Goal: Task Accomplishment & Management: Use online tool/utility

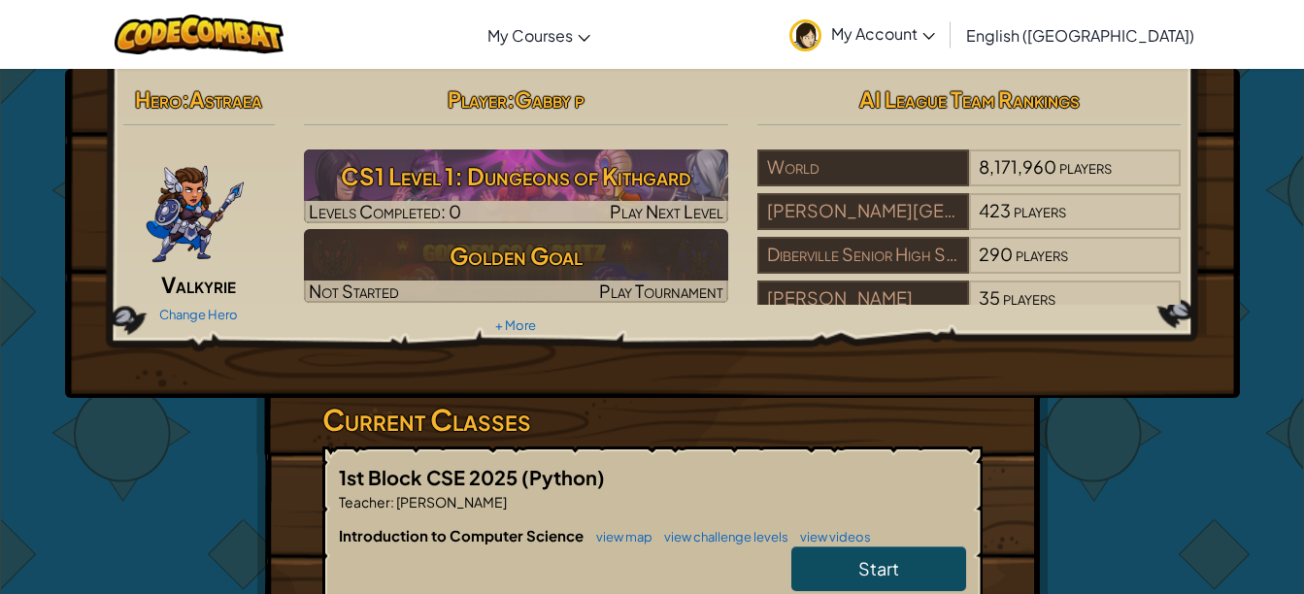
scroll to position [194, 0]
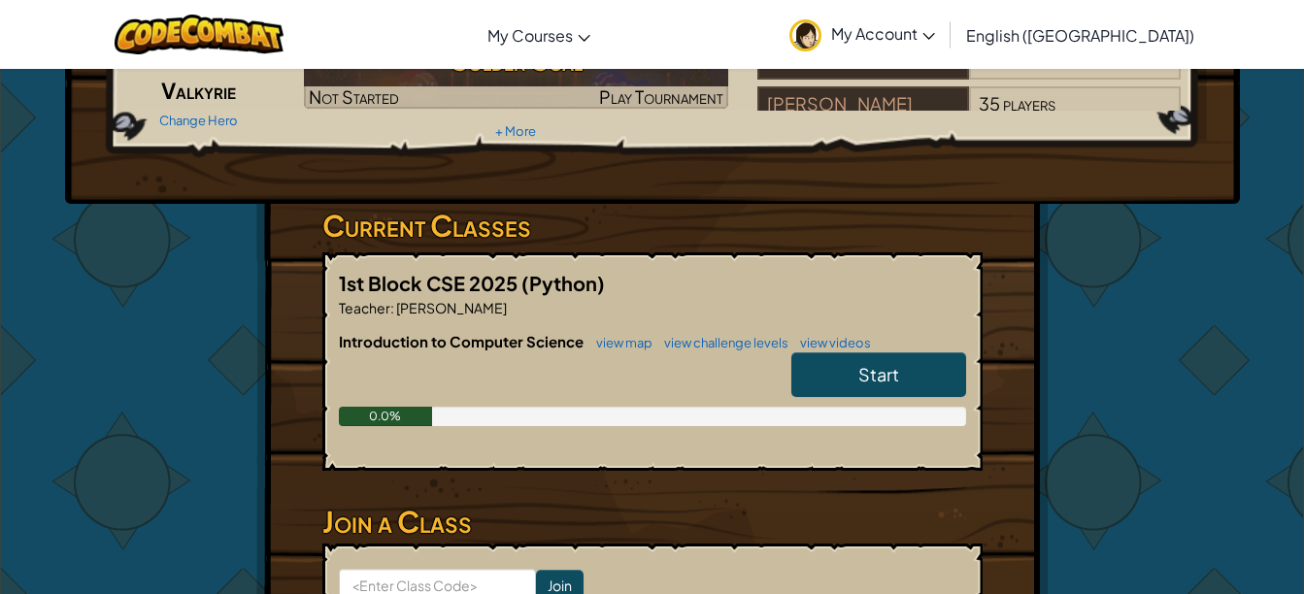
click at [879, 377] on span "Start" at bounding box center [878, 374] width 41 height 22
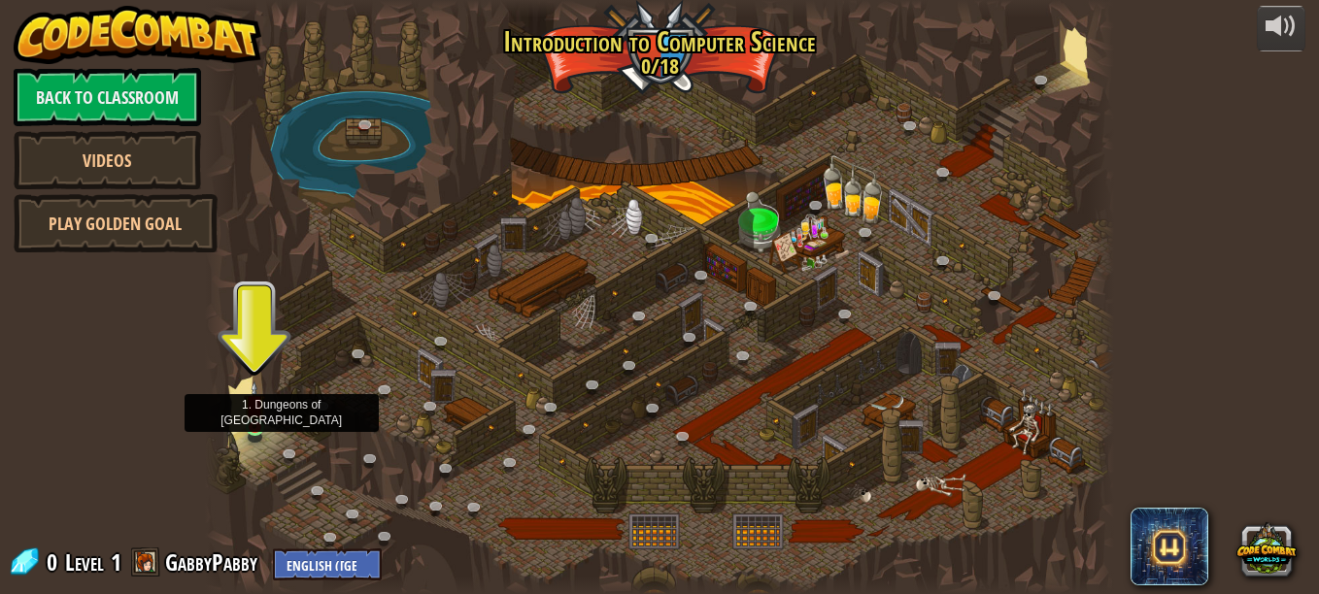
click at [255, 427] on img at bounding box center [254, 405] width 21 height 49
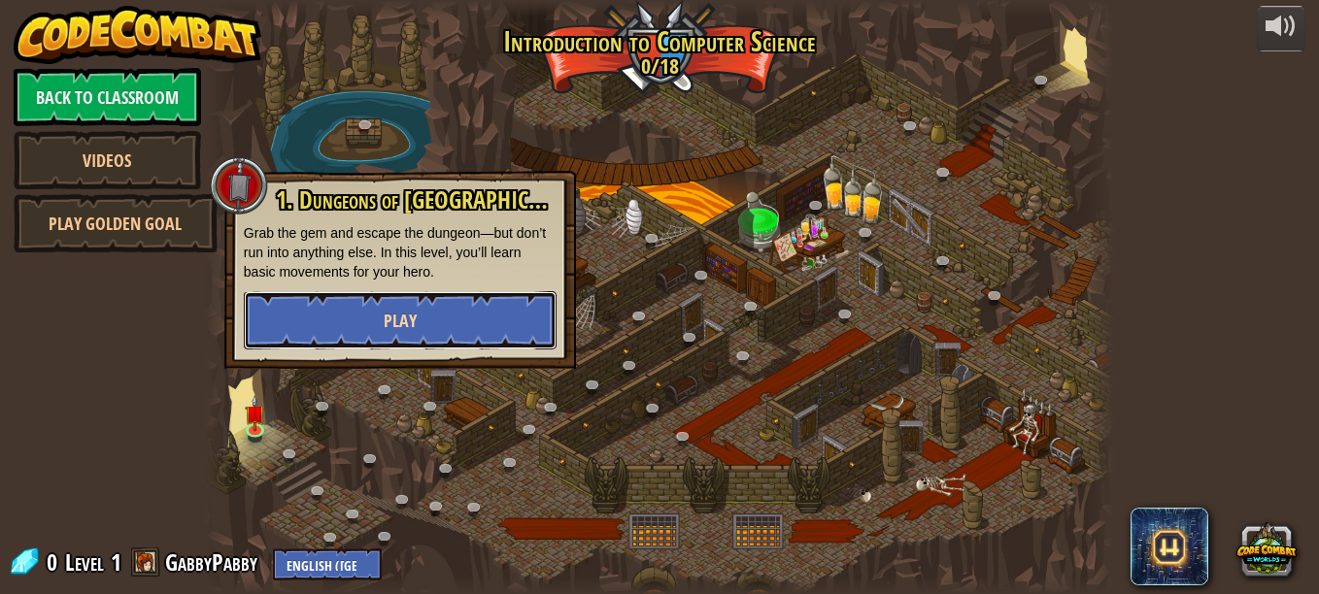
click at [318, 306] on button "Play" at bounding box center [400, 320] width 313 height 58
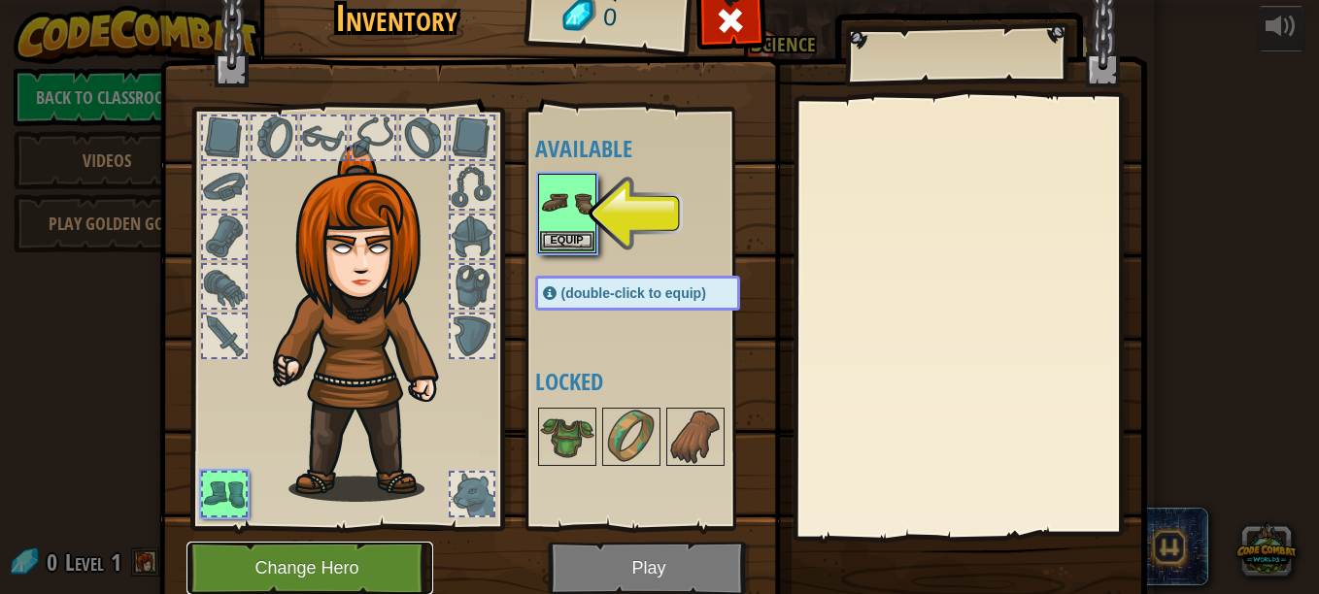
click at [358, 574] on button "Change Hero" at bounding box center [309, 568] width 247 height 53
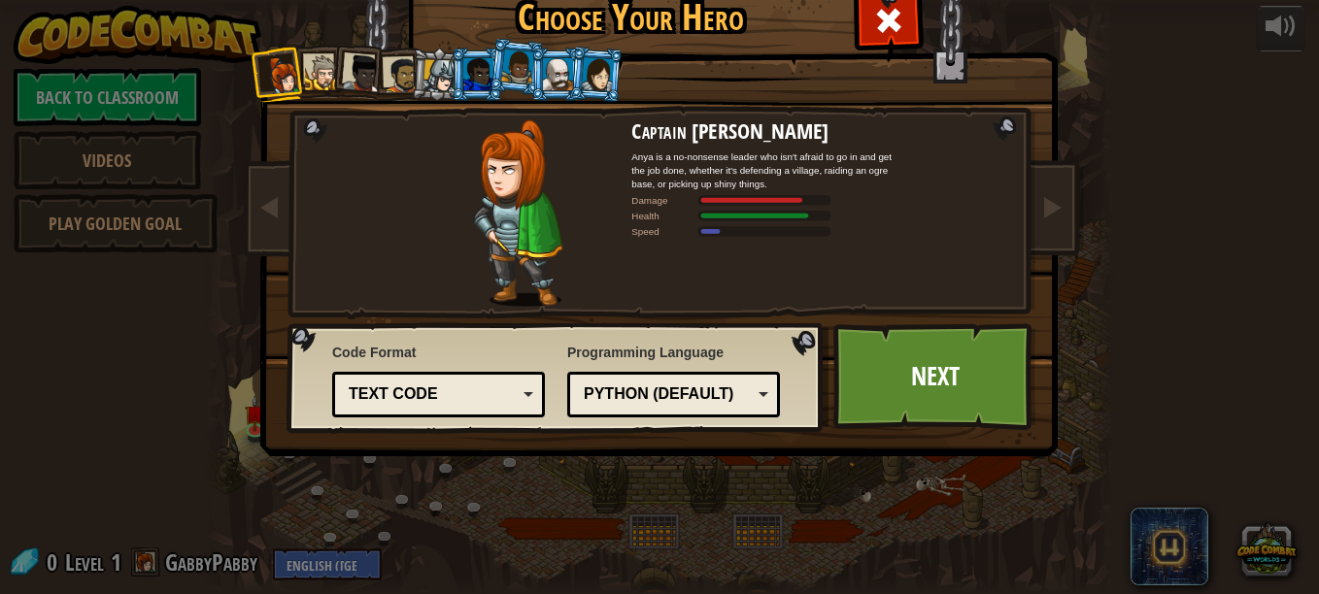
click at [593, 90] on div at bounding box center [597, 73] width 32 height 33
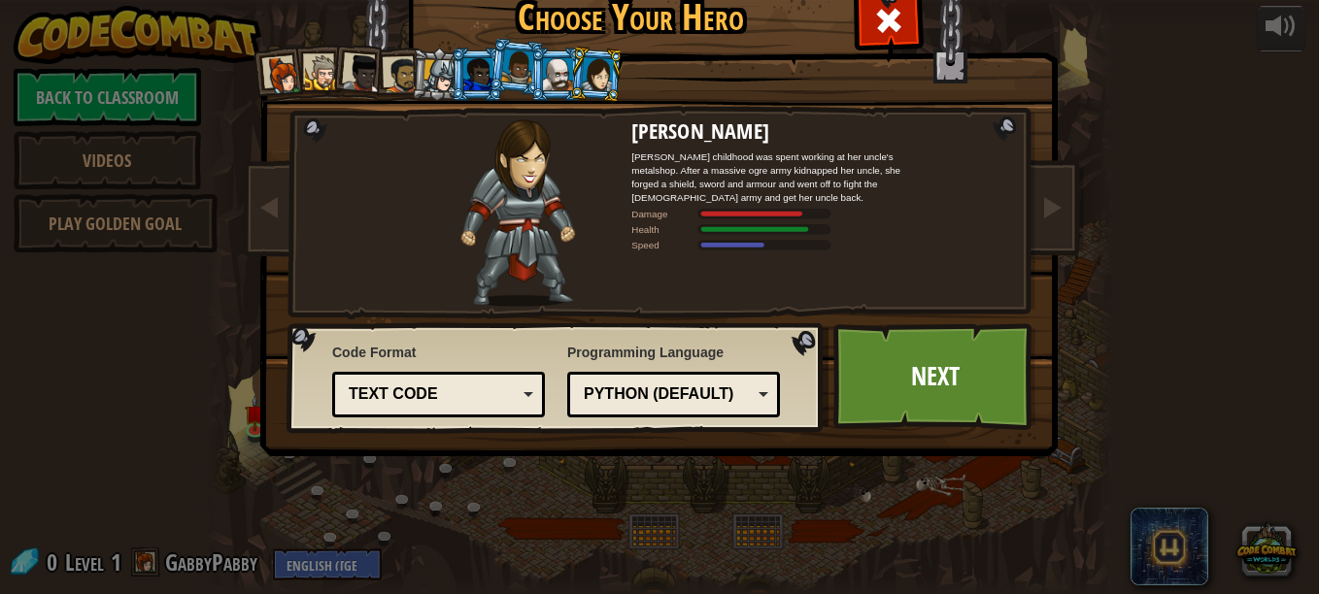
click at [581, 89] on div at bounding box center [597, 73] width 32 height 33
click at [423, 78] on div at bounding box center [439, 75] width 33 height 33
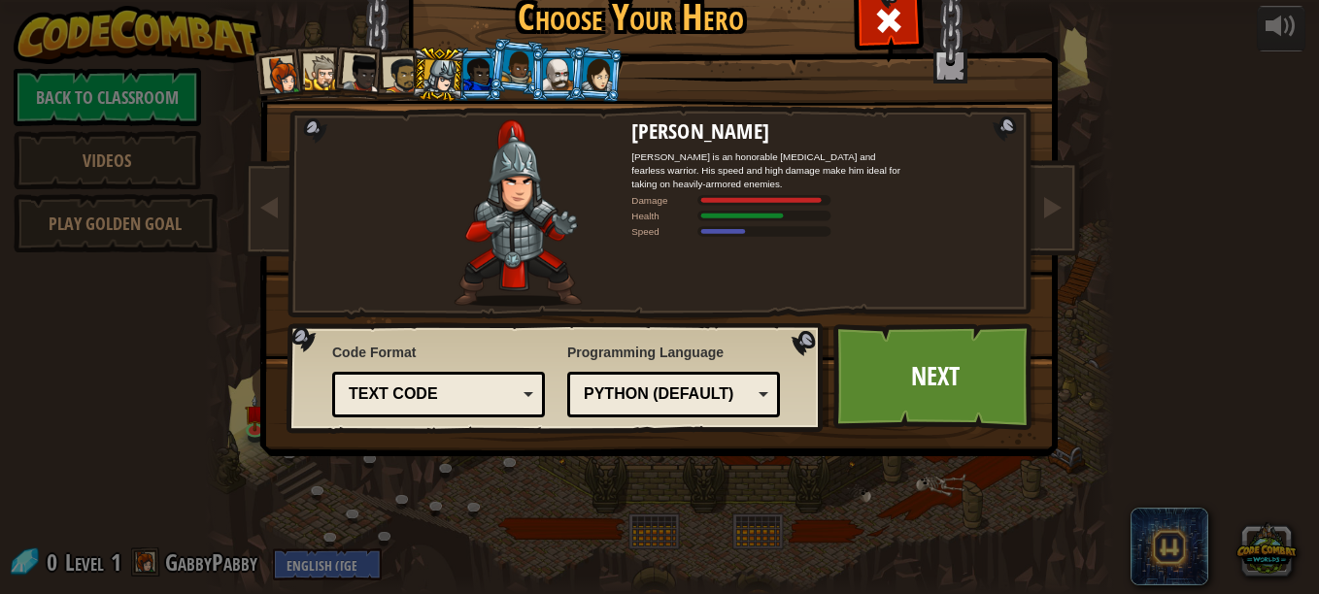
click at [264, 72] on div at bounding box center [283, 75] width 39 height 39
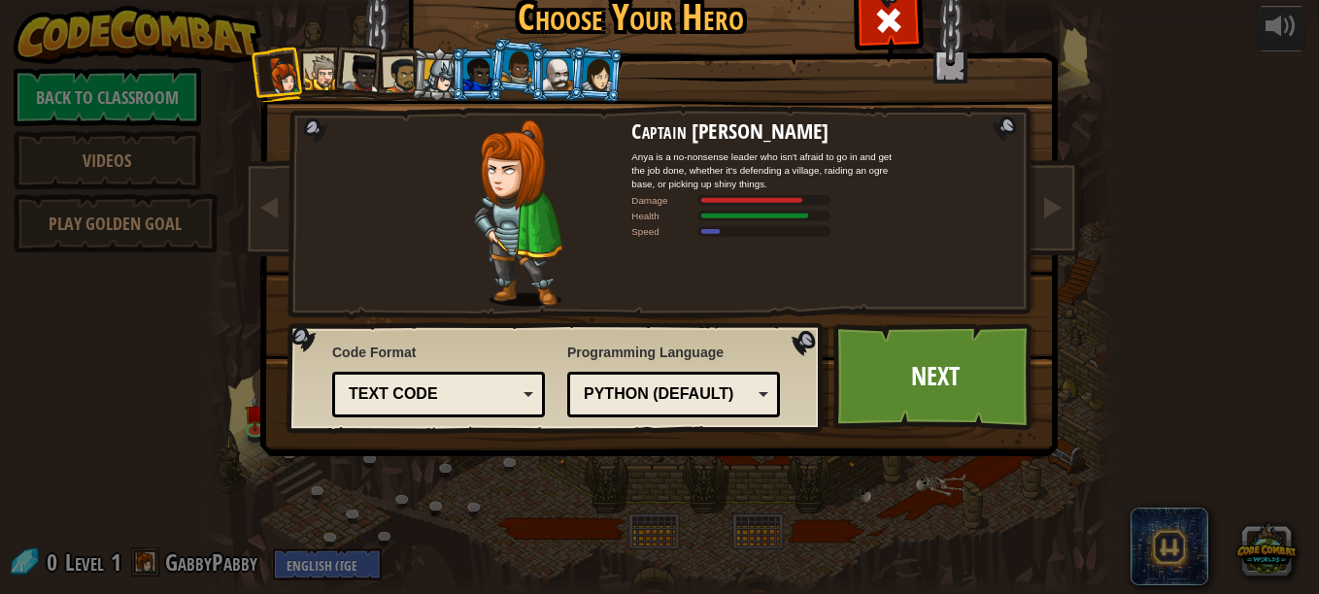
click at [581, 84] on div at bounding box center [597, 73] width 32 height 33
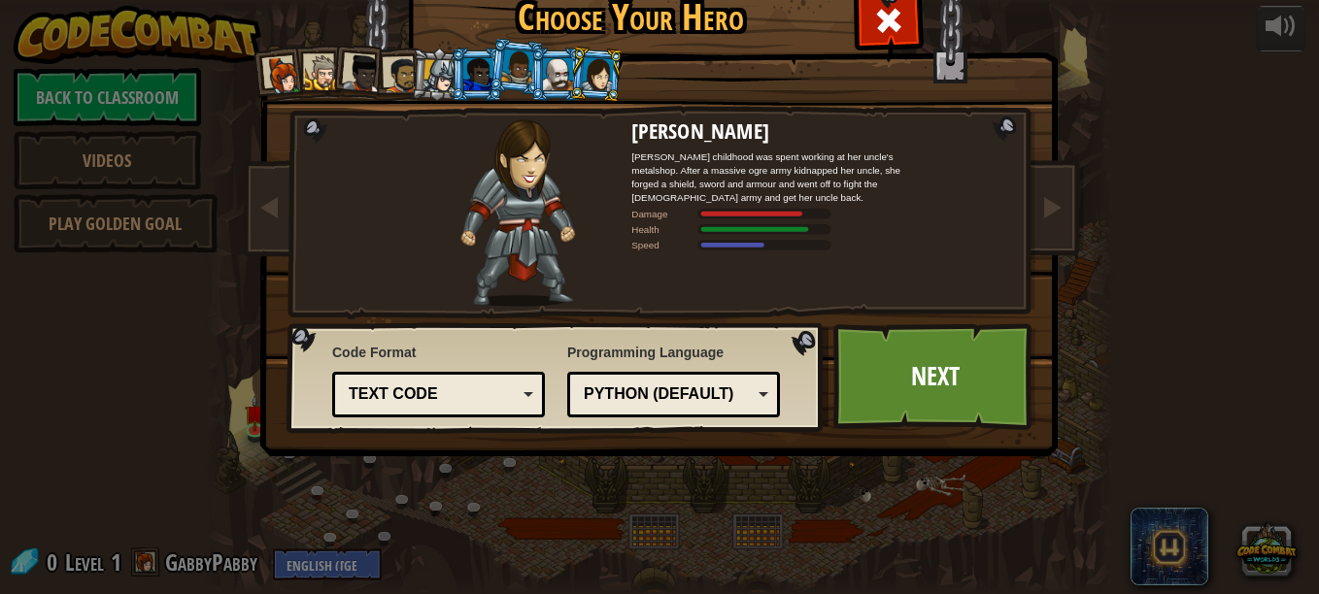
click at [555, 78] on div at bounding box center [558, 73] width 30 height 31
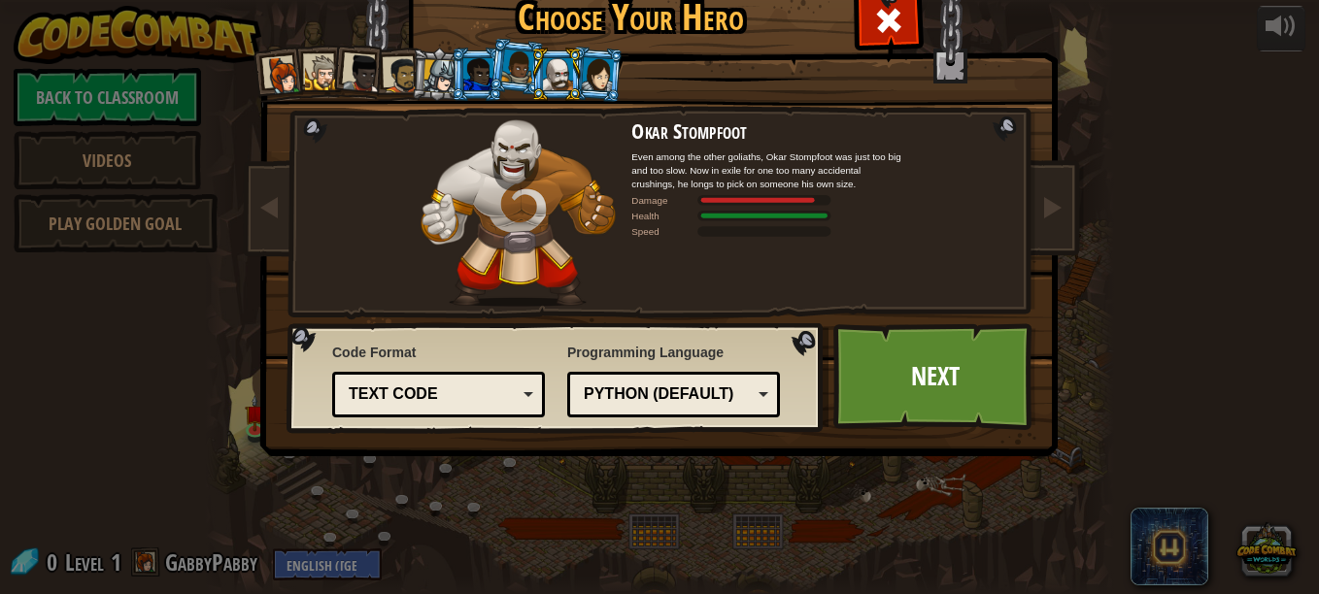
click at [530, 85] on li at bounding box center [556, 74] width 52 height 53
click at [506, 90] on li at bounding box center [516, 66] width 57 height 58
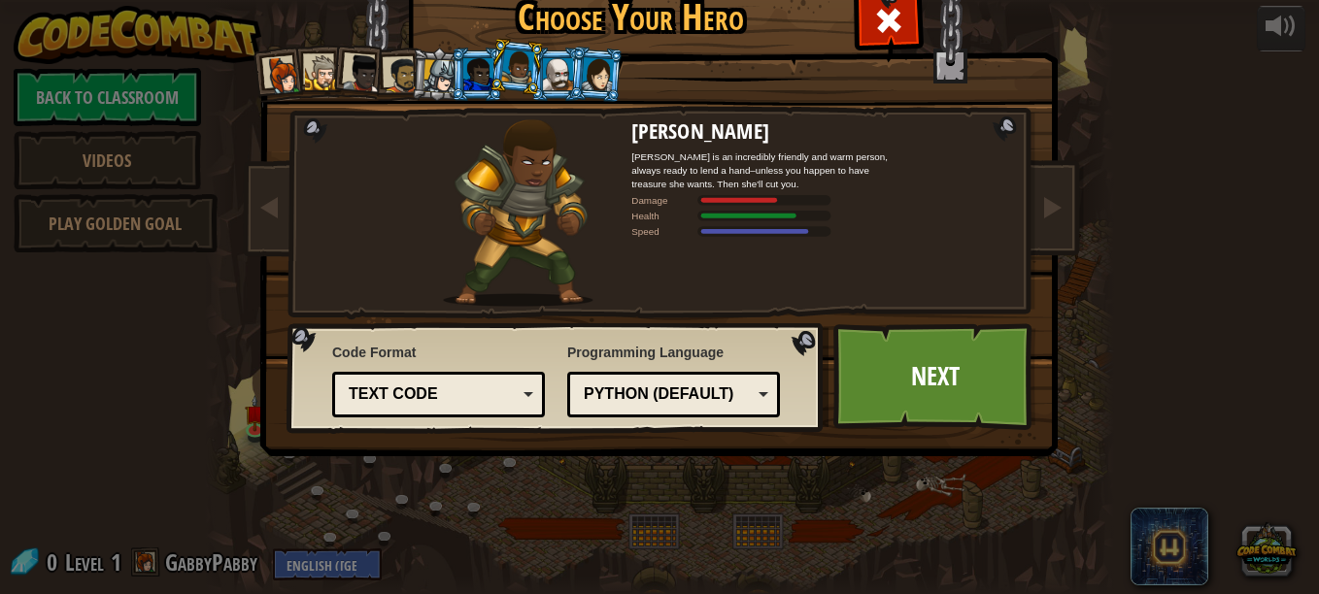
click at [466, 81] on div at bounding box center [478, 73] width 30 height 31
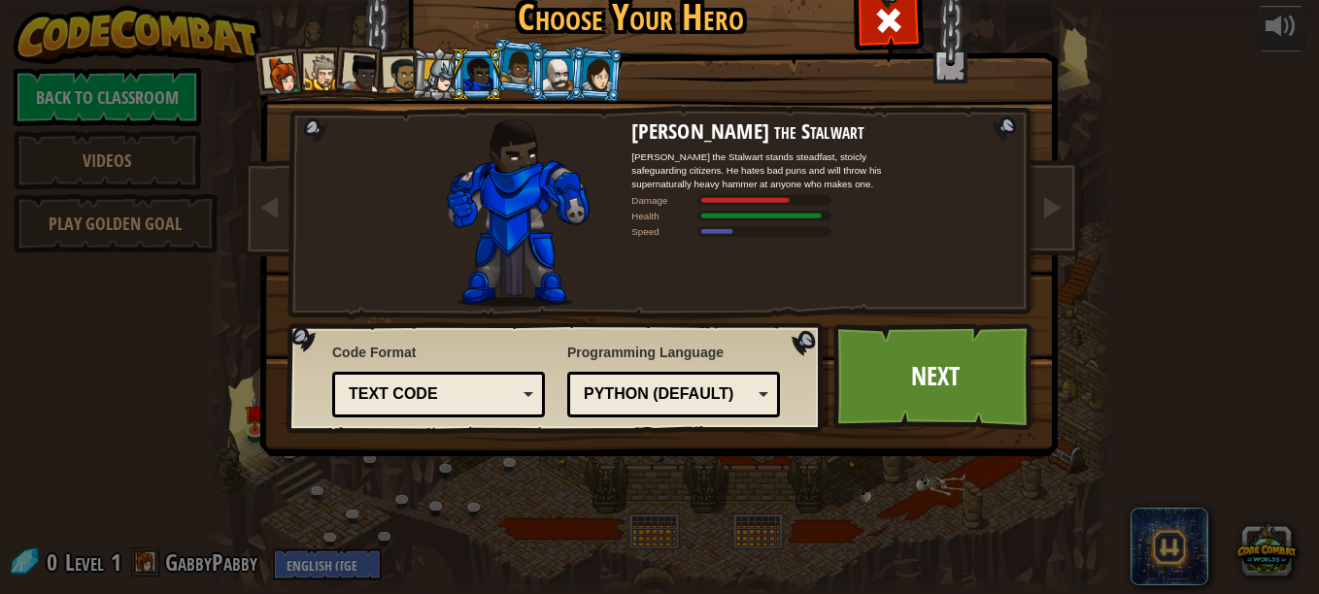
click at [583, 71] on div at bounding box center [597, 73] width 32 height 33
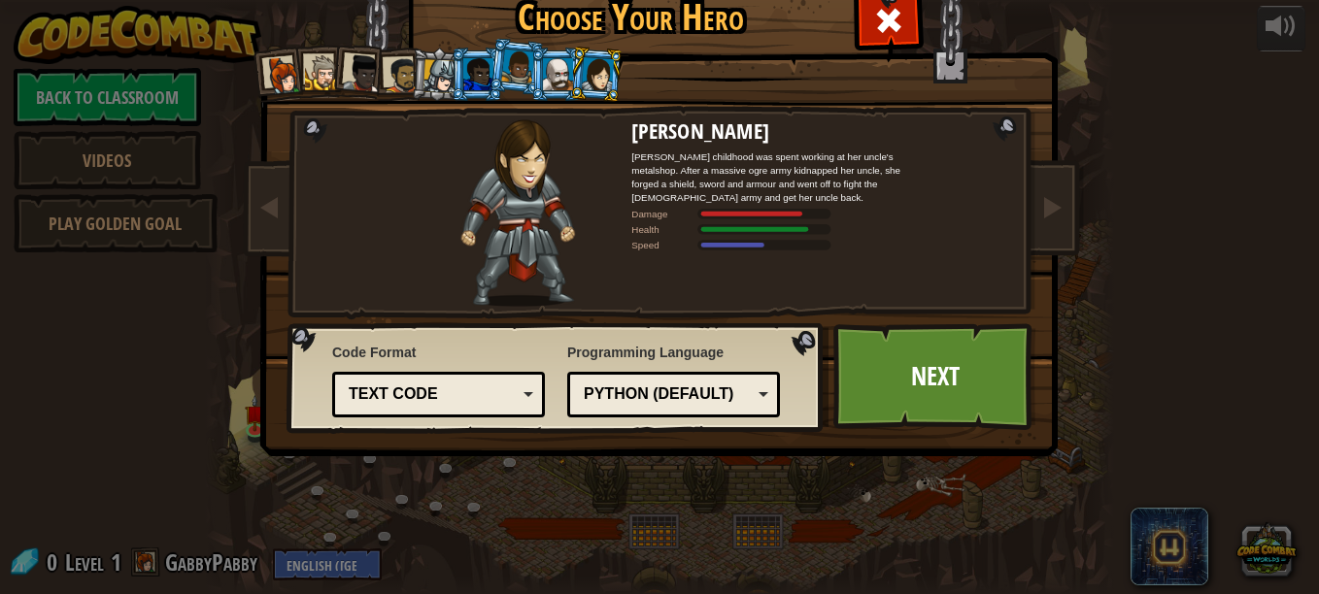
click at [706, 395] on div "Python (Default)" at bounding box center [668, 395] width 168 height 22
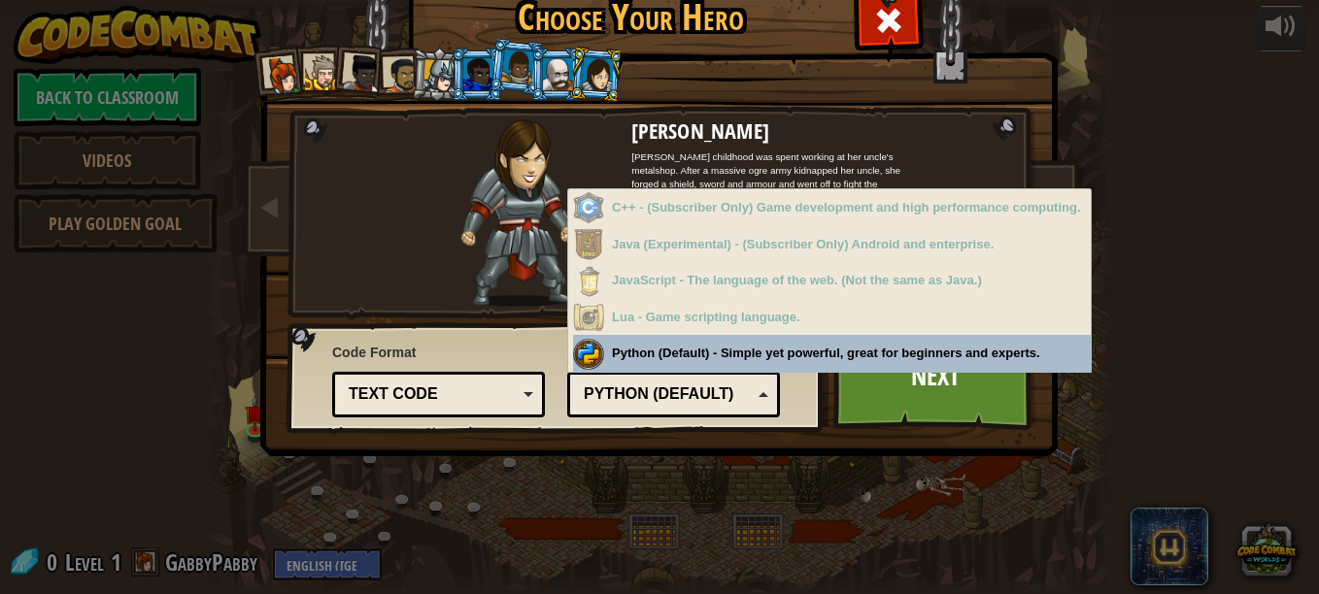
click at [728, 414] on div "Python (Default) JavaScript Lua C++ Java (Experimental) Python (Default)" at bounding box center [673, 395] width 213 height 46
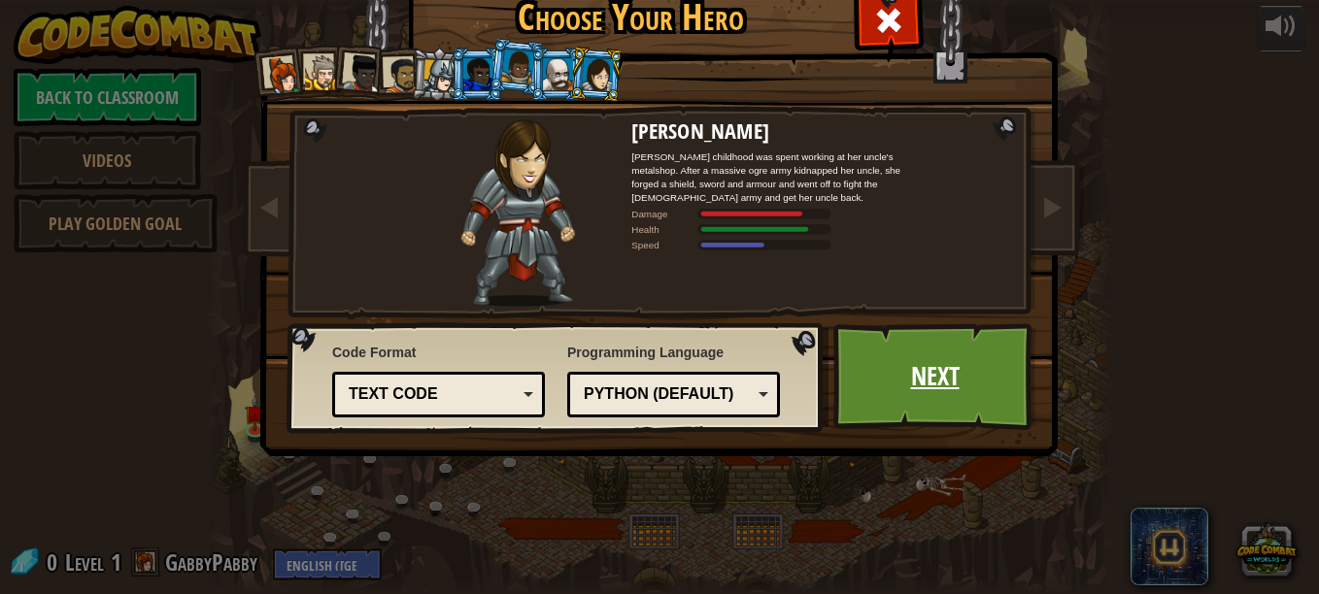
click at [842, 397] on link "Next" at bounding box center [934, 376] width 203 height 107
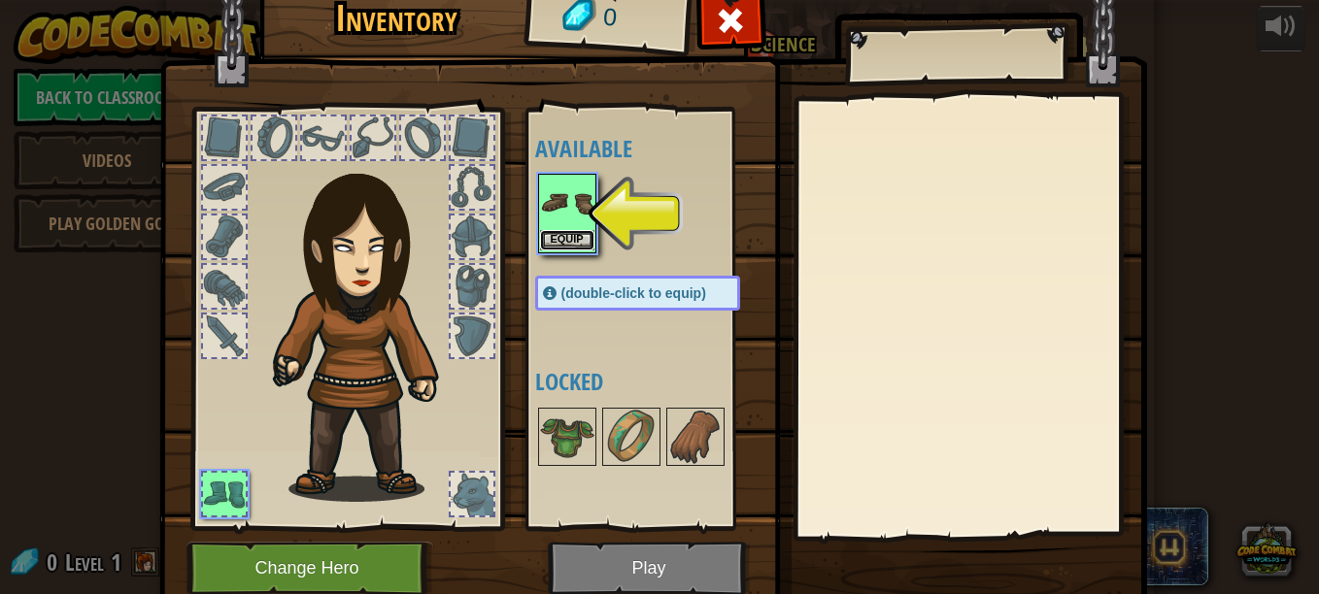
click at [559, 235] on button "Equip" at bounding box center [567, 240] width 54 height 20
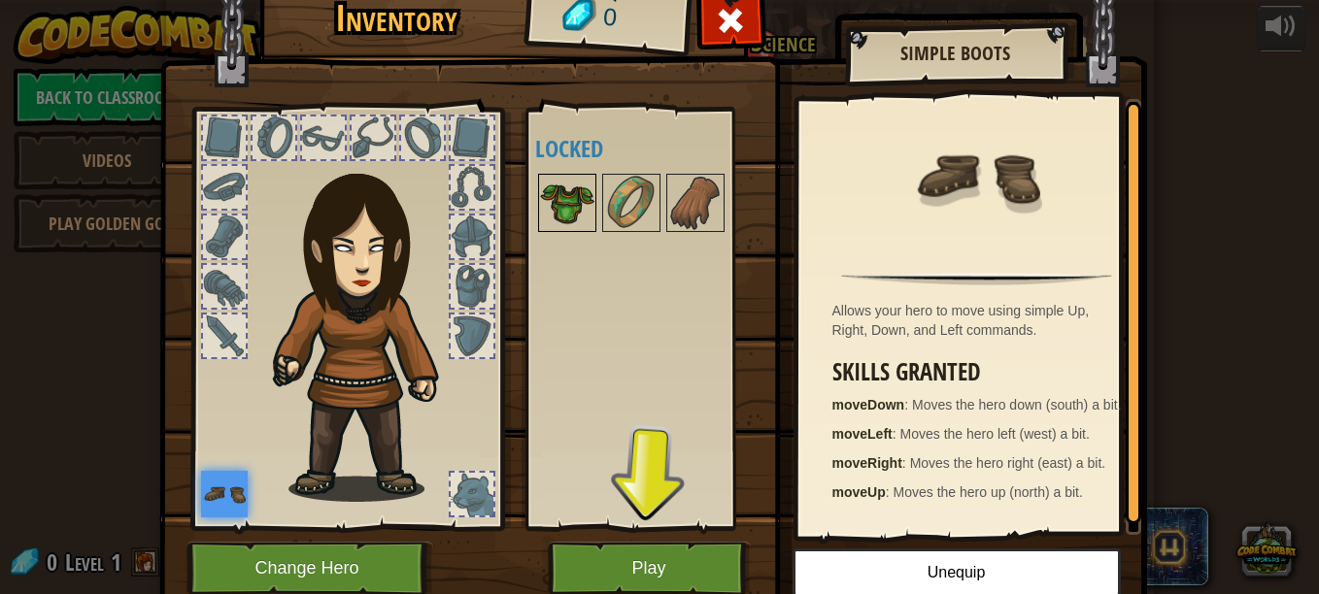
click at [576, 214] on img at bounding box center [567, 203] width 54 height 54
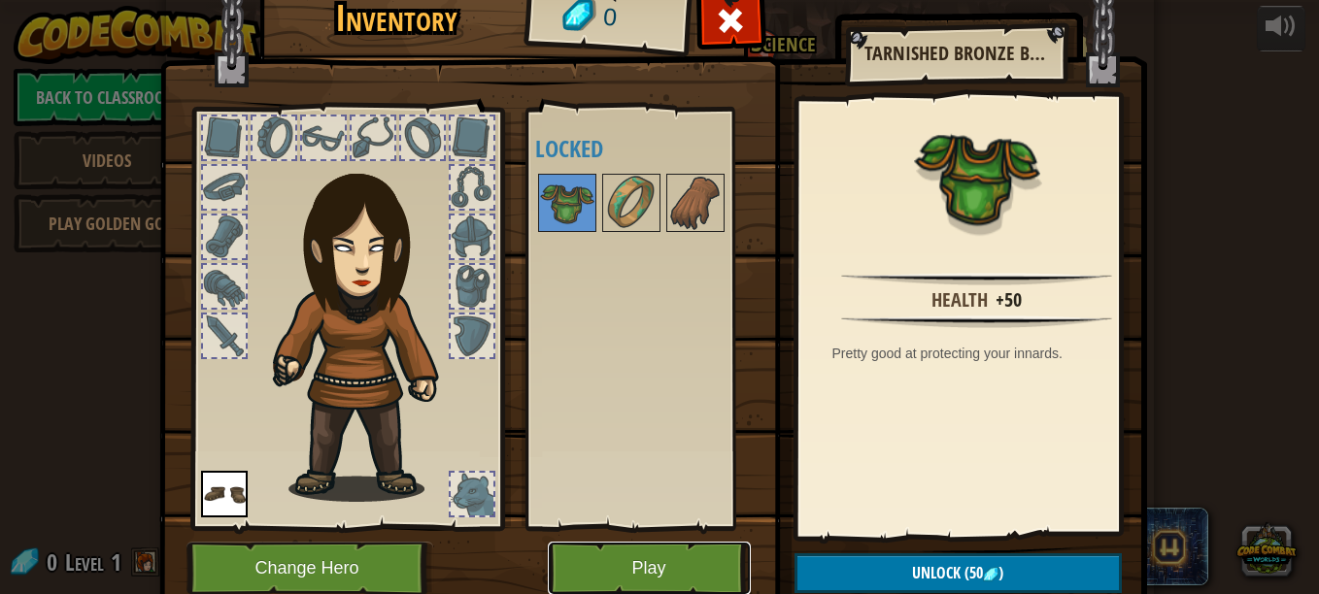
click at [640, 575] on button "Play" at bounding box center [649, 568] width 203 height 53
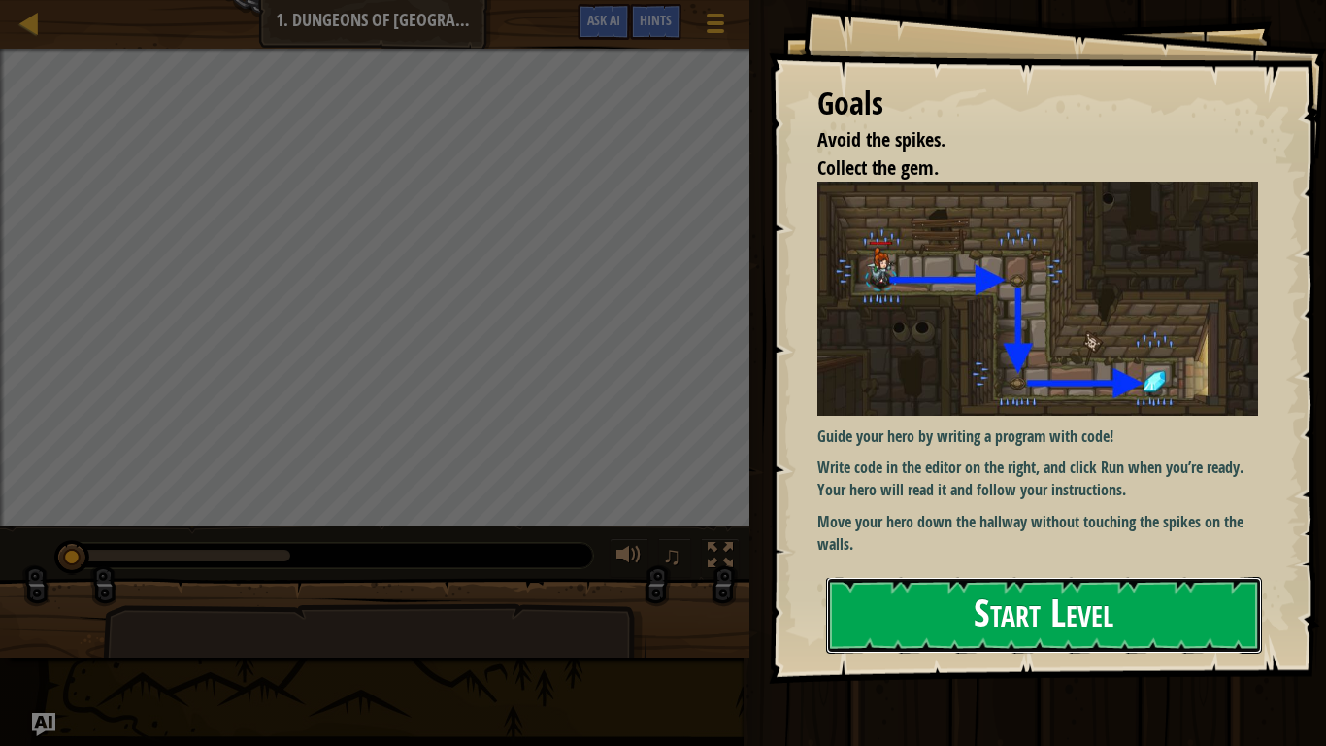
click at [956, 593] on button "Start Level" at bounding box center [1044, 615] width 436 height 77
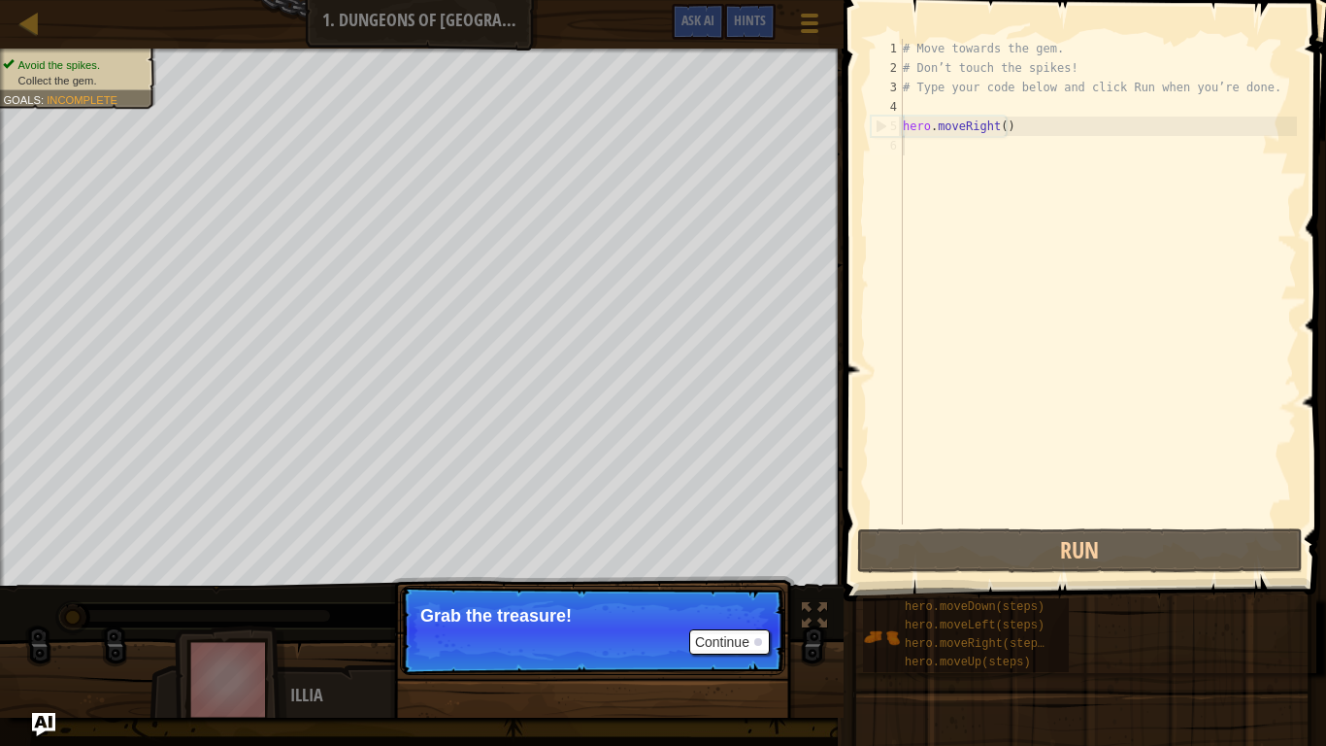
scroll to position [9, 0]
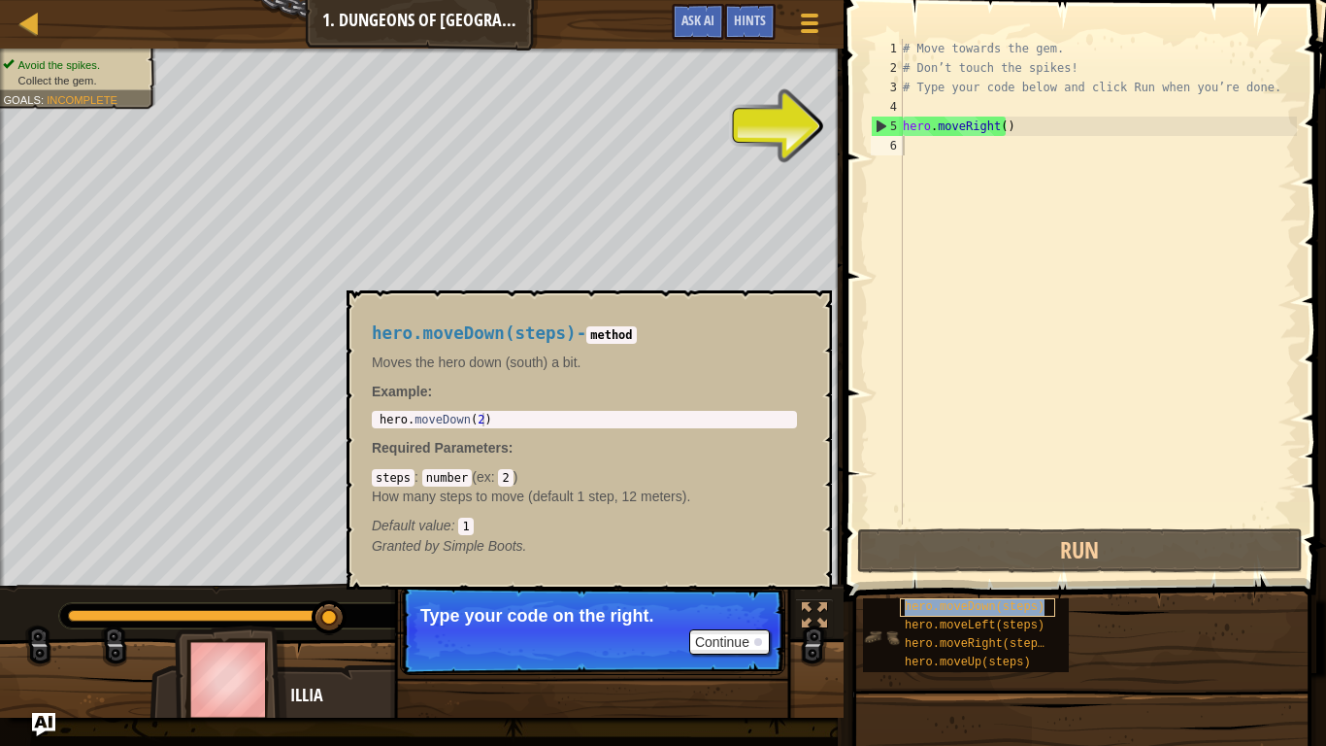
click at [978, 593] on span "hero.moveDown(steps)" at bounding box center [975, 607] width 140 height 14
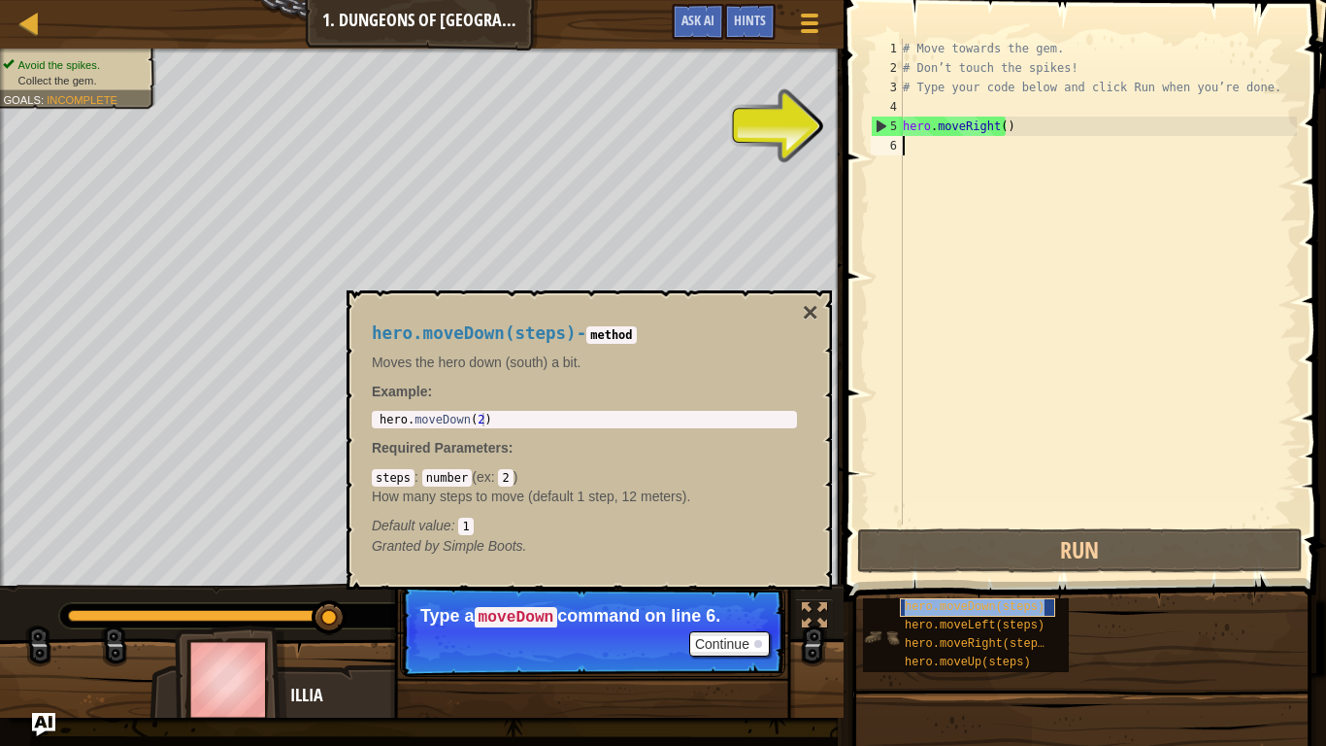
click at [1039, 593] on div "hero.moveDown(steps)" at bounding box center [977, 607] width 155 height 18
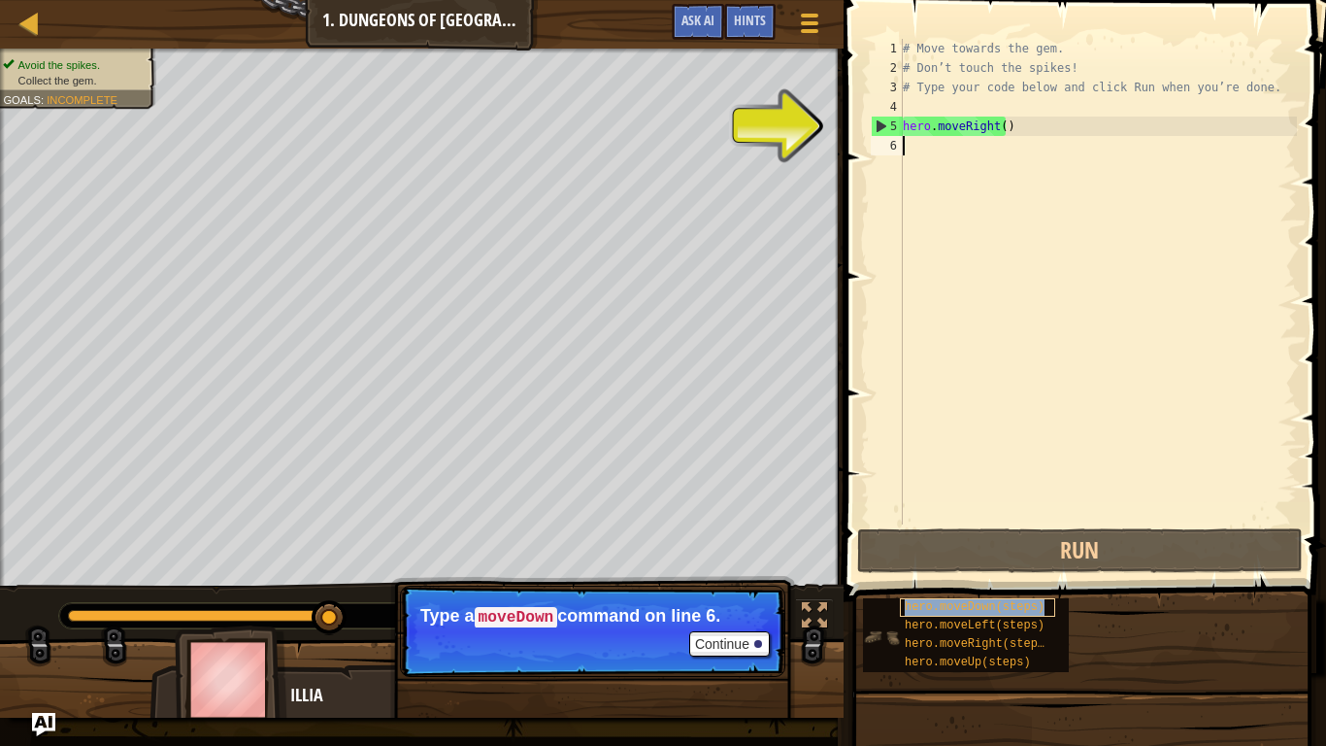
click at [1039, 593] on div "hero.moveDown(steps)" at bounding box center [977, 607] width 155 height 18
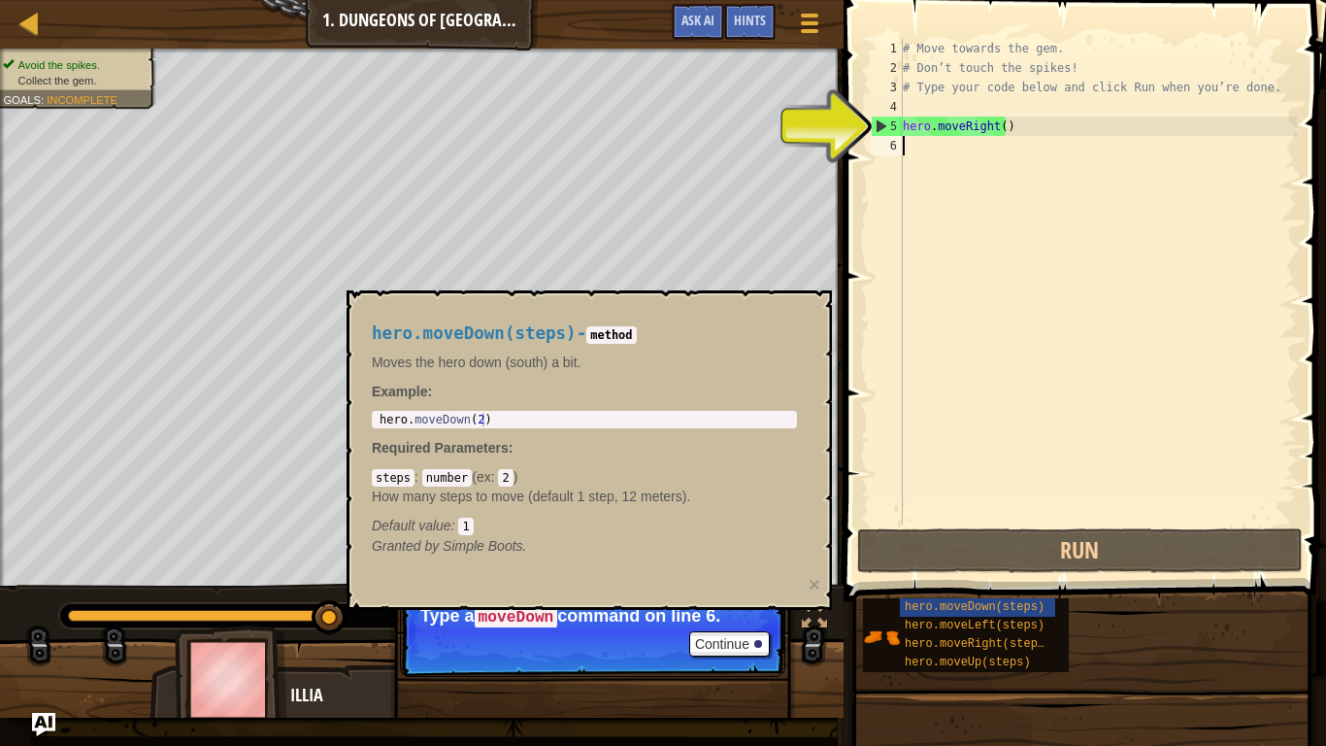
type textarea "hero.moveDown(2)"
click at [490, 415] on div "hero . moveDown ( 2 )" at bounding box center [585, 433] width 418 height 41
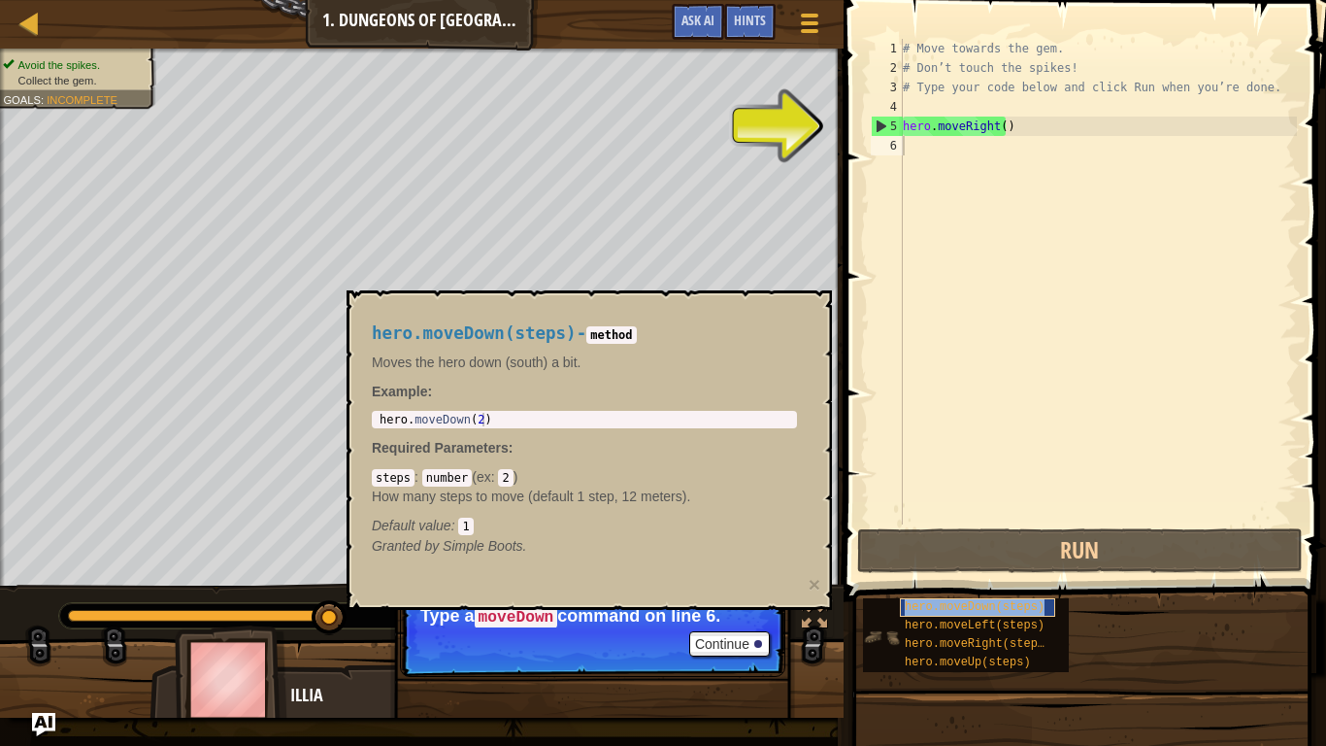
click at [922, 593] on span "hero.moveDown(steps)" at bounding box center [975, 607] width 140 height 14
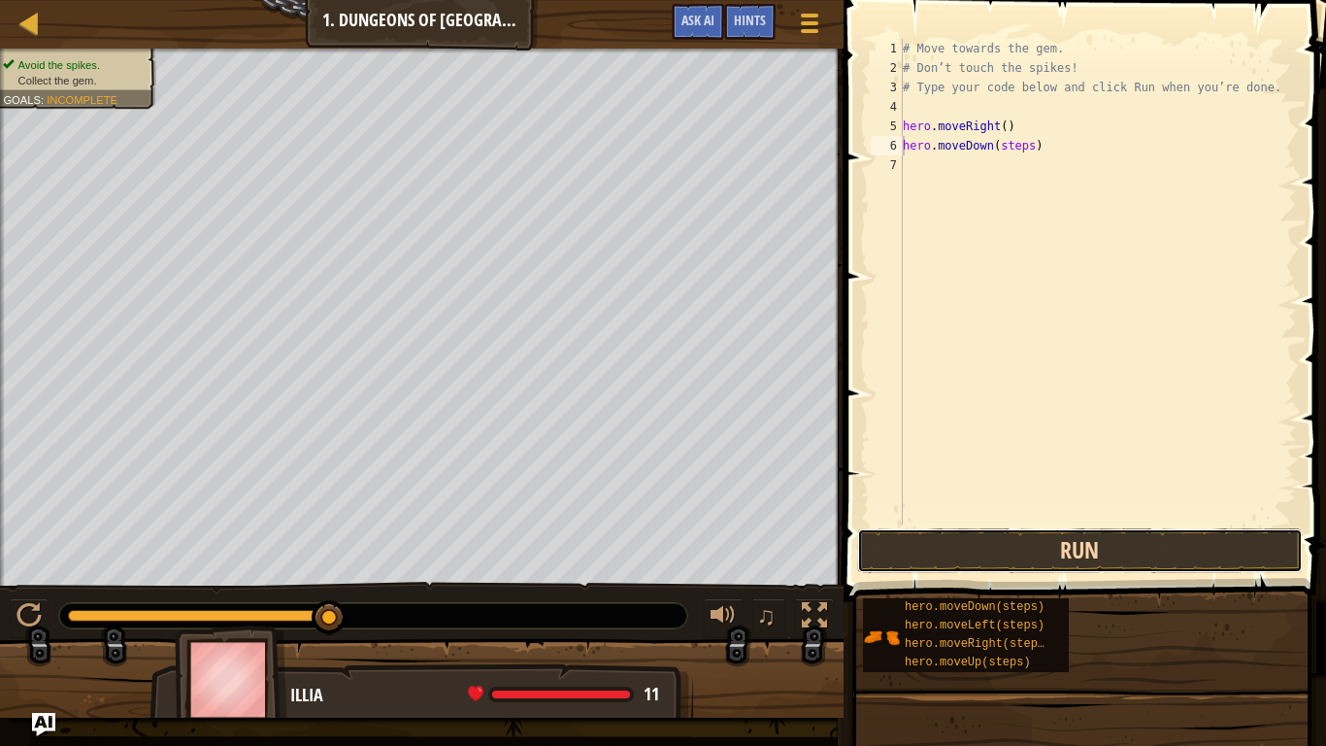
click at [939, 536] on button "Run" at bounding box center [1080, 550] width 446 height 45
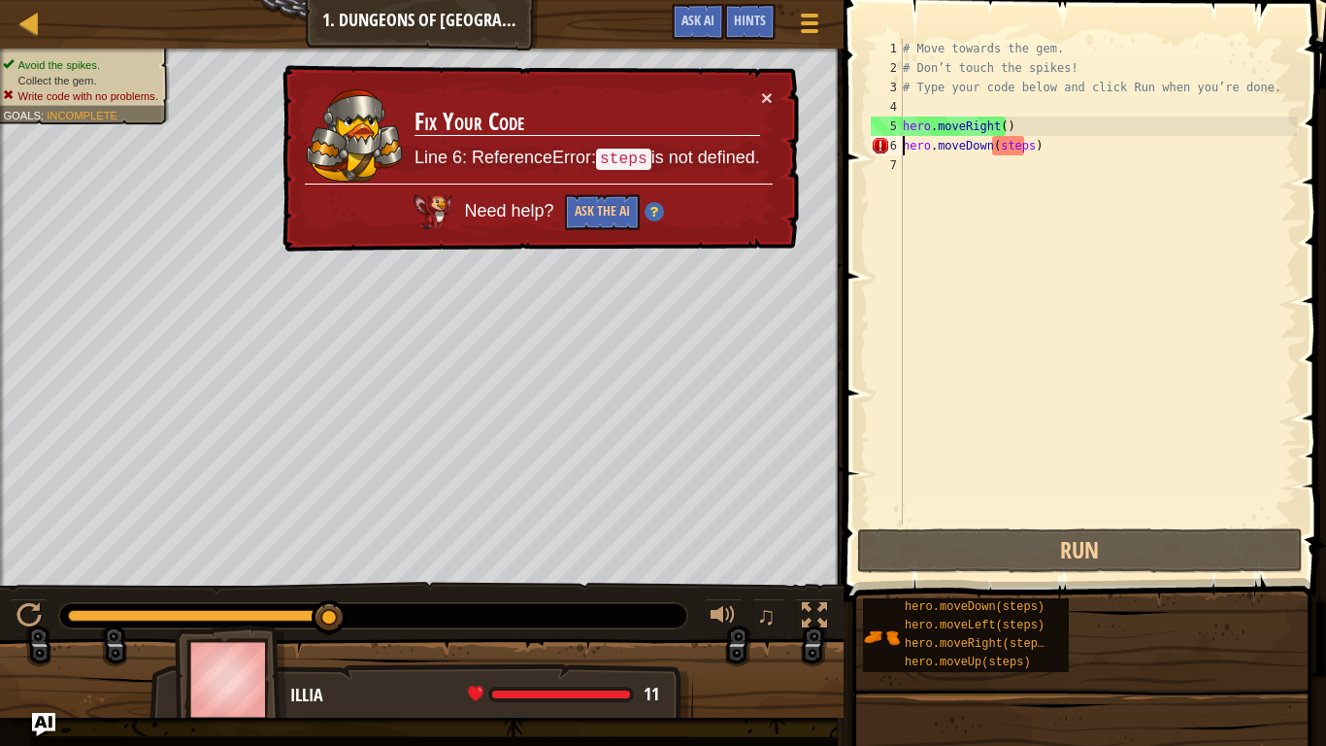
click at [1006, 146] on div "# Move towards the gem. # Don’t touch the spikes! # Type your code below and cl…" at bounding box center [1098, 301] width 398 height 524
drag, startPoint x: 995, startPoint y: 151, endPoint x: 1018, endPoint y: 151, distance: 22.3
click at [1018, 151] on div "# Move towards the gem. # Don’t touch the spikes! # Type your code below and cl…" at bounding box center [1098, 301] width 398 height 524
click at [1018, 151] on div "# Move towards the gem. # Don’t touch the spikes! # Type your code below and cl…" at bounding box center [1098, 282] width 398 height 486
click at [1018, 151] on div "# Move towards the gem. # Don’t touch the spikes! # Type your code below and cl…" at bounding box center [1098, 301] width 398 height 524
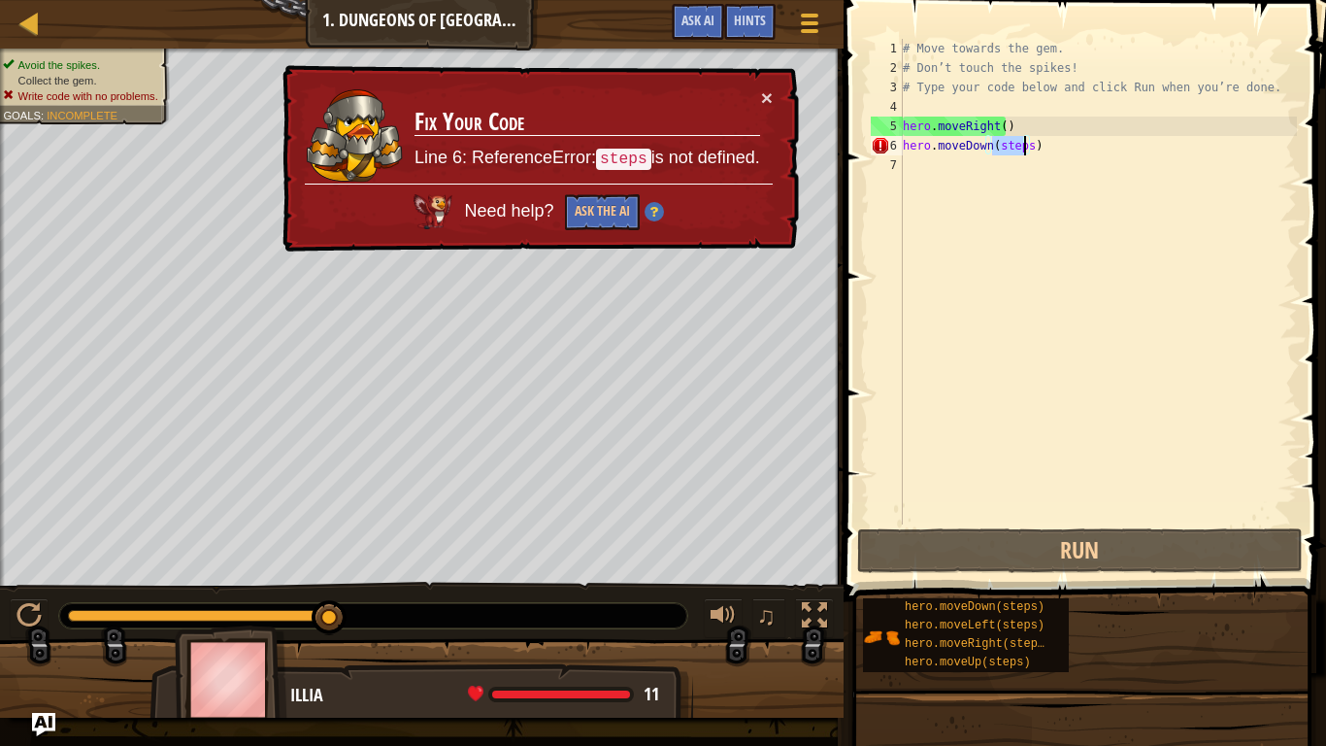
click at [1023, 149] on div "# Move towards the gem. # Don’t touch the spikes! # Type your code below and cl…" at bounding box center [1098, 282] width 398 height 486
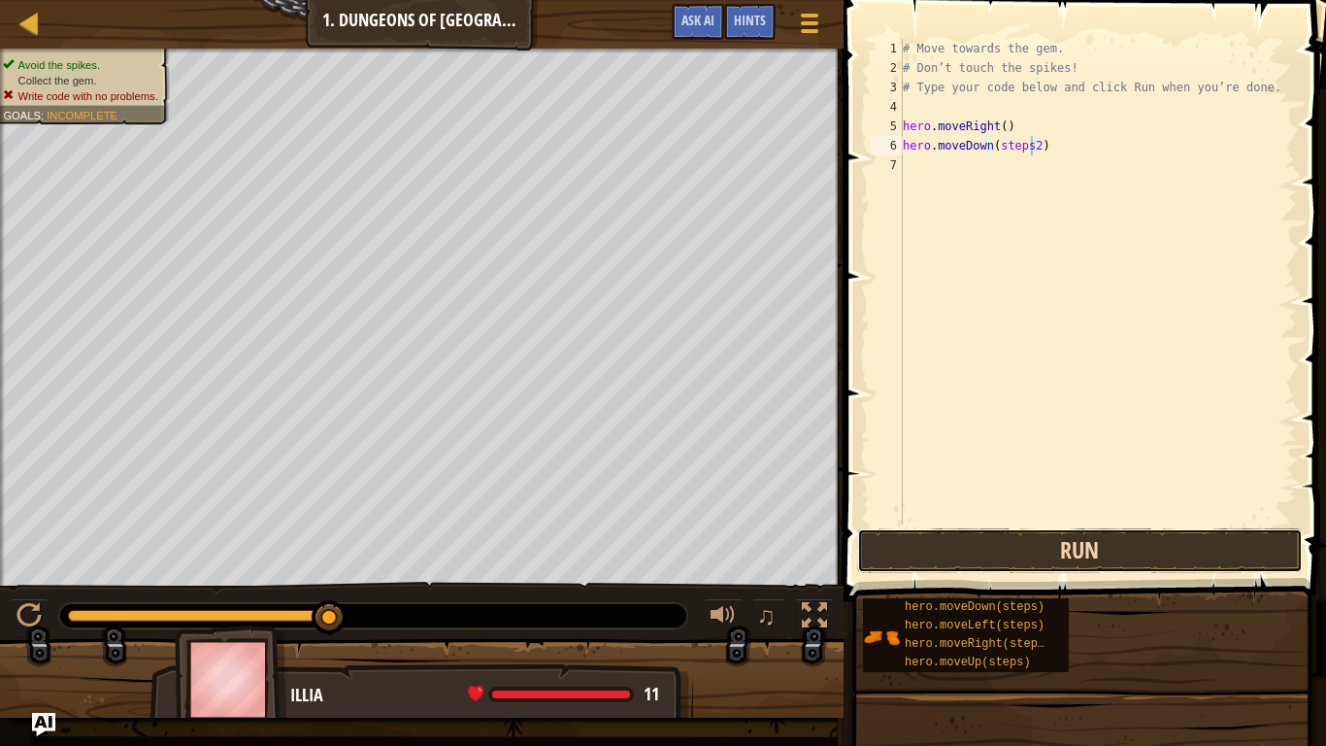
click at [1035, 542] on button "Run" at bounding box center [1080, 550] width 446 height 45
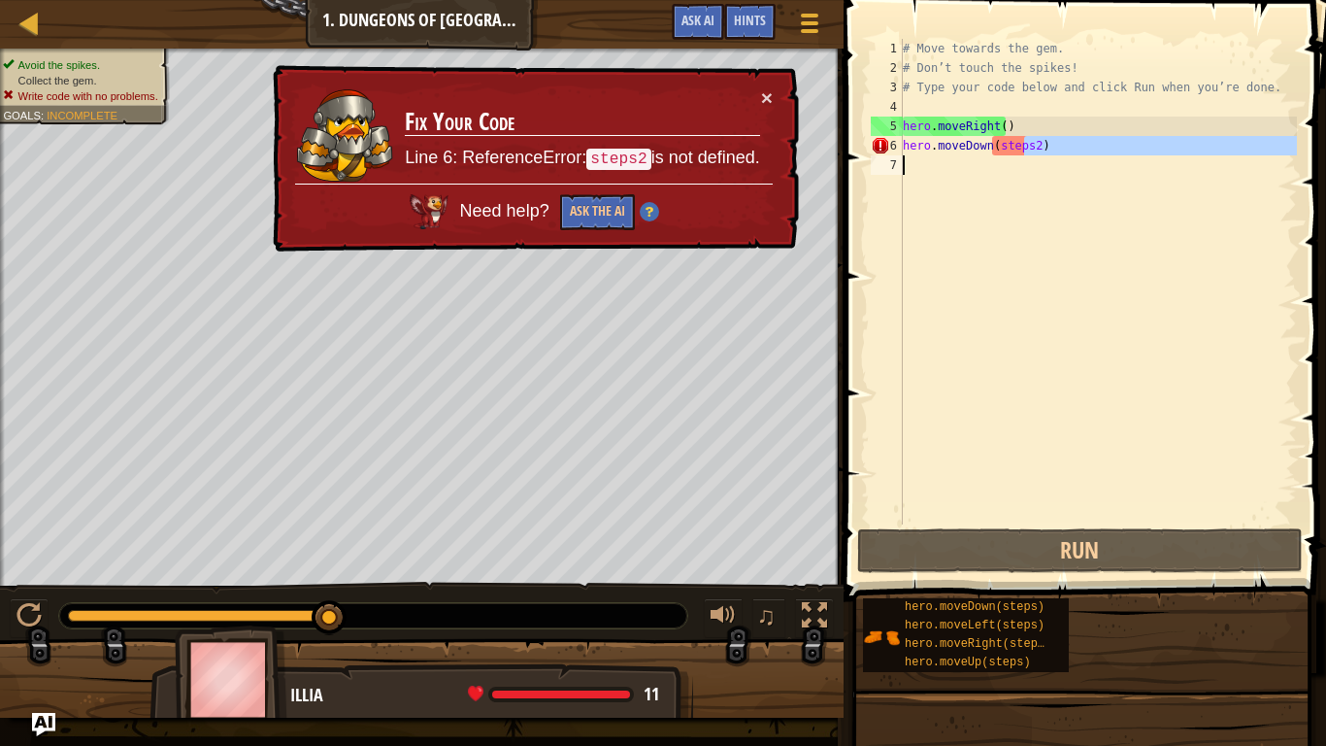
drag, startPoint x: 1025, startPoint y: 148, endPoint x: 993, endPoint y: 155, distance: 33.0
click at [993, 155] on div "# Move towards the gem. # Don’t touch the spikes! # Type your code below and cl…" at bounding box center [1098, 301] width 398 height 524
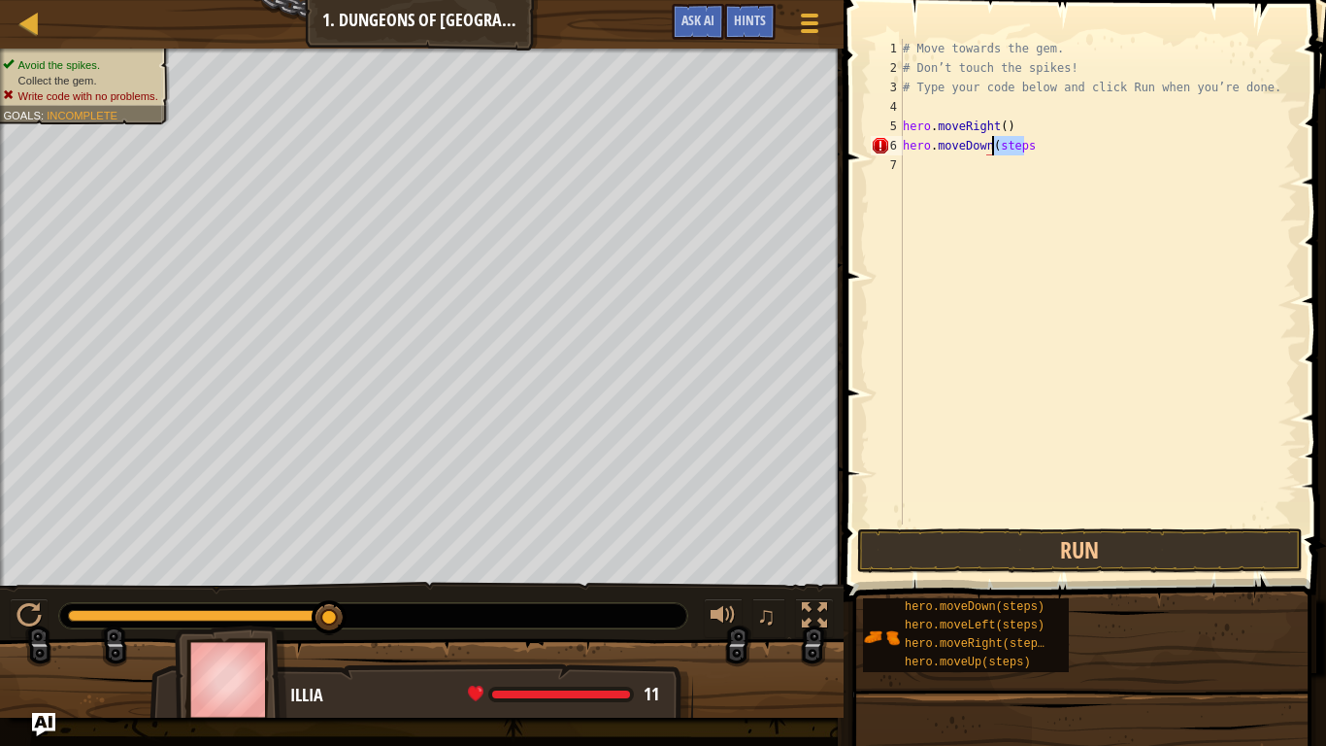
drag, startPoint x: 1025, startPoint y: 147, endPoint x: 991, endPoint y: 152, distance: 34.5
click at [991, 152] on div "# Move towards the gem. # Don’t touch the spikes! # Type your code below and cl…" at bounding box center [1098, 301] width 398 height 524
type textarea "hero.moveDown(2)"
click at [973, 550] on button "Run" at bounding box center [1080, 550] width 446 height 45
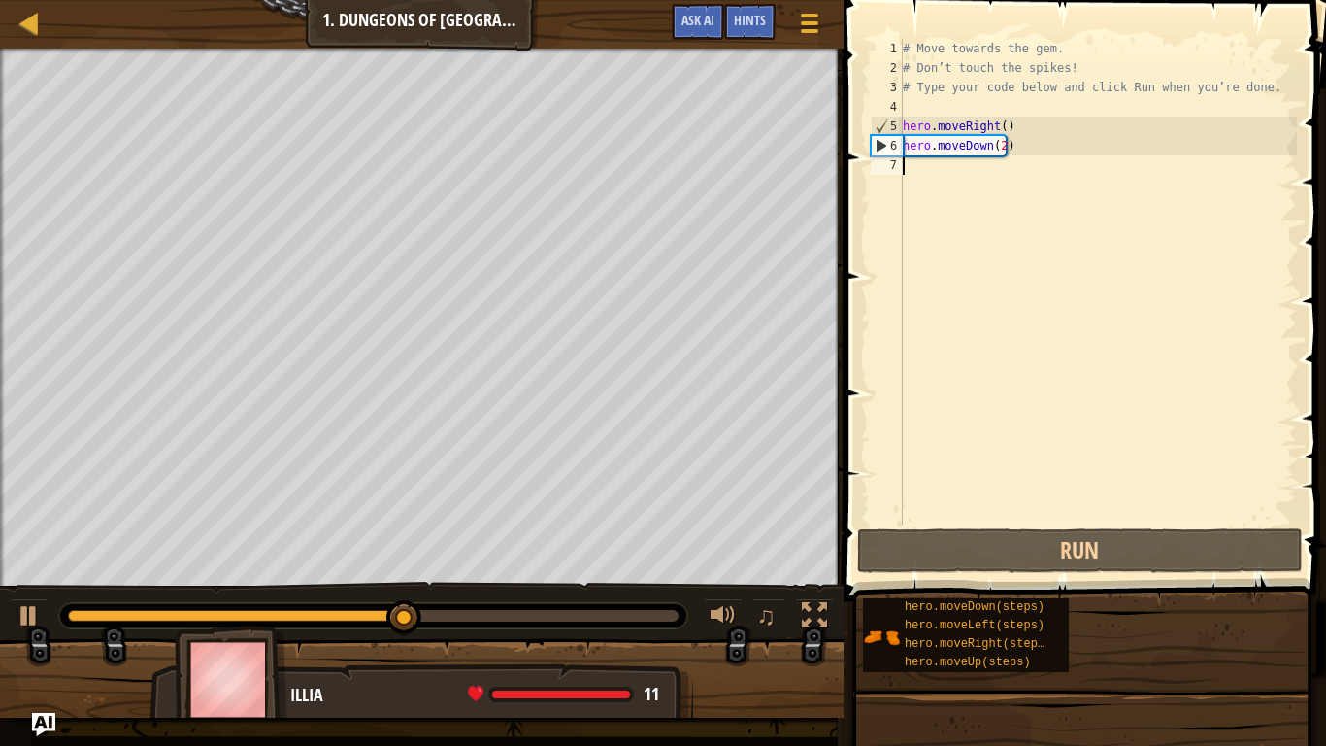
click at [999, 157] on div "# Move towards the gem. # Don’t touch the spikes! # Type your code below and cl…" at bounding box center [1098, 301] width 398 height 524
click at [997, 148] on div "# Move towards the gem. # Don’t touch the spikes! # Type your code below and cl…" at bounding box center [1098, 301] width 398 height 524
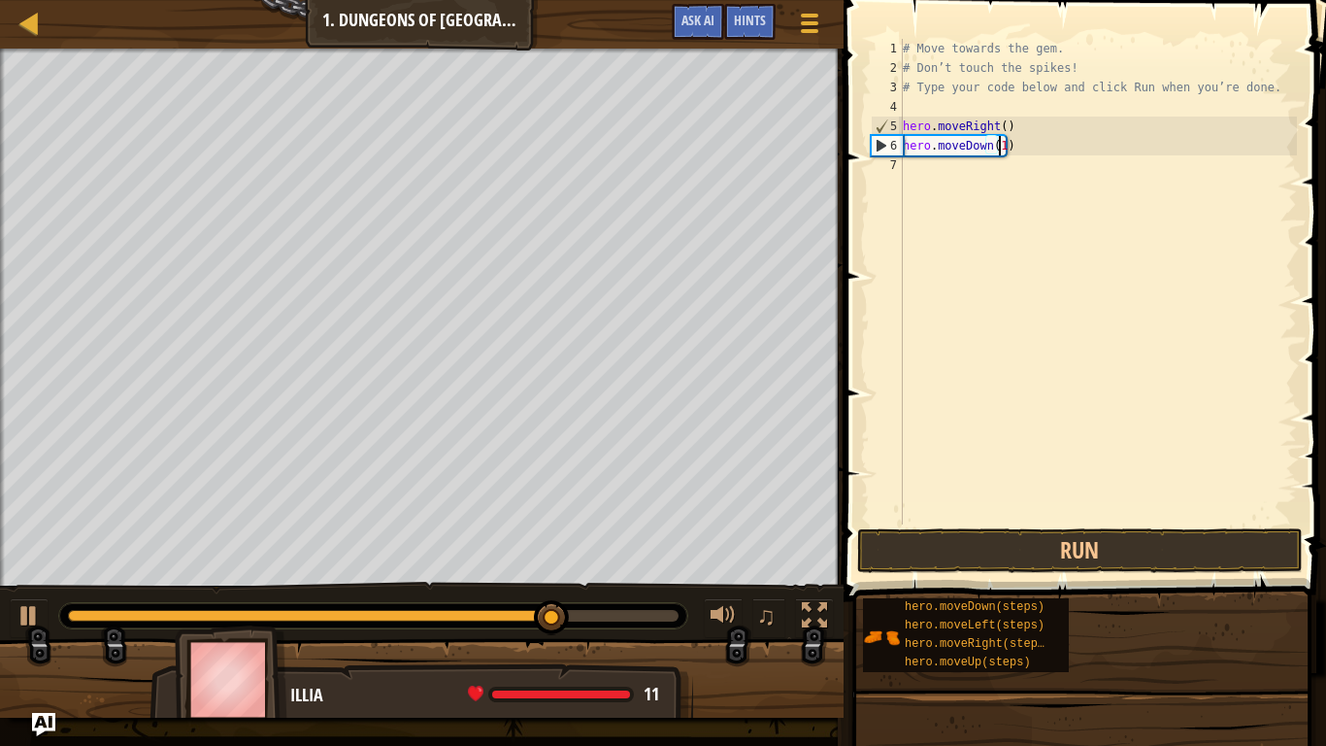
scroll to position [9, 7]
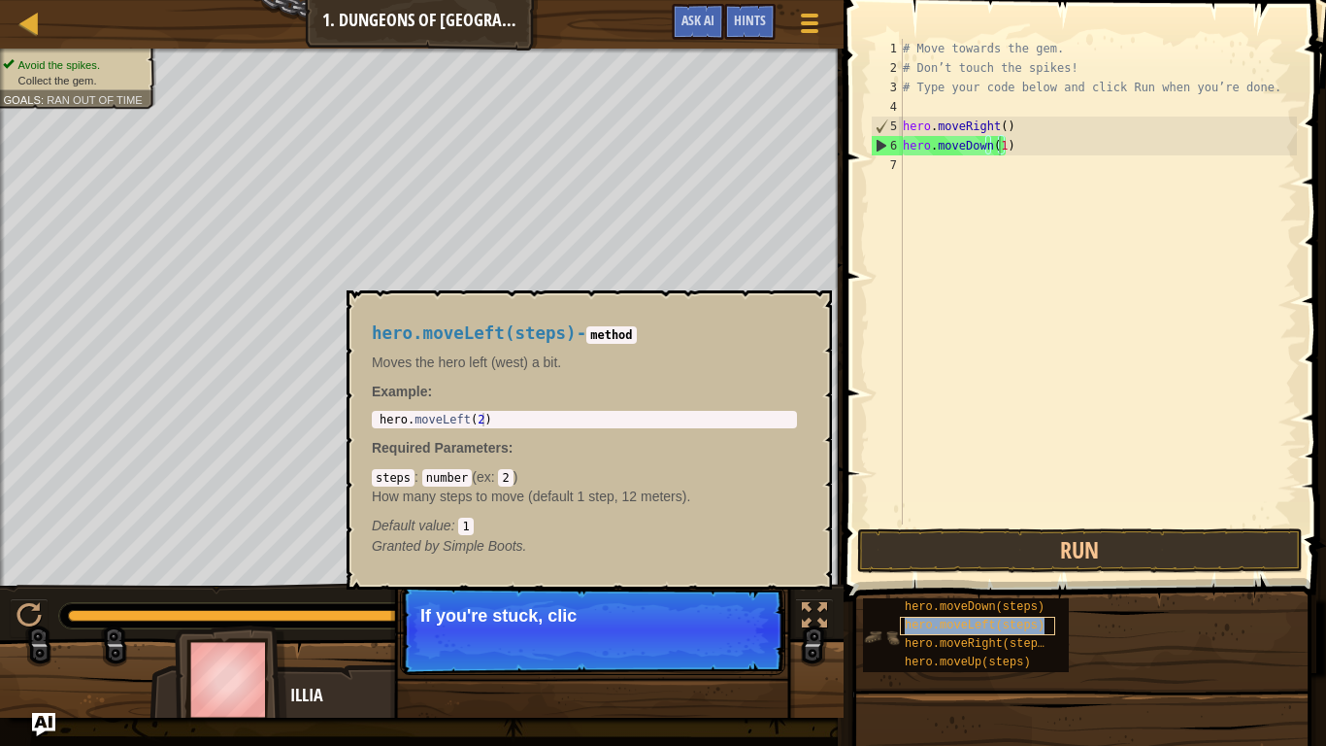
click at [979, 593] on span "hero.moveLeft(steps)" at bounding box center [975, 626] width 140 height 14
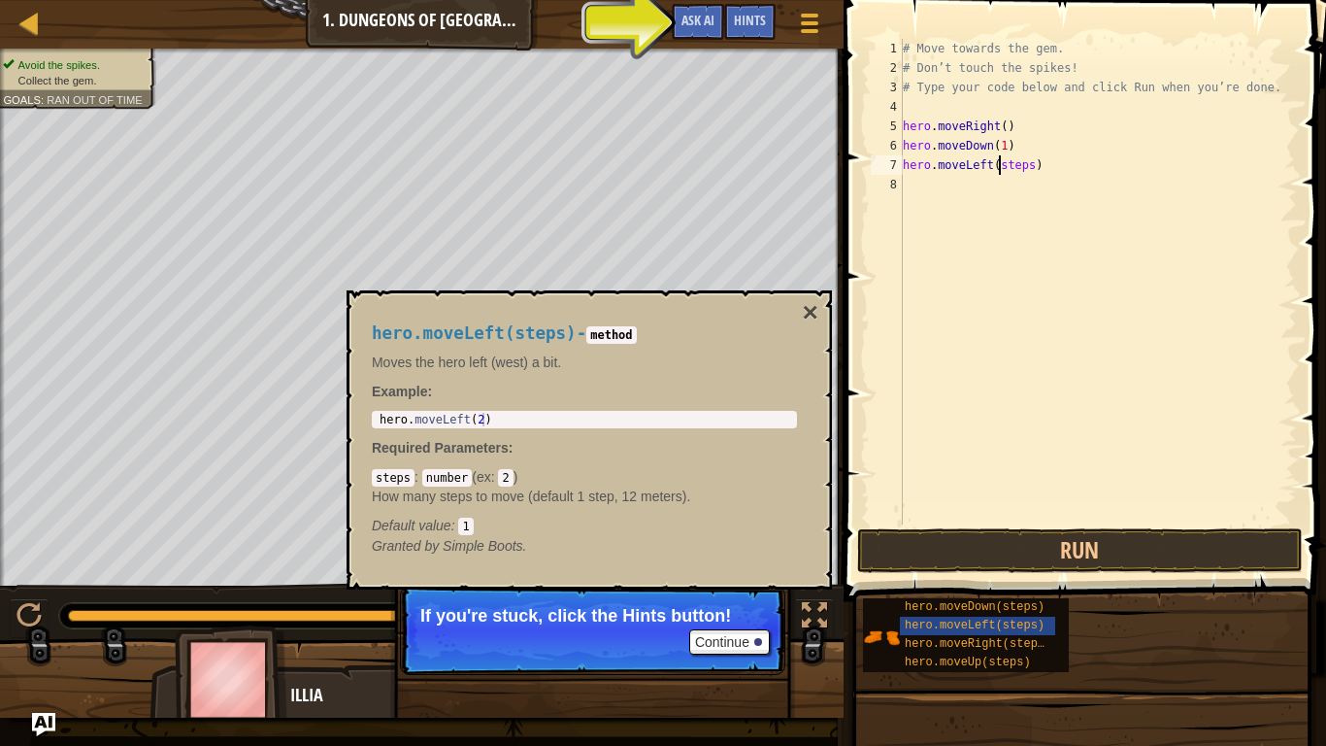
click at [1002, 167] on div "# Move towards the gem. # Don’t touch the spikes! # Type your code below and cl…" at bounding box center [1098, 301] width 398 height 524
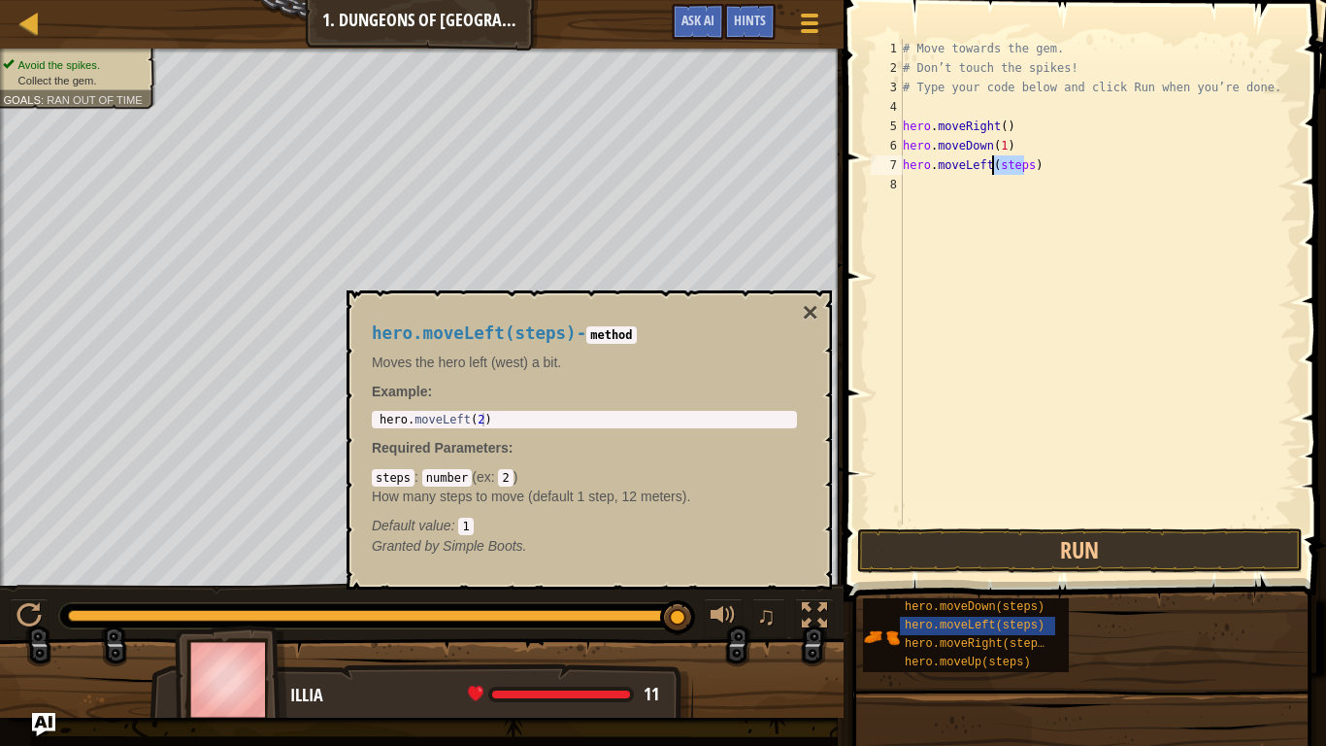
click at [1002, 167] on div "# Move towards the gem. # Don’t touch the spikes! # Type your code below and cl…" at bounding box center [1098, 301] width 398 height 524
click at [1002, 167] on div "# Move towards the gem. # Don’t touch the spikes! # Type your code below and cl…" at bounding box center [1098, 282] width 398 height 486
click at [1002, 167] on div "# Move towards the gem. # Don’t touch the spikes! # Type your code below and cl…" at bounding box center [1098, 301] width 398 height 524
click at [997, 145] on div "# Move towards the gem. # Don’t touch the spikes! # Type your code below and cl…" at bounding box center [1098, 301] width 398 height 524
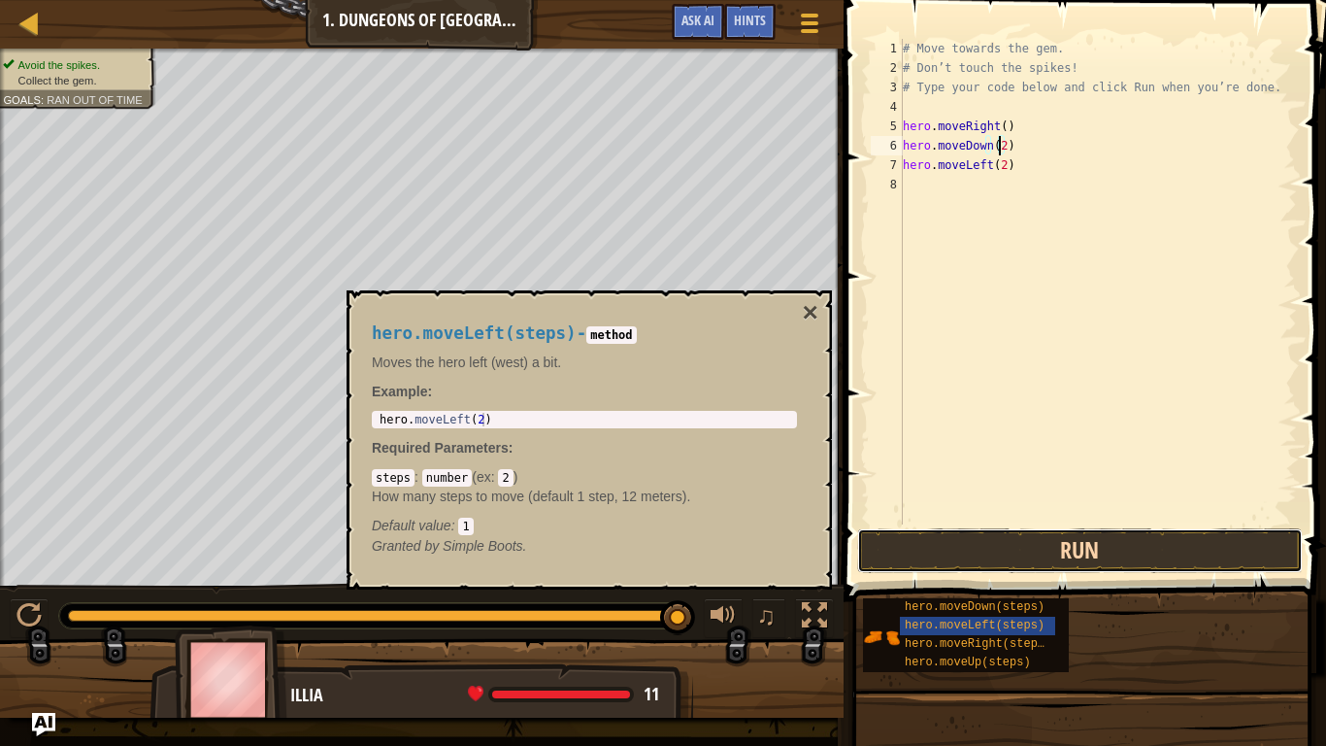
click at [1000, 550] on button "Run" at bounding box center [1080, 550] width 446 height 45
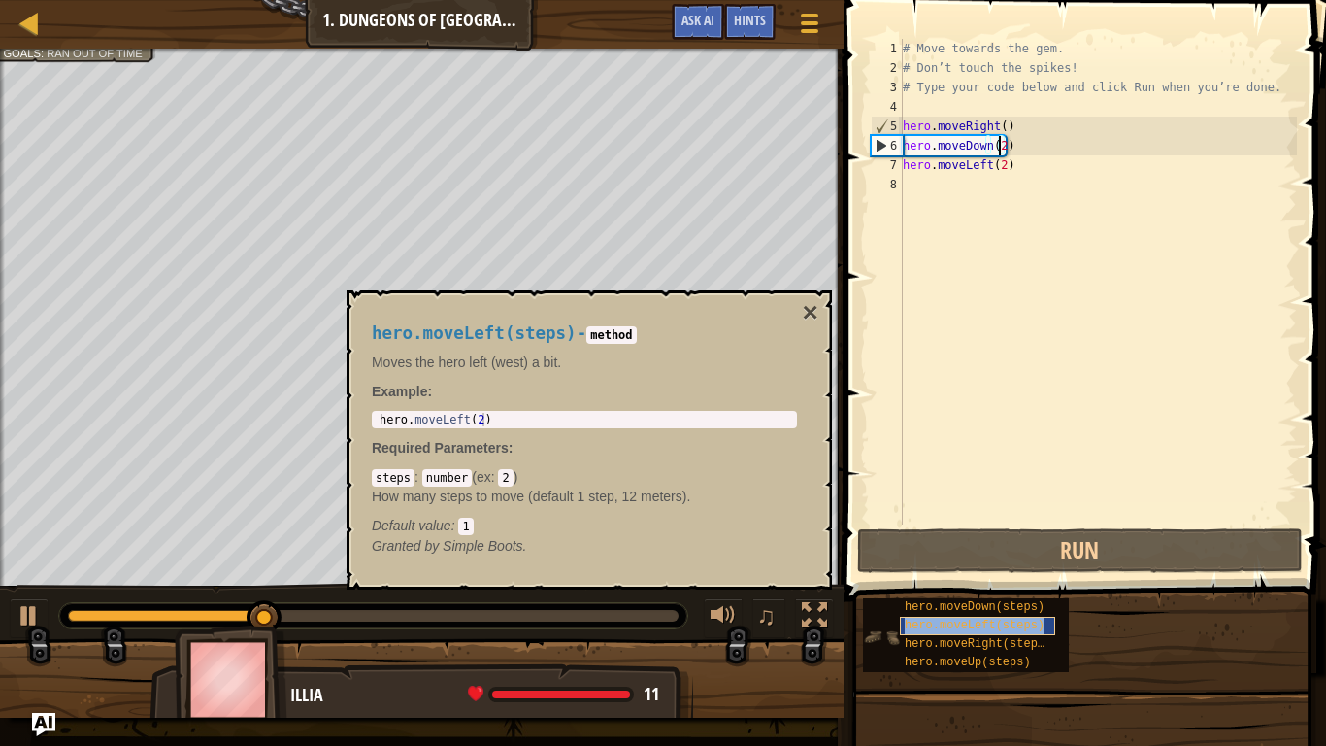
click at [957, 593] on span "hero.moveLeft(steps)" at bounding box center [975, 626] width 140 height 14
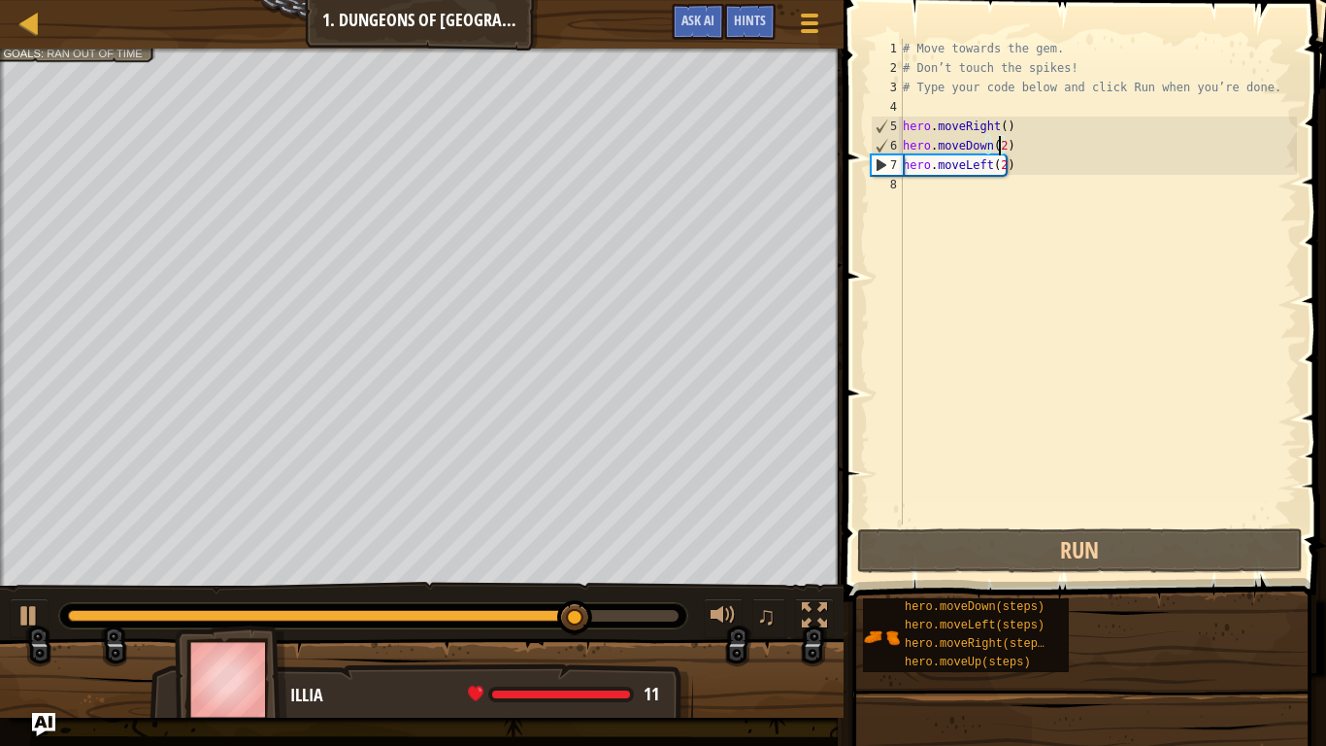
click at [1001, 151] on div "# Move towards the gem. # Don’t touch the spikes! # Type your code below and cl…" at bounding box center [1098, 301] width 398 height 524
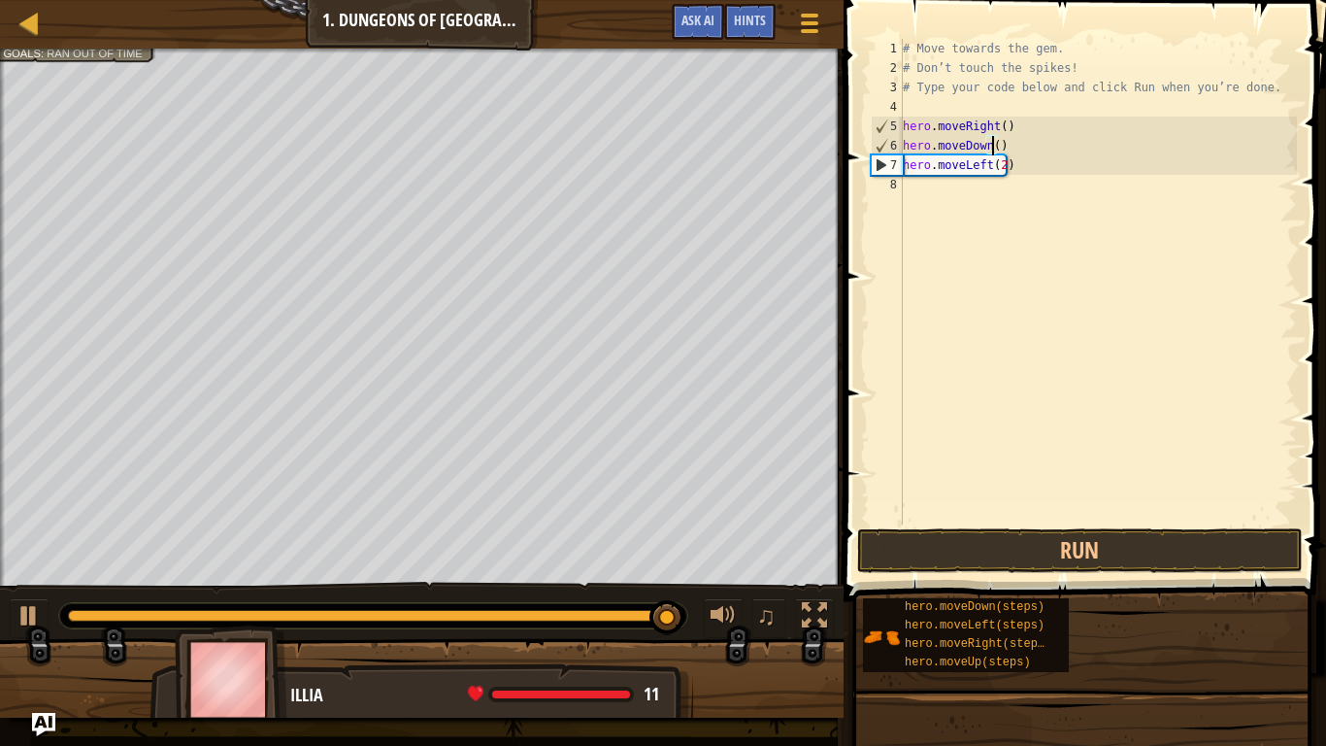
type textarea "hero.moveDown(1)"
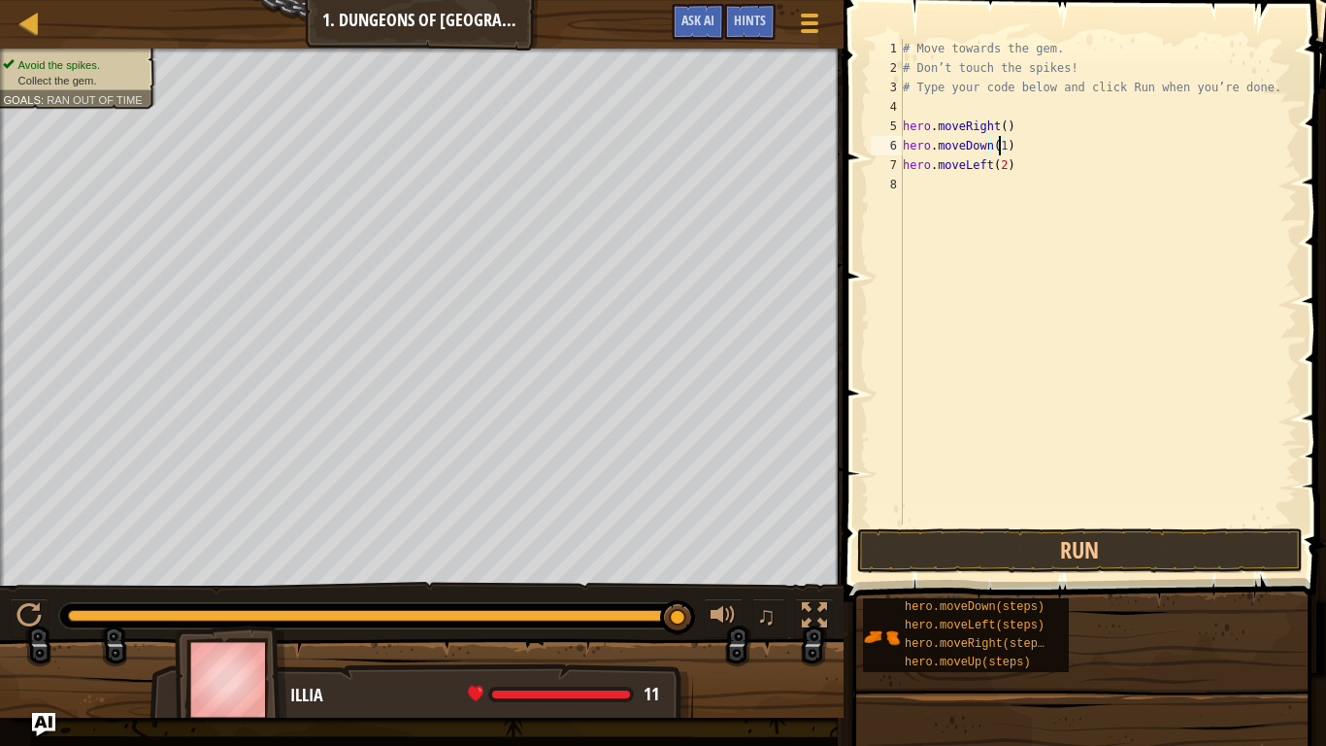
click at [999, 176] on div "# Move towards the gem. # Don’t touch the spikes! # Type your code below and cl…" at bounding box center [1098, 301] width 398 height 524
click at [999, 169] on div "# Move towards the gem. # Don’t touch the spikes! # Type your code below and cl…" at bounding box center [1098, 301] width 398 height 524
click at [1030, 544] on button "Run" at bounding box center [1080, 550] width 446 height 45
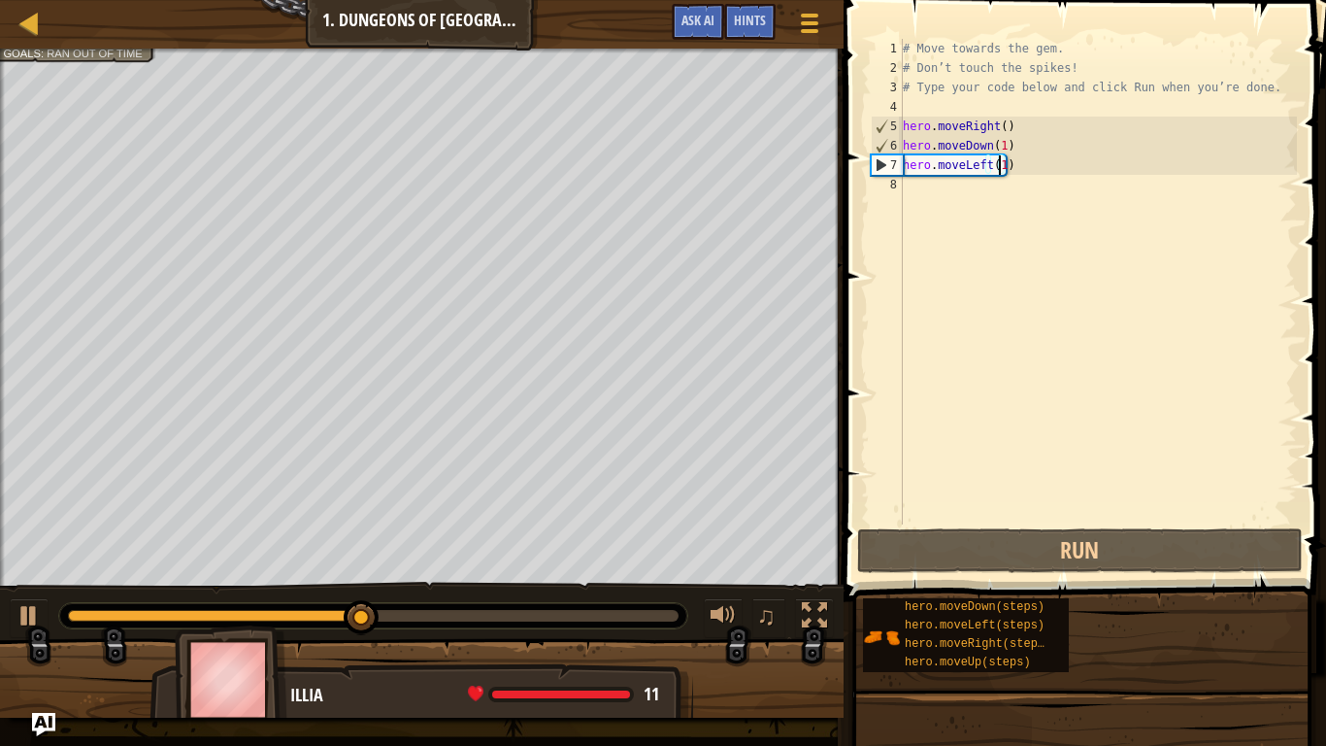
click at [987, 168] on div "# Move towards the gem. # Don’t touch the spikes! # Type your code below and cl…" at bounding box center [1098, 301] width 398 height 524
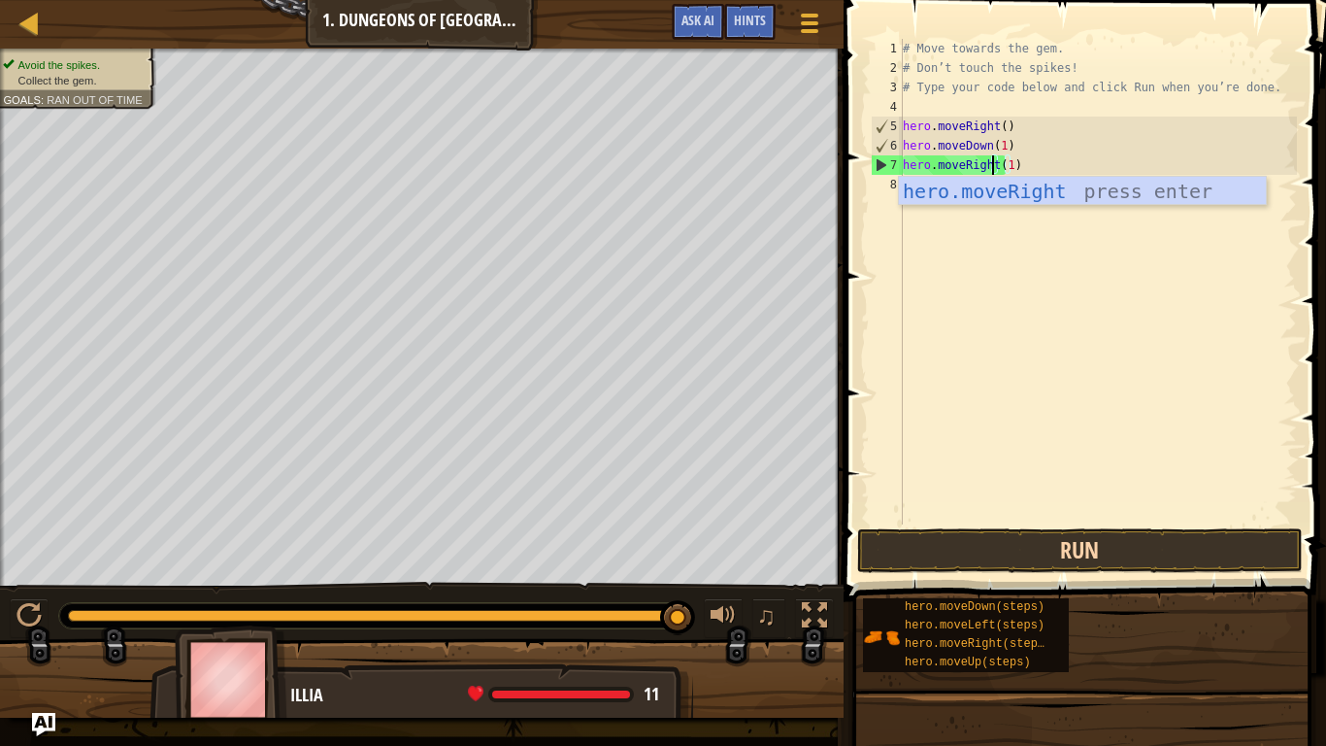
type textarea "hero.moveRight(1)"
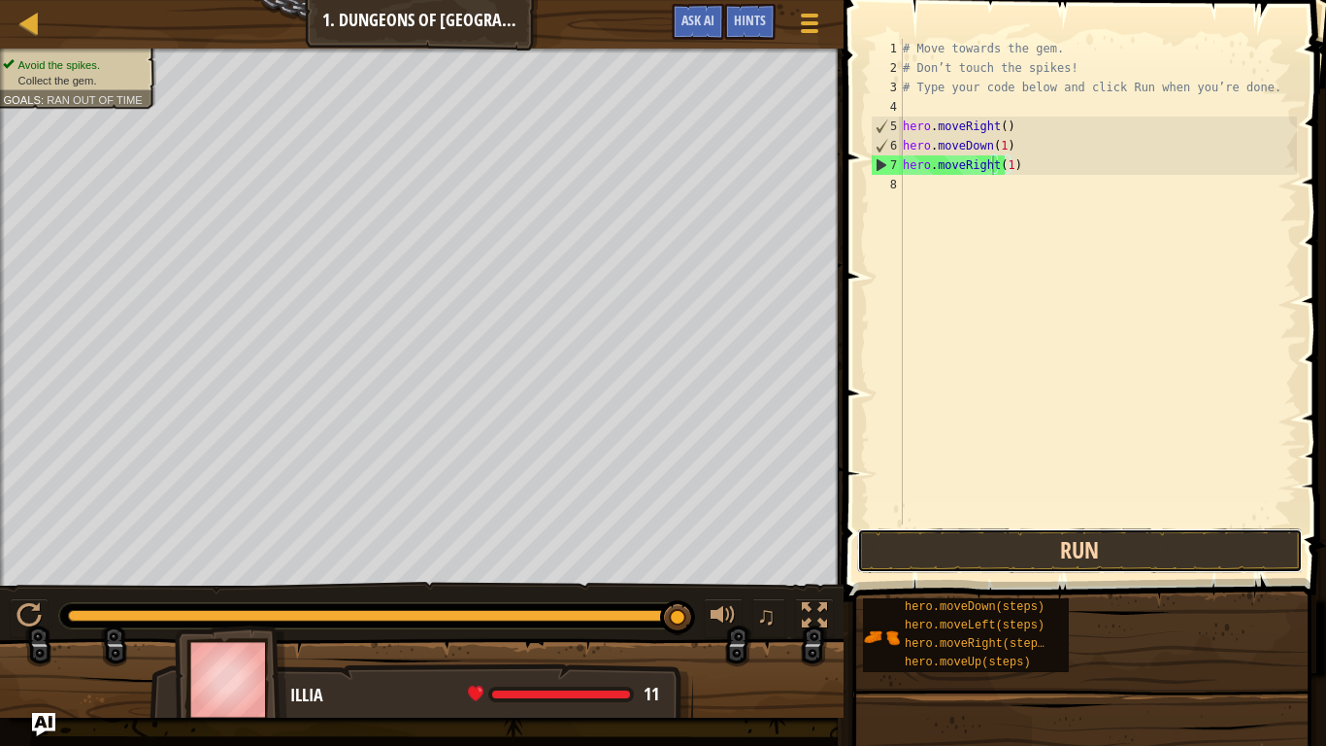
click at [1021, 552] on button "Run" at bounding box center [1080, 550] width 446 height 45
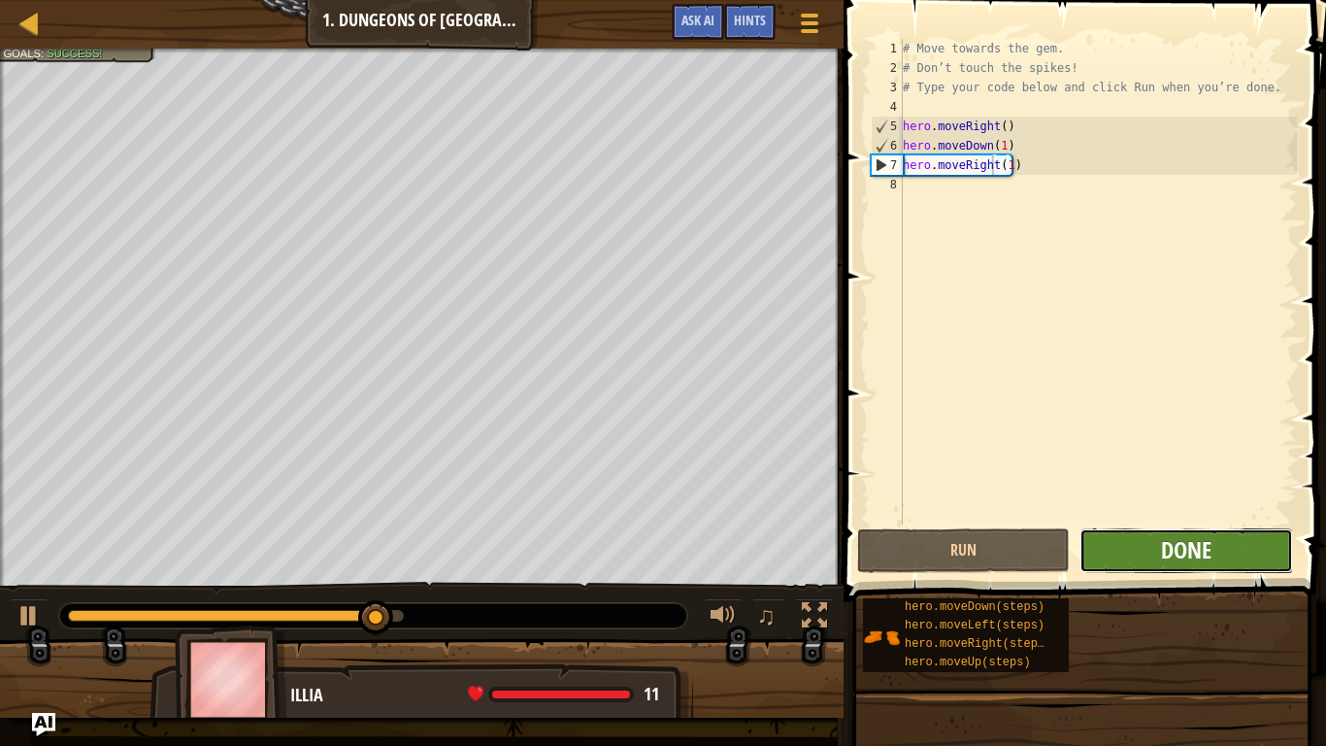
click at [1205, 559] on span "Done" at bounding box center [1186, 549] width 50 height 31
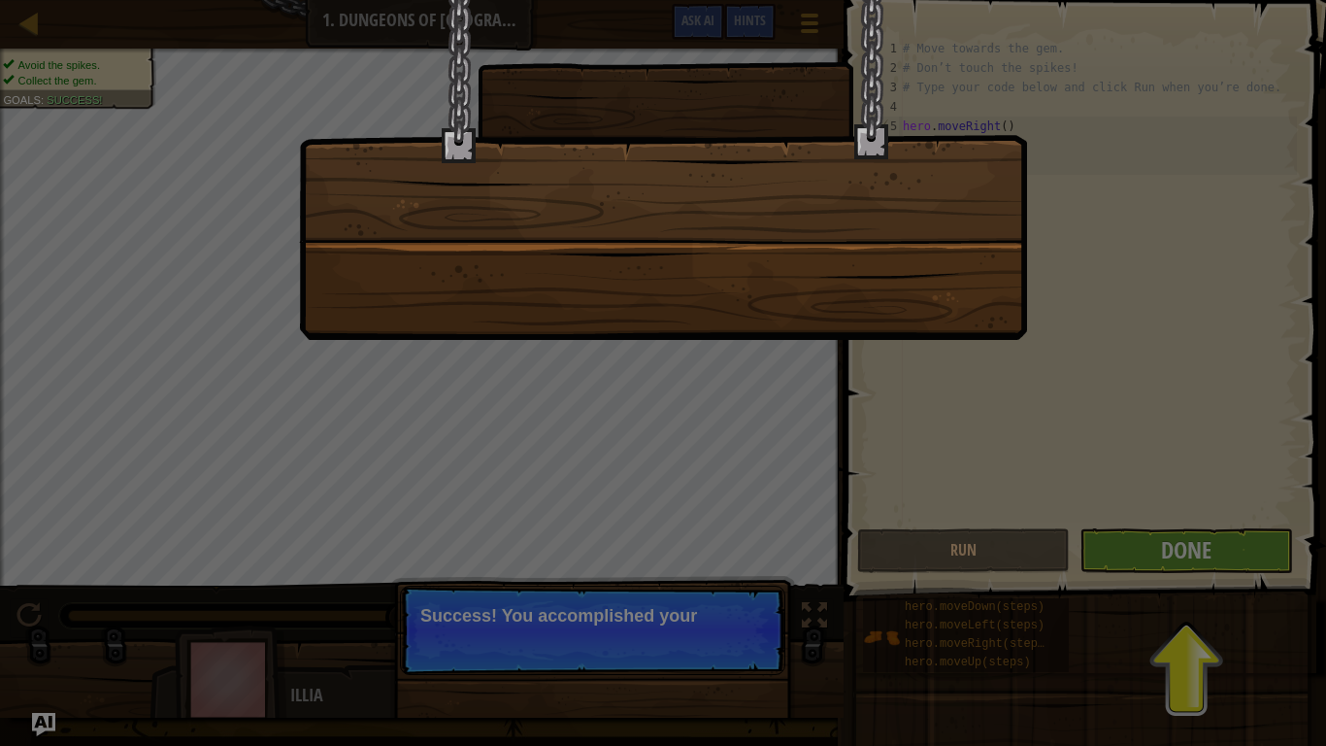
click at [693, 503] on div at bounding box center [663, 373] width 1326 height 746
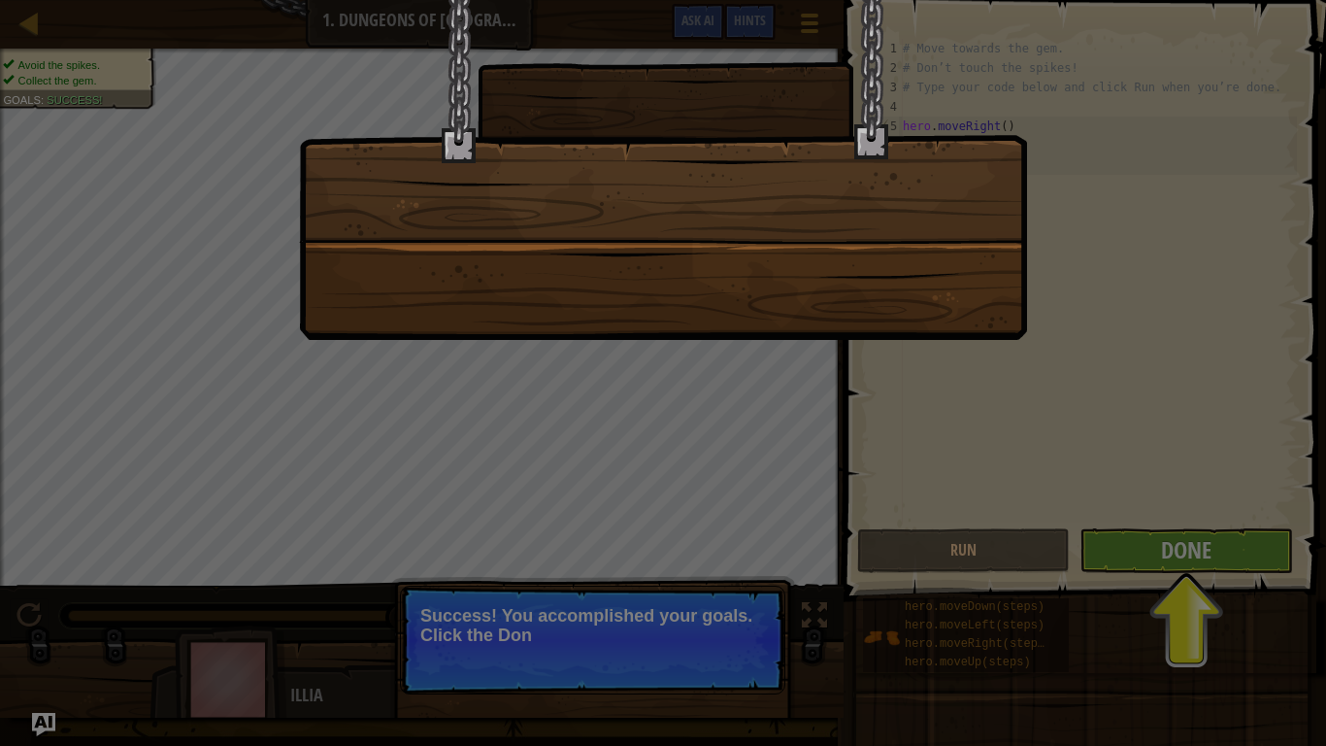
click at [735, 456] on div at bounding box center [663, 373] width 1326 height 746
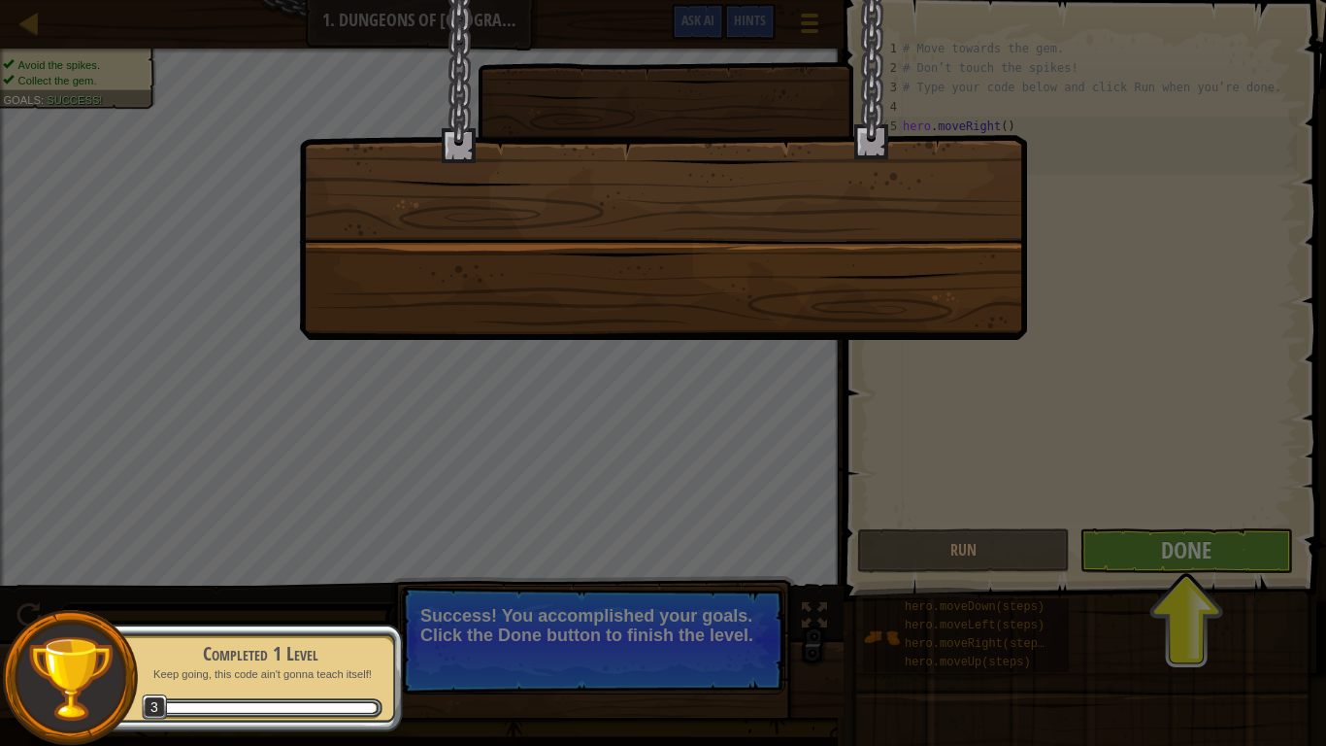
click at [1137, 558] on div at bounding box center [663, 373] width 1326 height 746
click at [568, 593] on div at bounding box center [663, 373] width 1326 height 746
click at [1184, 535] on div at bounding box center [663, 373] width 1326 height 746
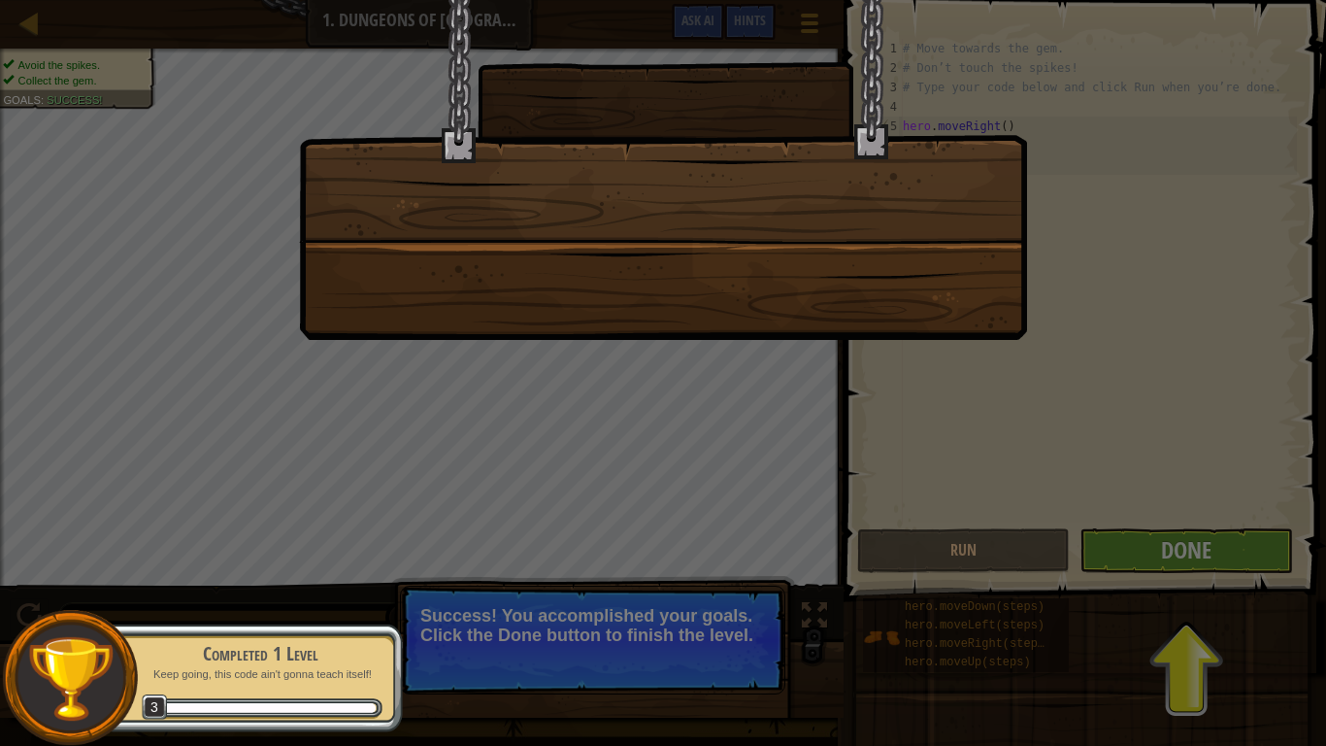
click at [609, 291] on div at bounding box center [663, 170] width 728 height 340
click at [667, 240] on div at bounding box center [663, 170] width 728 height 340
click at [120, 593] on div at bounding box center [70, 678] width 136 height 136
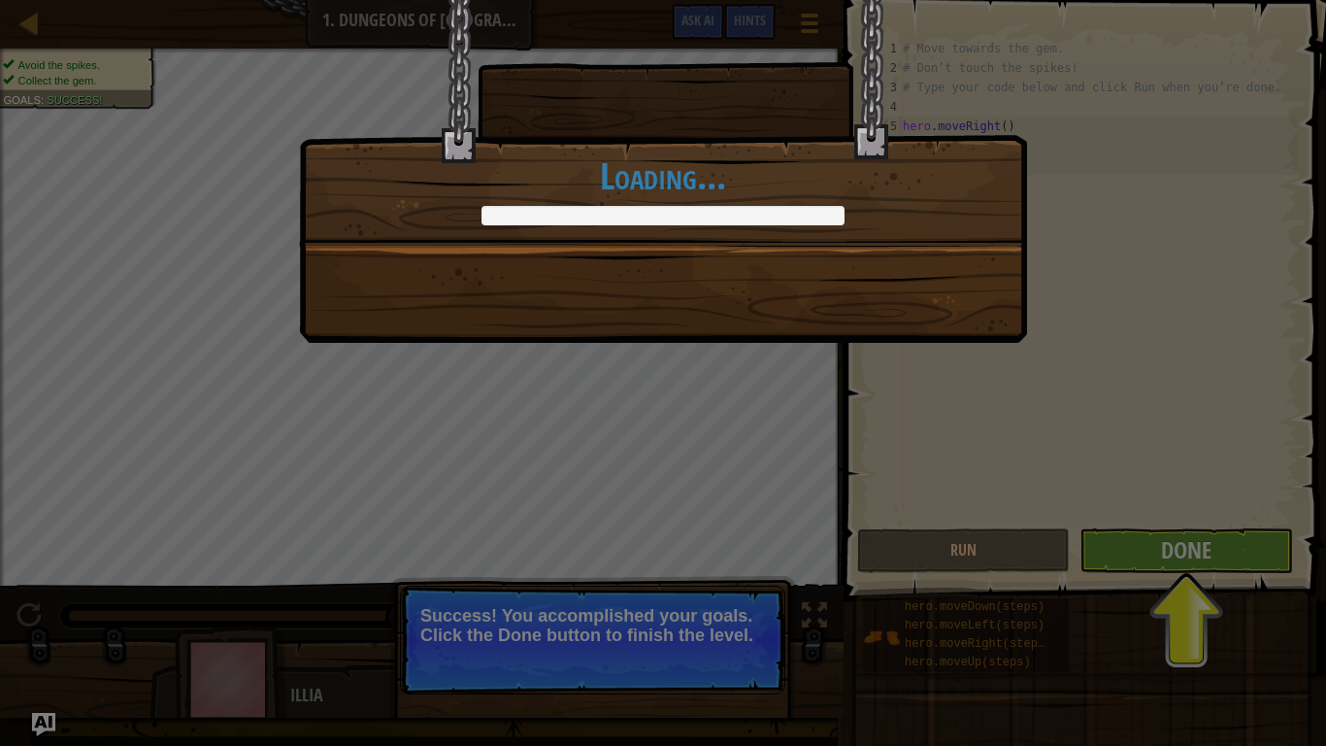
click at [619, 187] on h1 "Loading..." at bounding box center [663, 175] width 726 height 41
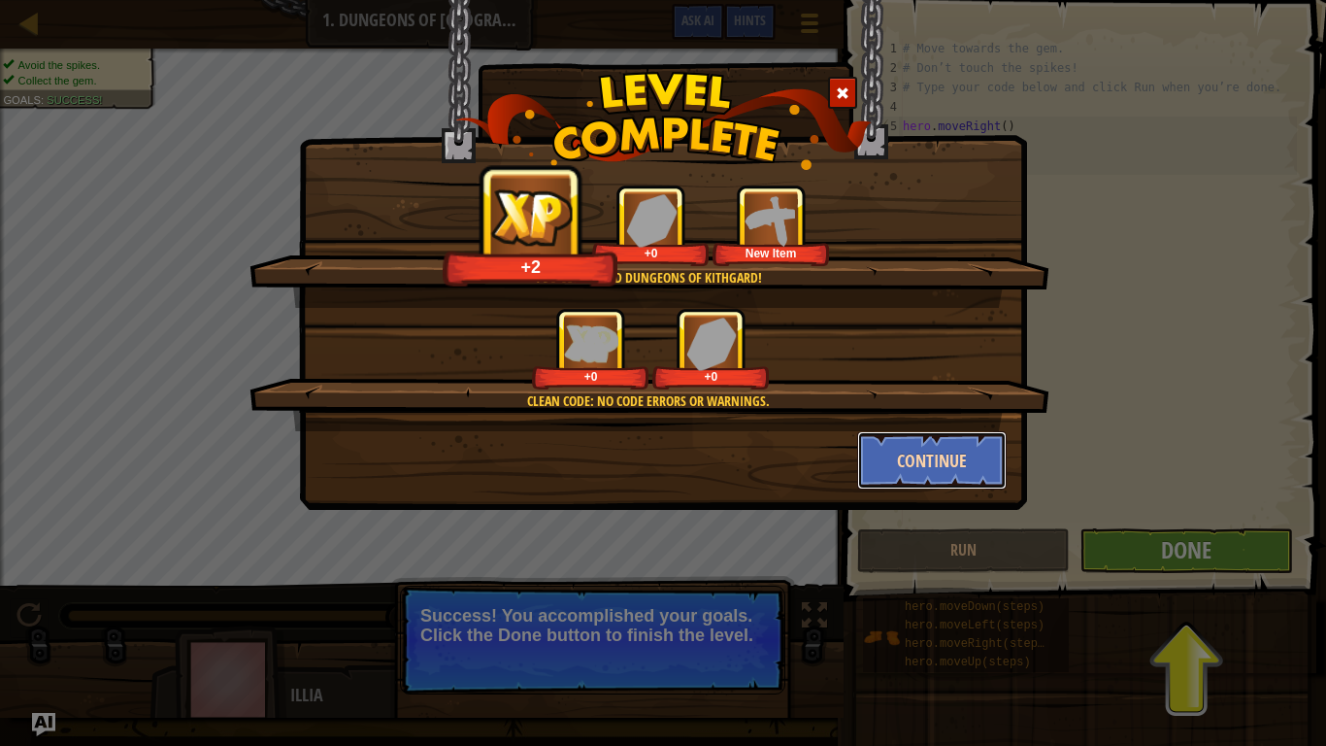
click at [903, 461] on button "Continue" at bounding box center [932, 460] width 151 height 58
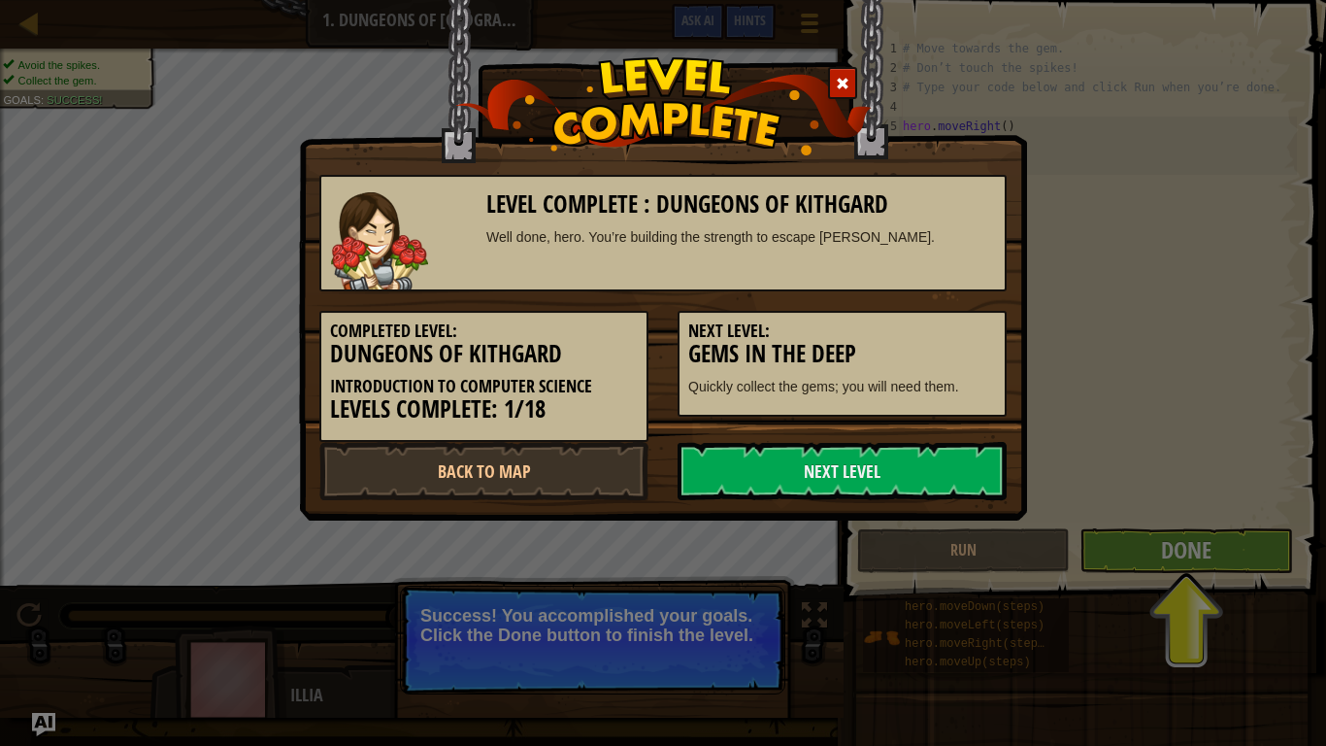
click at [901, 445] on link "Next Level" at bounding box center [842, 471] width 329 height 58
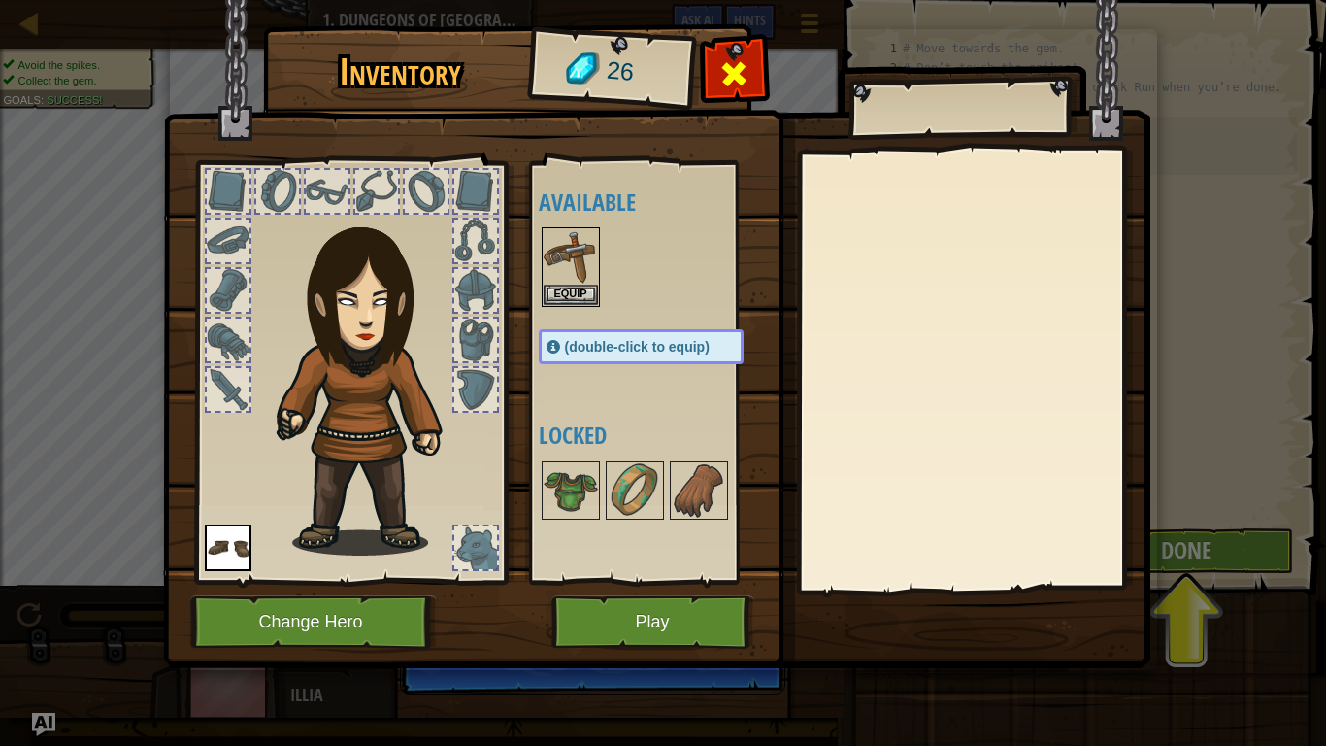
click at [738, 69] on span at bounding box center [734, 73] width 31 height 31
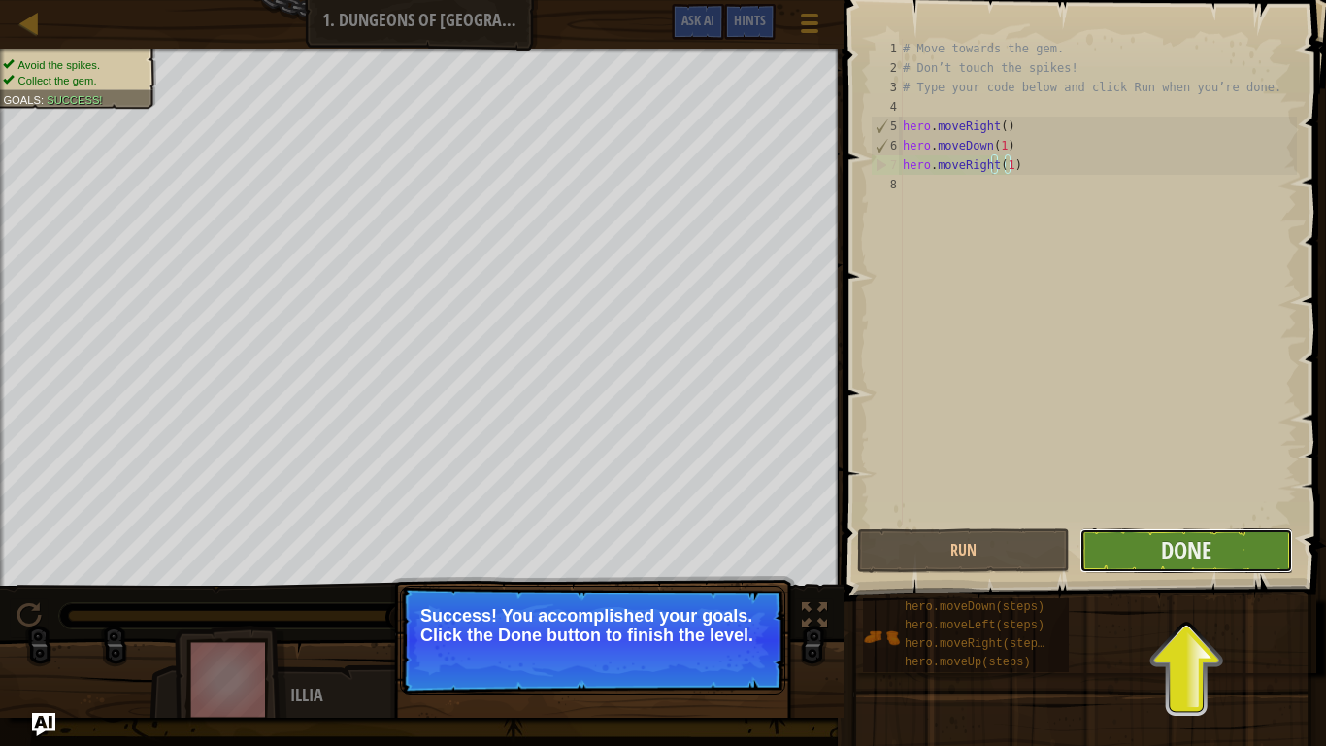
click at [1170, 572] on button "Done" at bounding box center [1186, 550] width 213 height 45
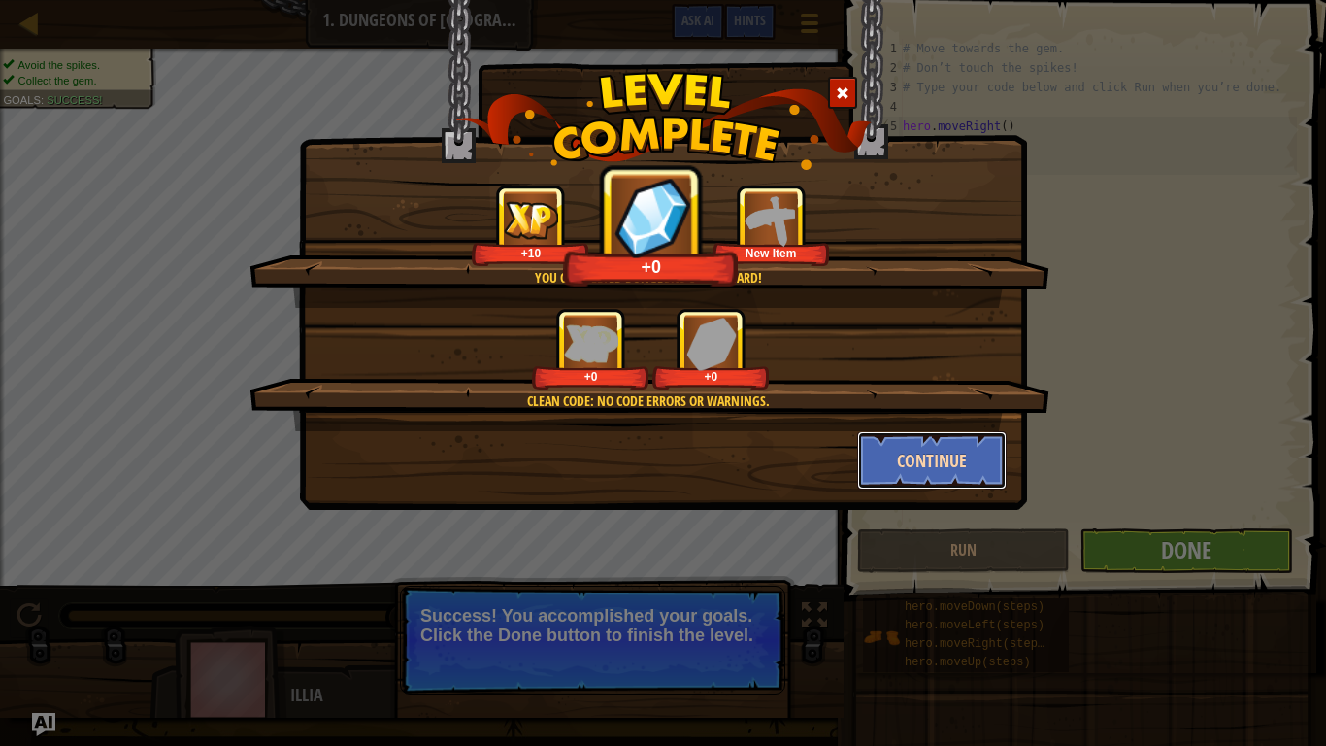
click at [955, 455] on button "Continue" at bounding box center [932, 460] width 151 height 58
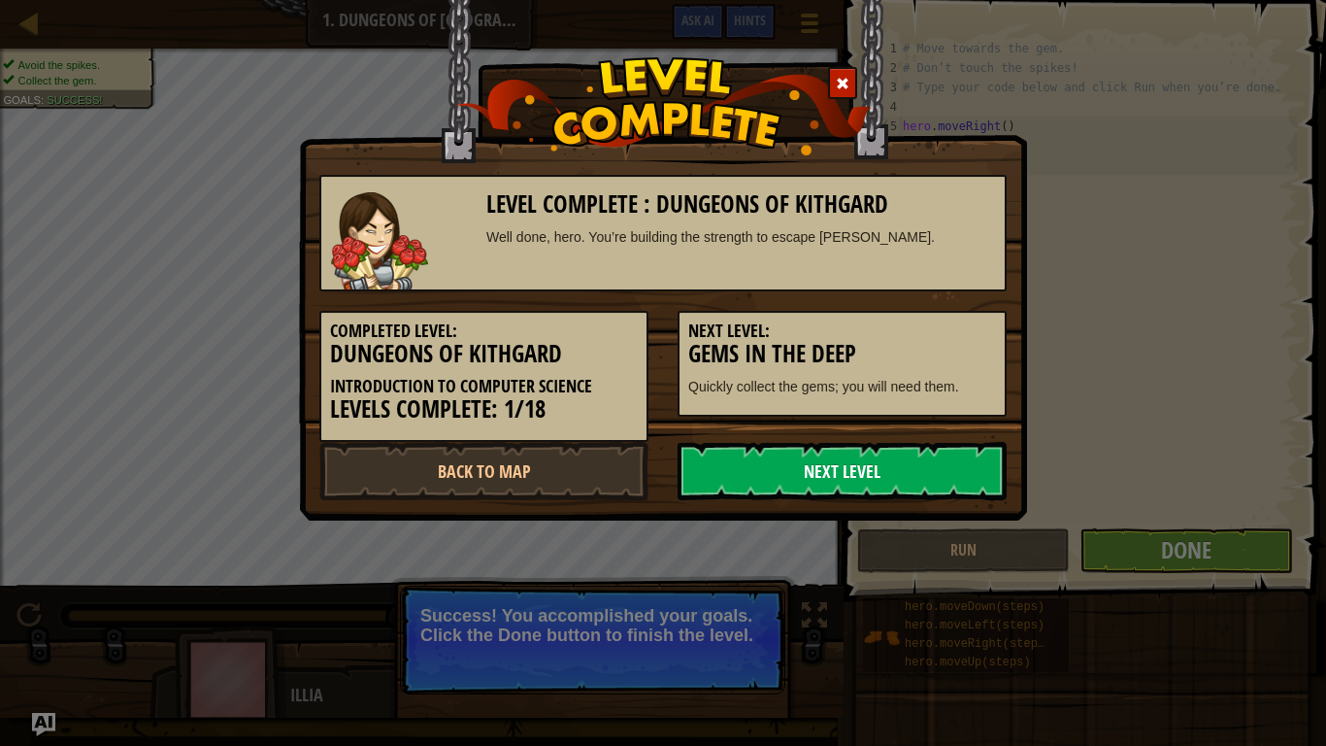
click at [930, 478] on link "Next Level" at bounding box center [842, 471] width 329 height 58
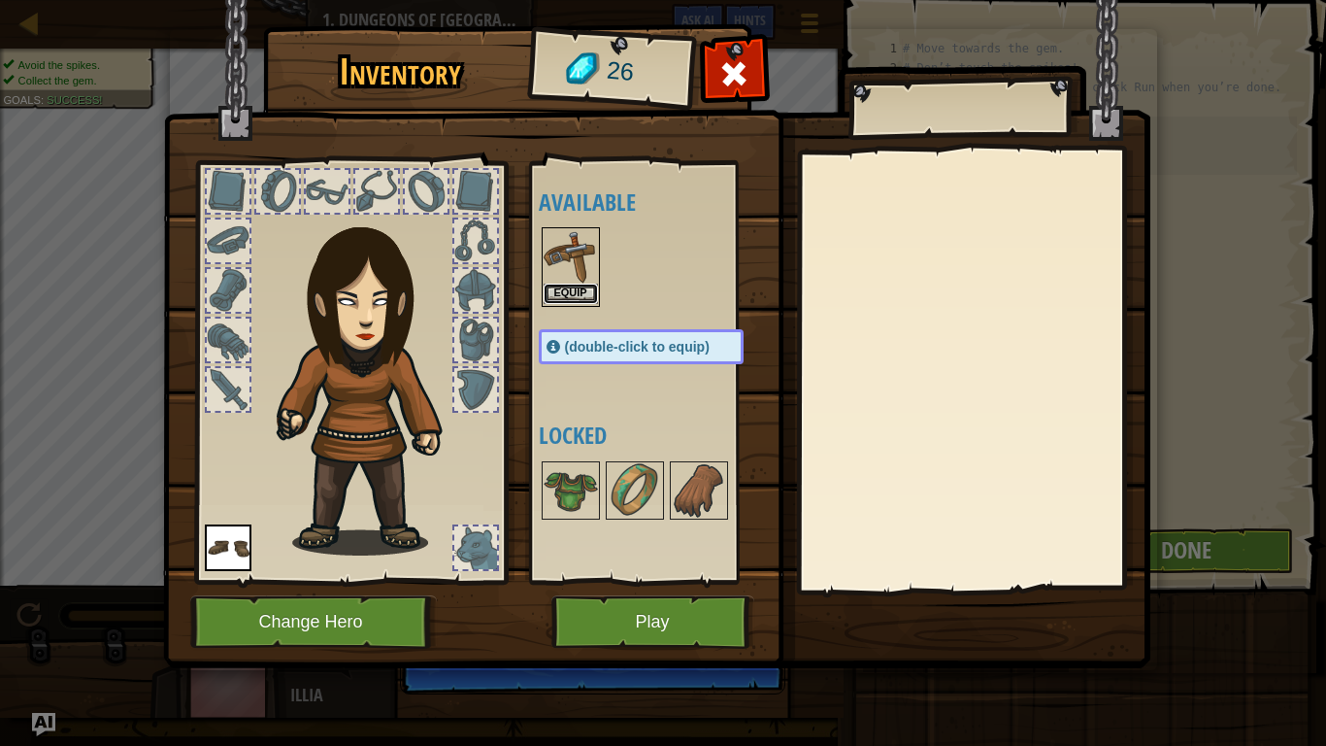
click at [576, 296] on button "Equip" at bounding box center [571, 294] width 54 height 20
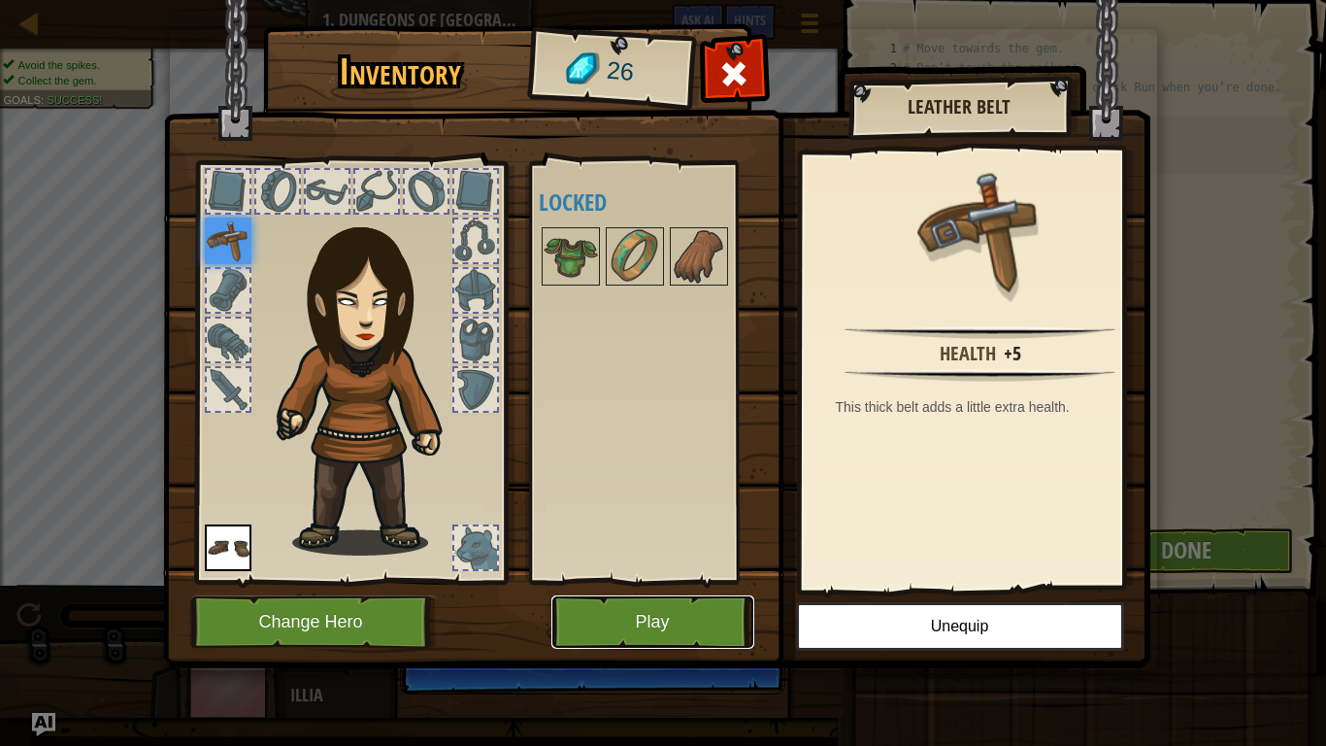
click at [659, 593] on button "Play" at bounding box center [653, 621] width 203 height 53
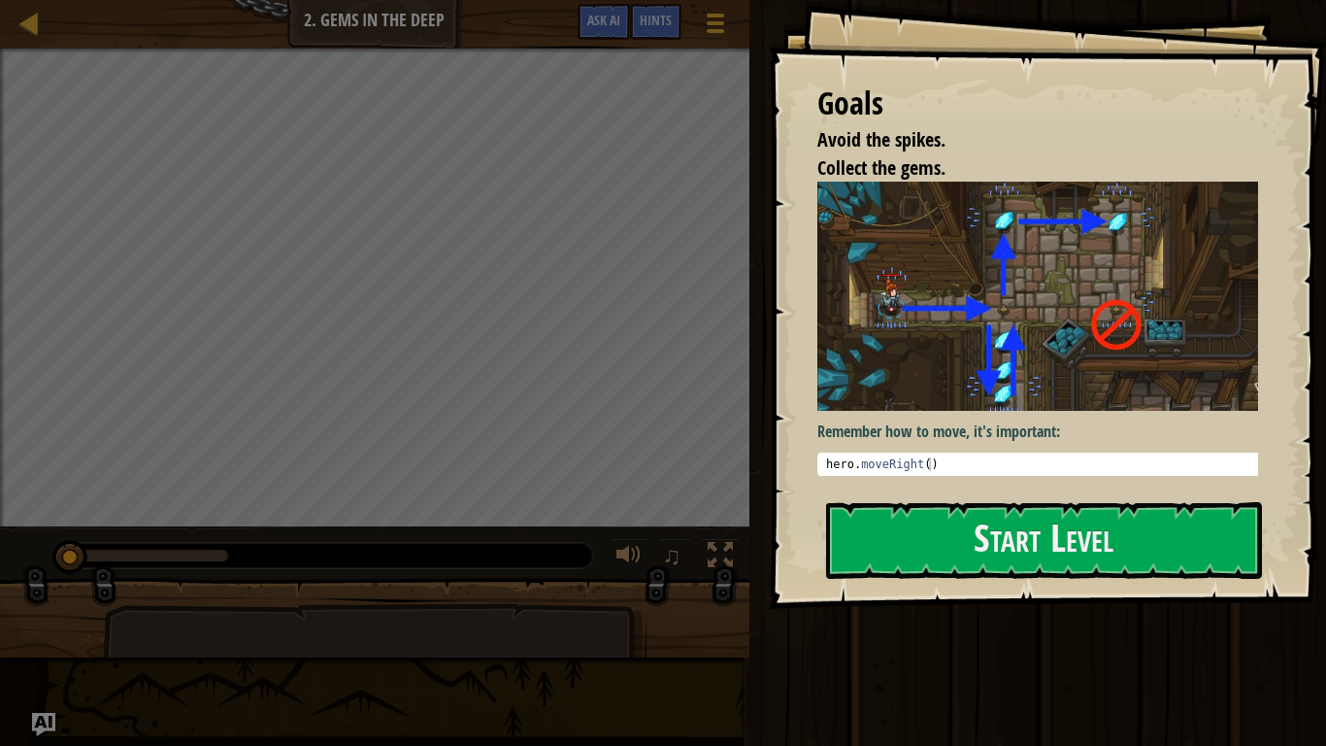
type textarea "hero.moveRight()"
click at [923, 460] on div "hero . moveRight ( )" at bounding box center [1045, 477] width 446 height 41
click at [1009, 552] on button "Start Level" at bounding box center [1044, 540] width 436 height 77
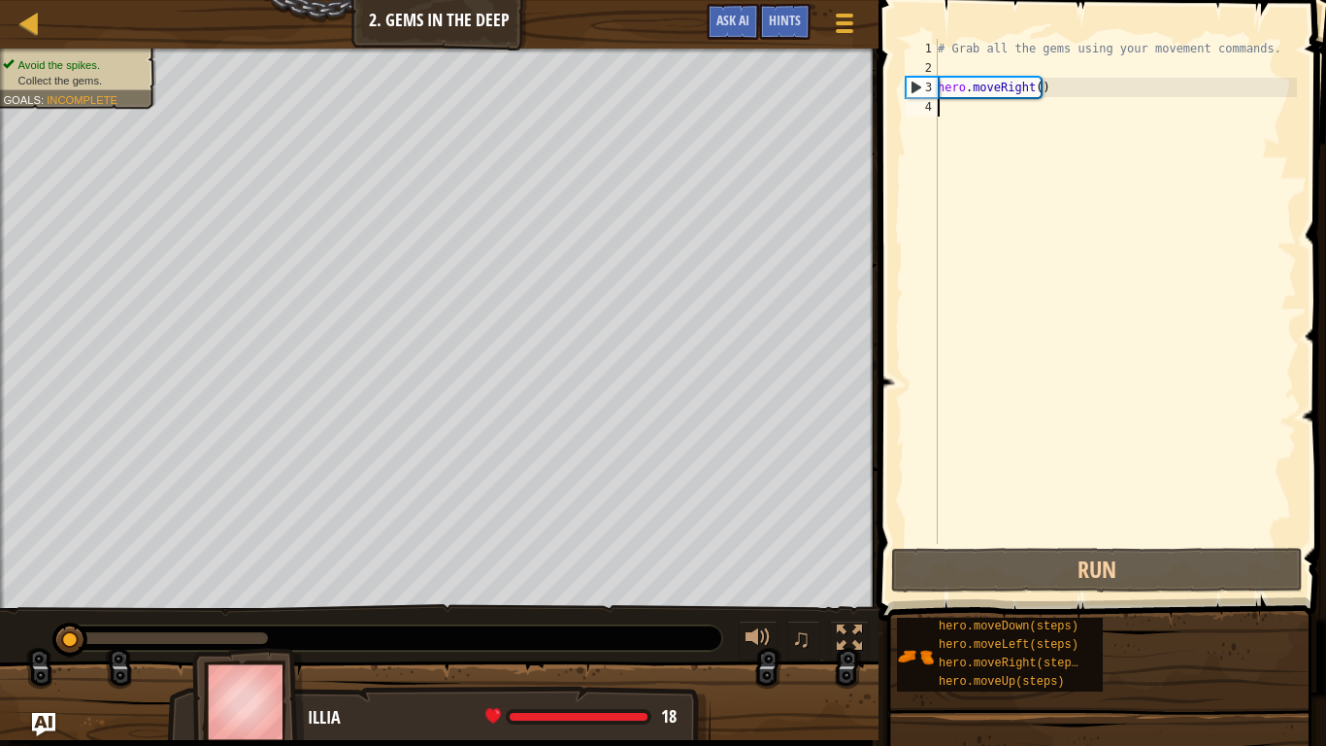
click at [1033, 93] on div "# Grab all the gems using your movement commands. hero . moveRight ( )" at bounding box center [1115, 311] width 363 height 544
type textarea "hero.moveRight(1)"
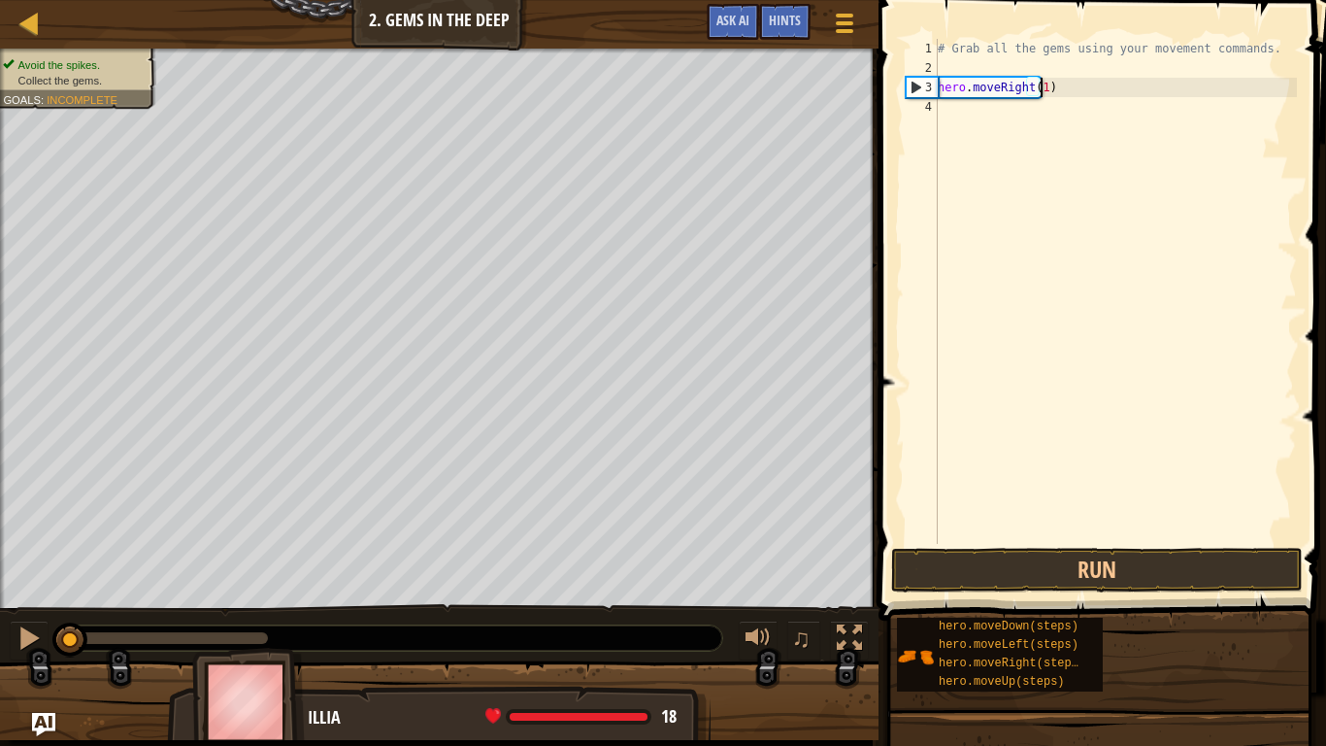
scroll to position [9, 8]
click at [1004, 111] on div "# Grab all the gems using your movement commands. hero . moveRight ( 1 )" at bounding box center [1115, 311] width 363 height 544
click at [1051, 112] on div "# Grab all the gems using your movement commands. hero . moveRight ( 1 ) hero .…" at bounding box center [1115, 311] width 363 height 544
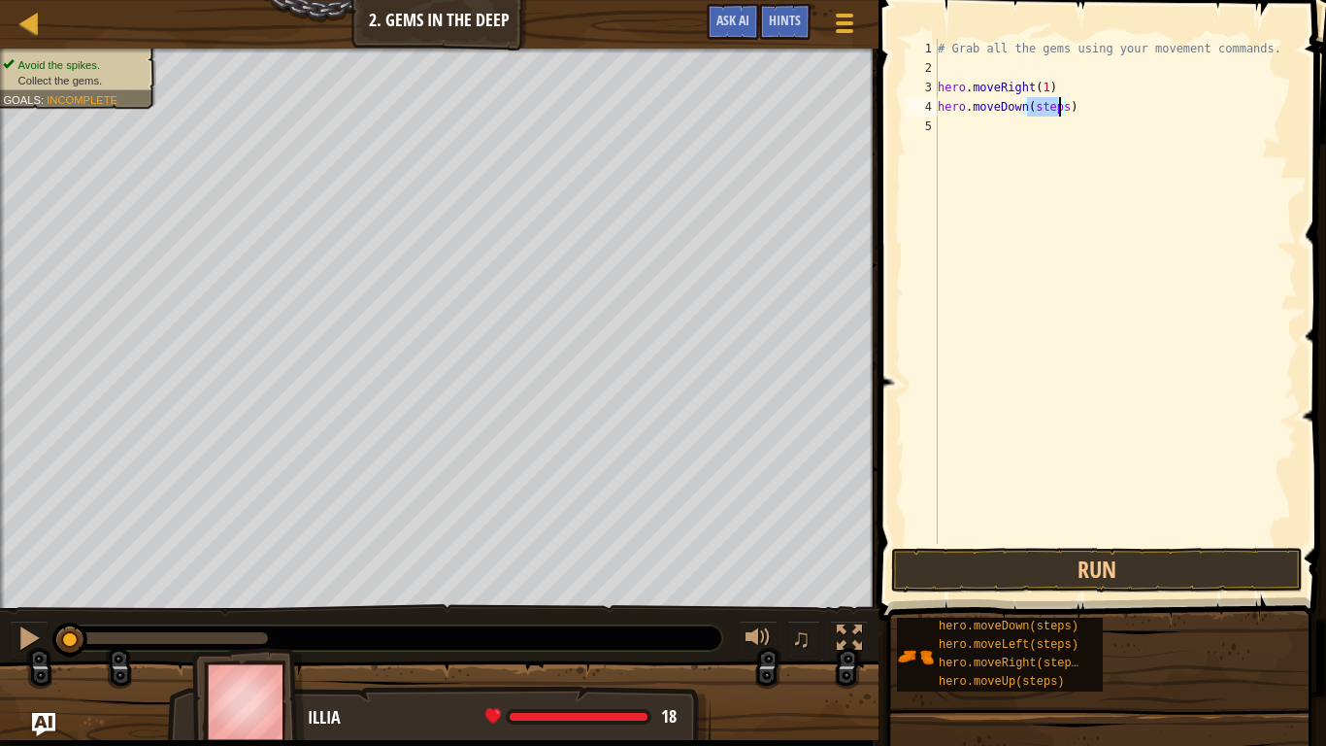
scroll to position [9, 7]
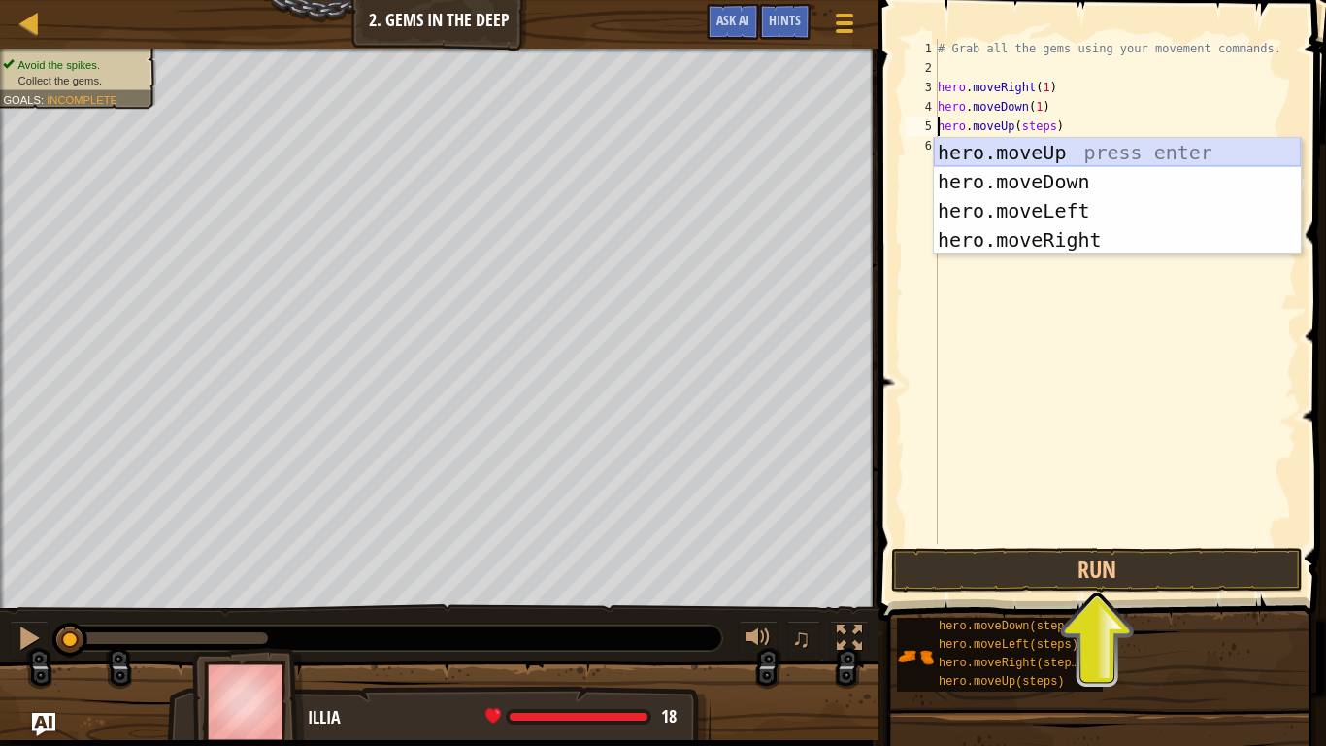
click at [1097, 147] on div "hero.moveUp press enter hero.moveDown press enter hero.moveLeft press enter her…" at bounding box center [1117, 225] width 367 height 175
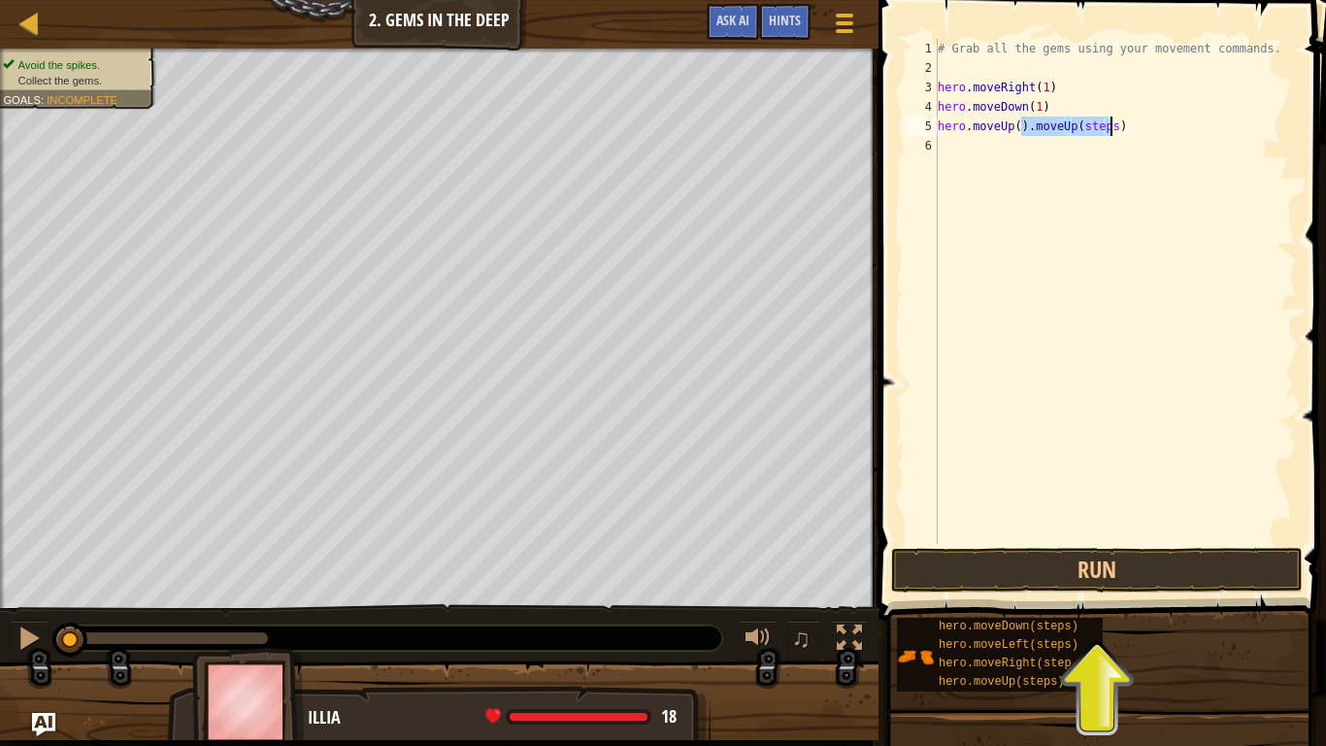
drag, startPoint x: 1023, startPoint y: 129, endPoint x: 1117, endPoint y: 128, distance: 93.2
click at [1117, 128] on div "# Grab all the gems using your movement commands. hero . moveRight ( 1 ) hero .…" at bounding box center [1115, 311] width 363 height 544
click at [1016, 130] on div "# Grab all the gems using your movement commands. hero . moveRight ( 1 ) hero .…" at bounding box center [1115, 311] width 363 height 544
type textarea "hero.moveUp(2)"
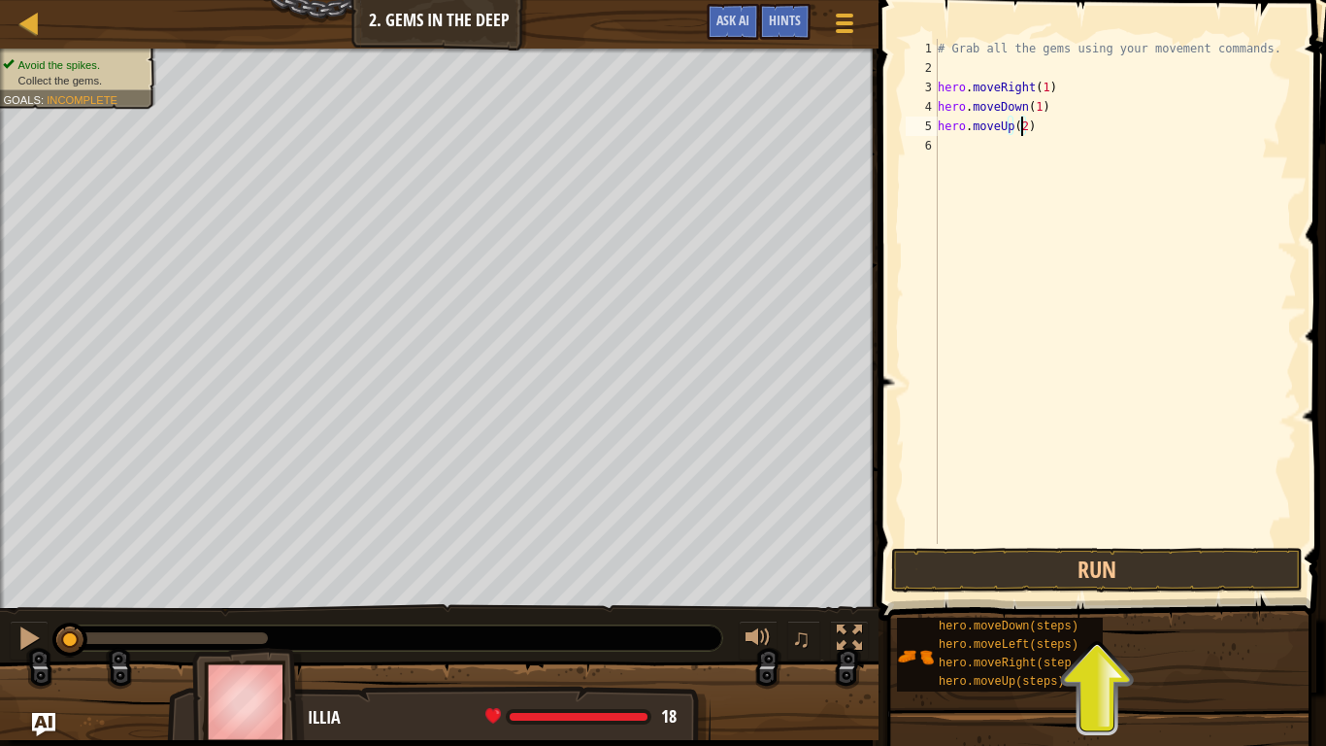
click at [963, 151] on div "# Grab all the gems using your movement commands. hero . moveRight ( 1 ) hero .…" at bounding box center [1115, 311] width 363 height 544
click at [1055, 145] on div "# Grab all the gems using your movement commands. hero . moveRight ( 1 ) hero .…" at bounding box center [1115, 311] width 363 height 544
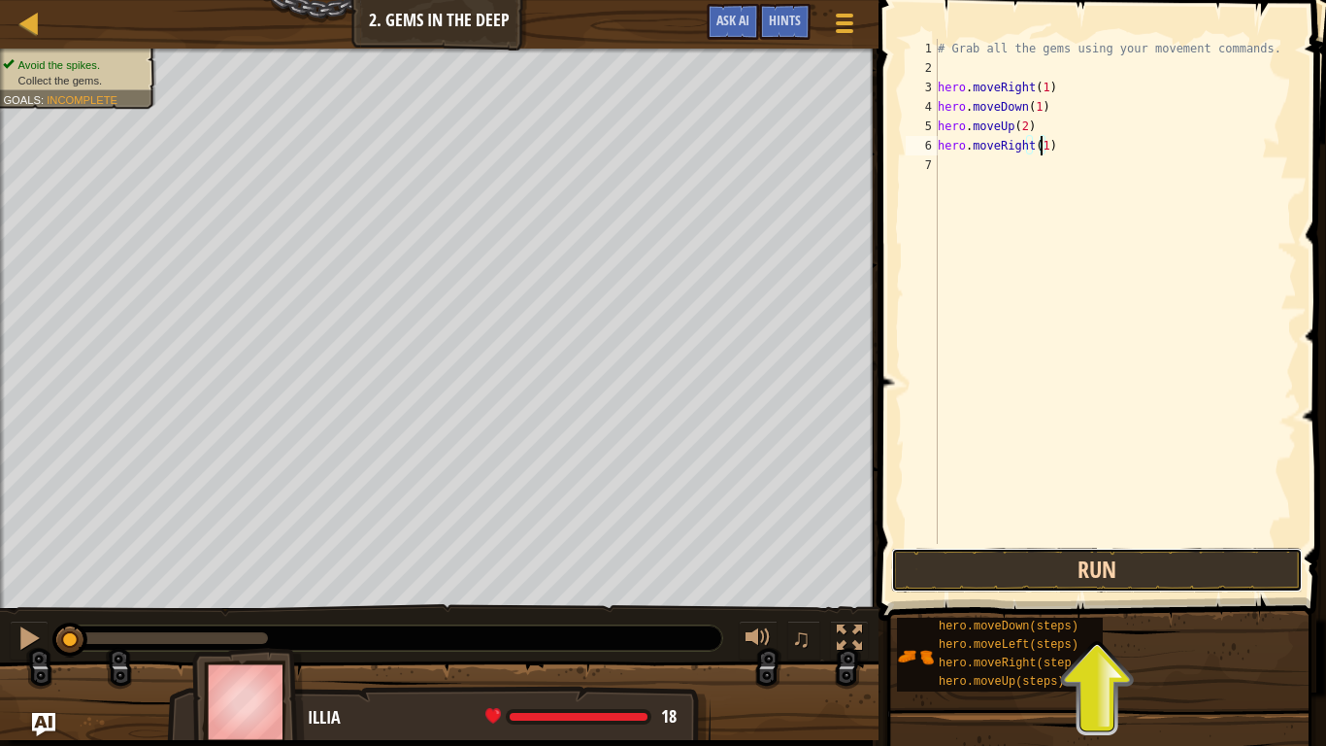
click at [1059, 571] on button "Run" at bounding box center [1097, 570] width 412 height 45
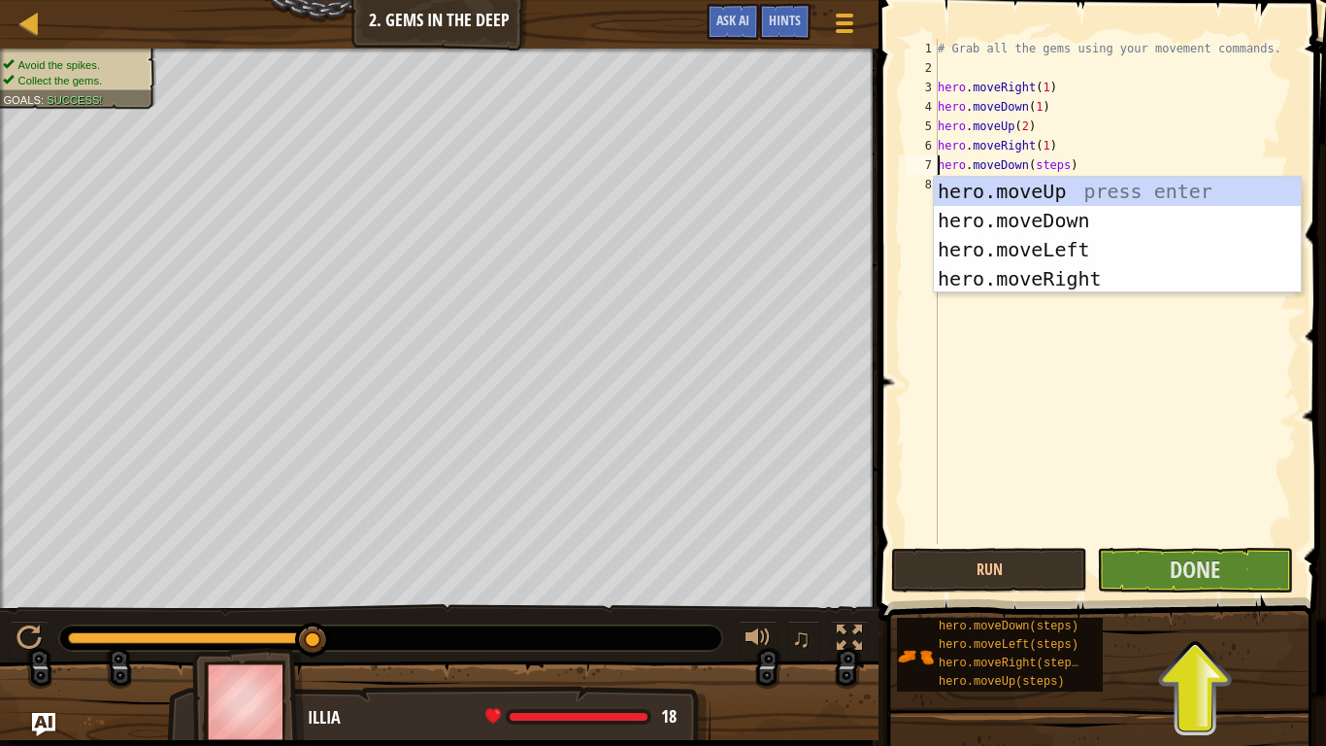
click at [1037, 163] on div "# Grab all the gems using your movement commands. hero . moveRight ( 1 ) hero .…" at bounding box center [1115, 311] width 363 height 544
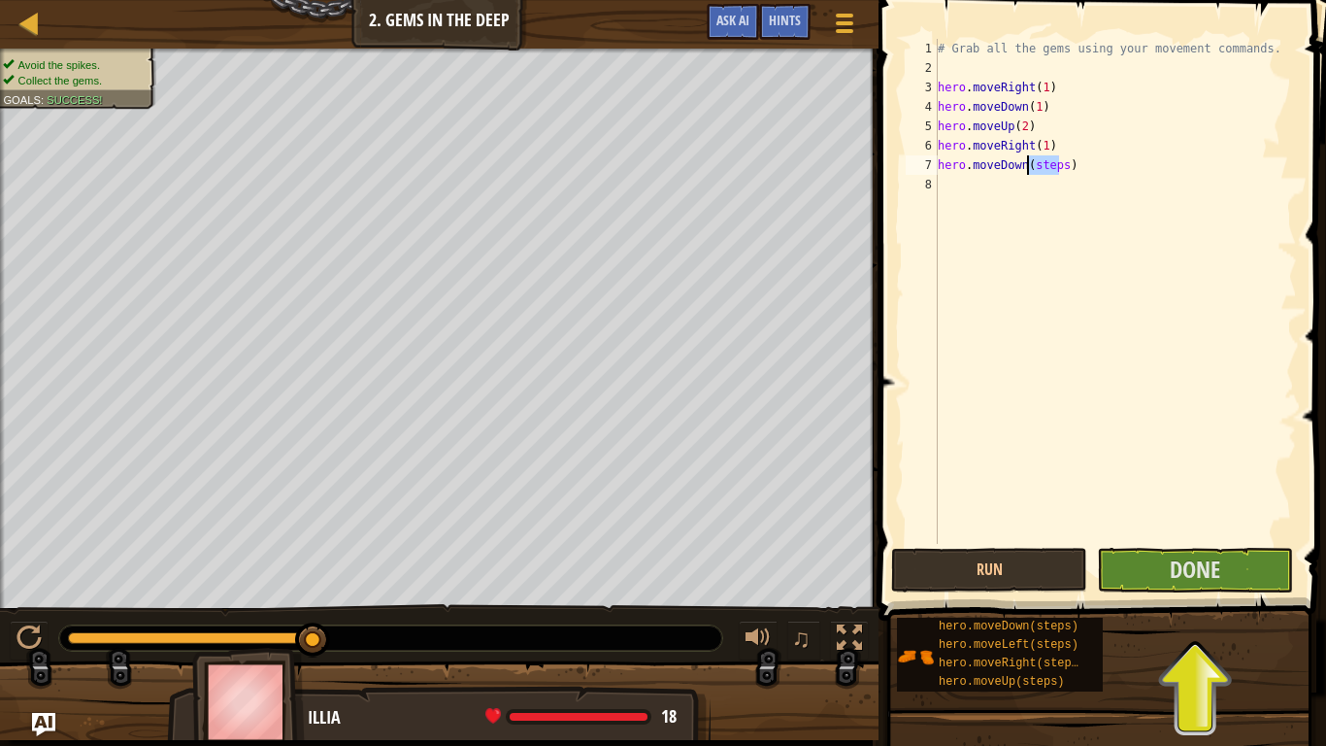
click at [1037, 163] on div "# Grab all the gems using your movement commands. hero . moveRight ( 1 ) hero .…" at bounding box center [1115, 311] width 363 height 544
type textarea "hero.moveDown(1)"
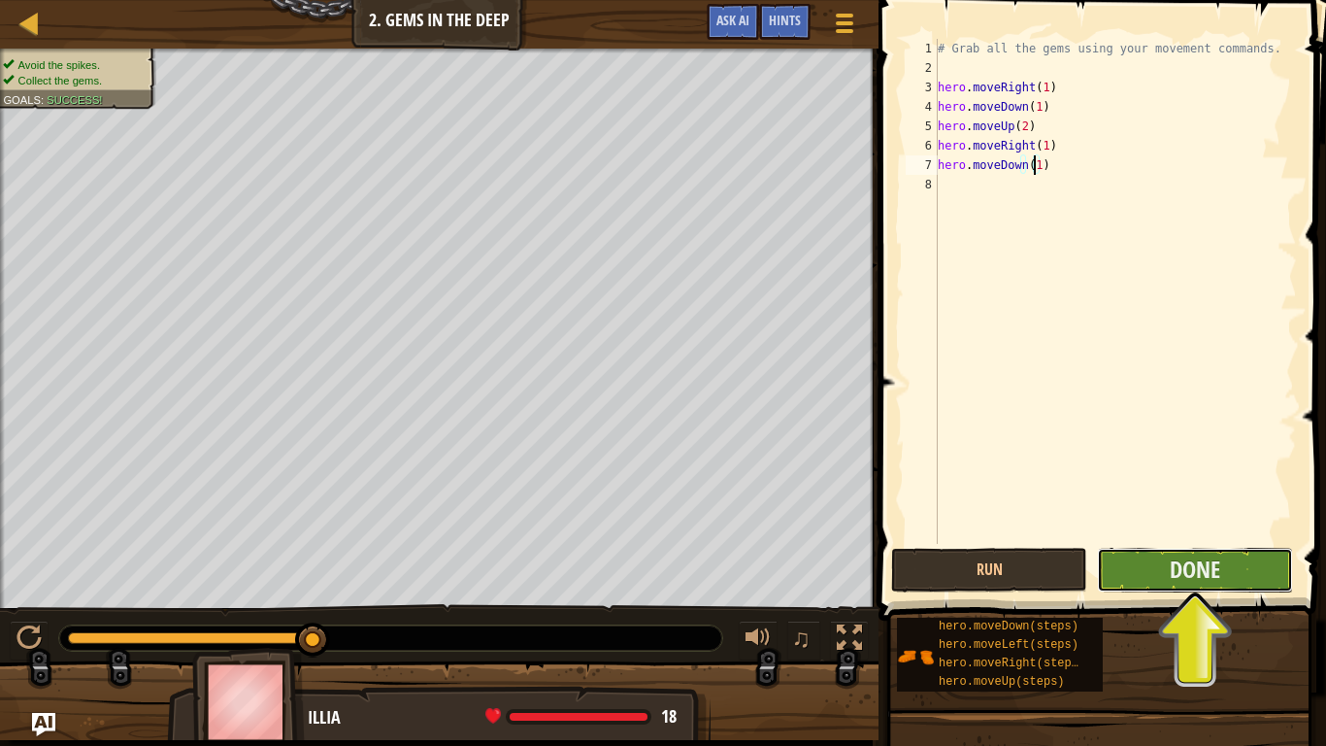
click at [1152, 577] on button "Done" at bounding box center [1195, 570] width 196 height 45
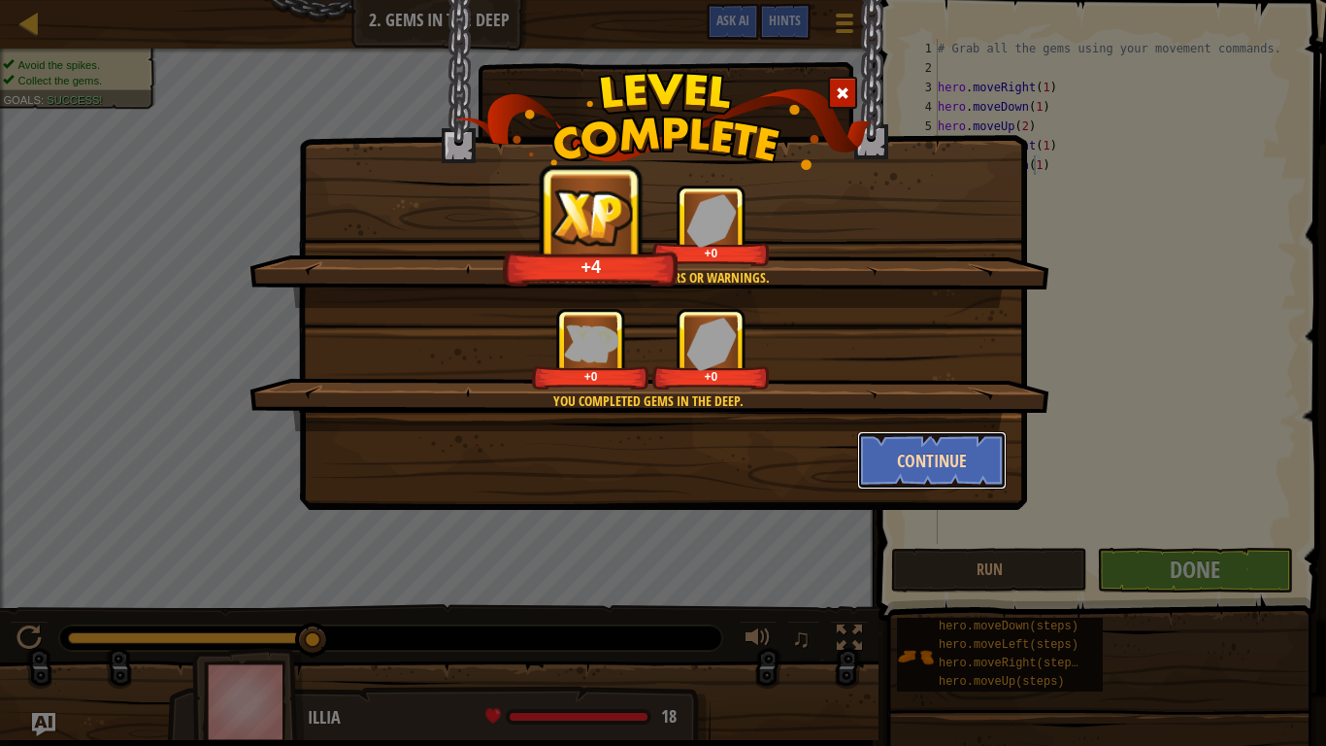
click at [967, 450] on button "Continue" at bounding box center [932, 460] width 151 height 58
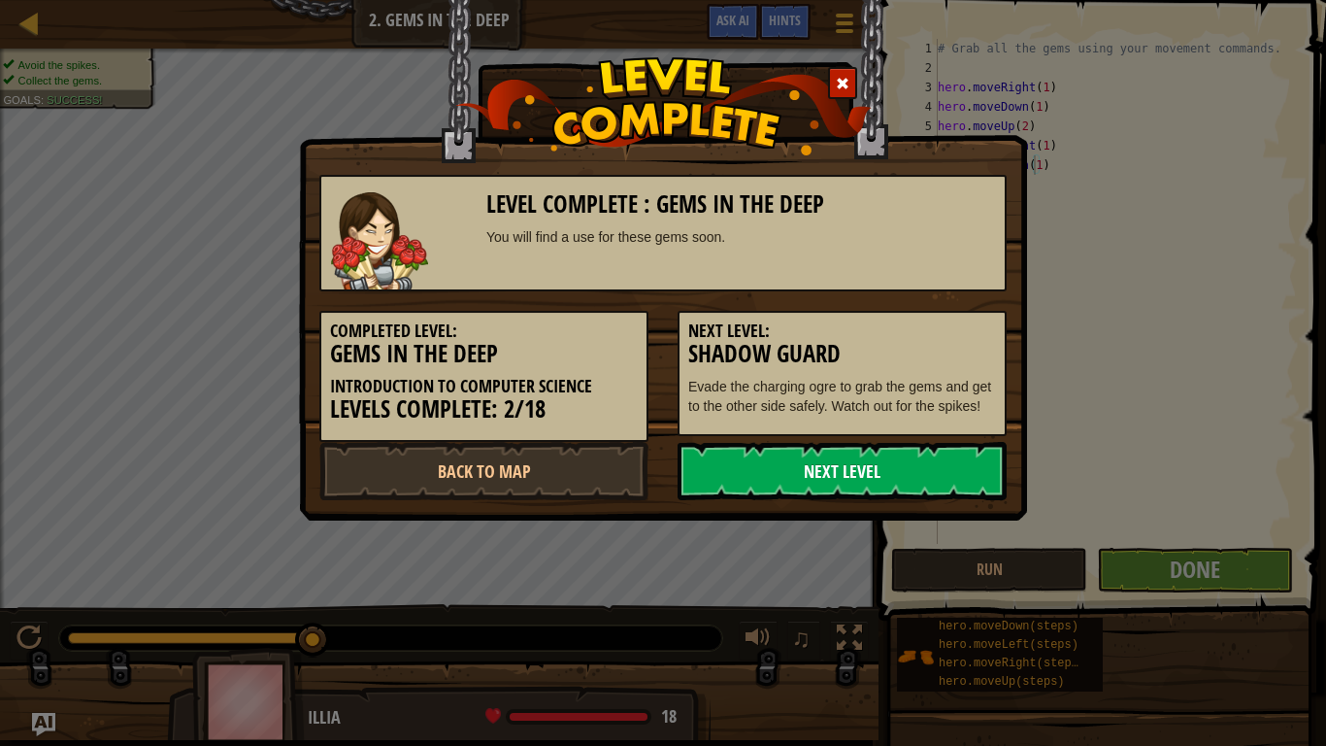
click at [825, 462] on link "Next Level" at bounding box center [842, 471] width 329 height 58
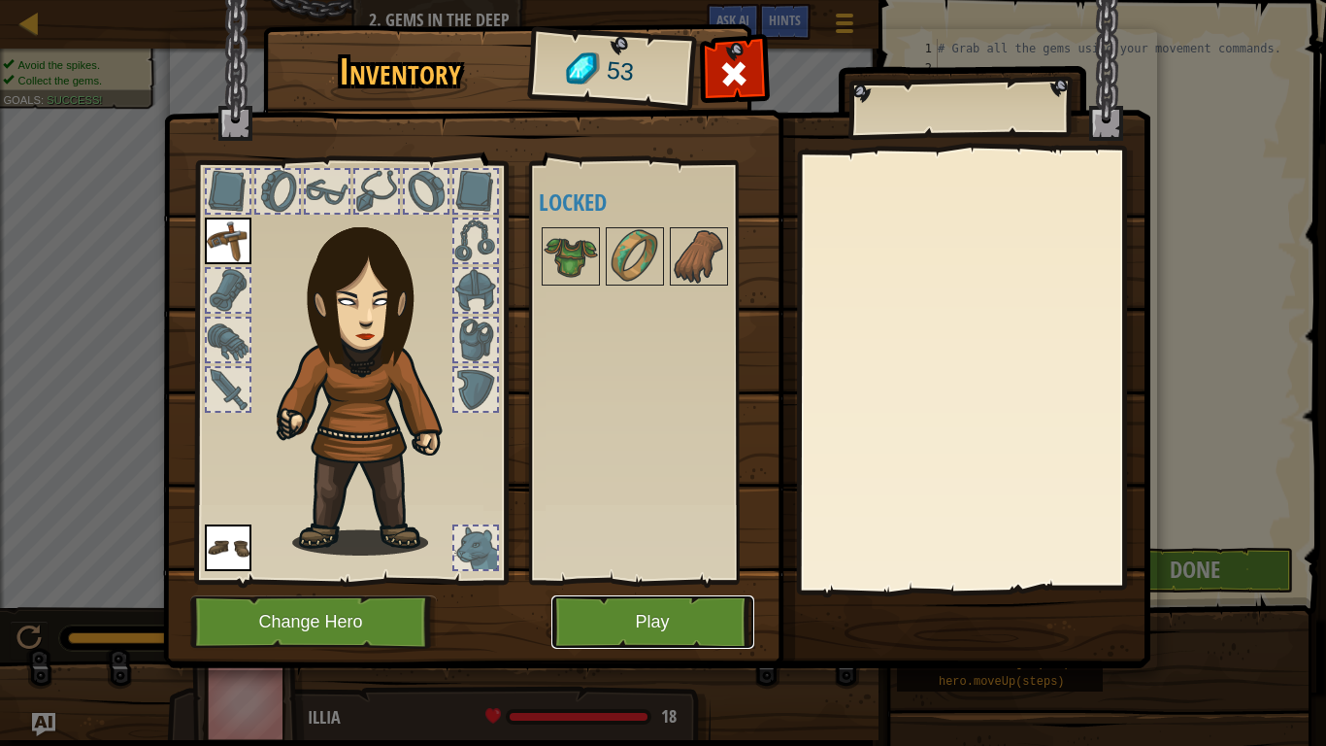
click at [672, 593] on button "Play" at bounding box center [653, 621] width 203 height 53
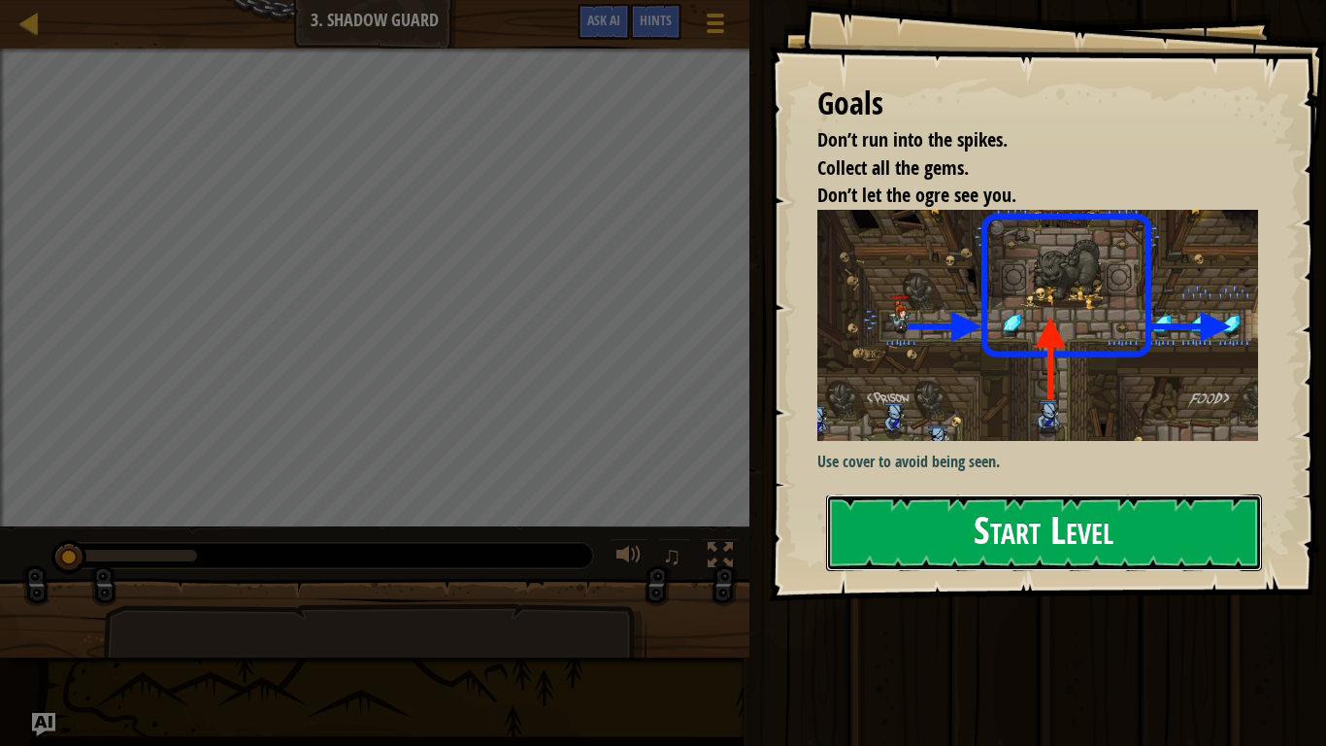
click at [1073, 536] on button "Start Level" at bounding box center [1044, 532] width 436 height 77
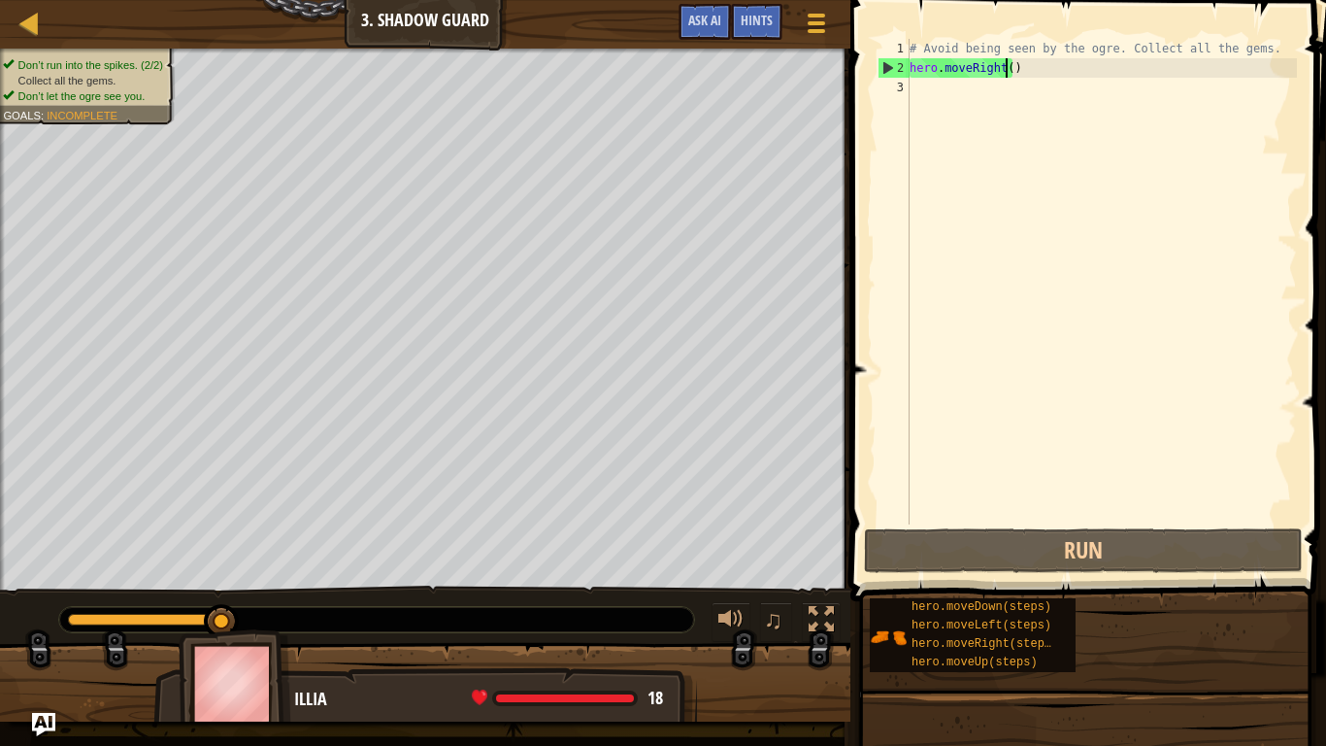
click at [1006, 71] on div "# Avoid being seen by the ogre. Collect all the gems. hero . moveRight ( )" at bounding box center [1101, 301] width 391 height 524
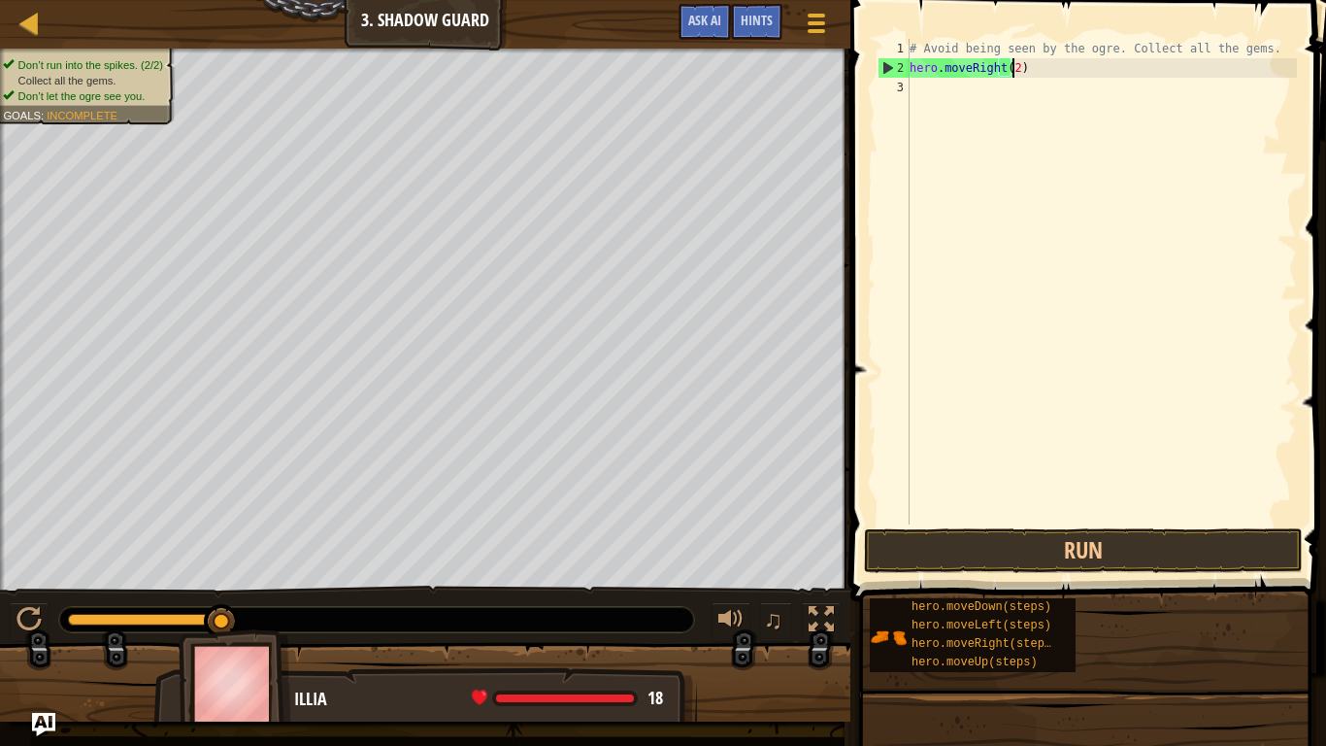
scroll to position [9, 8]
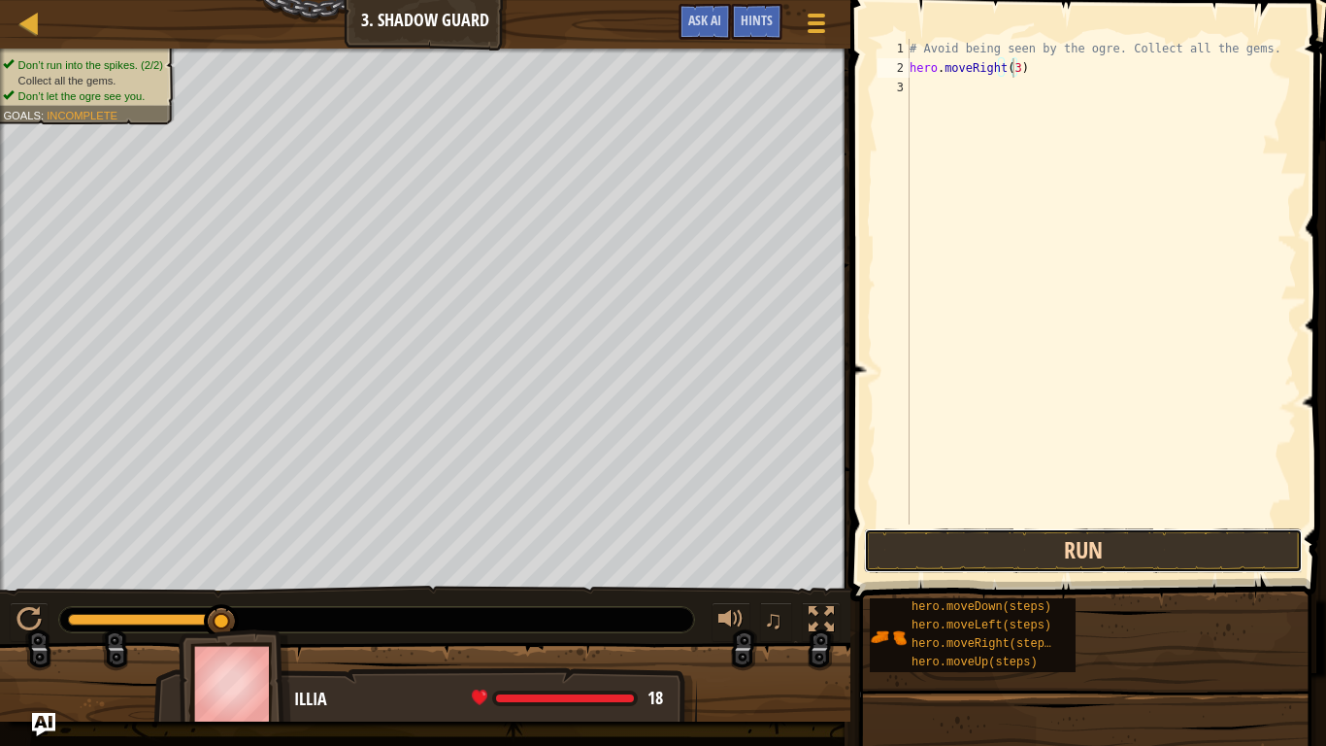
click at [987, 541] on button "Run" at bounding box center [1083, 550] width 439 height 45
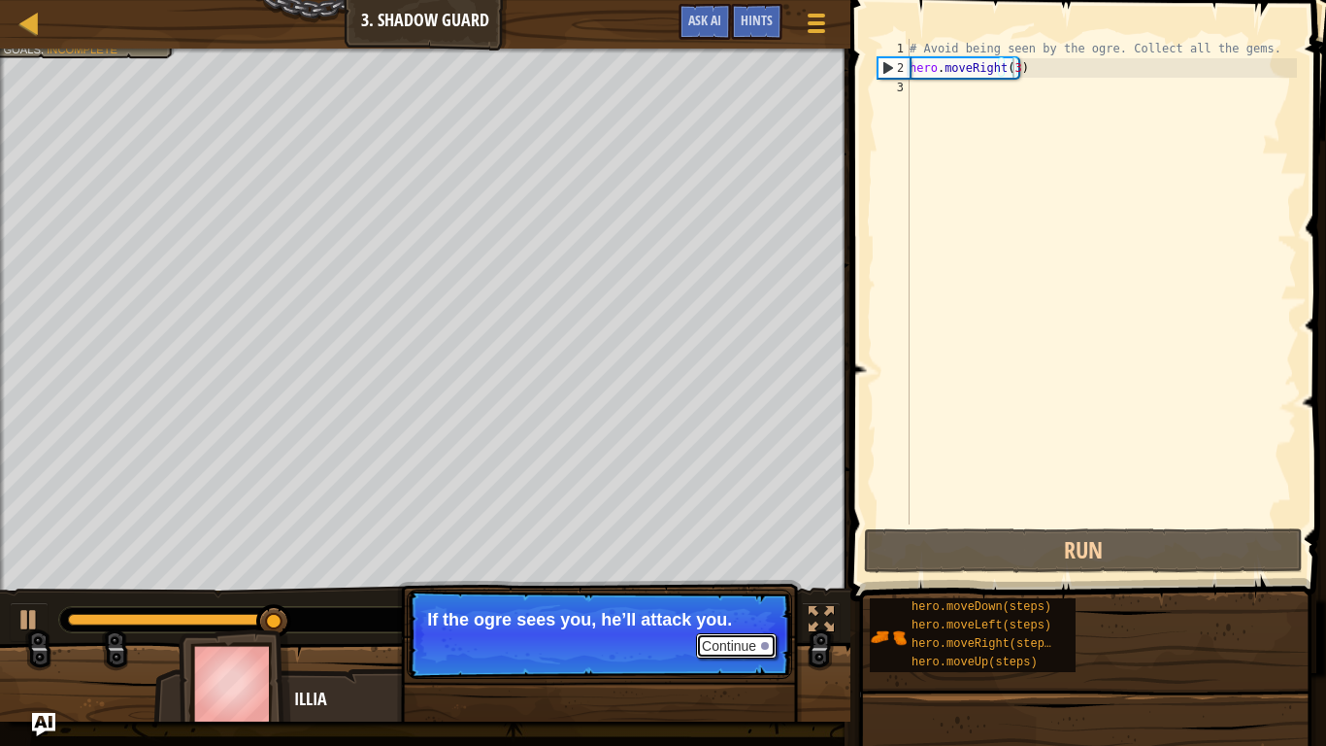
click at [748, 593] on button "Continue" at bounding box center [736, 645] width 81 height 25
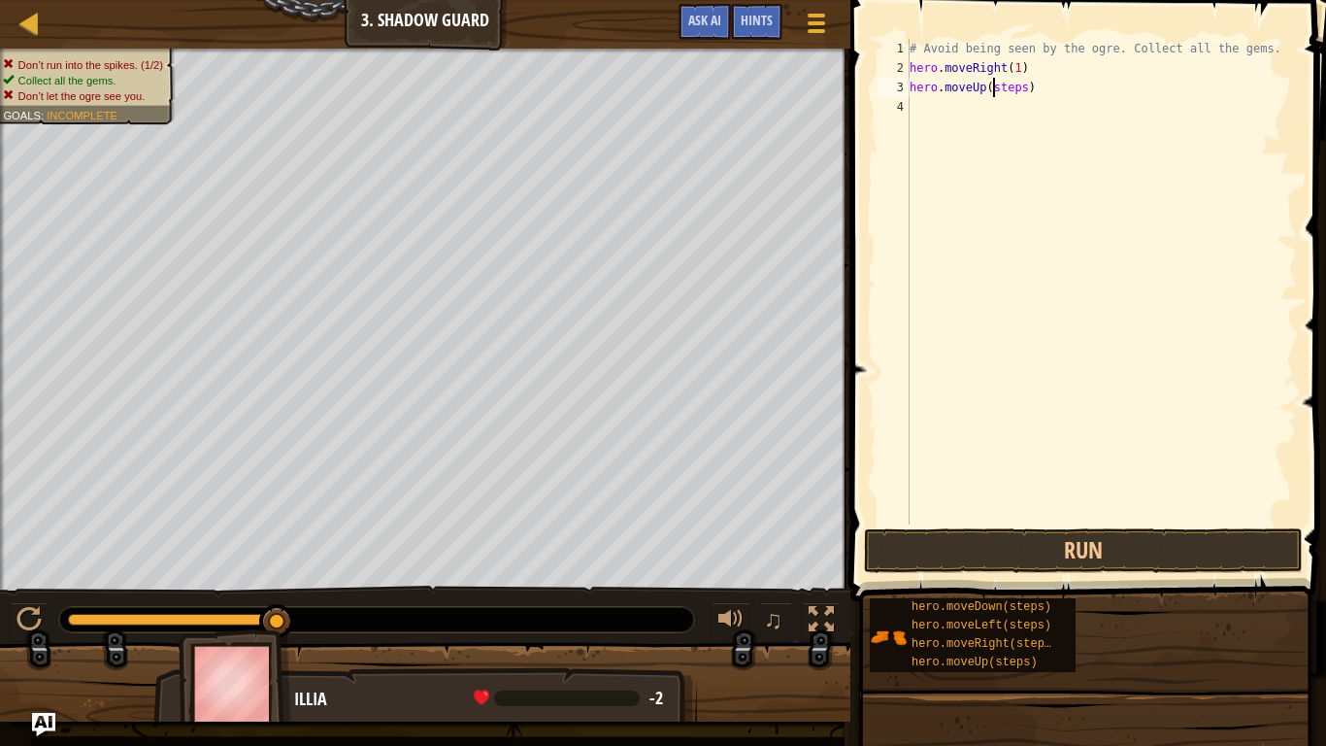
click at [995, 90] on div "# Avoid being seen by the ogre. Collect all the gems. hero . moveRight ( 1 ) he…" at bounding box center [1101, 301] width 391 height 524
click at [996, 89] on div "# Avoid being seen by the ogre. Collect all the gems. hero . moveRight ( 1 ) he…" at bounding box center [1101, 301] width 391 height 524
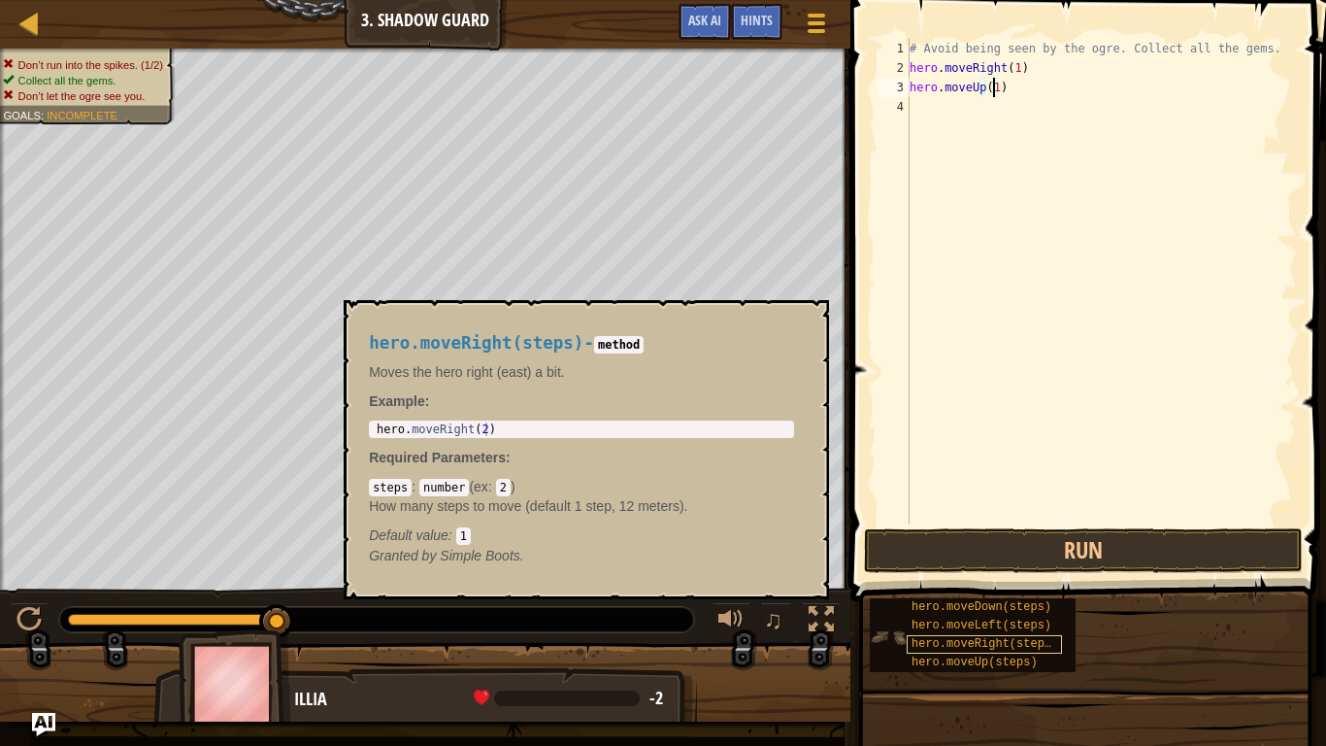
type textarea "hero.moveUp(1)"
click at [994, 593] on span "hero.moveRight(steps)" at bounding box center [985, 644] width 147 height 14
click at [931, 112] on div "# Avoid being seen by the ogre. Collect all the gems. hero . moveRight ( 1 ) he…" at bounding box center [1101, 301] width 391 height 524
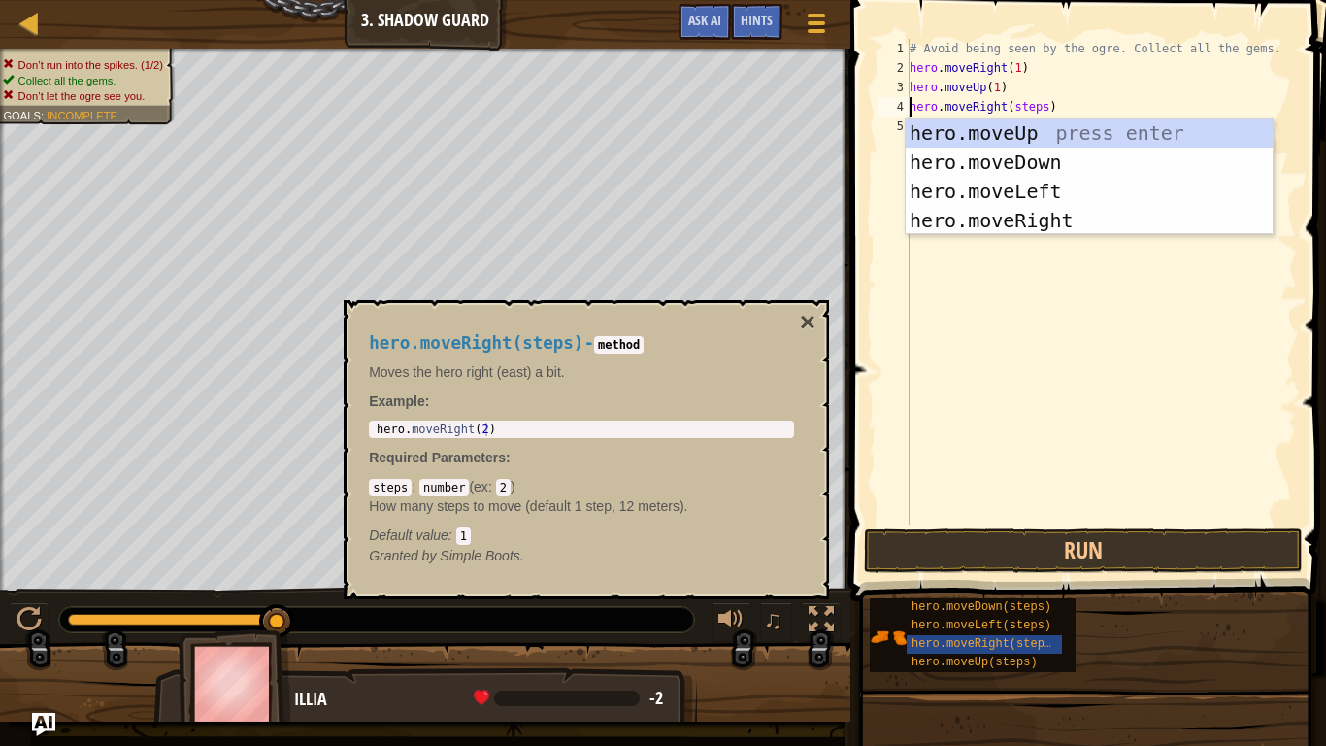
click at [1018, 107] on div "# Avoid being seen by the ogre. Collect all the gems. hero . moveRight ( 1 ) he…" at bounding box center [1101, 301] width 391 height 524
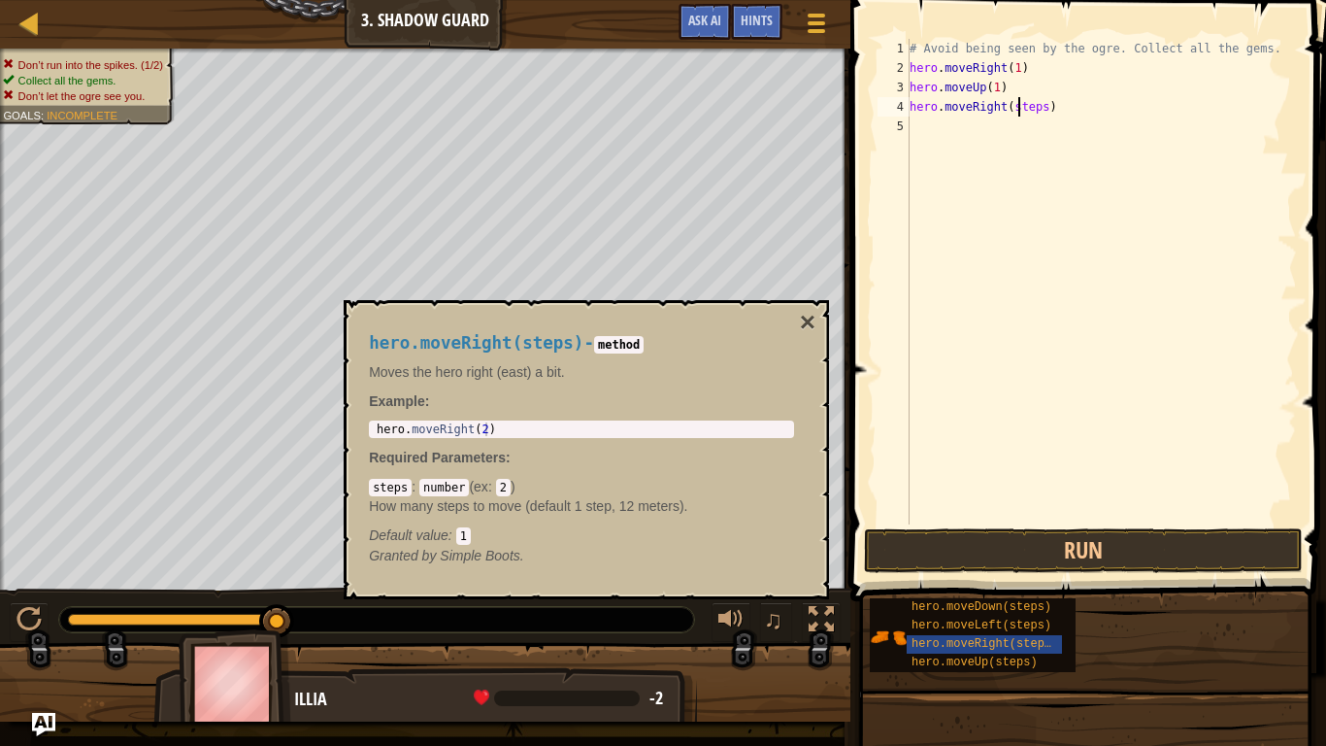
click at [1018, 107] on div "# Avoid being seen by the ogre. Collect all the gems. hero . moveRight ( 1 ) he…" at bounding box center [1101, 301] width 391 height 524
click at [1011, 124] on div "# Avoid being seen by the ogre. Collect all the gems. hero . moveRight ( 1 ) he…" at bounding box center [1101, 301] width 391 height 524
click at [1021, 149] on div "# Avoid being seen by the ogre. Collect all the gems. hero . moveRight ( 1 ) he…" at bounding box center [1101, 301] width 391 height 524
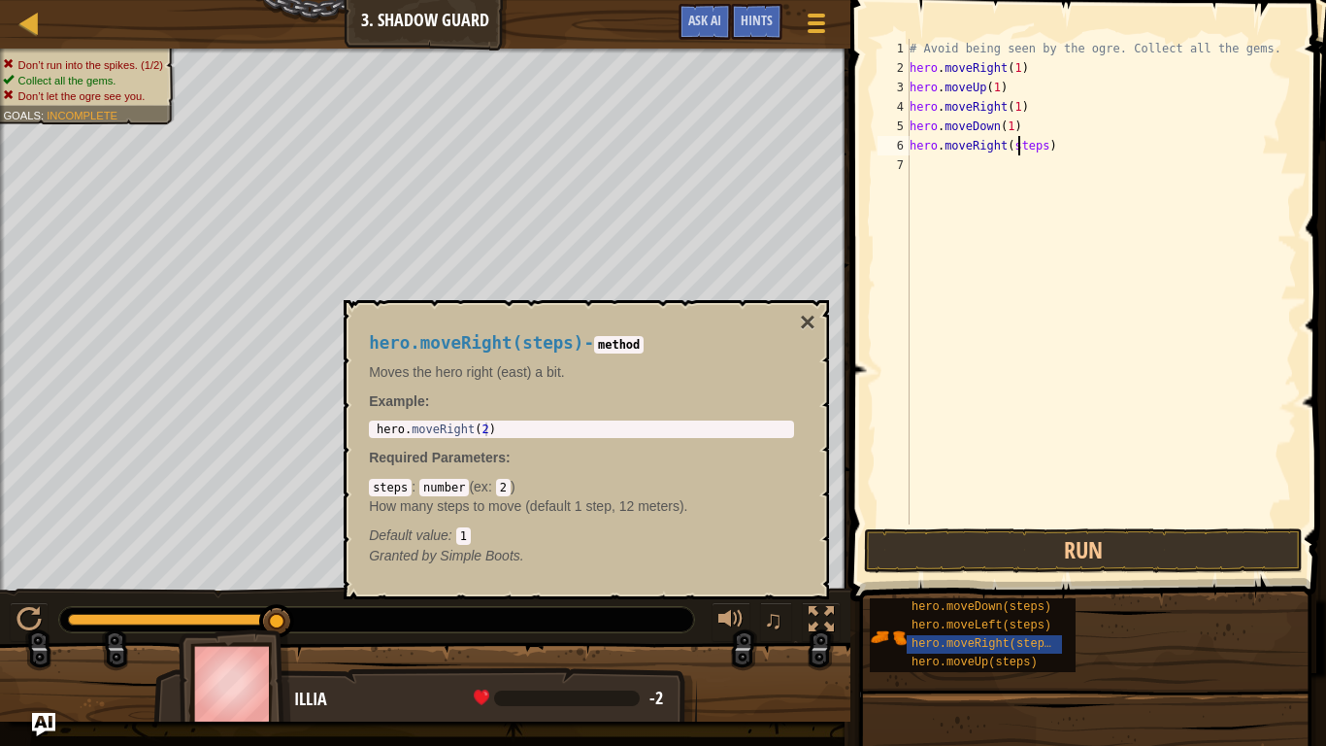
click at [1021, 149] on div "# Avoid being seen by the ogre. Collect all the gems. hero . moveRight ( 1 ) he…" at bounding box center [1101, 301] width 391 height 524
type textarea "hero.moveRight(1)"
click at [1024, 539] on button "Run" at bounding box center [1083, 550] width 439 height 45
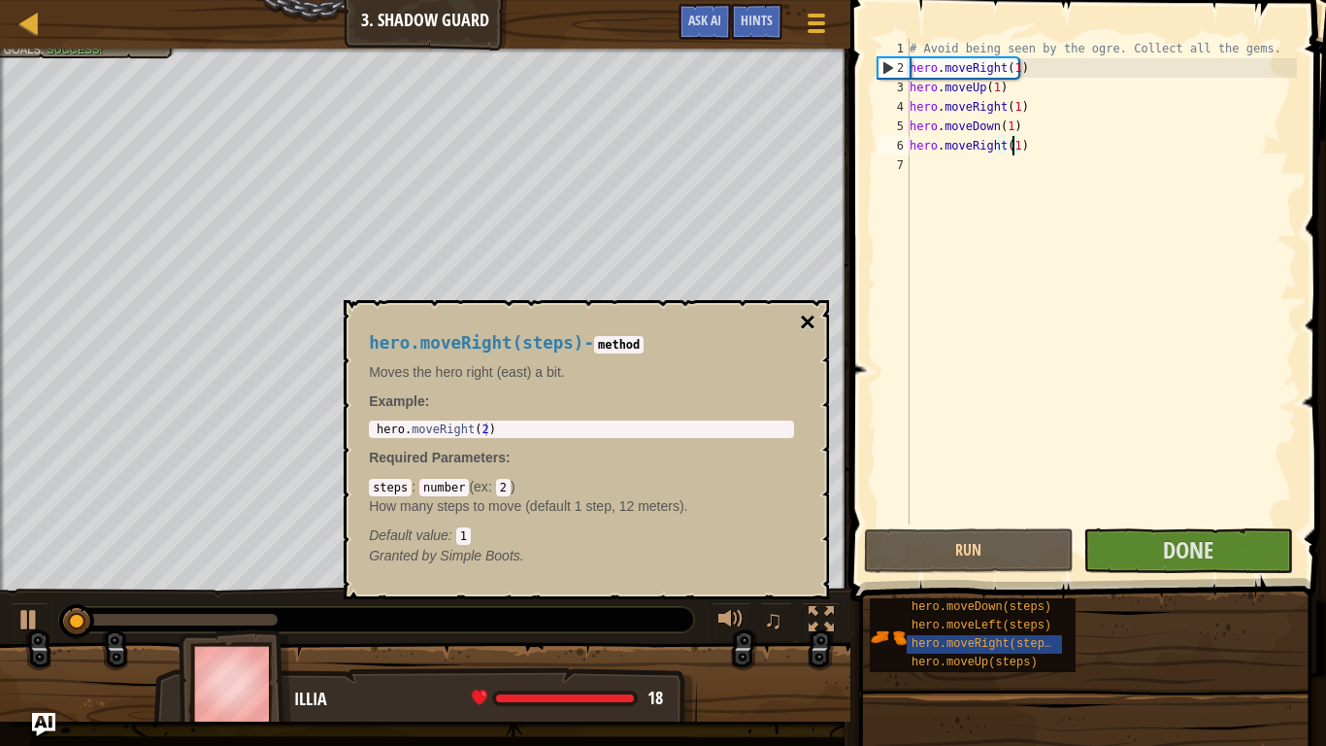
click at [804, 319] on button "×" at bounding box center [808, 322] width 16 height 27
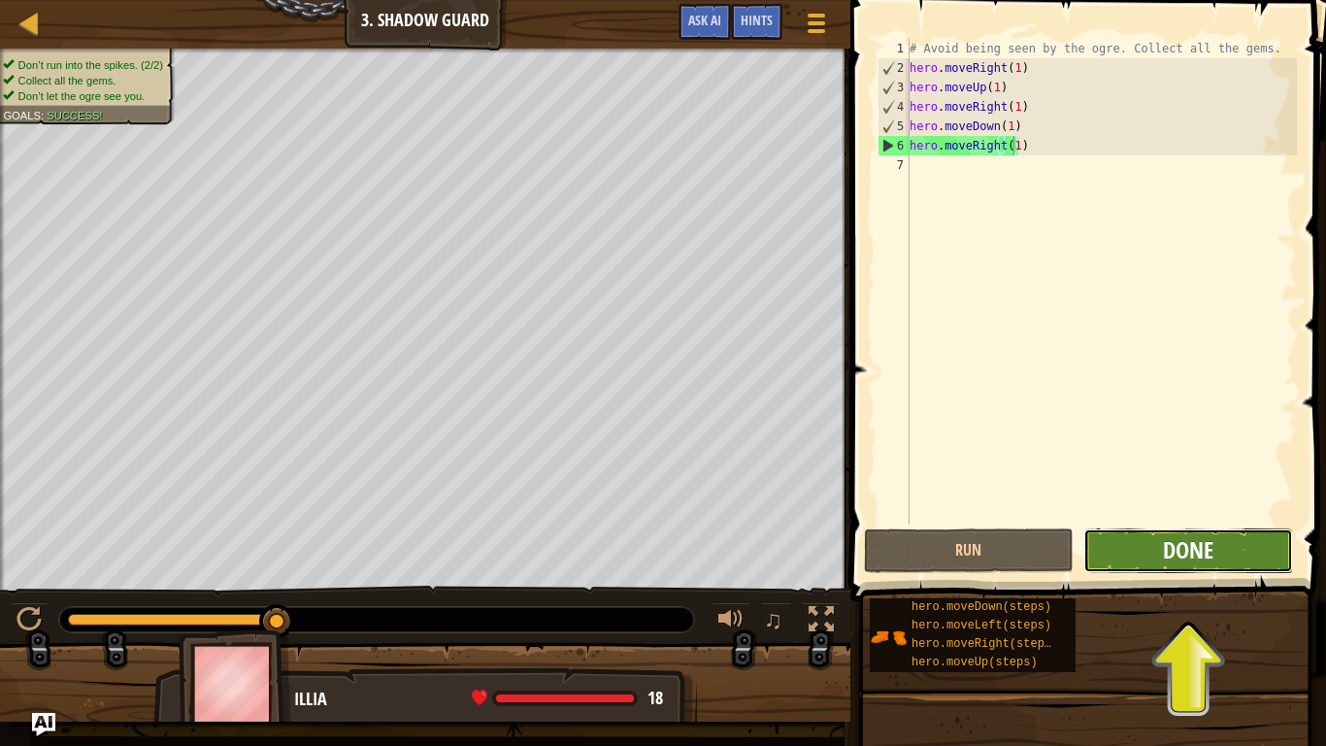
click at [1199, 554] on span "Done" at bounding box center [1188, 549] width 50 height 31
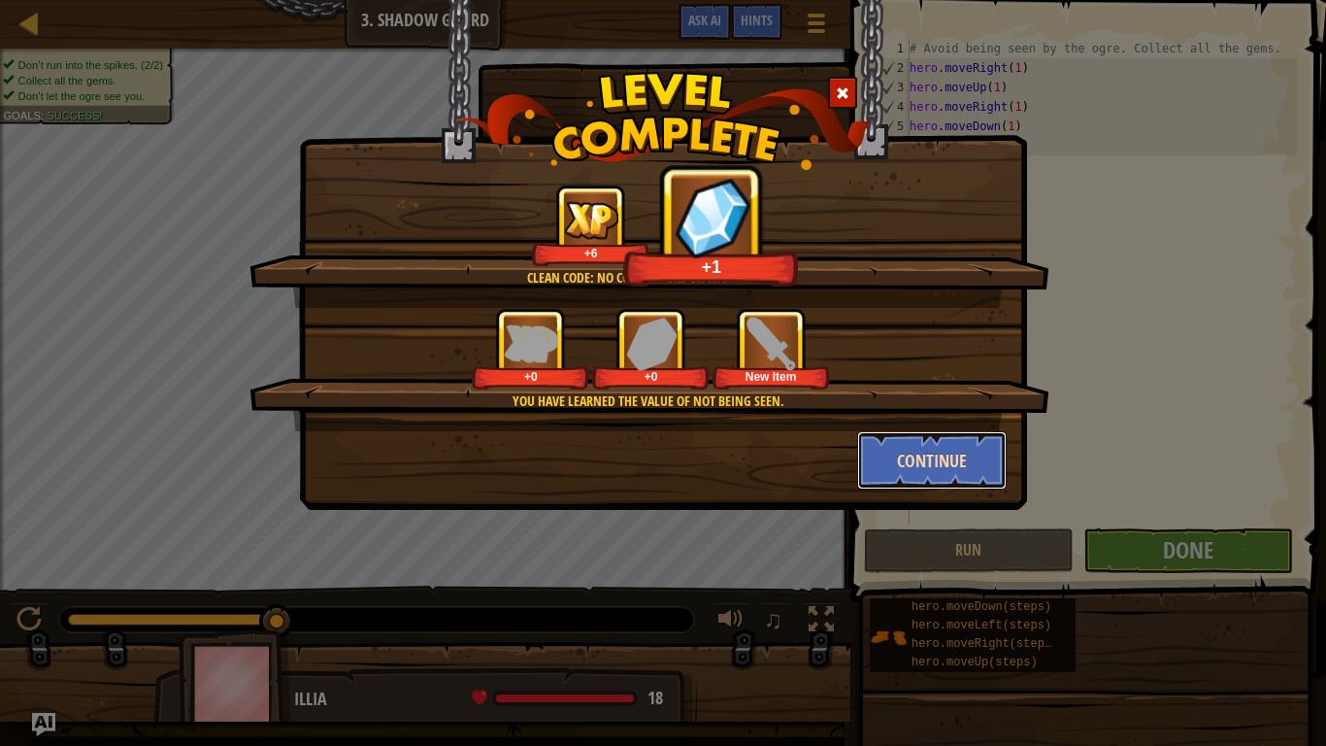
click at [927, 447] on button "Continue" at bounding box center [932, 460] width 151 height 58
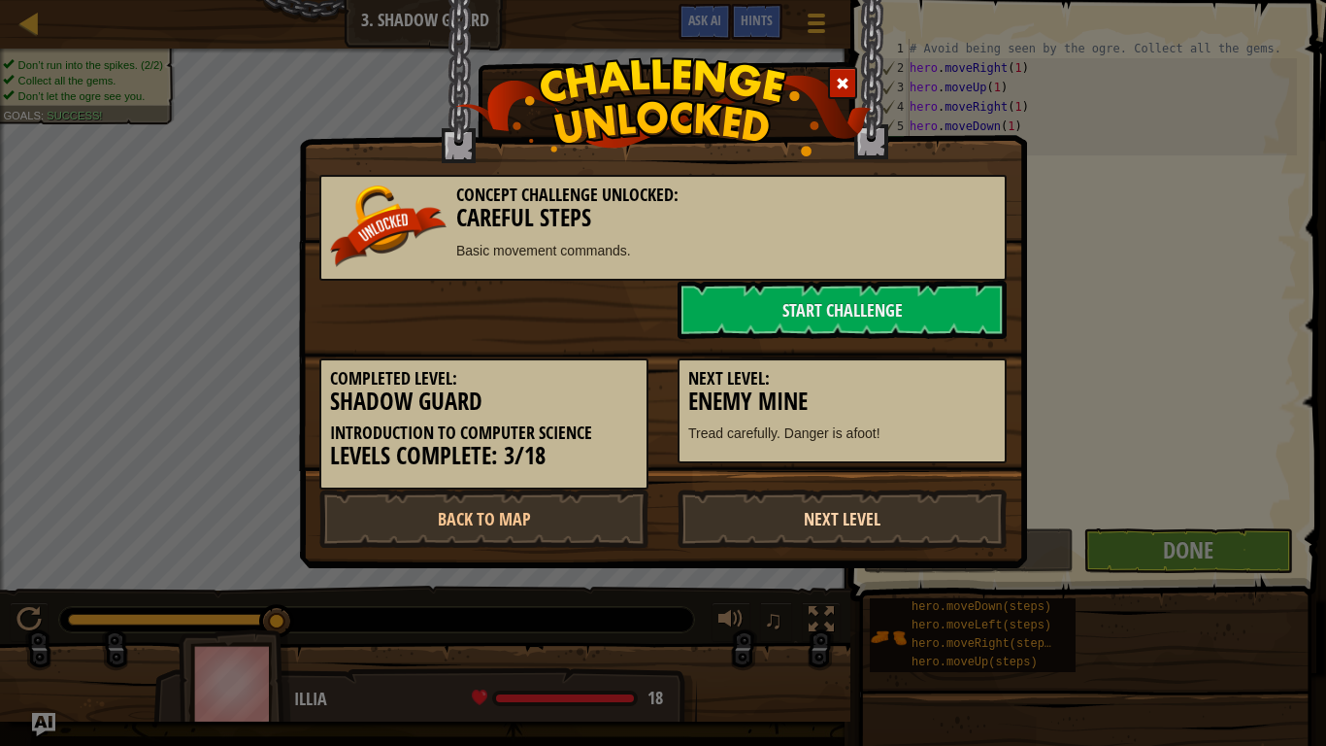
click at [856, 513] on link "Next Level" at bounding box center [842, 518] width 329 height 58
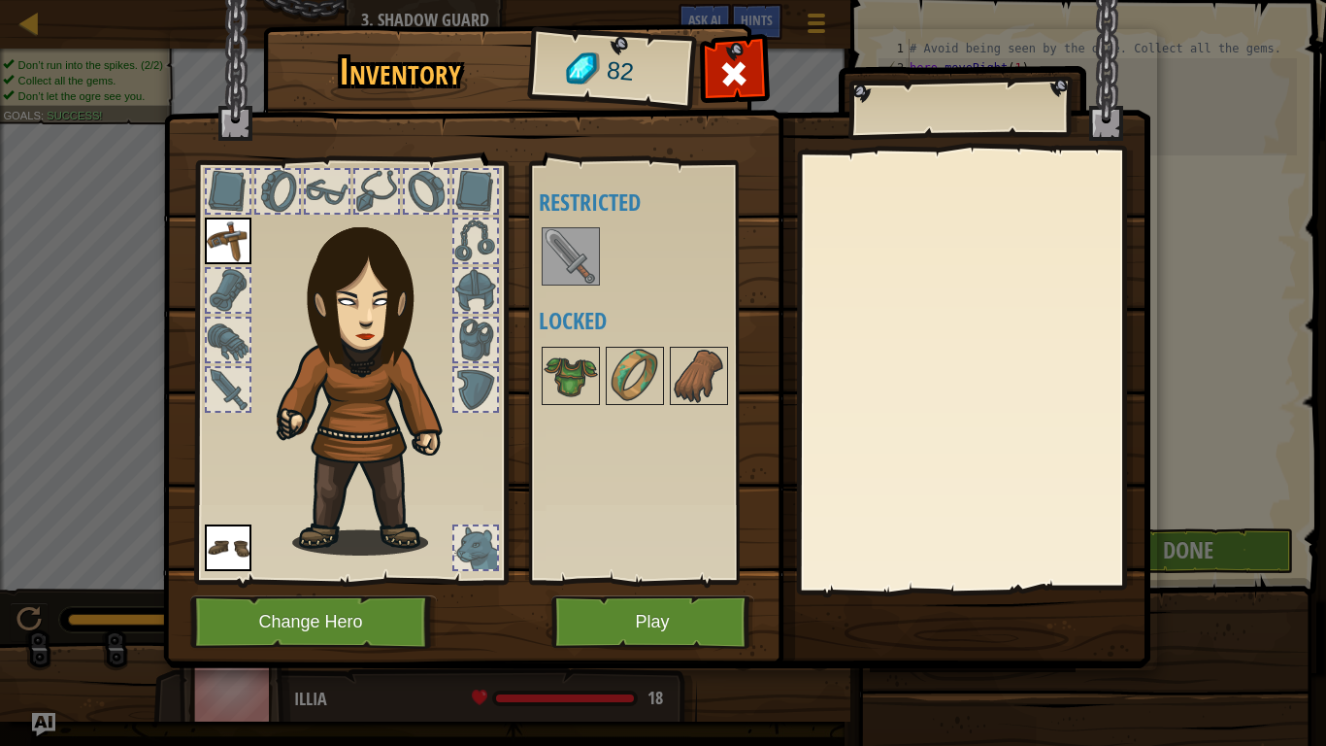
click at [584, 258] on img at bounding box center [571, 256] width 54 height 54
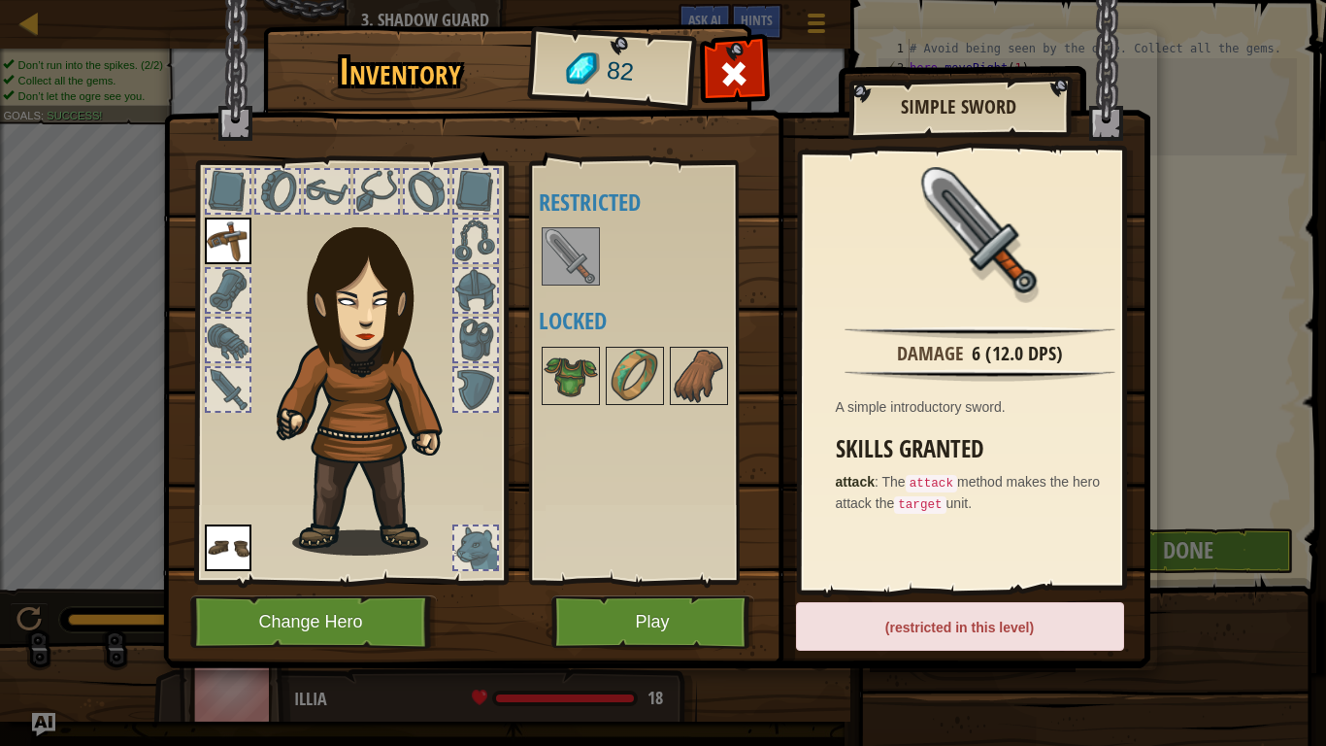
click at [566, 270] on img at bounding box center [571, 256] width 54 height 54
click at [594, 385] on img at bounding box center [571, 376] width 54 height 54
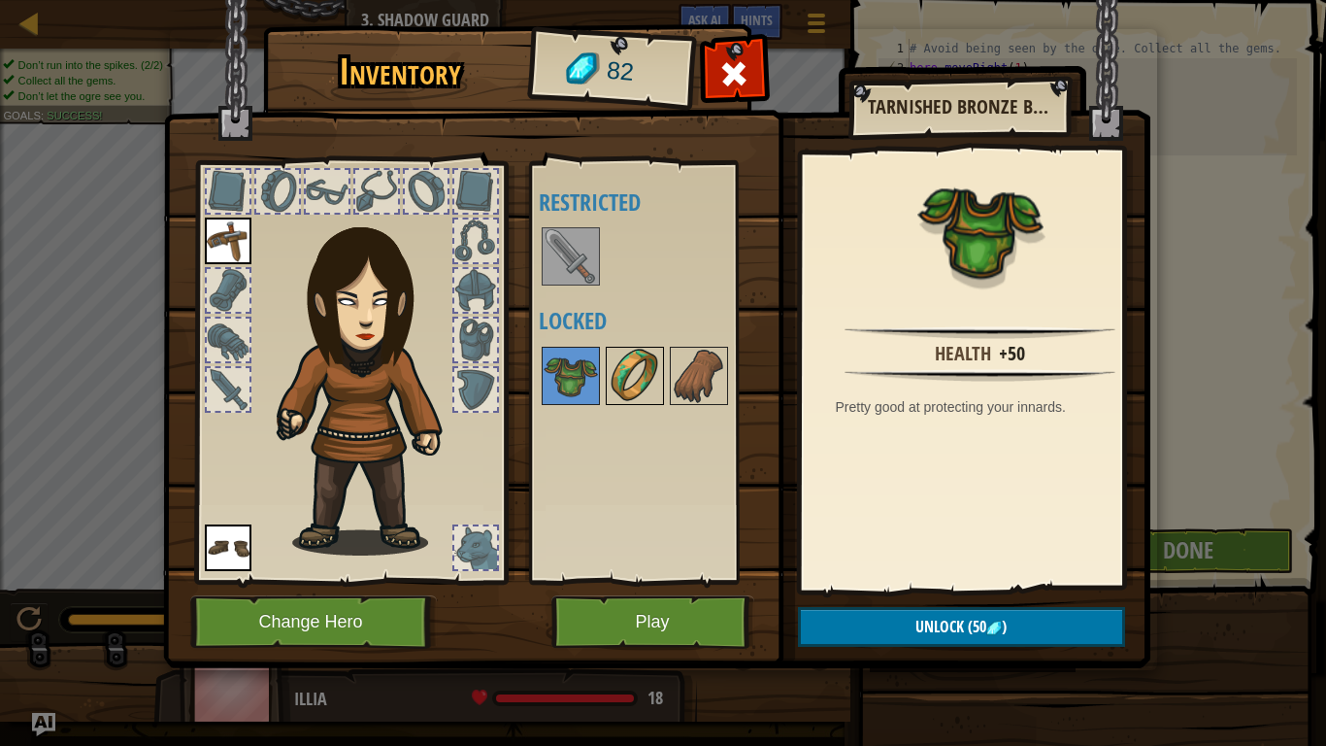
click at [640, 369] on img at bounding box center [635, 376] width 54 height 54
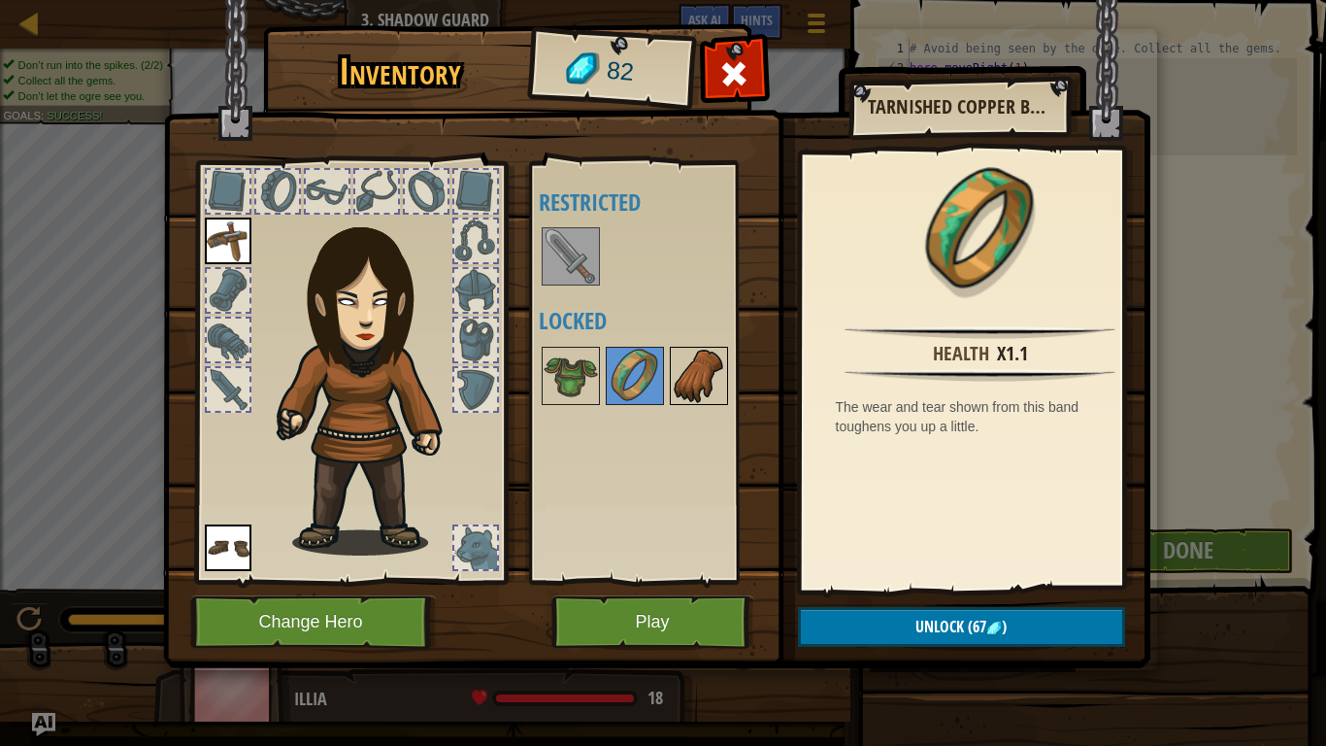
click at [690, 370] on img at bounding box center [699, 376] width 54 height 54
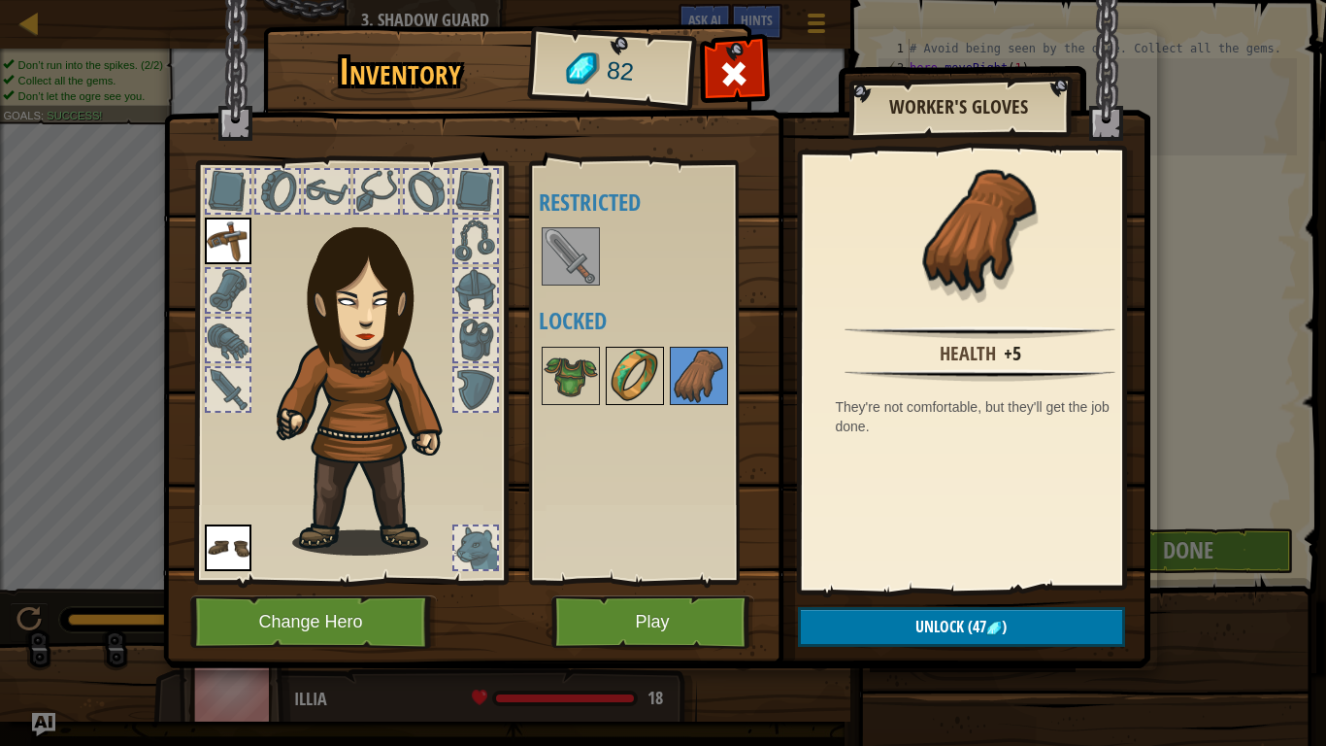
click at [620, 381] on img at bounding box center [635, 376] width 54 height 54
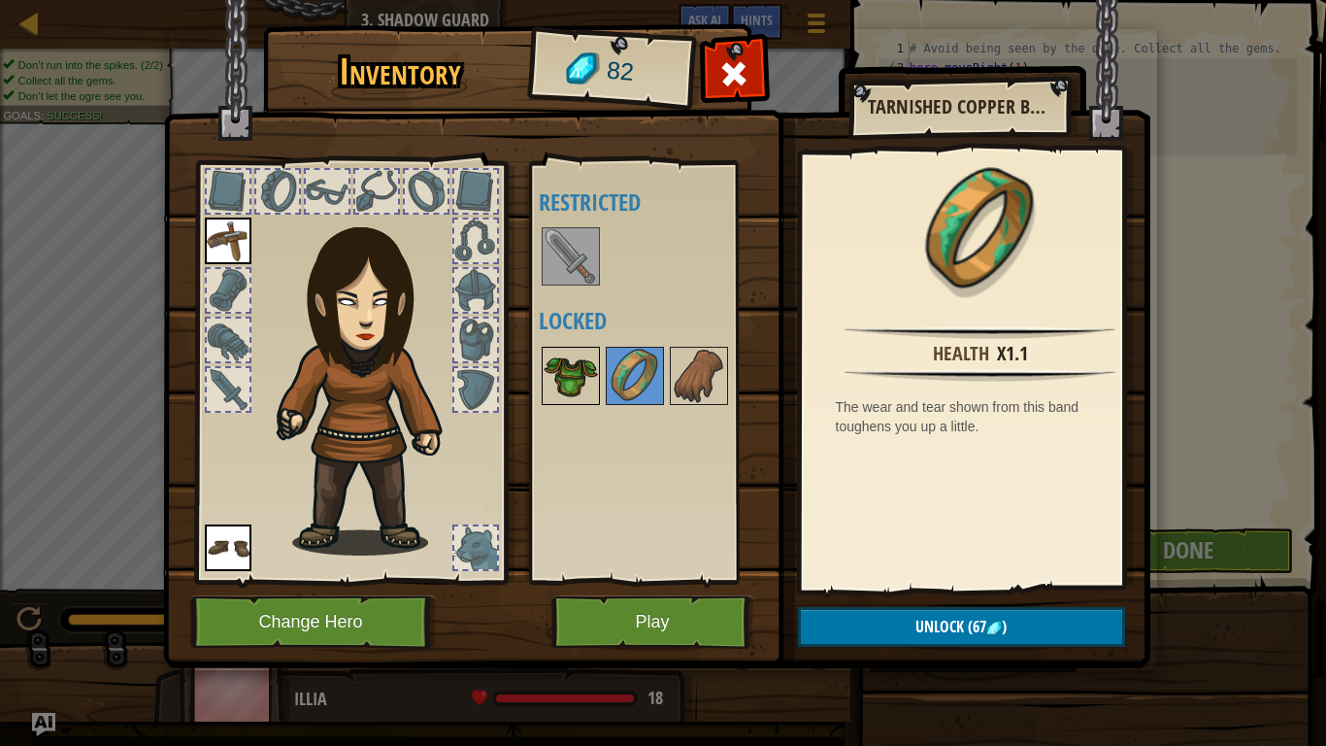
click at [594, 380] on img at bounding box center [571, 376] width 54 height 54
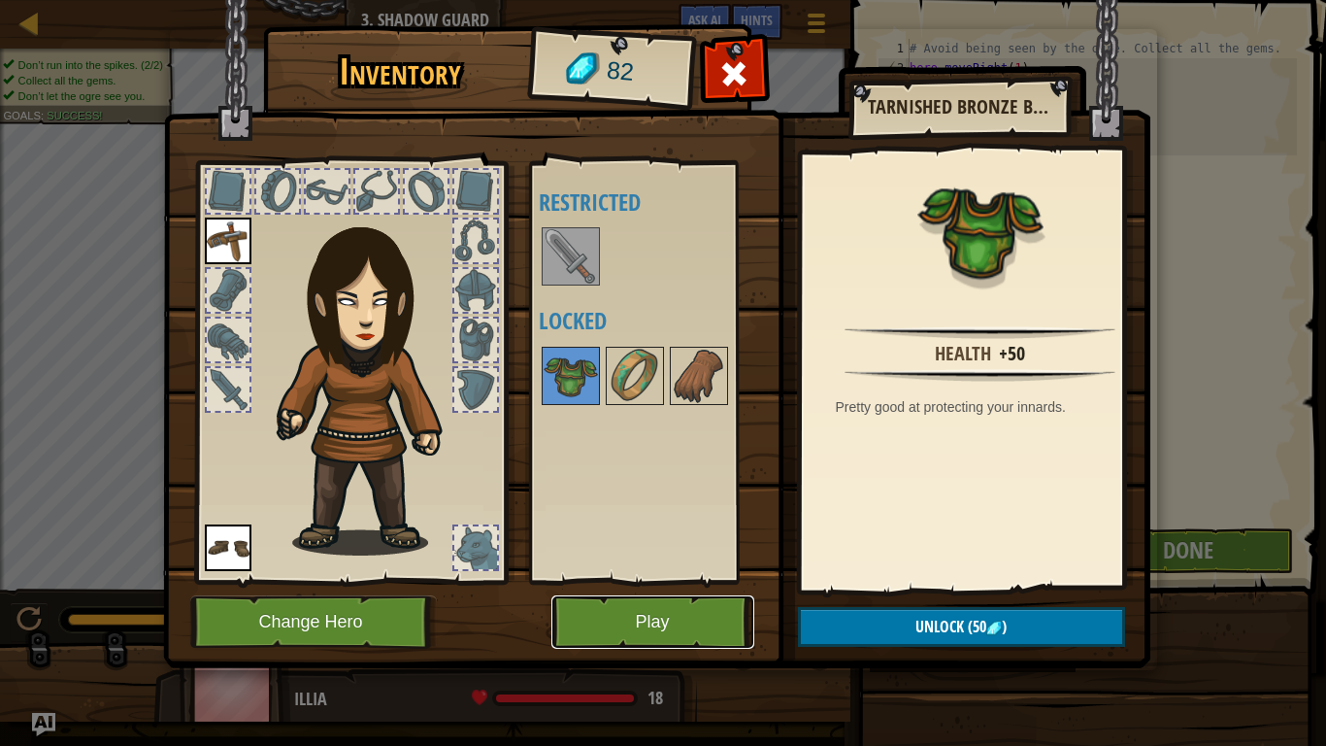
click at [654, 593] on button "Play" at bounding box center [653, 621] width 203 height 53
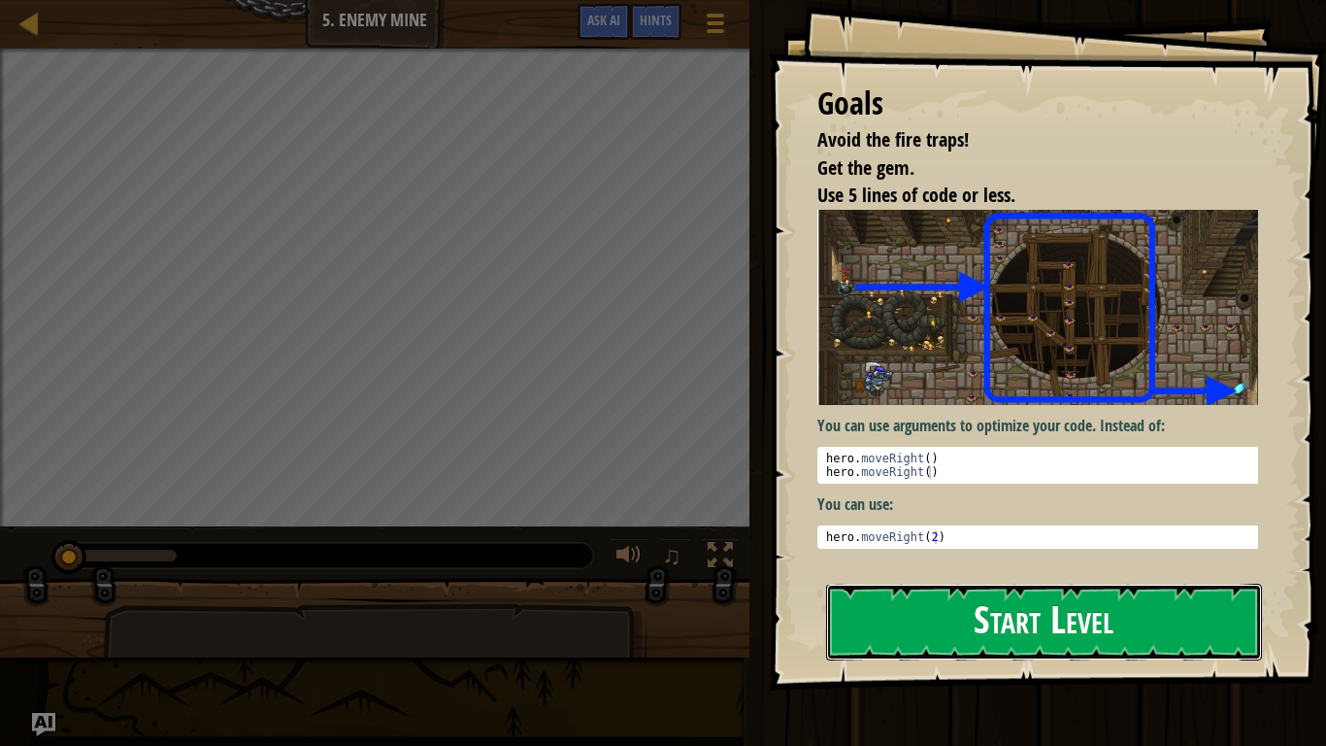
click at [963, 593] on button "Start Level" at bounding box center [1044, 622] width 436 height 77
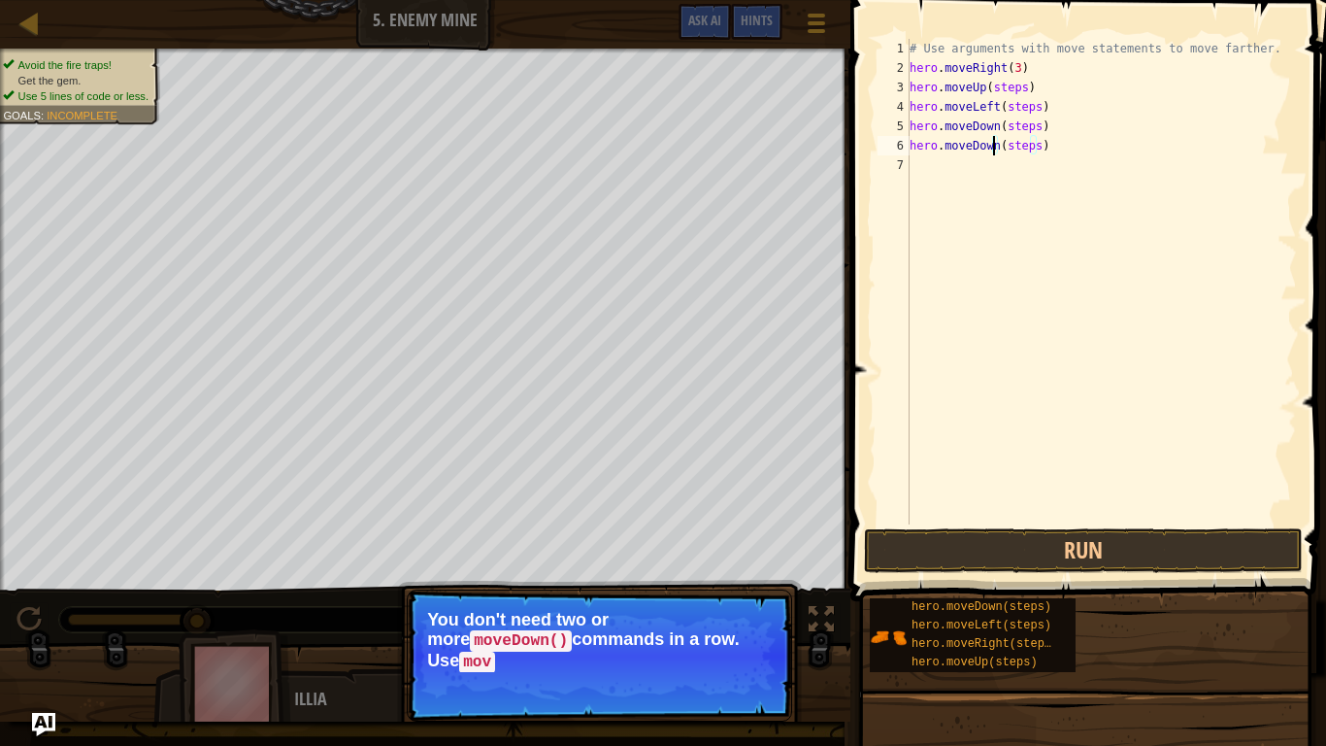
click at [993, 151] on div "# Use arguments with move statements to move farther. hero . moveRight ( 3 ) he…" at bounding box center [1101, 301] width 391 height 524
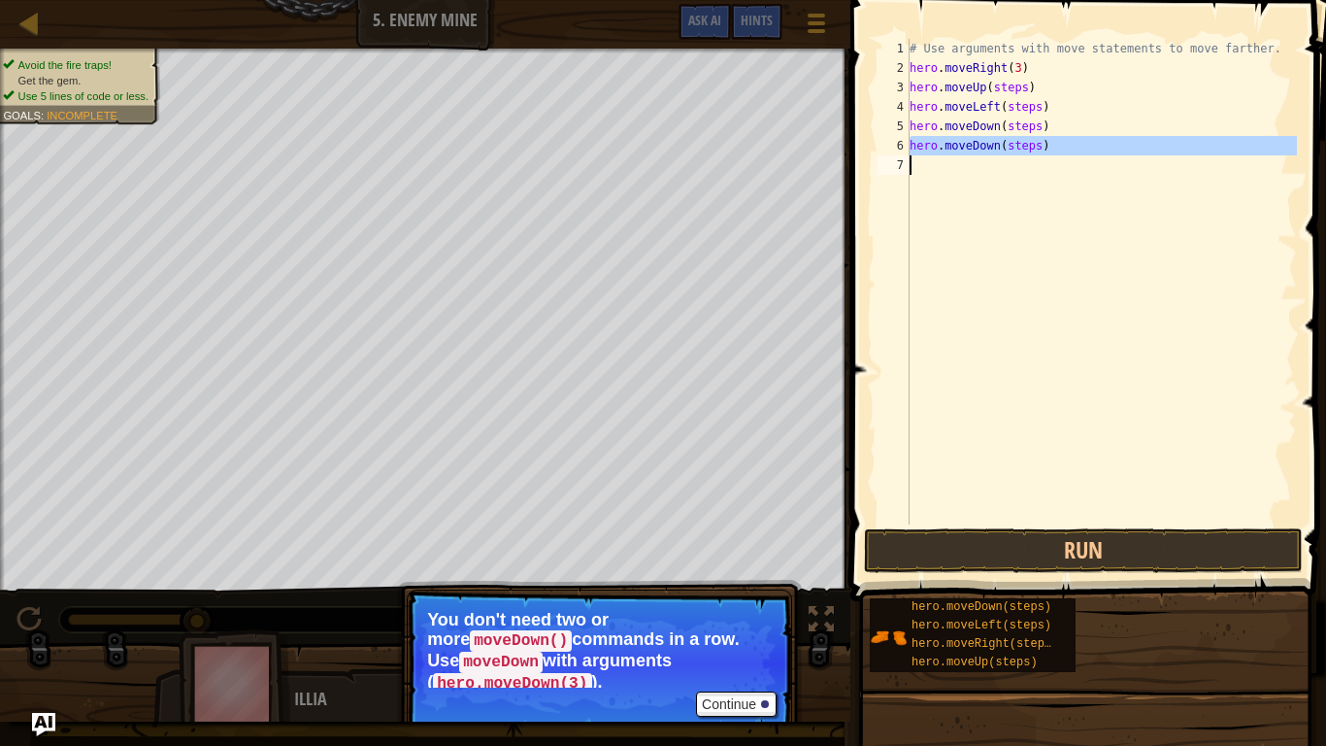
drag, startPoint x: 909, startPoint y: 144, endPoint x: 1053, endPoint y: 154, distance: 144.1
click at [1053, 154] on div "hero.moveDown(steps) 1 2 3 4 5 6 7 # Use arguments with move statements to move…" at bounding box center [1085, 282] width 423 height 486
click at [1039, 149] on div "# Use arguments with move statements to move farther. hero . moveRight ( 3 ) he…" at bounding box center [1101, 282] width 391 height 486
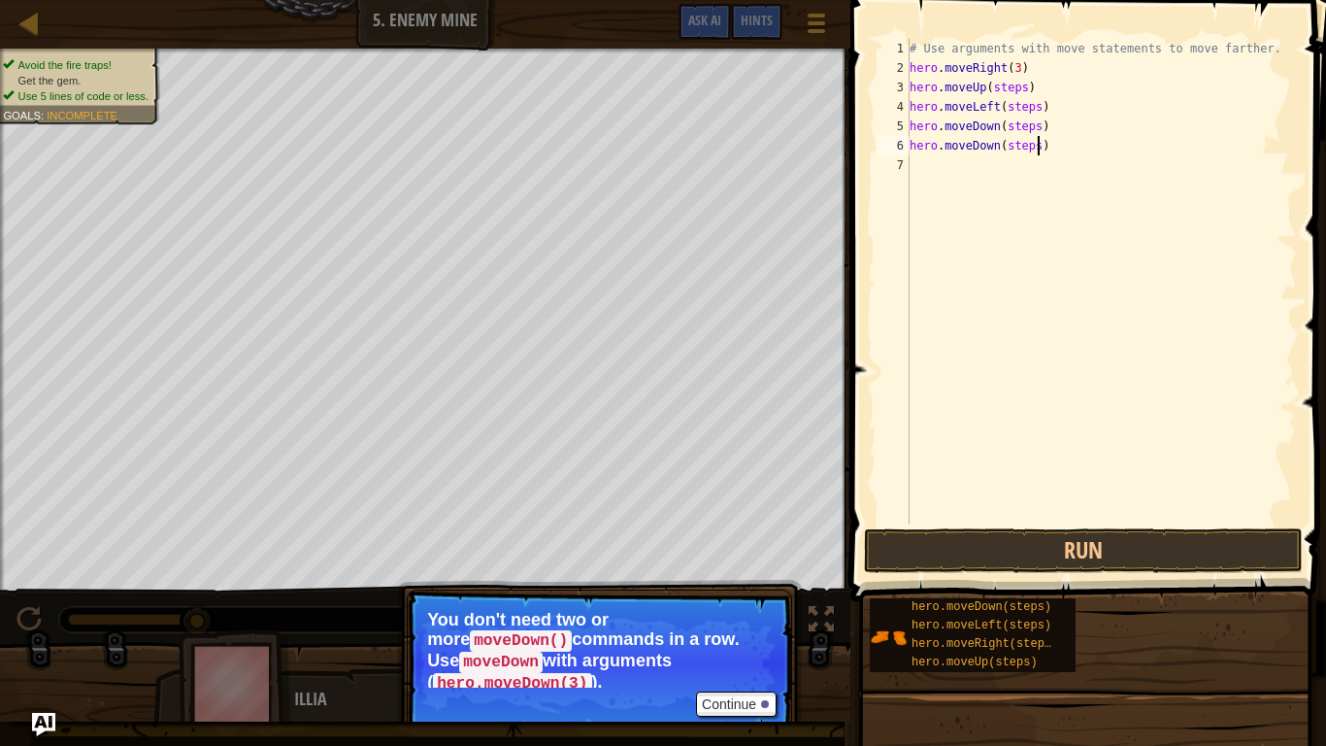
click at [1039, 149] on div "# Use arguments with move statements to move farther. hero . moveRight ( 3 ) he…" at bounding box center [1101, 301] width 391 height 524
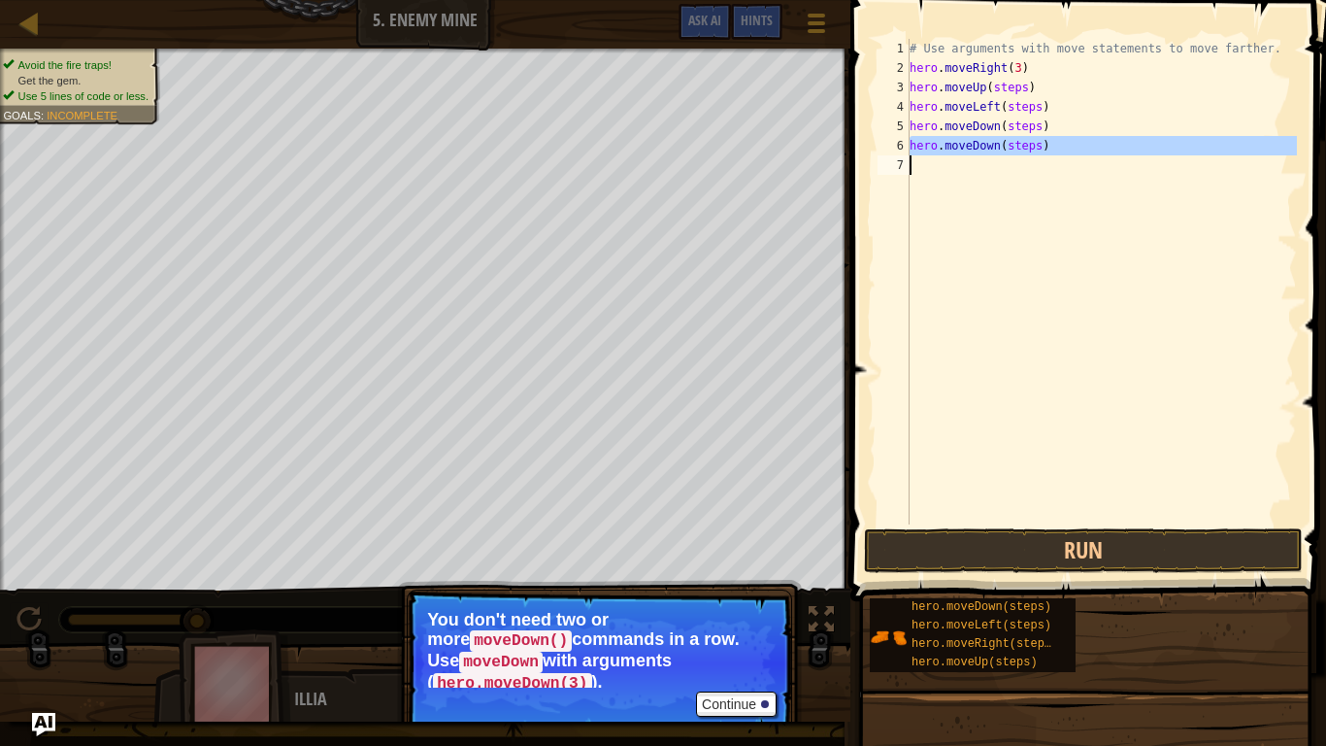
click at [1039, 149] on div "# Use arguments with move statements to move farther. hero . moveRight ( 3 ) he…" at bounding box center [1101, 301] width 391 height 524
type textarea "hero.moveDown(steps)"
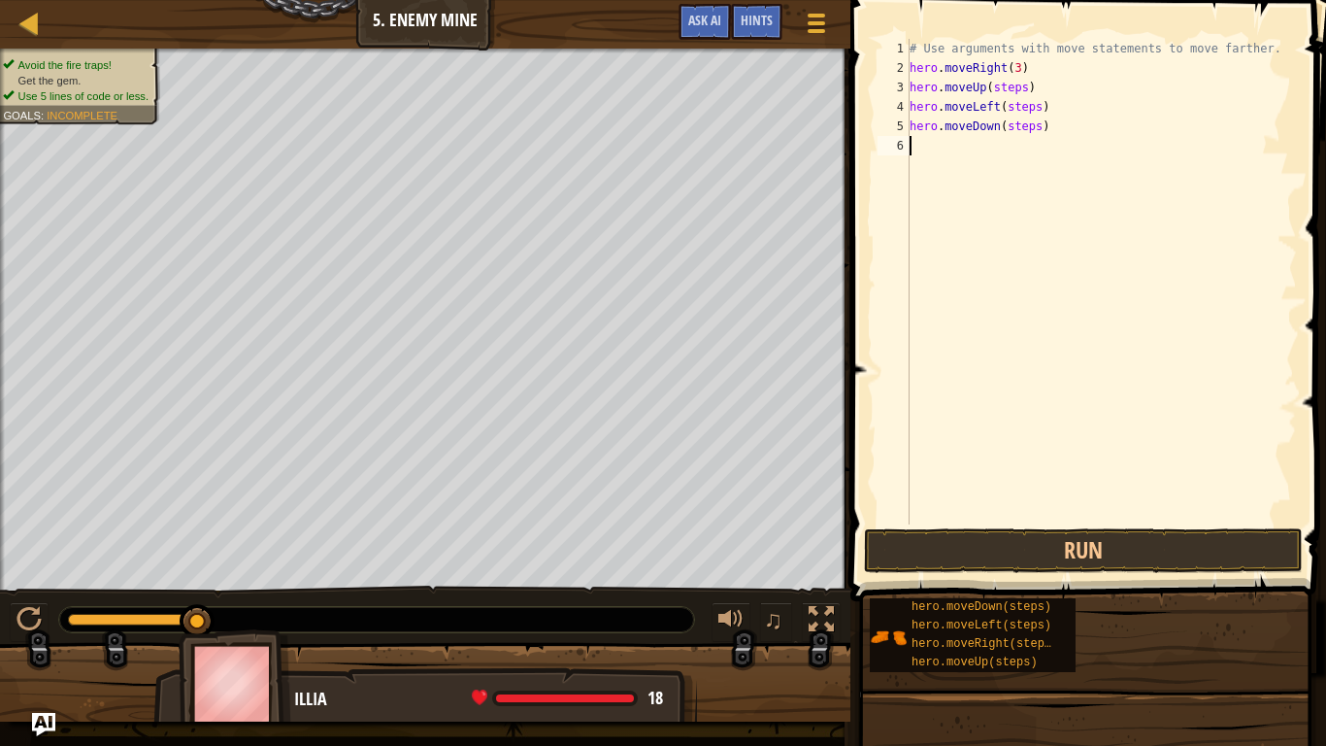
click at [1014, 130] on div "# Use arguments with move statements to move farther. hero . moveRight ( 3 ) he…" at bounding box center [1101, 301] width 391 height 524
click at [1001, 82] on div "# Use arguments with move statements to move farther. hero . moveRight ( 3 ) he…" at bounding box center [1101, 301] width 391 height 524
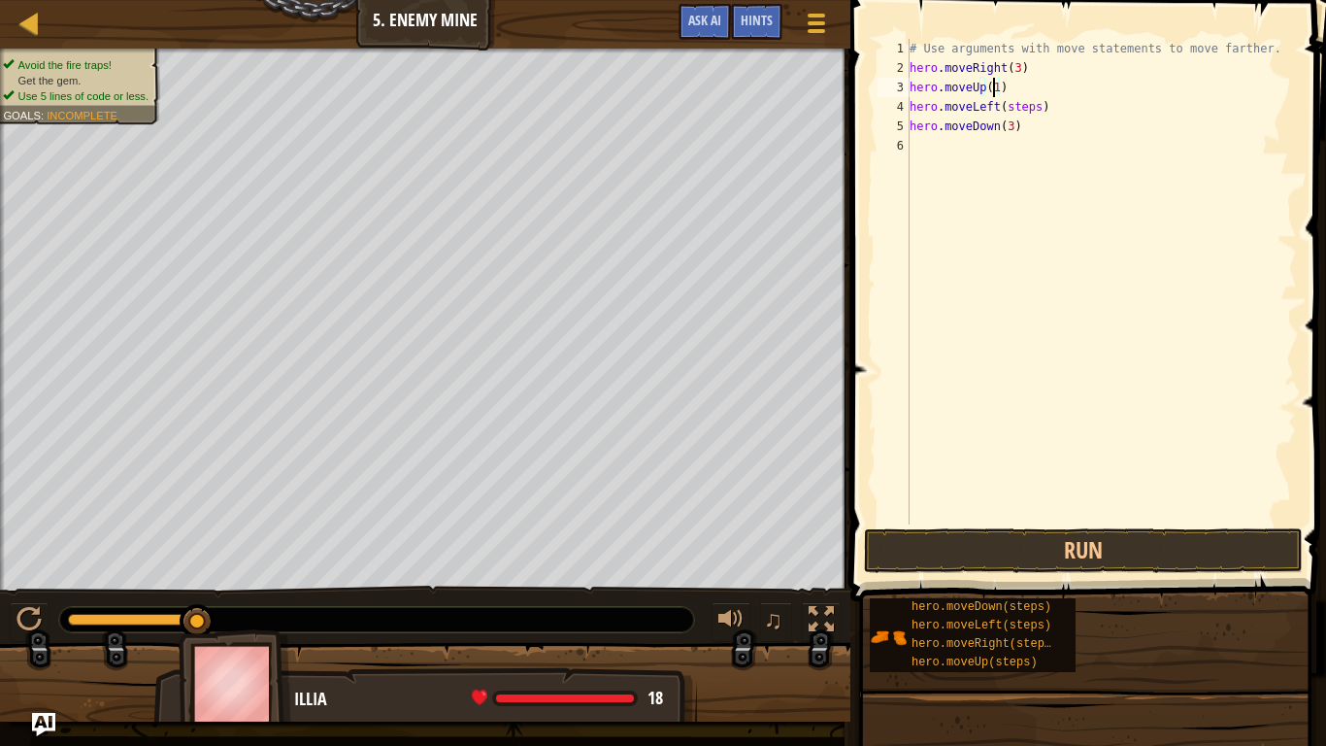
scroll to position [9, 7]
click at [1020, 104] on div "# Use arguments with move statements to move farther. hero . moveRight ( 3 ) he…" at bounding box center [1101, 301] width 391 height 524
click at [1023, 146] on div "# Use arguments with move statements to move farther. hero . moveRight ( 3 ) he…" at bounding box center [1101, 301] width 391 height 524
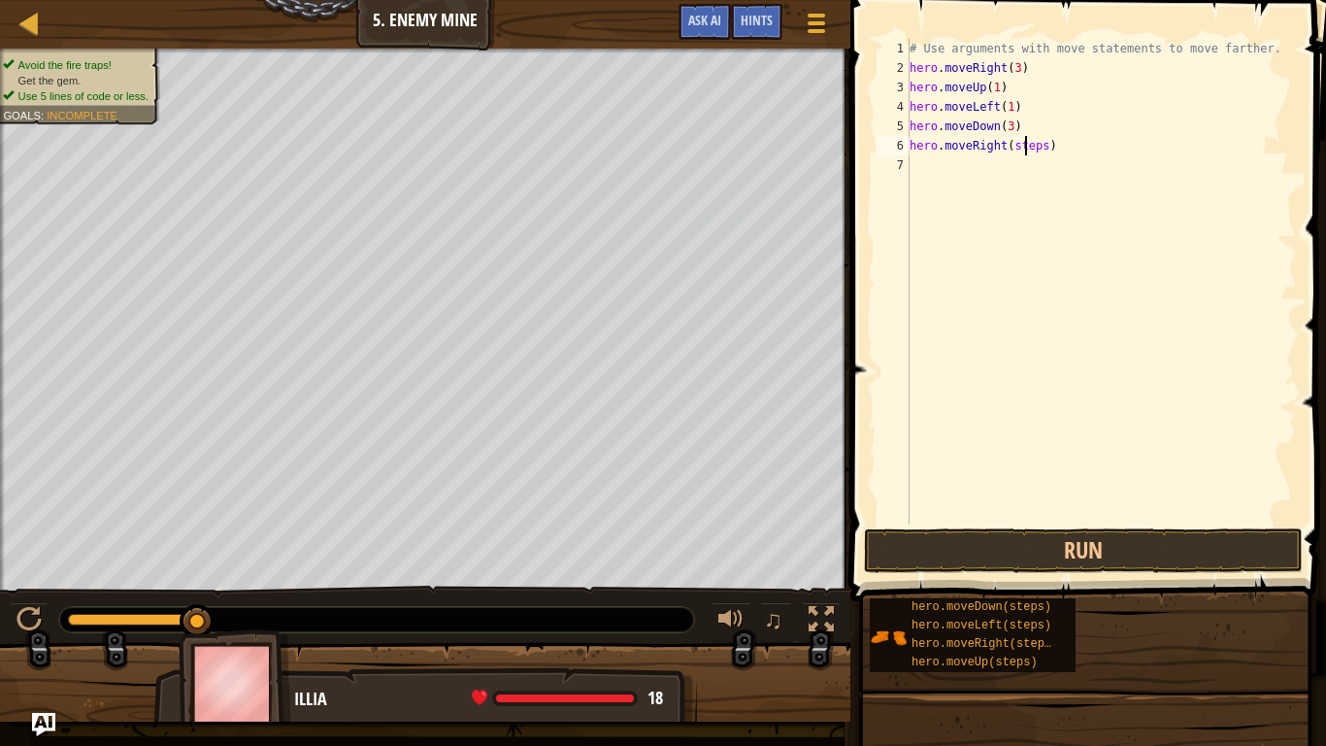
click at [1023, 146] on div "# Use arguments with move statements to move farther. hero . moveRight ( 3 ) he…" at bounding box center [1101, 301] width 391 height 524
click at [1024, 539] on button "Run" at bounding box center [1083, 550] width 439 height 45
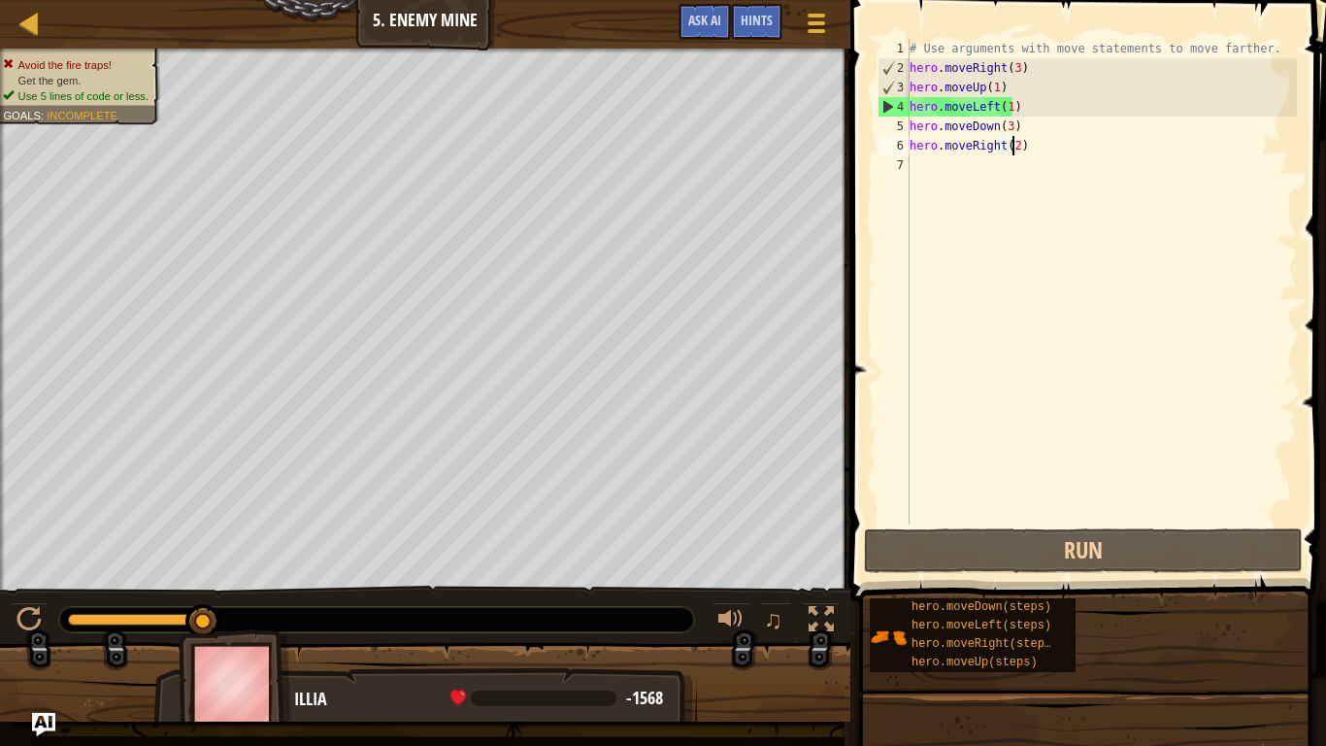
click at [980, 108] on div "# Use arguments with move statements to move farther. hero . moveRight ( 3 ) he…" at bounding box center [1101, 301] width 391 height 524
click at [987, 105] on div "# Use arguments with move statements to move farther. hero . moveRight ( 3 ) he…" at bounding box center [1101, 282] width 391 height 486
click at [993, 106] on div "# Use arguments with move statements to move farther. hero . moveRight ( 3 ) he…" at bounding box center [1101, 301] width 391 height 524
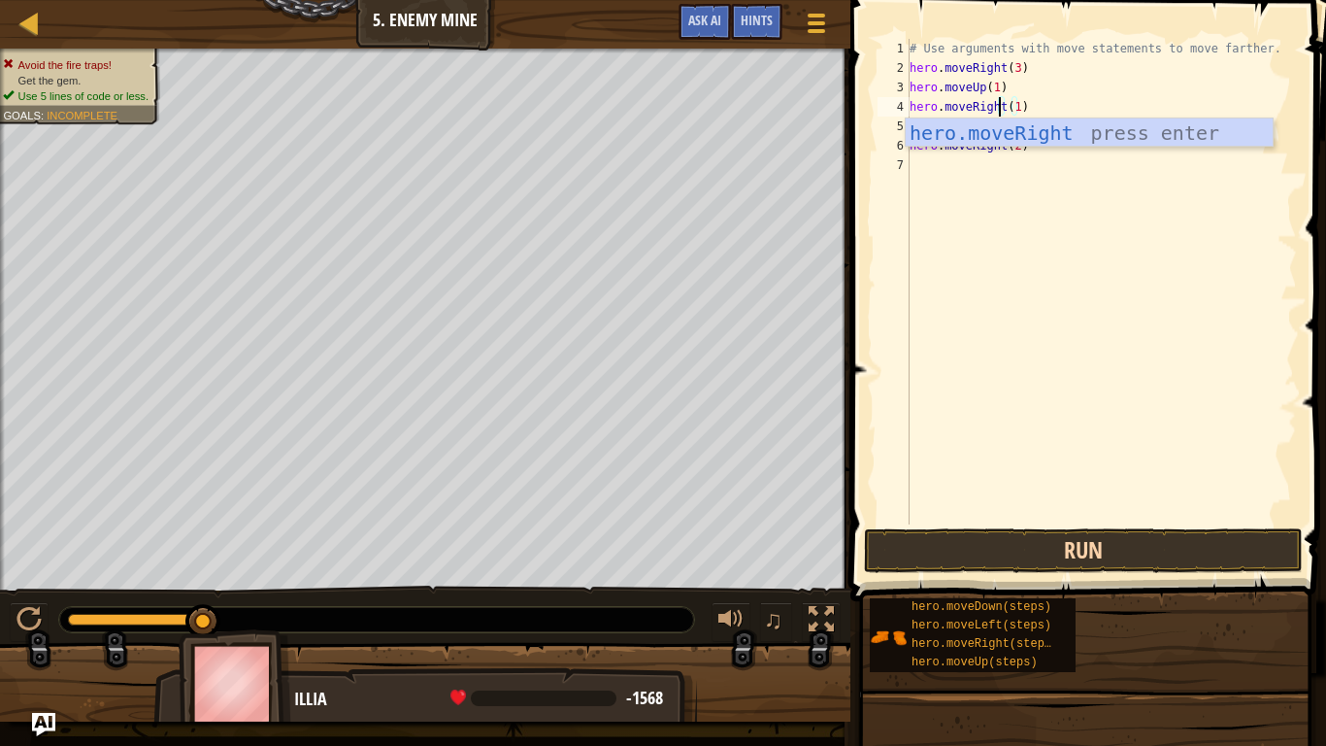
type textarea "hero.moveRight(1)"
click at [1002, 562] on button "Run" at bounding box center [1083, 550] width 439 height 45
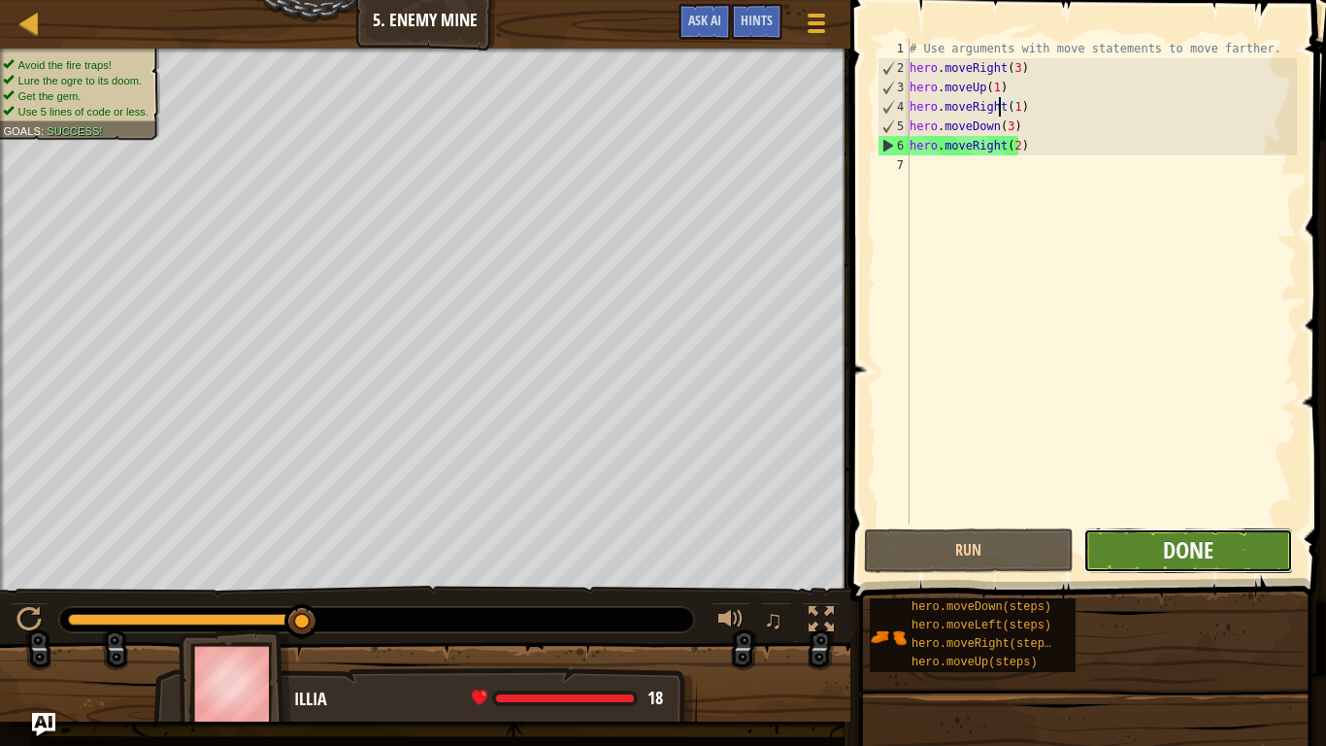
click at [1183, 557] on span "Done" at bounding box center [1188, 549] width 50 height 31
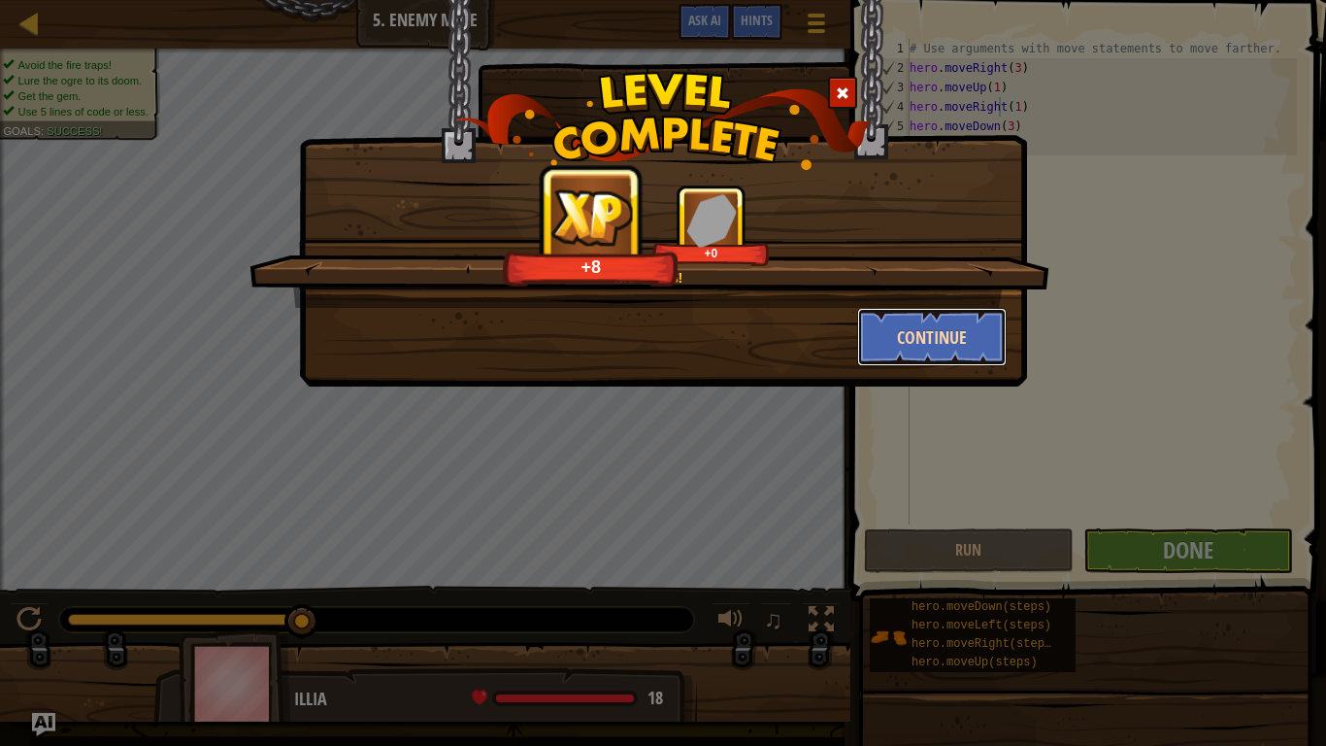
click at [929, 337] on button "Continue" at bounding box center [932, 337] width 151 height 58
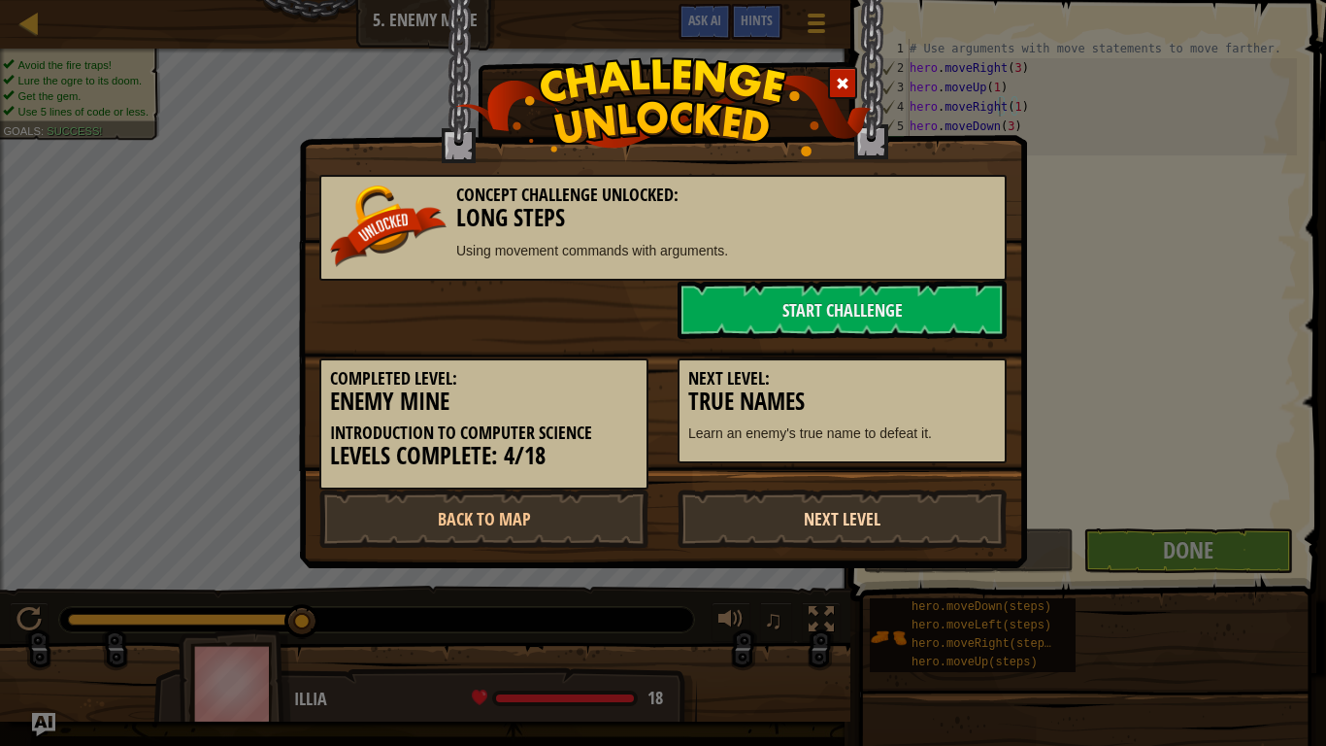
click at [874, 520] on link "Next Level" at bounding box center [842, 518] width 329 height 58
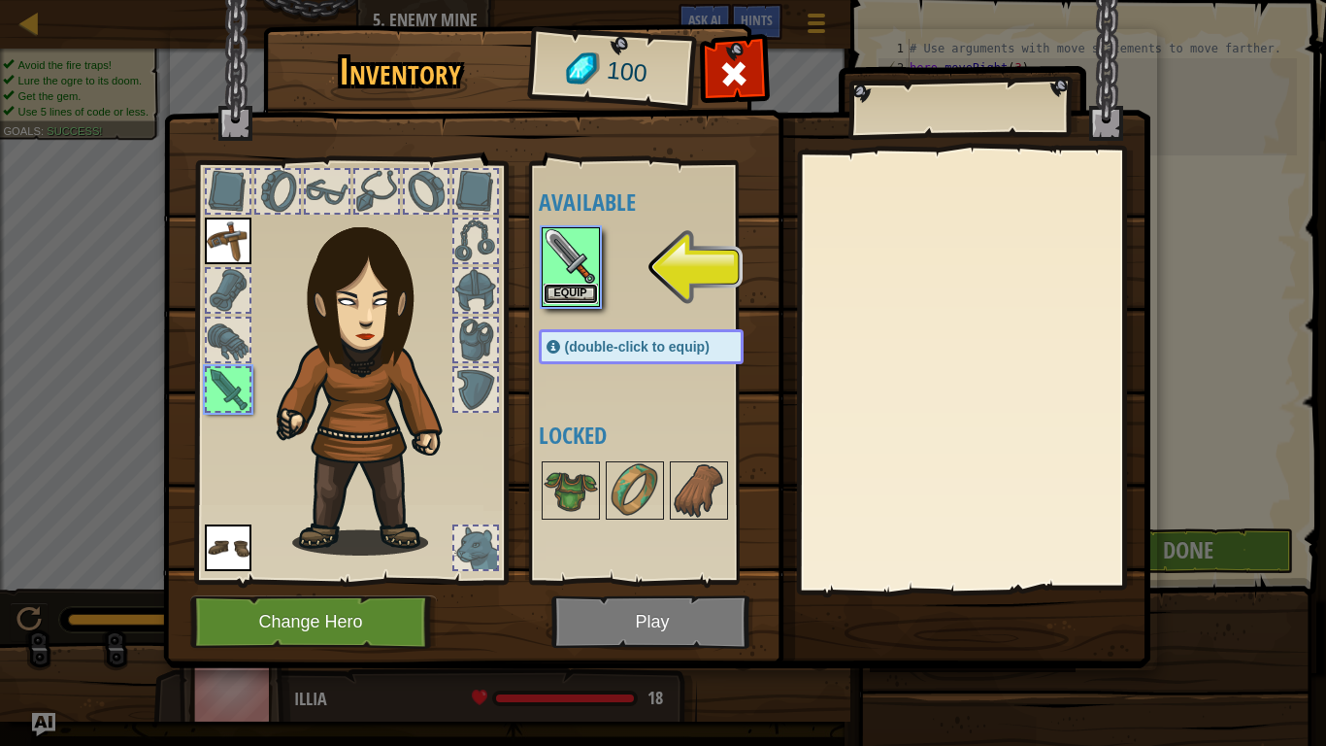
click at [575, 284] on button "Equip" at bounding box center [571, 294] width 54 height 20
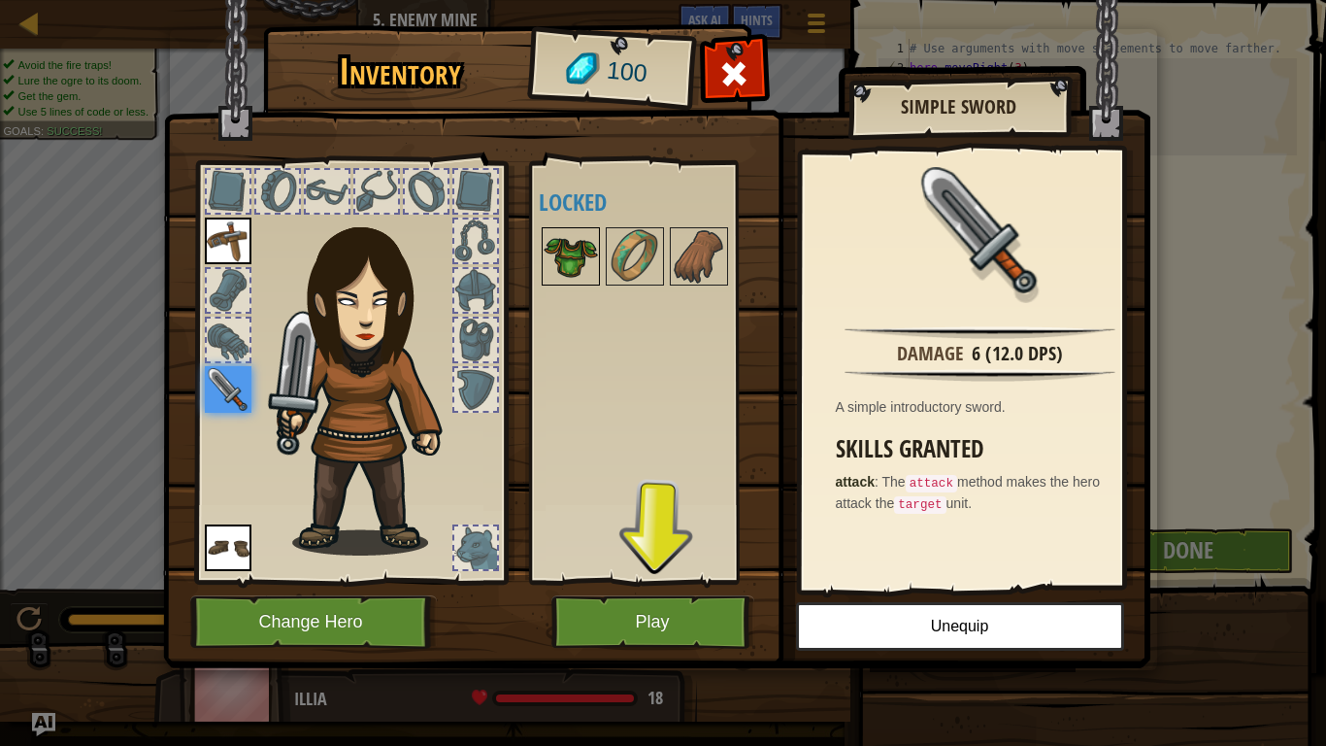
click at [571, 249] on img at bounding box center [571, 256] width 54 height 54
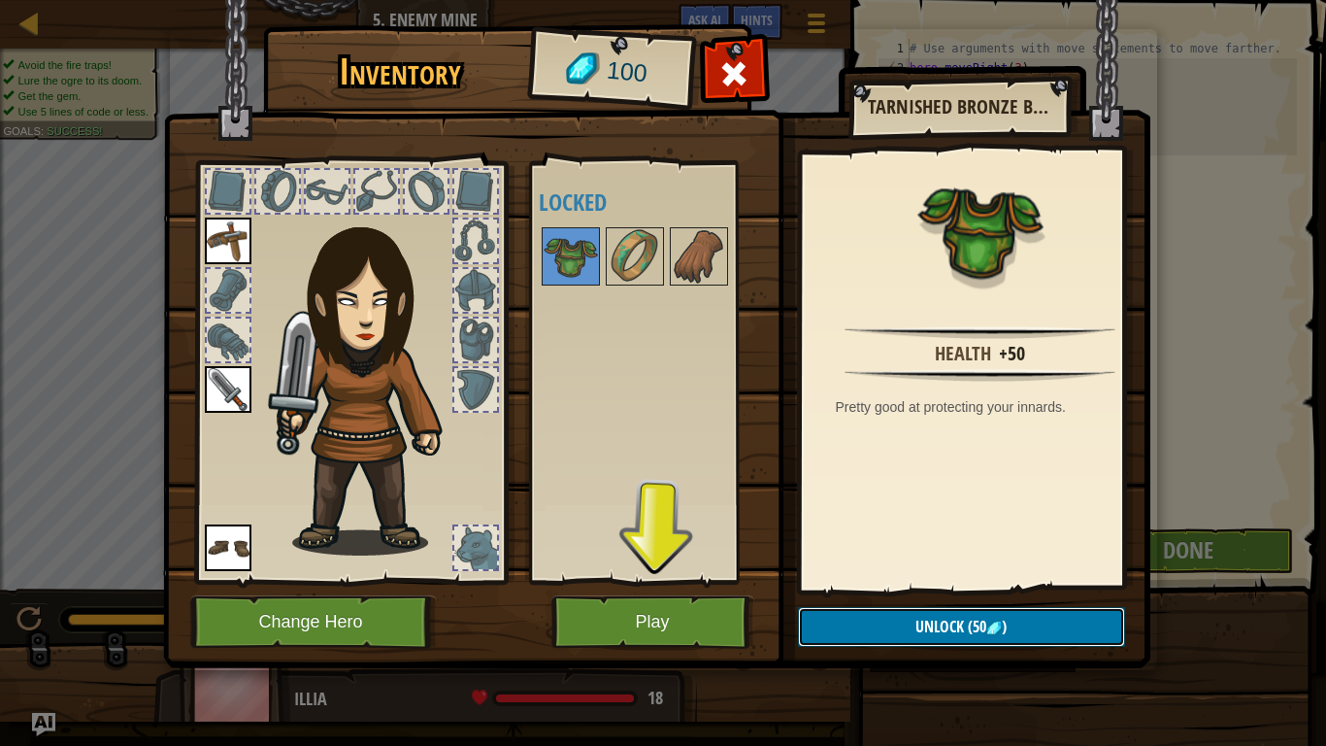
click at [904, 593] on button "Unlock (50 )" at bounding box center [961, 627] width 327 height 40
click at [945, 593] on button "Confirm" at bounding box center [961, 627] width 327 height 40
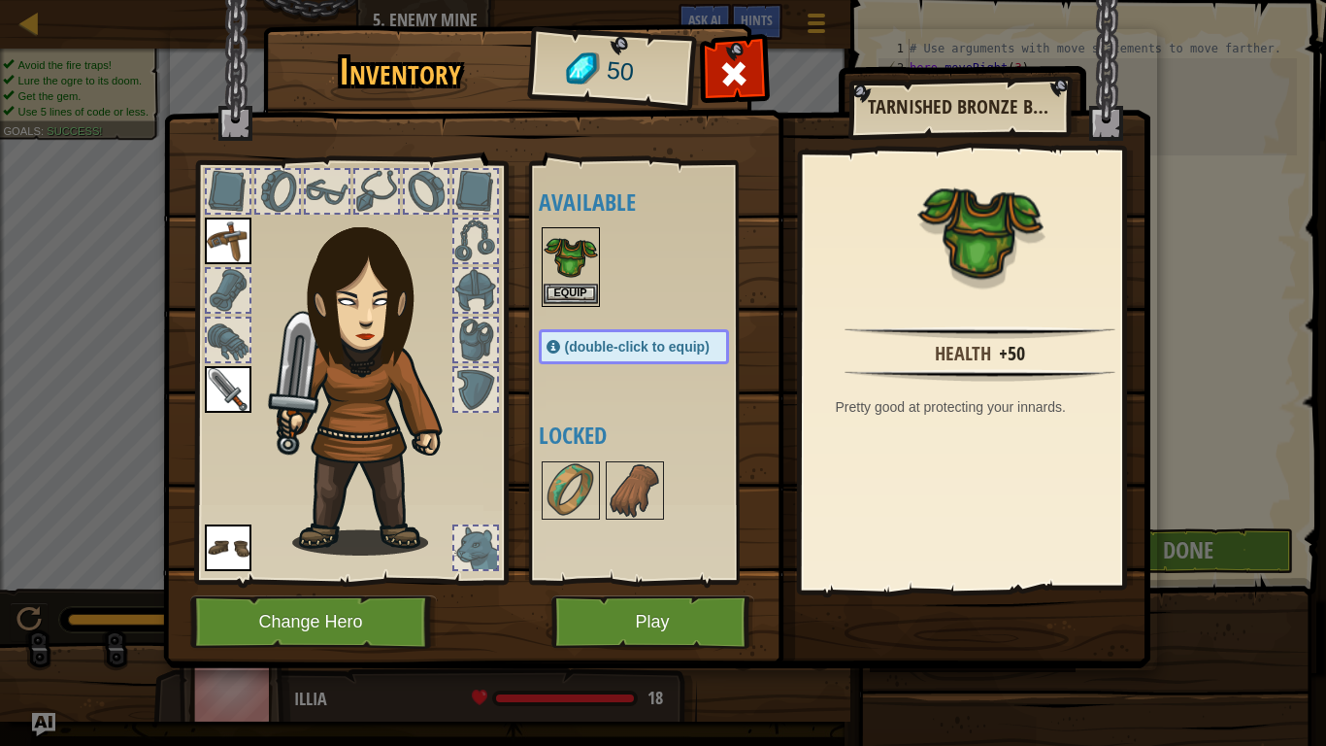
click at [586, 278] on img at bounding box center [571, 256] width 54 height 54
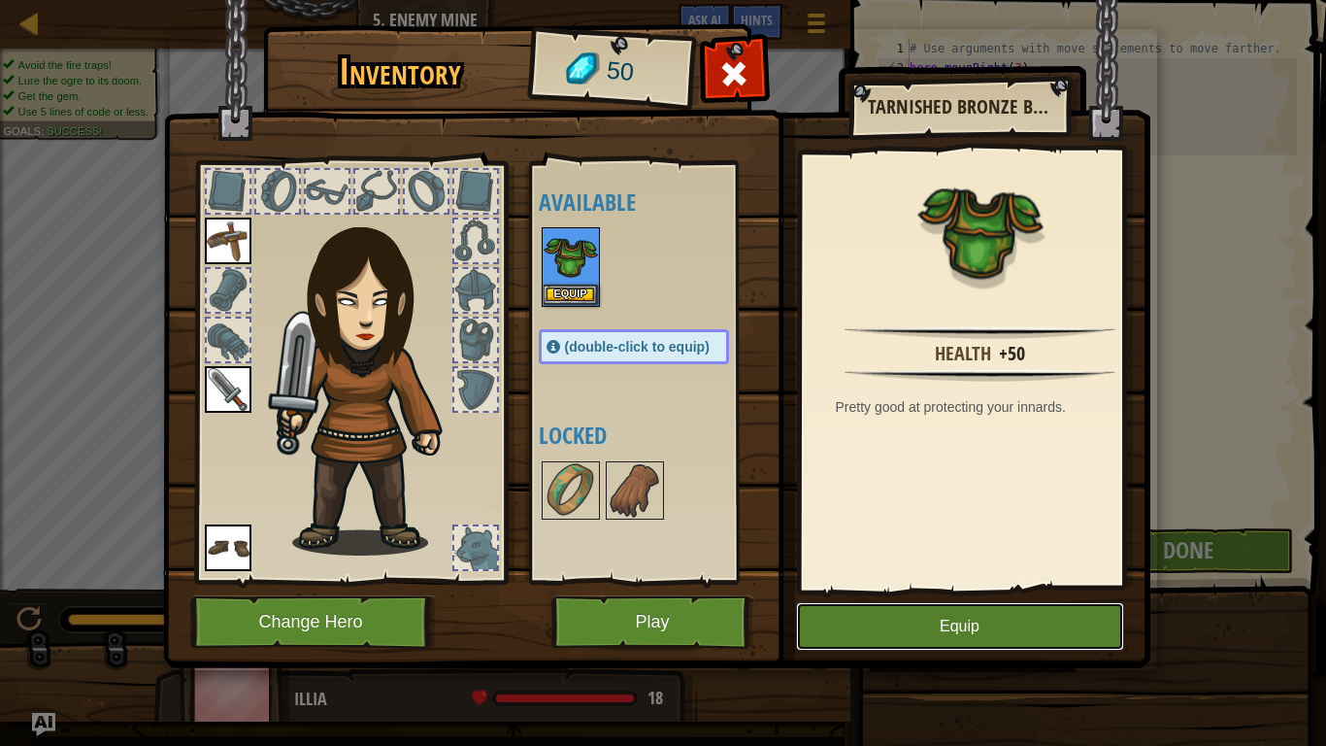
click at [858, 593] on button "Equip" at bounding box center [960, 626] width 328 height 49
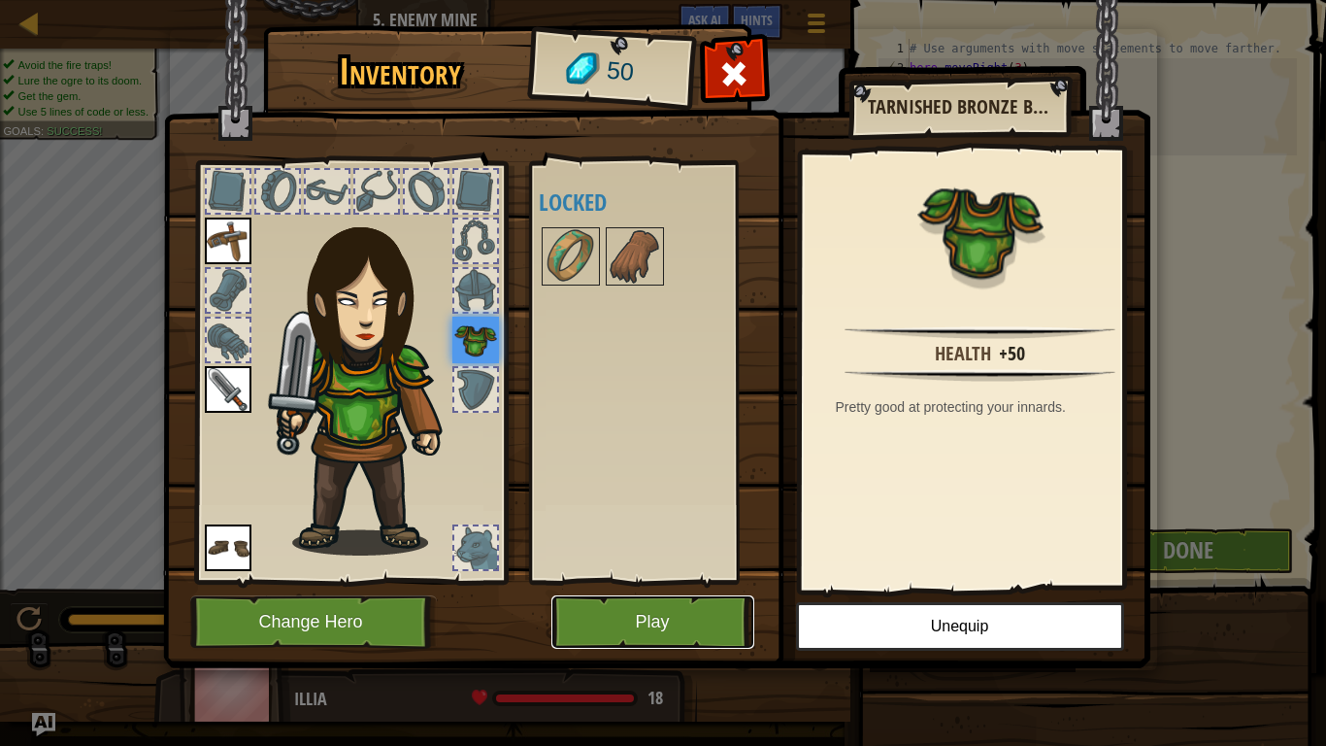
click at [680, 593] on button "Play" at bounding box center [653, 621] width 203 height 53
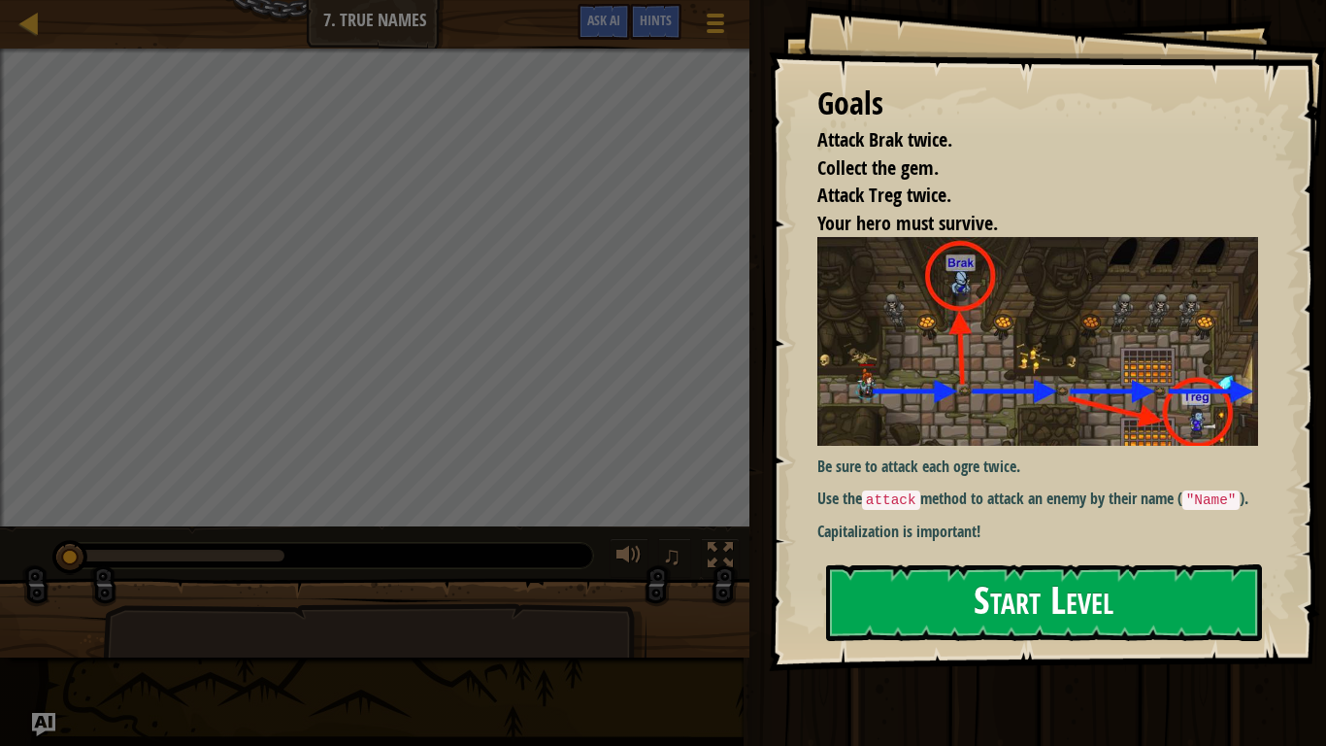
click at [985, 593] on button "Start Level" at bounding box center [1044, 602] width 436 height 77
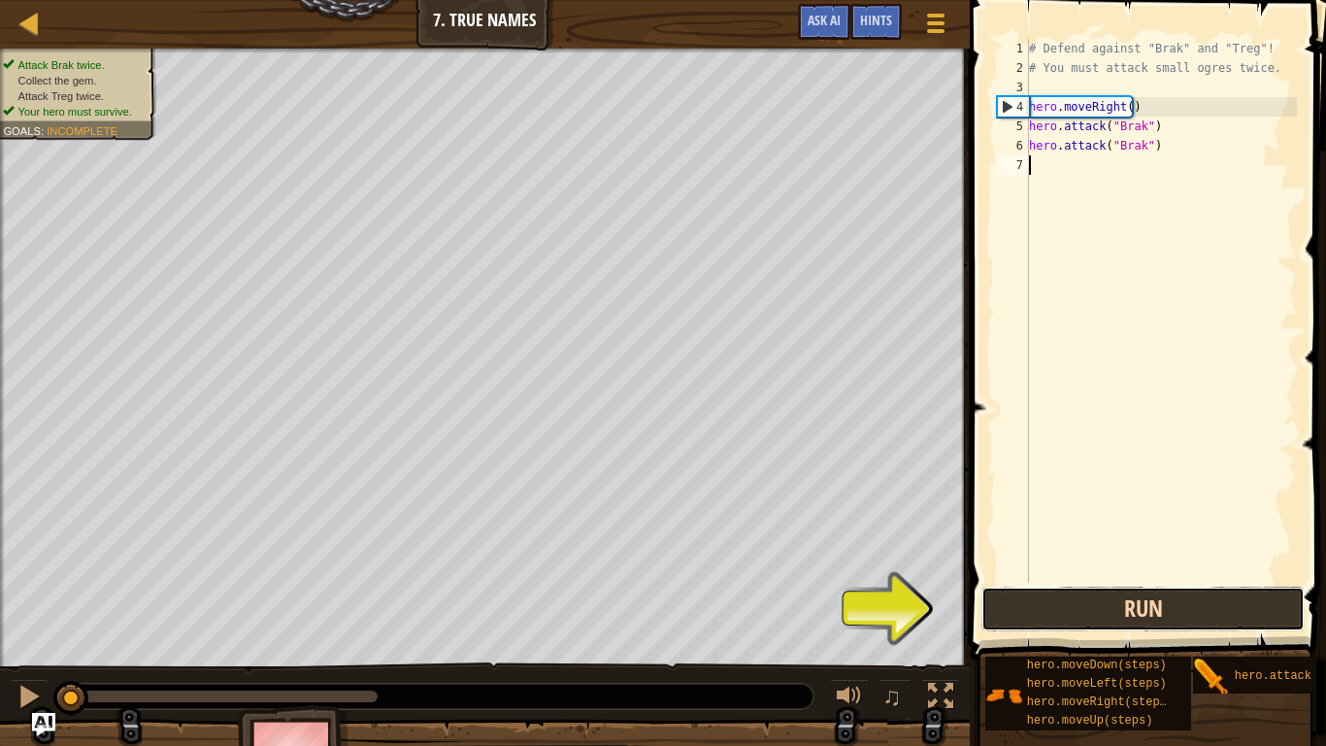
click at [1010, 593] on button "Run" at bounding box center [1143, 609] width 323 height 45
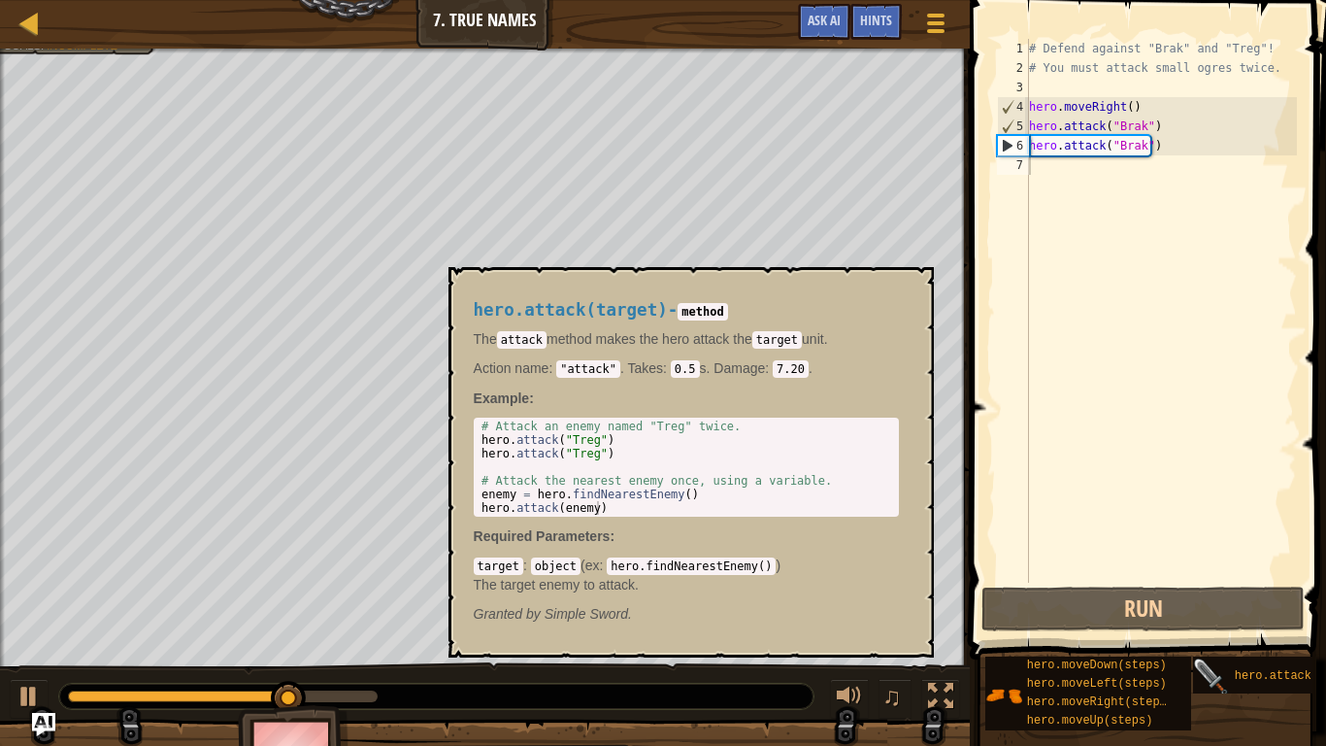
click at [1229, 593] on img at bounding box center [1211, 676] width 37 height 37
click at [1253, 593] on span "hero.attack(target)" at bounding box center [1301, 676] width 133 height 14
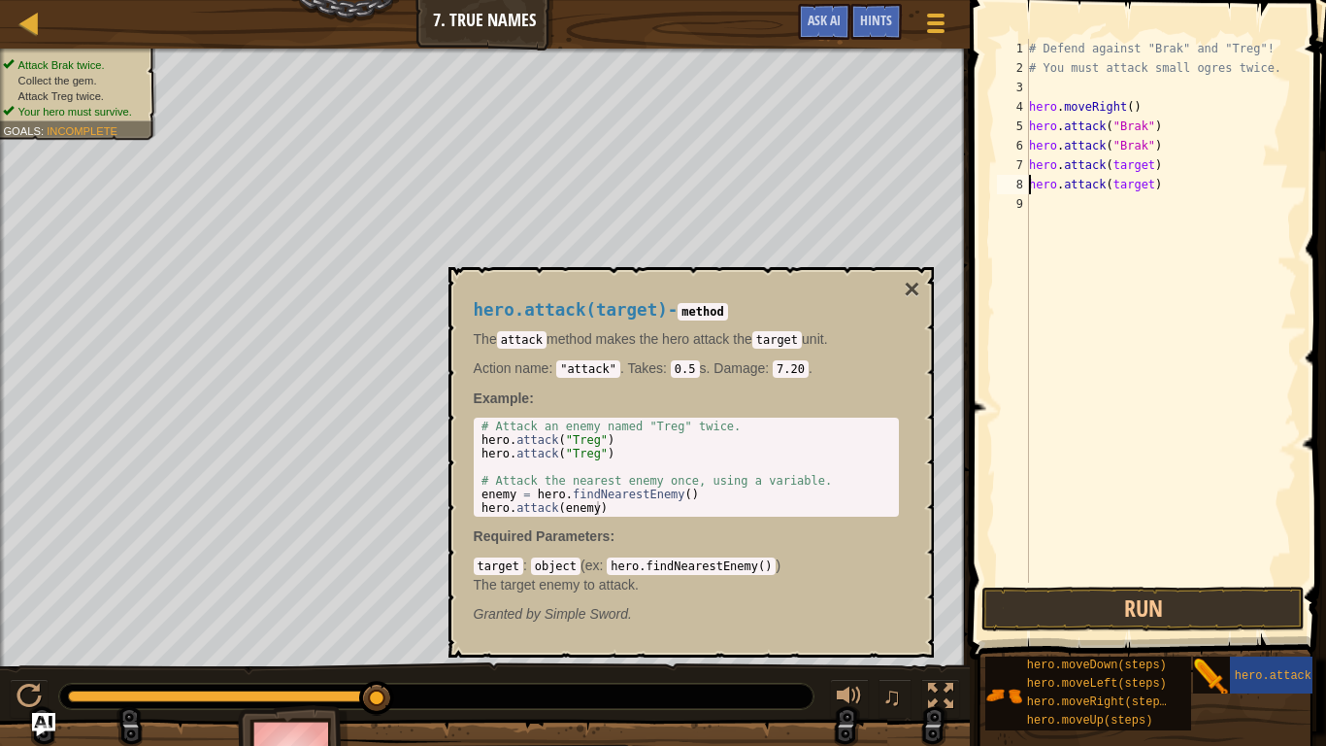
click at [1125, 164] on div "# Defend against "Brak" and "Treg"! # You must attack small ogres twice. hero .…" at bounding box center [1161, 330] width 272 height 583
click at [1125, 184] on div "# Defend against "Brak" and "Treg"! # You must attack small ogres twice. hero .…" at bounding box center [1161, 330] width 272 height 583
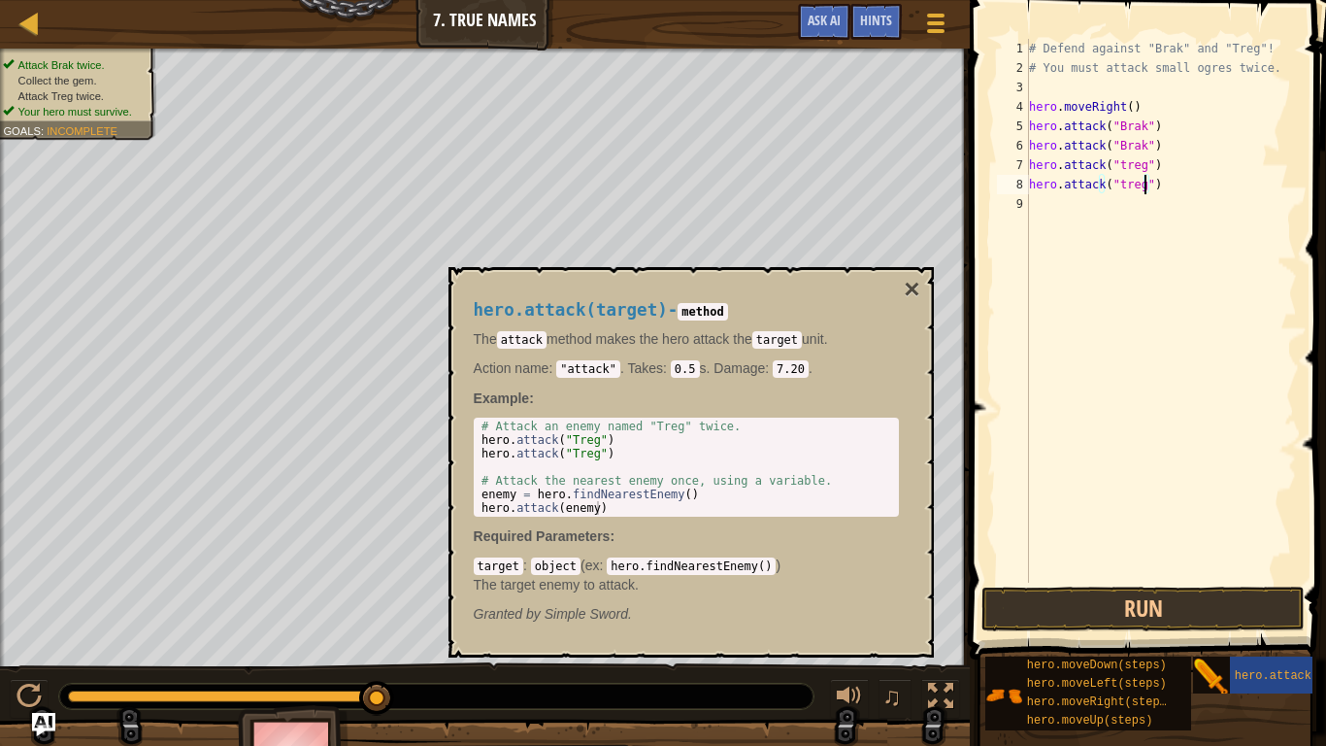
click at [1120, 172] on div "# Defend against "Brak" and "Treg"! # You must attack small ogres twice. hero .…" at bounding box center [1161, 330] width 272 height 583
click at [1118, 188] on div "# Defend against "Brak" and "Treg"! # You must attack small ogres twice. hero .…" at bounding box center [1161, 330] width 272 height 583
type textarea "hero.attack("Treg")"
click at [1081, 205] on div "# Defend against "Brak" and "Treg"! # You must attack small ogres twice. hero .…" at bounding box center [1161, 330] width 272 height 583
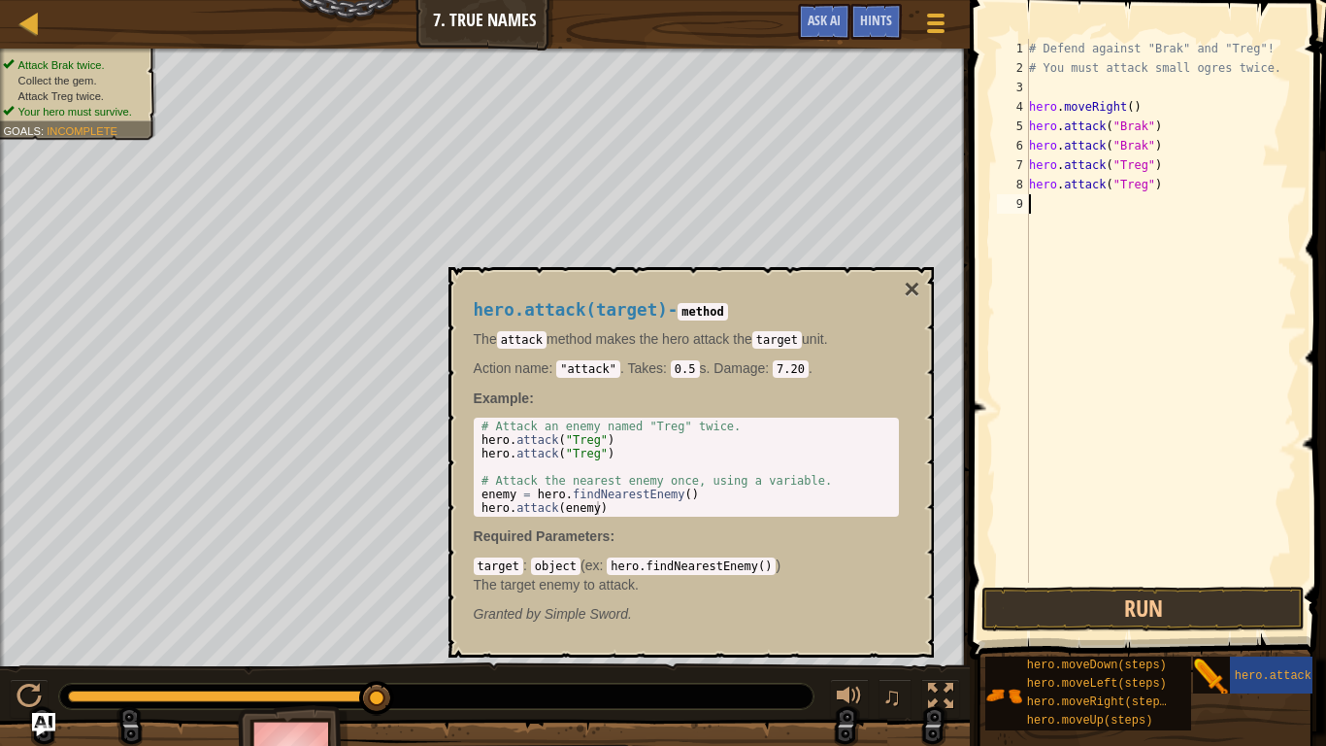
scroll to position [9, 0]
click at [1104, 593] on button "Run" at bounding box center [1143, 609] width 323 height 45
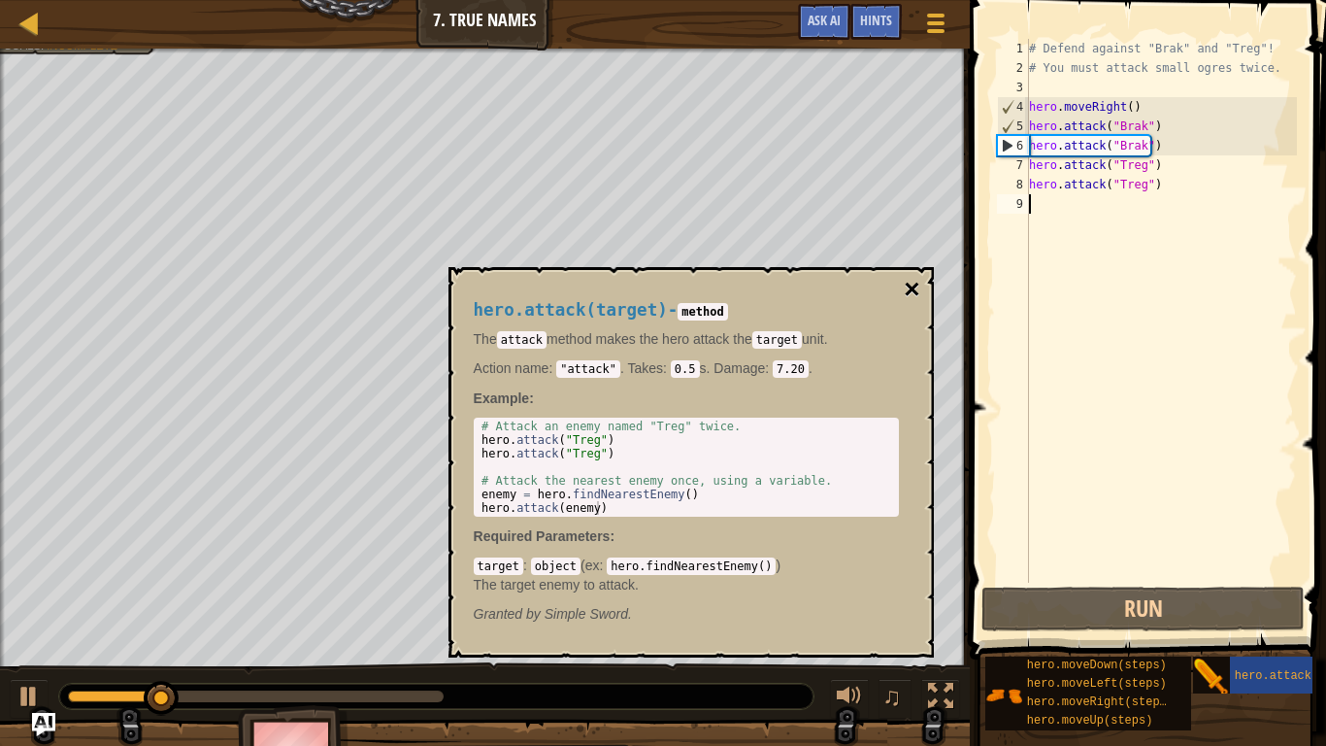
click at [914, 283] on button "×" at bounding box center [912, 289] width 16 height 27
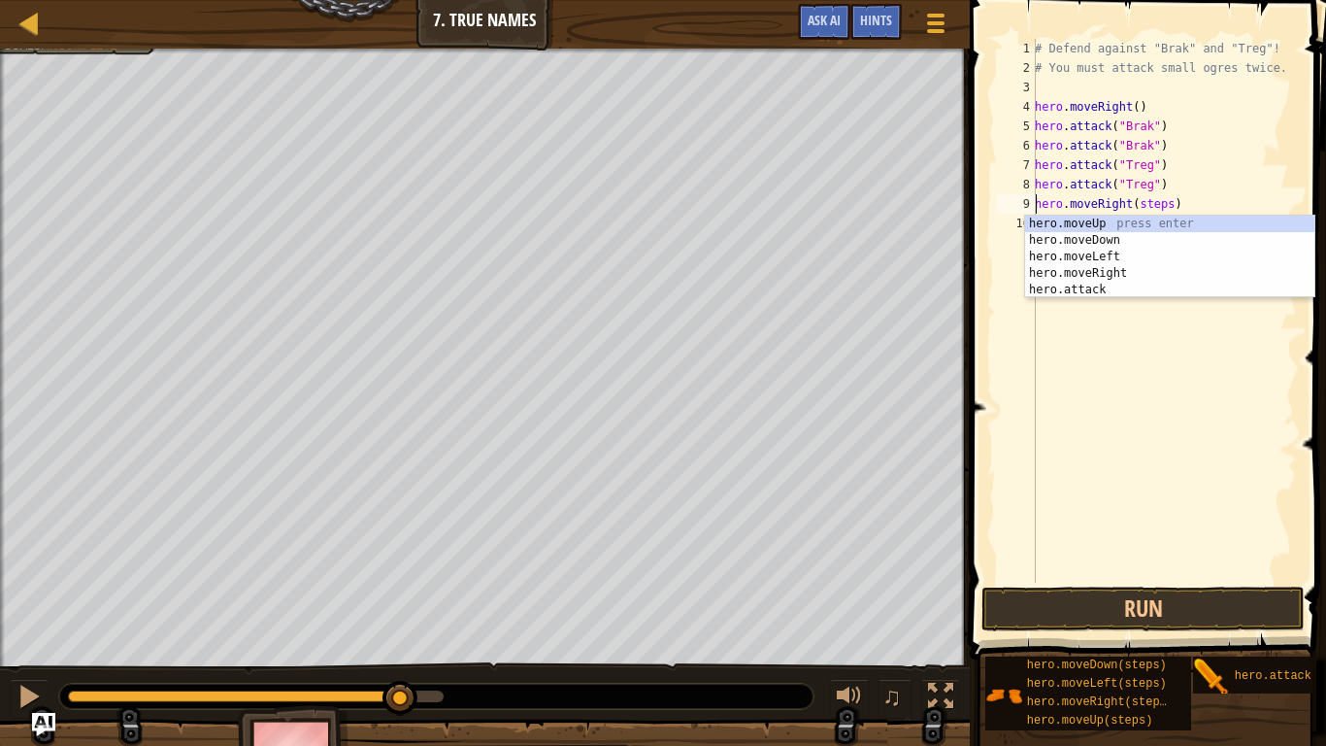
click at [1141, 209] on div "# Defend against "Brak" and "Treg"! # You must attack small ogres twice. hero .…" at bounding box center [1164, 330] width 266 height 583
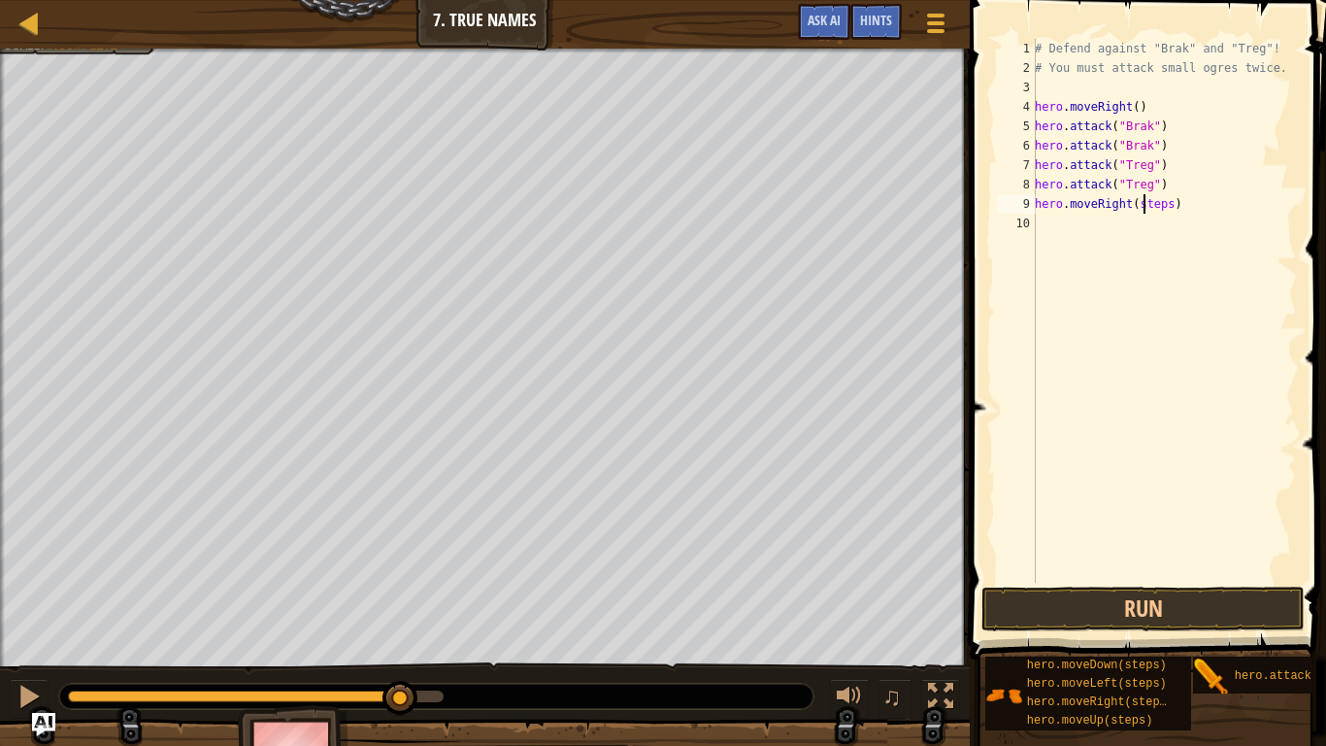
click at [1141, 209] on div "# Defend against "Brak" and "Treg"! # You must attack small ogres twice. hero .…" at bounding box center [1164, 330] width 266 height 583
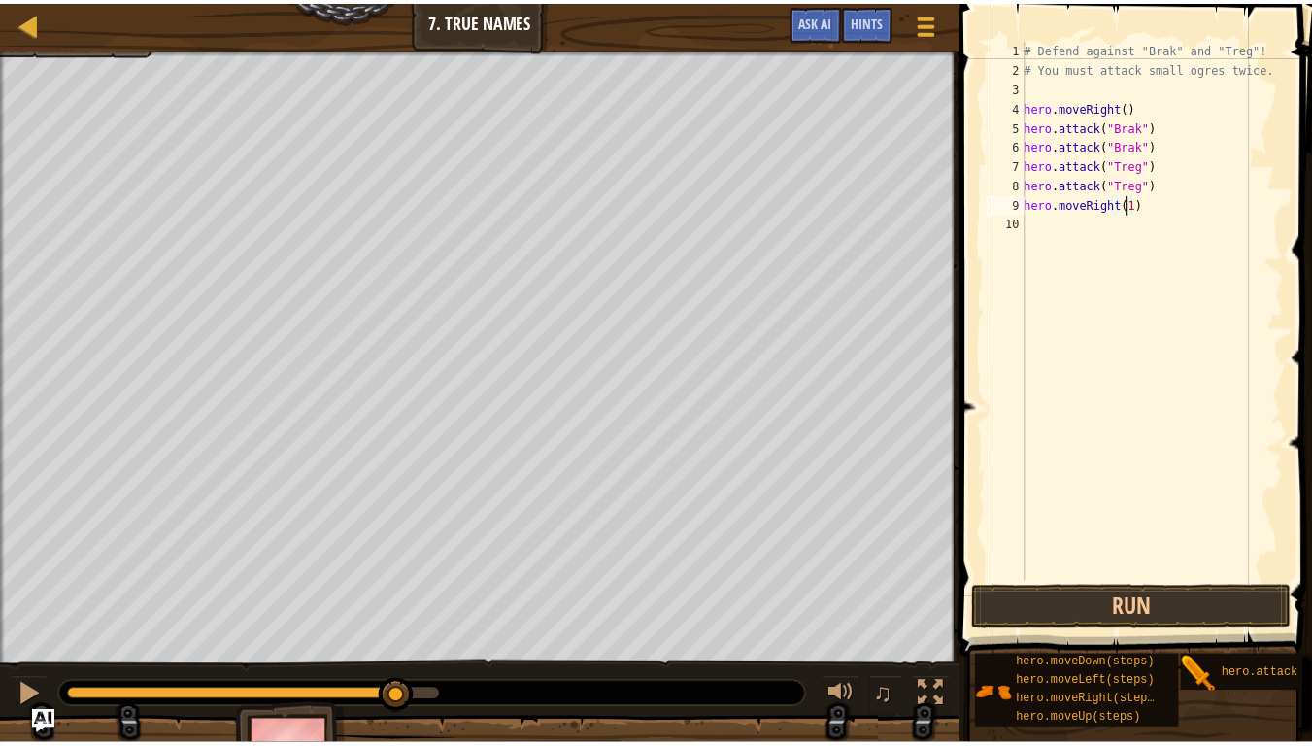
scroll to position [9, 8]
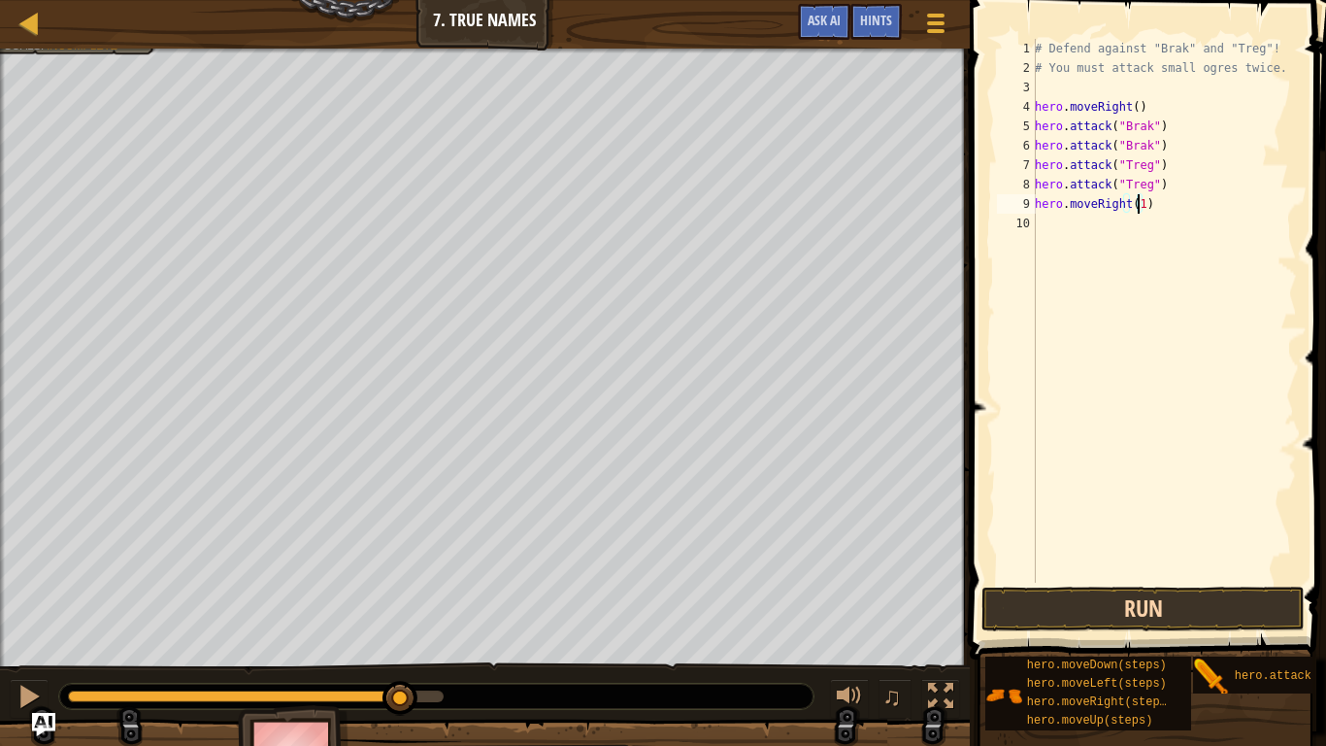
type textarea "hero.moveRight(1)"
click at [1101, 593] on button "Run" at bounding box center [1143, 609] width 323 height 45
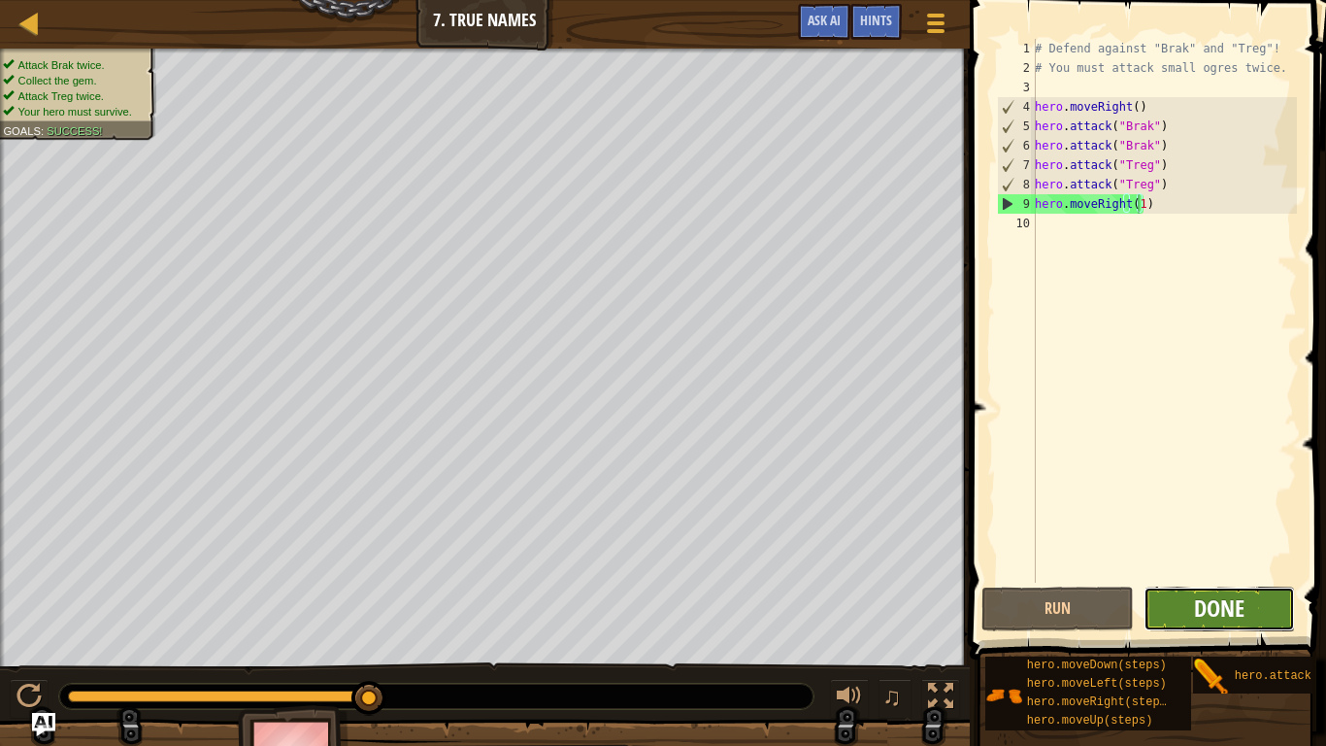
click at [1236, 593] on span "Done" at bounding box center [1219, 607] width 50 height 31
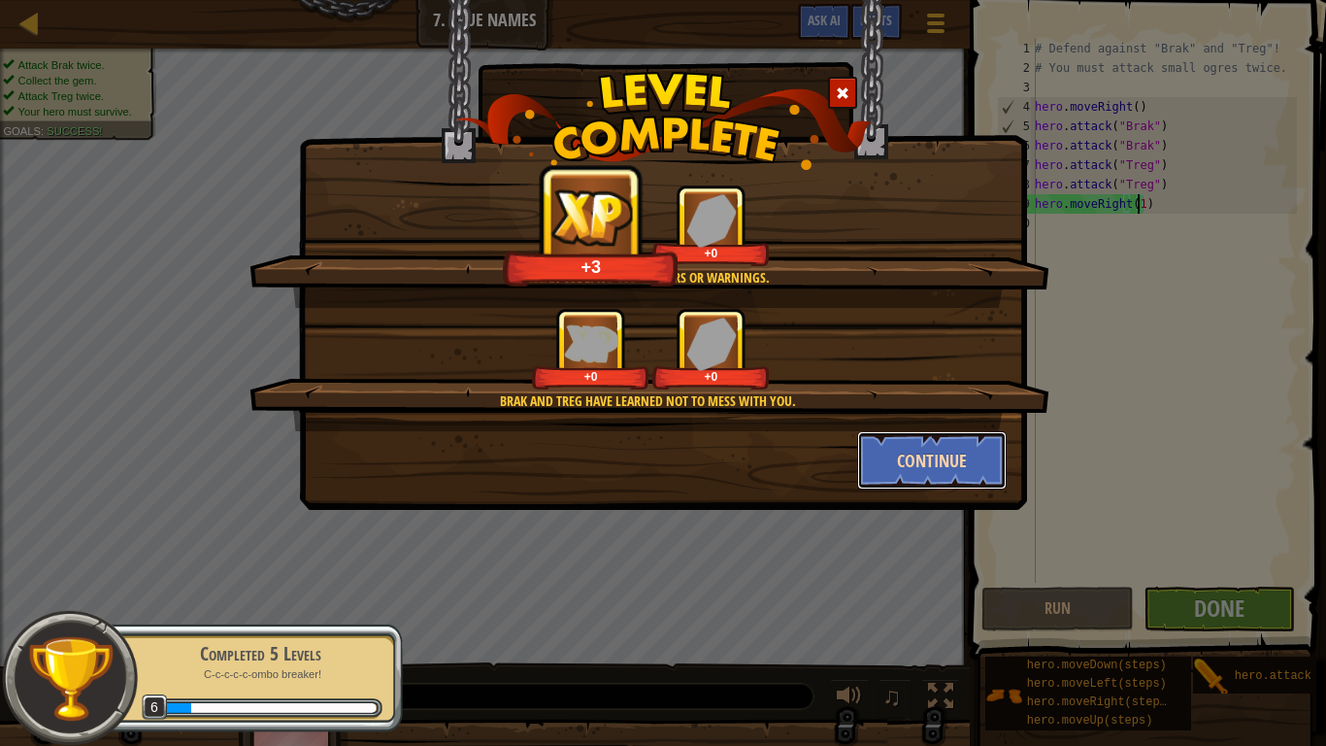
click at [935, 465] on button "Continue" at bounding box center [932, 460] width 151 height 58
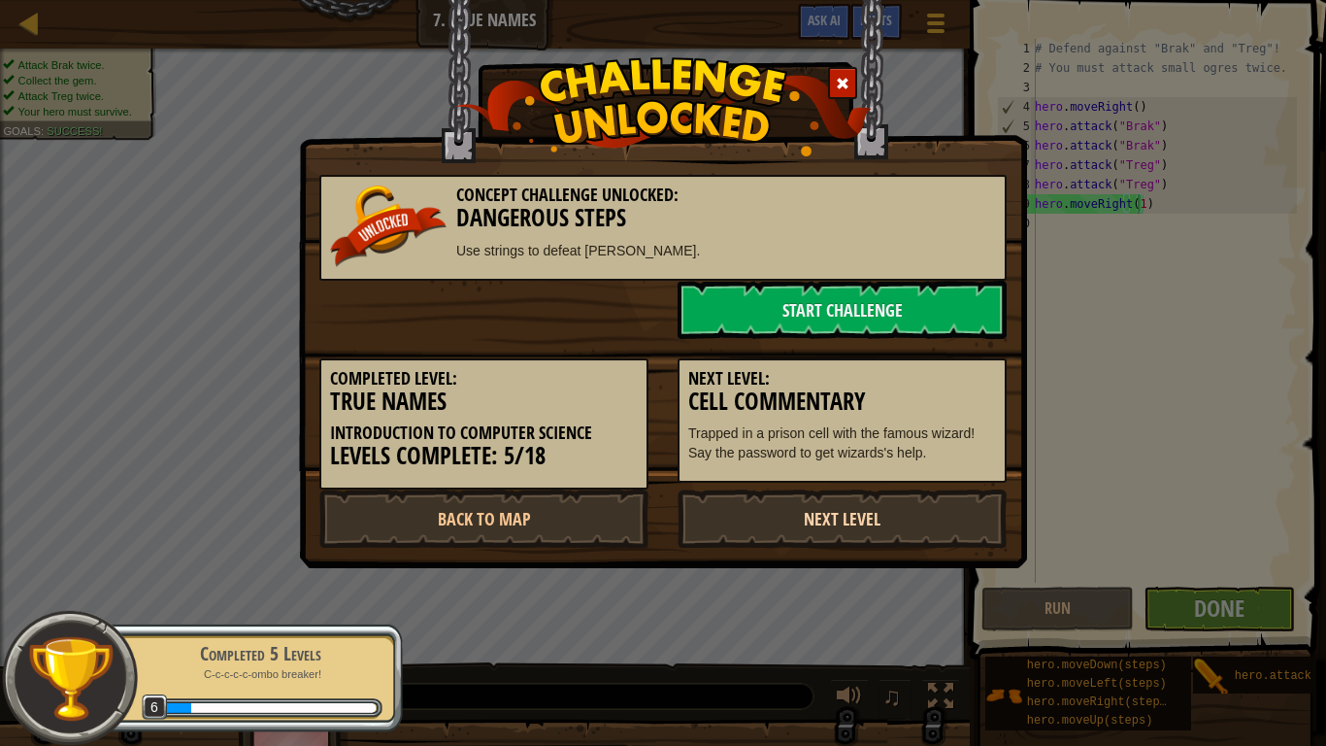
click at [864, 531] on link "Next Level" at bounding box center [842, 518] width 329 height 58
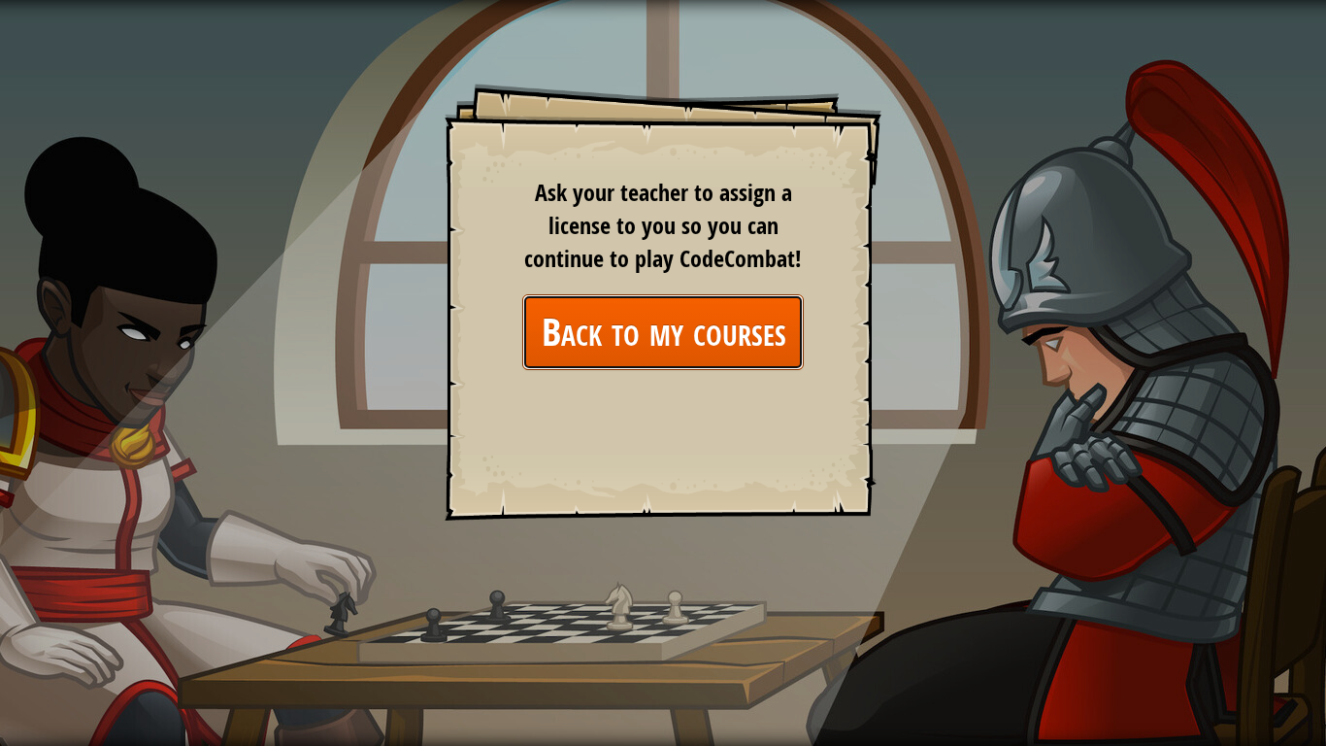
click at [733, 329] on link "Back to my courses" at bounding box center [663, 331] width 282 height 75
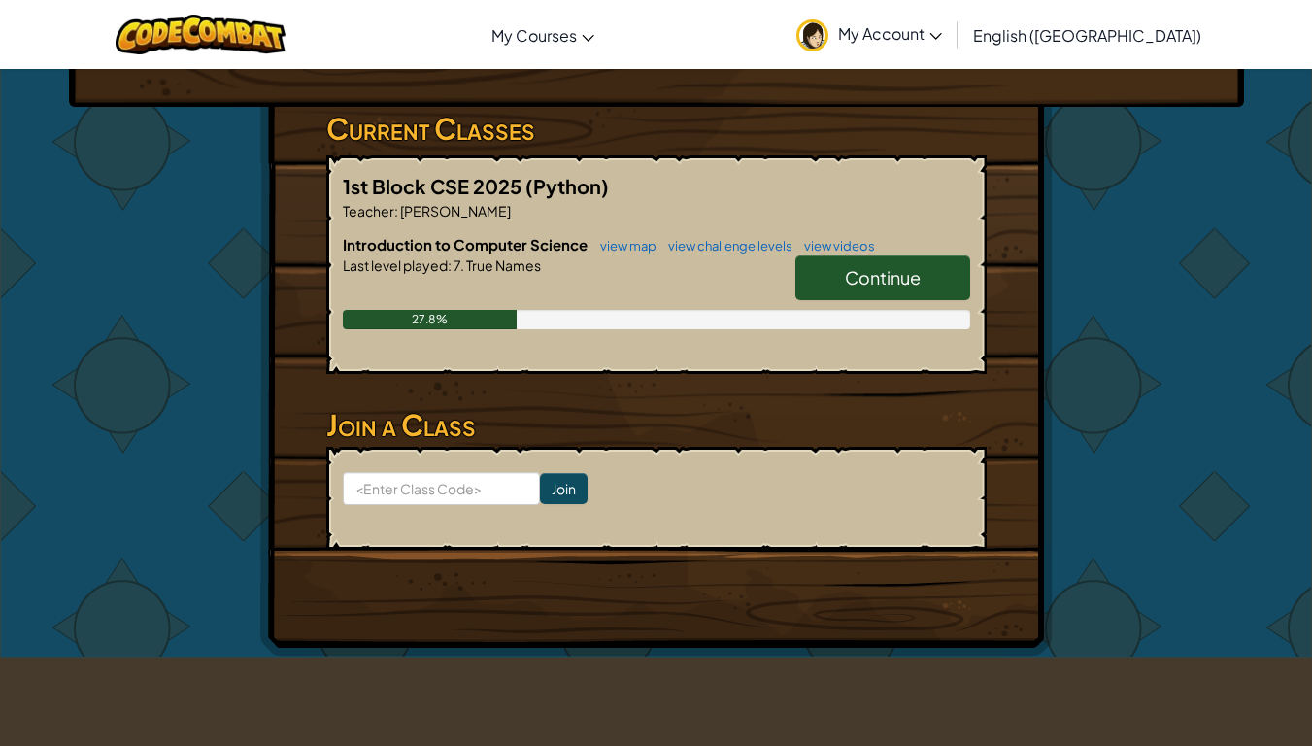
scroll to position [97, 0]
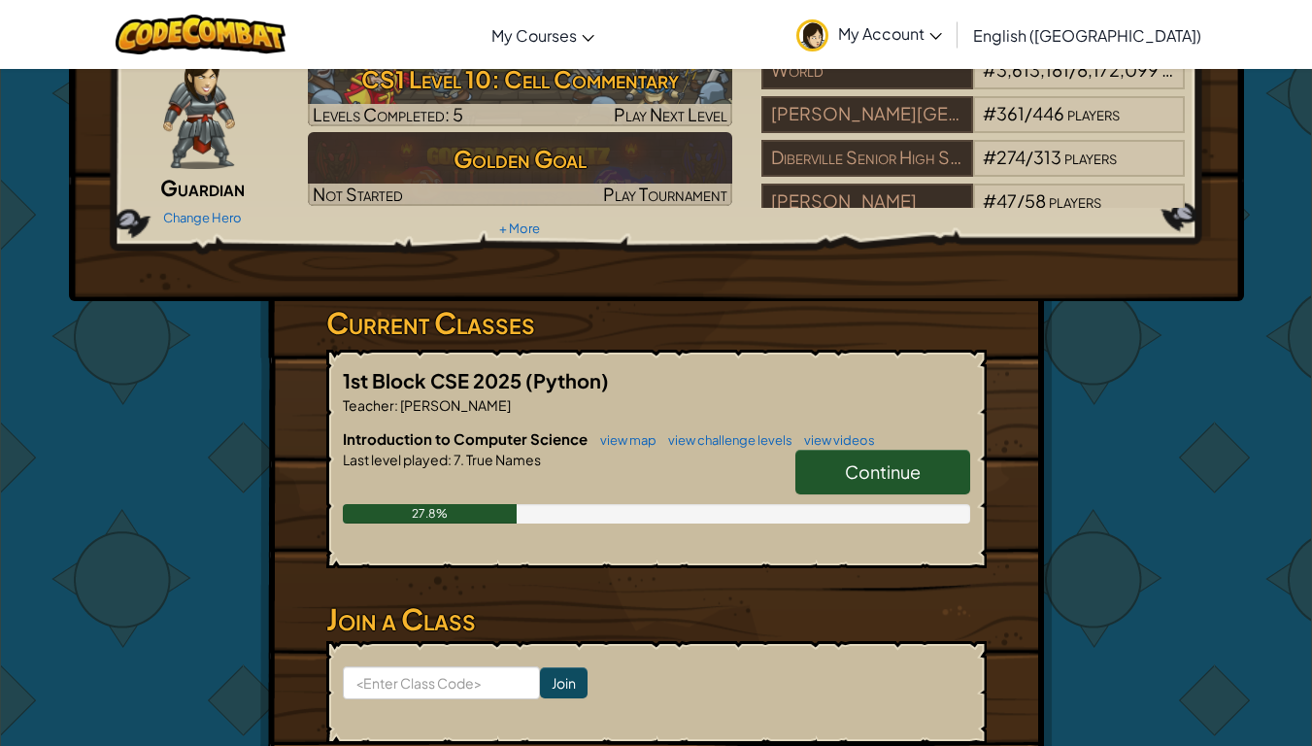
click at [877, 469] on span "Continue" at bounding box center [883, 471] width 76 height 22
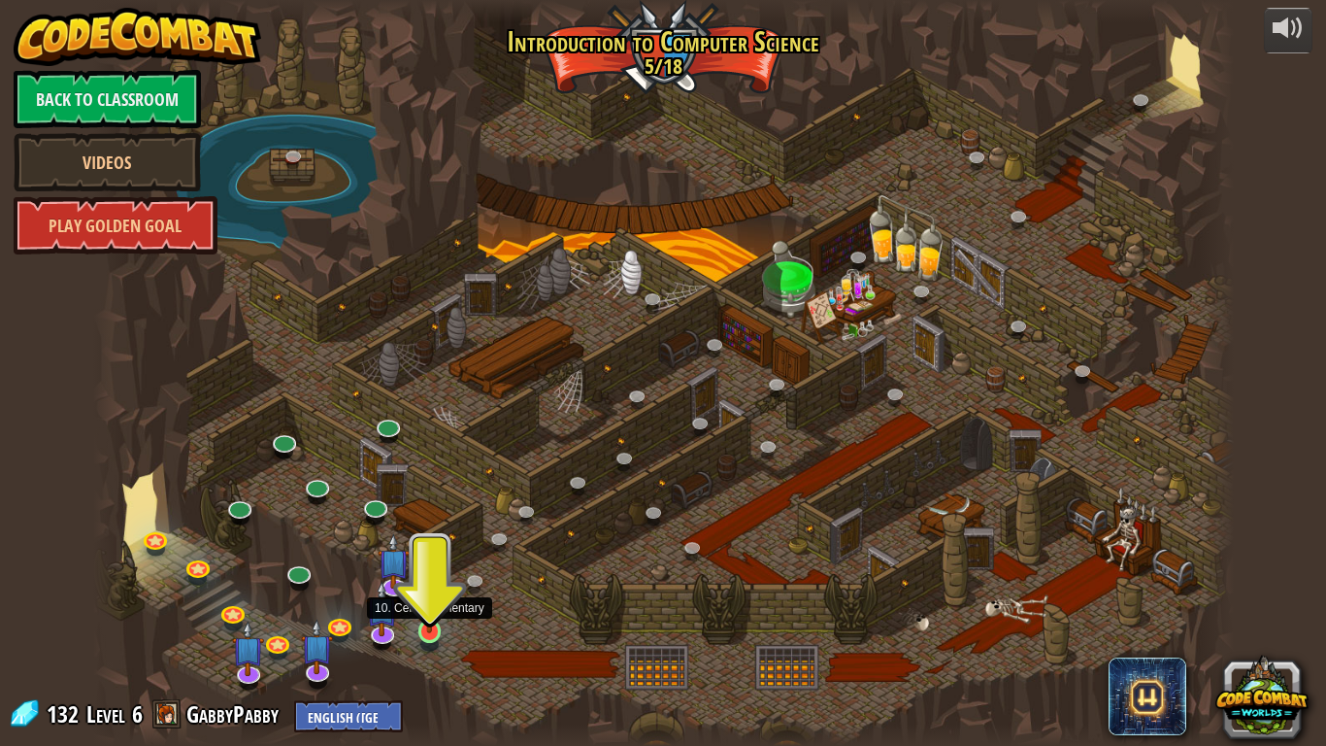
click at [441, 593] on img at bounding box center [430, 600] width 29 height 66
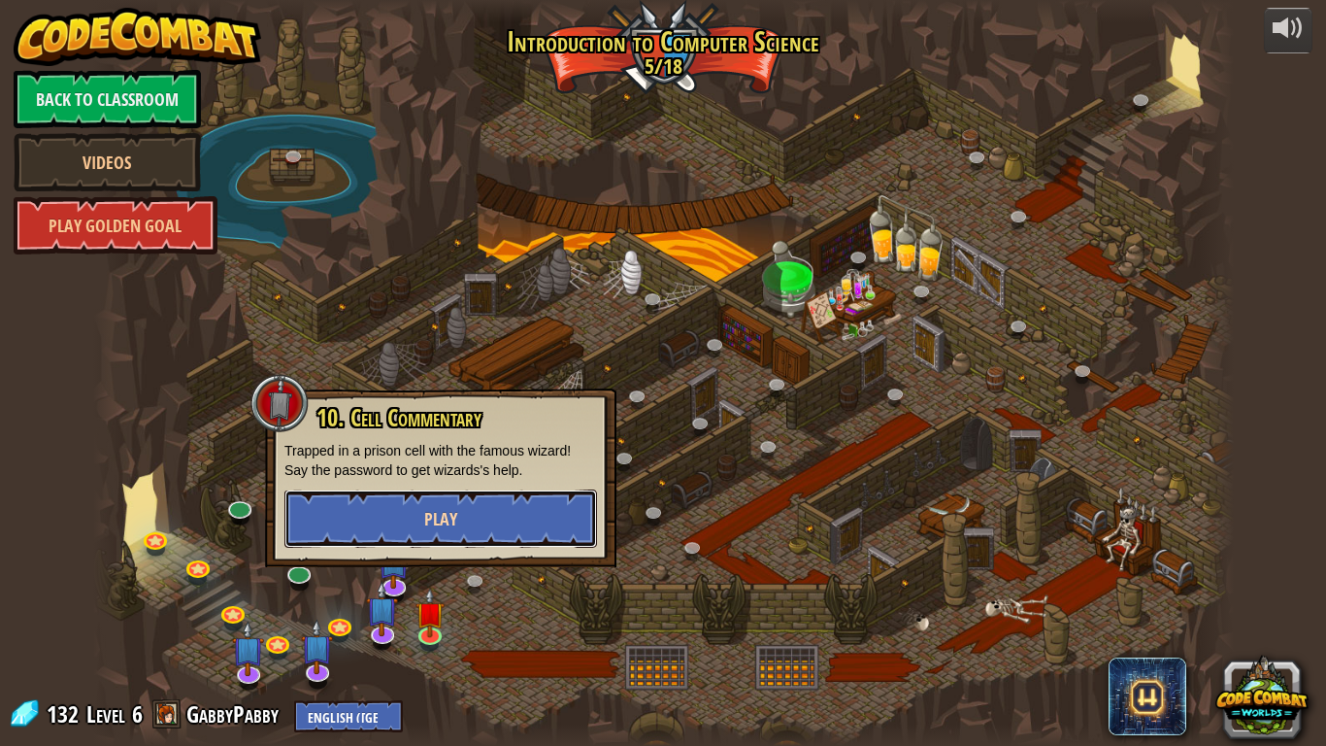
click at [436, 535] on button "Play" at bounding box center [441, 518] width 313 height 58
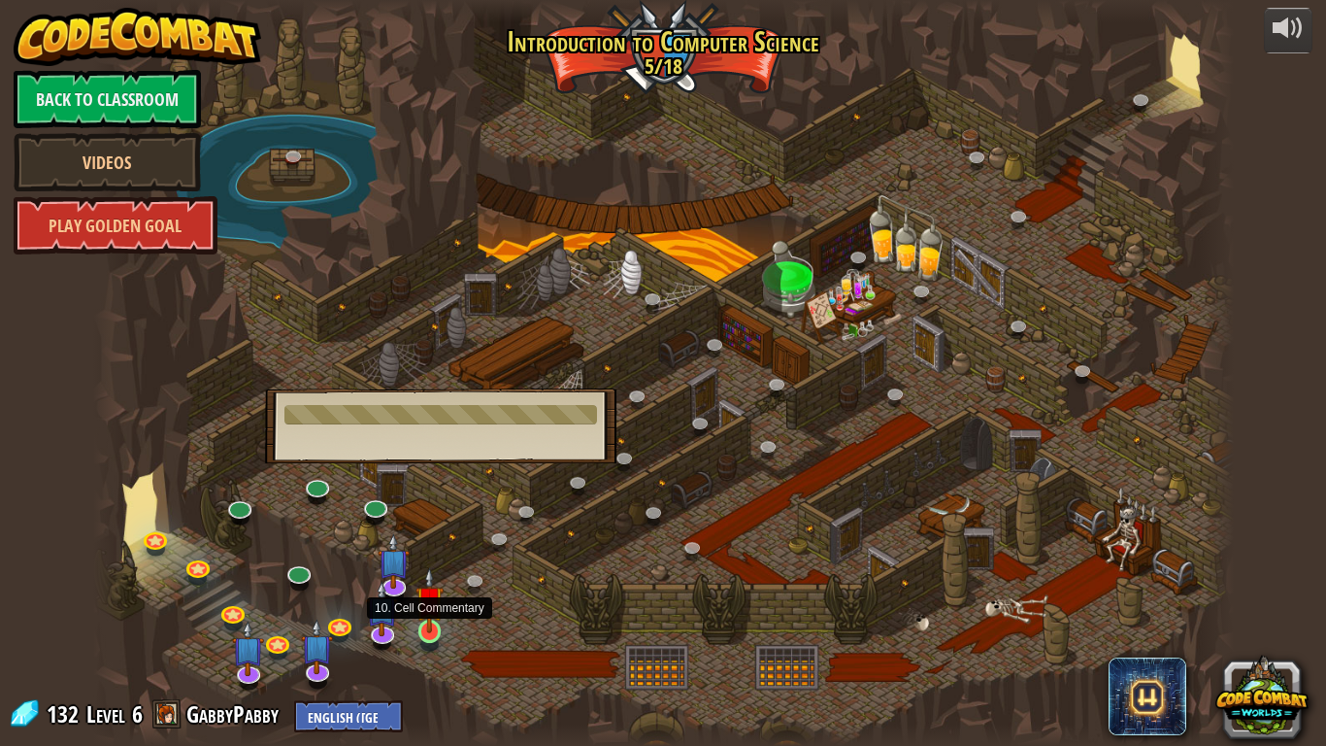
click at [422, 593] on img at bounding box center [430, 600] width 29 height 66
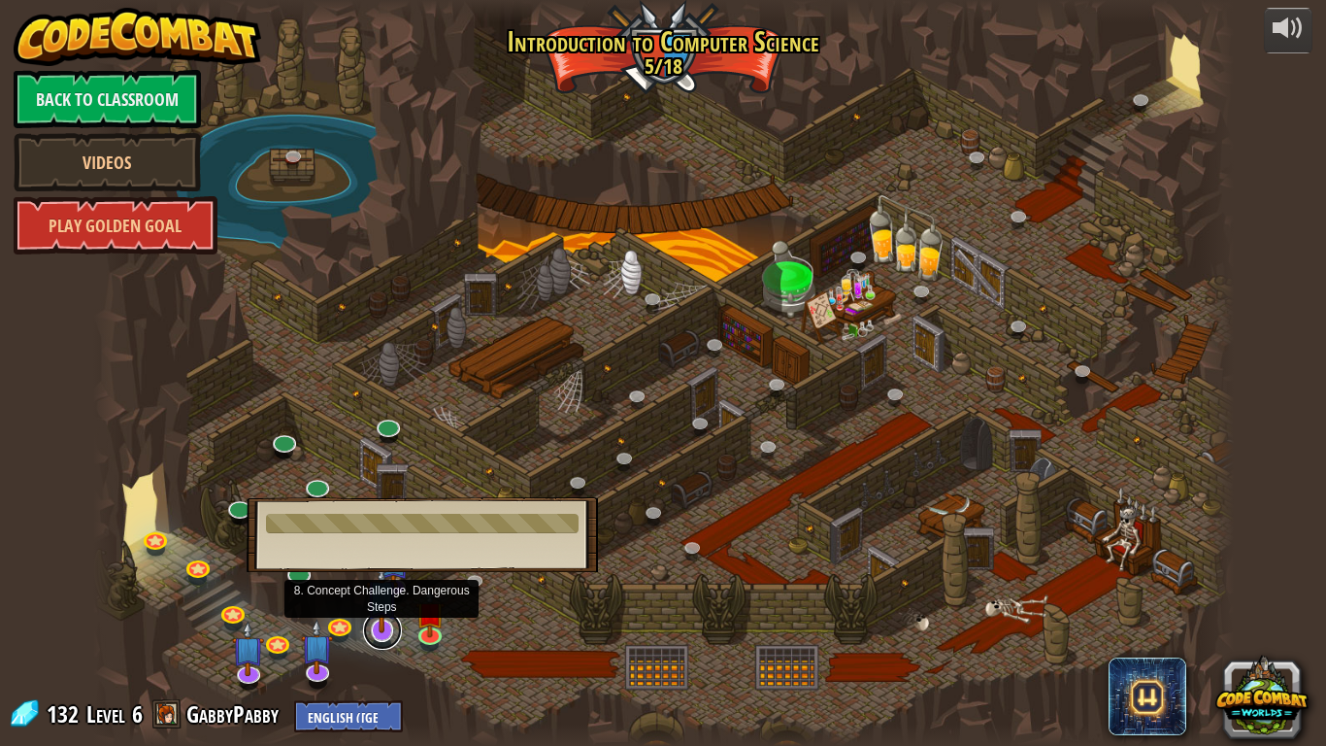
click at [386, 593] on link at bounding box center [382, 630] width 39 height 39
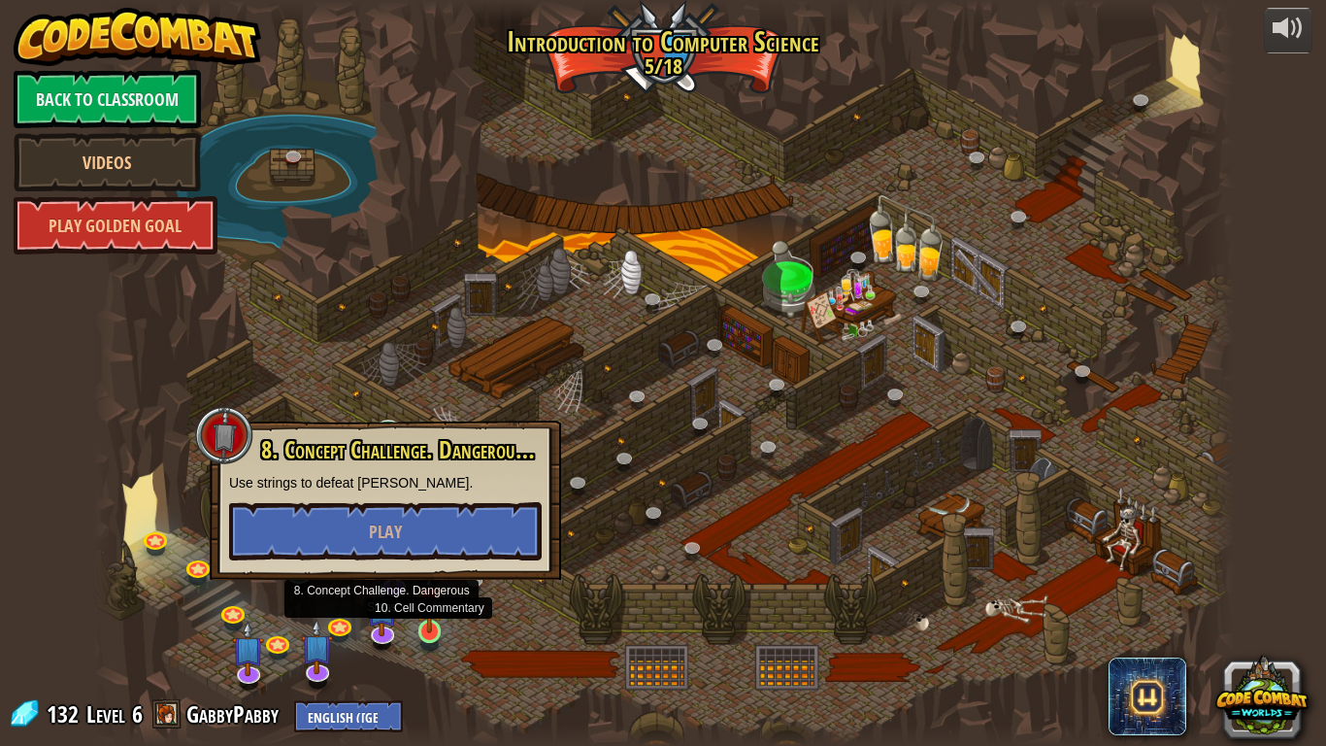
click at [421, 593] on img at bounding box center [430, 600] width 29 height 66
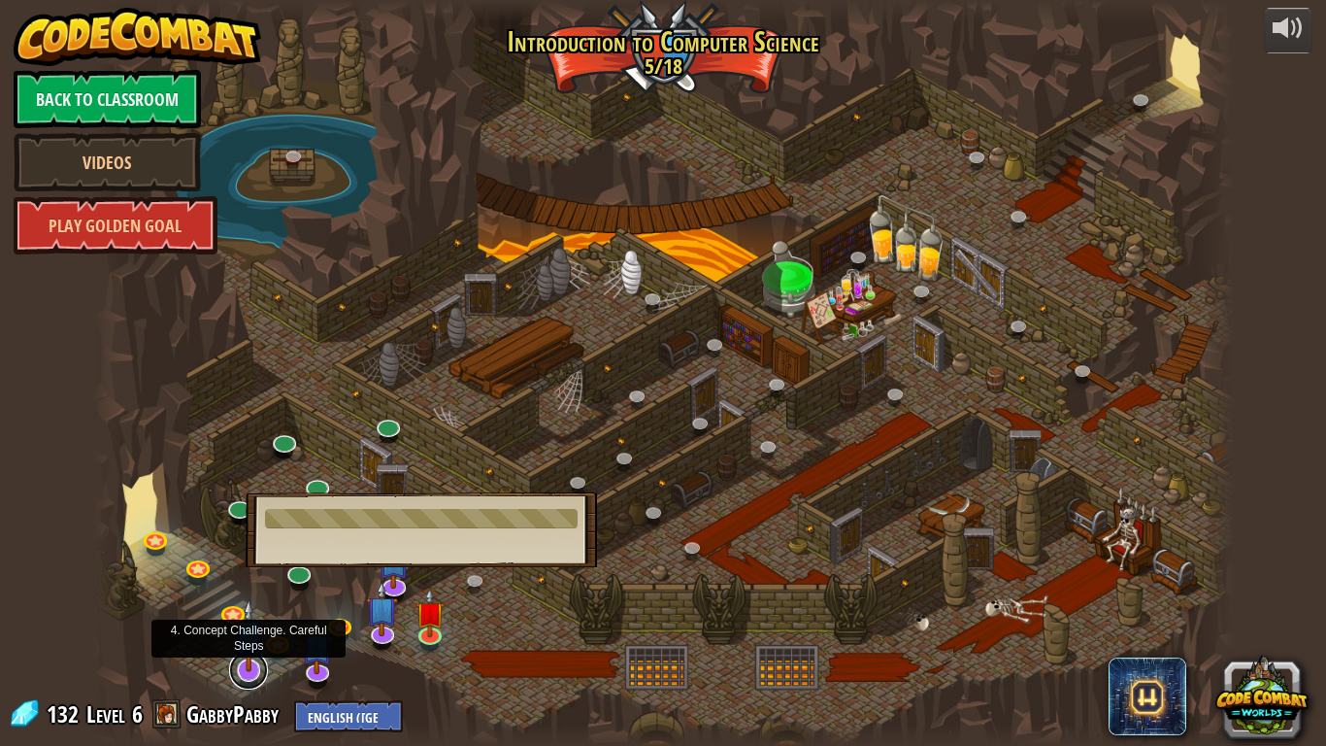
click at [249, 593] on link at bounding box center [248, 670] width 39 height 39
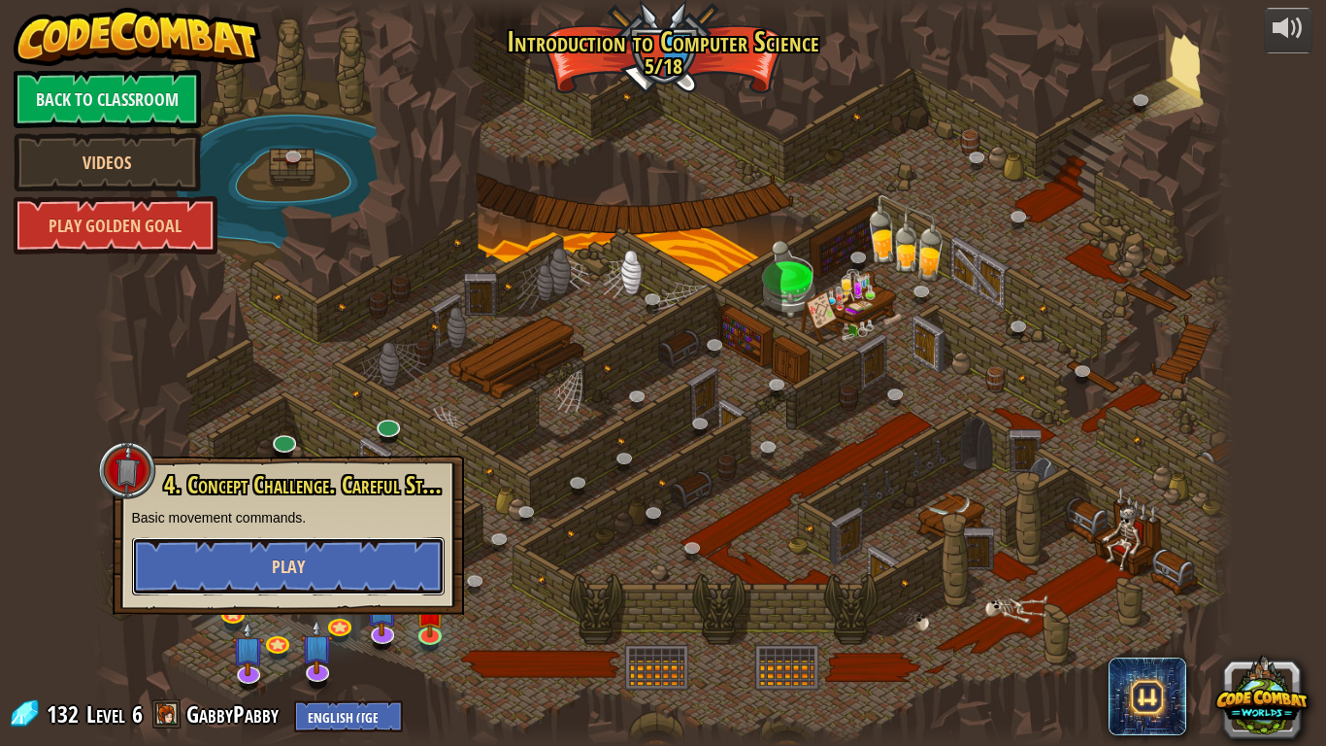
click at [276, 588] on button "Play" at bounding box center [288, 566] width 313 height 58
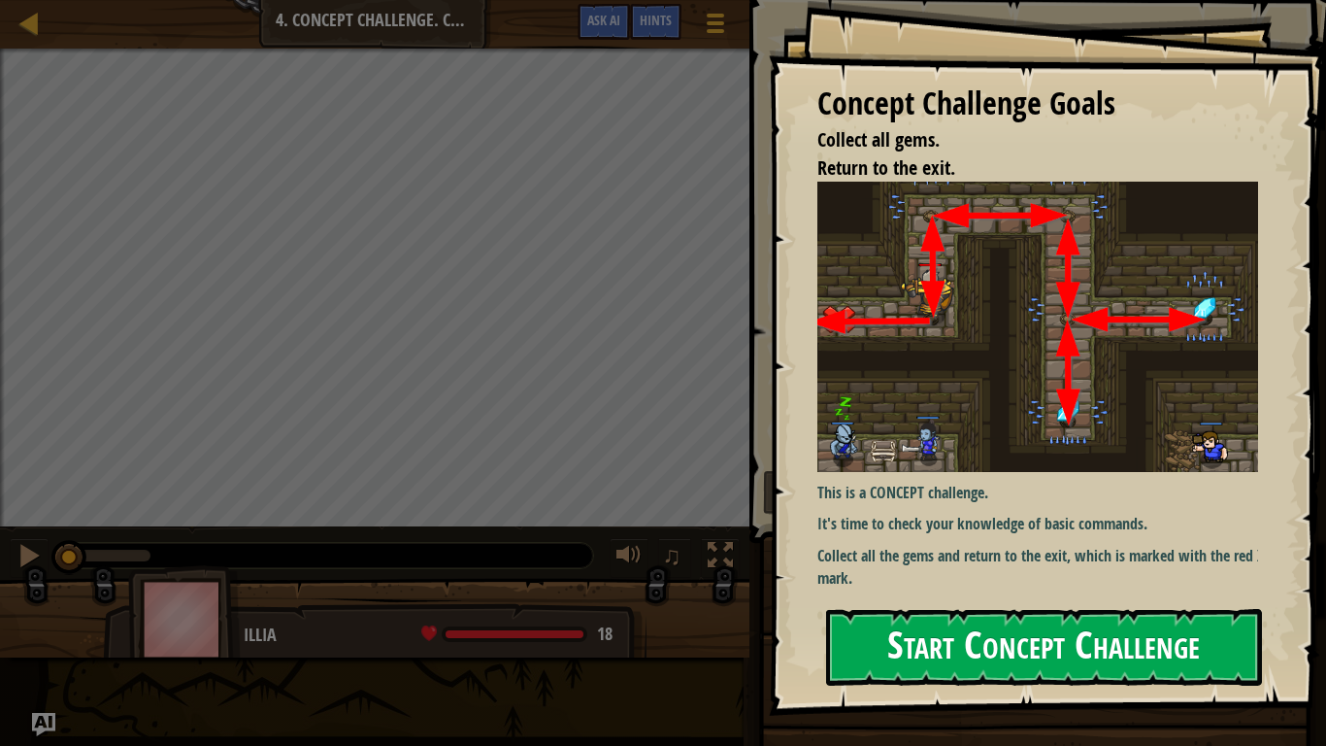
click at [1077, 593] on button "Start Concept Challenge" at bounding box center [1044, 647] width 436 height 77
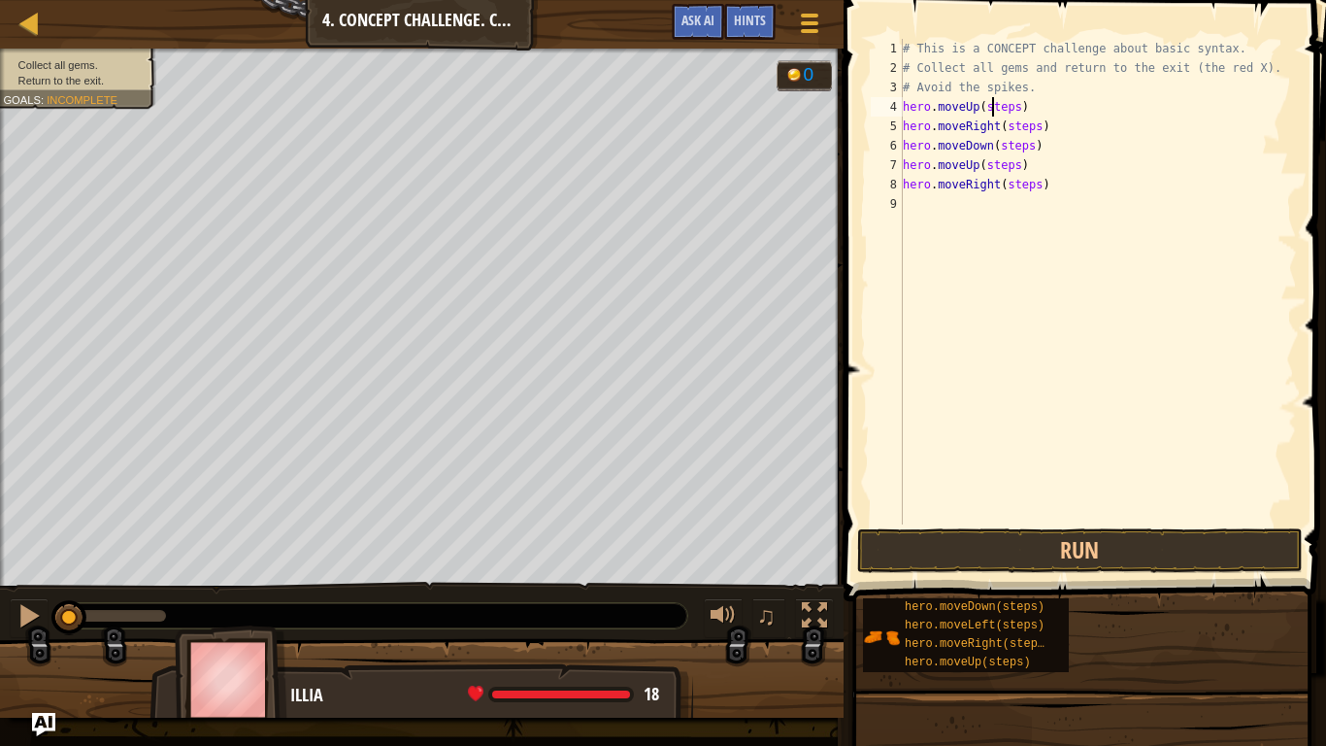
click at [994, 104] on div "# This is a CONCEPT challenge about basic syntax. # Collect all gems and return…" at bounding box center [1098, 301] width 398 height 524
click at [1022, 130] on div "# This is a CONCEPT challenge about basic syntax. # Collect all gems and return…" at bounding box center [1098, 301] width 398 height 524
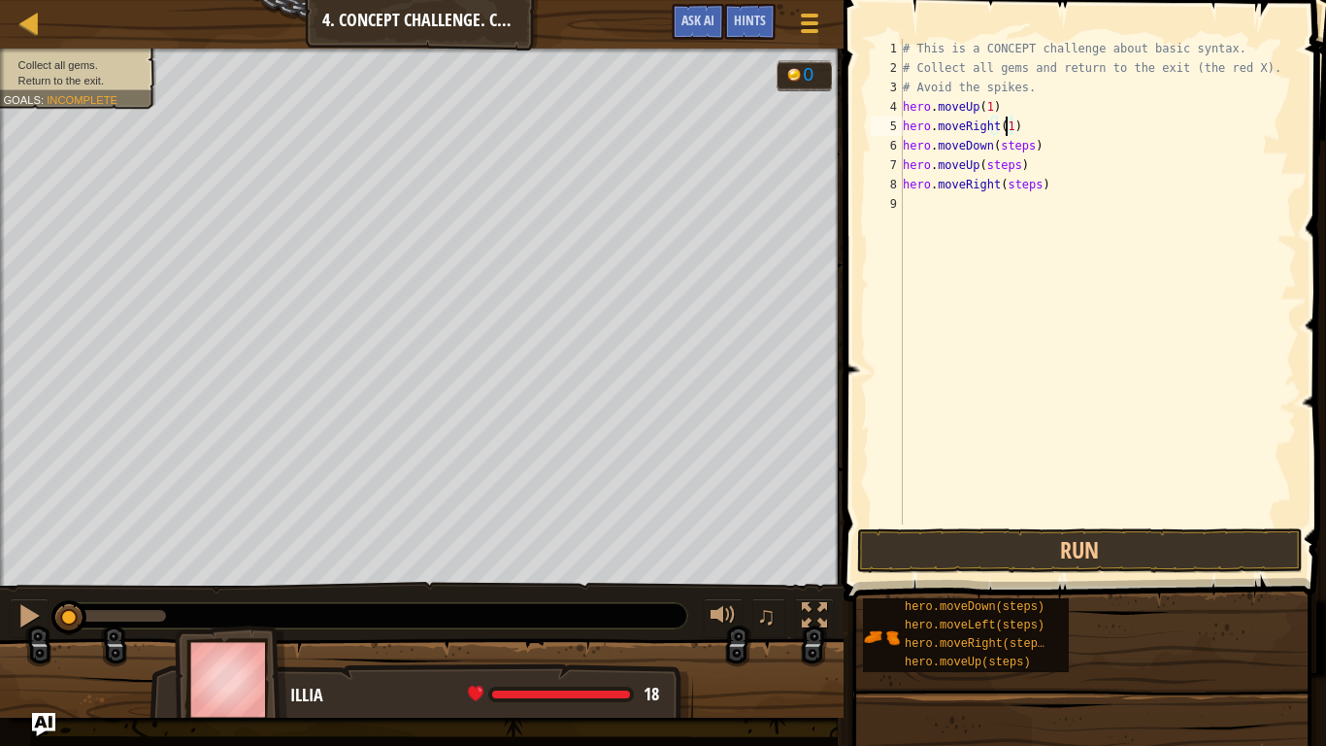
scroll to position [9, 8]
click at [1001, 151] on div "# This is a CONCEPT challenge about basic syntax. # Collect all gems and return…" at bounding box center [1098, 301] width 398 height 524
click at [995, 165] on div "# This is a CONCEPT challenge about basic syntax. # Collect all gems and return…" at bounding box center [1098, 301] width 398 height 524
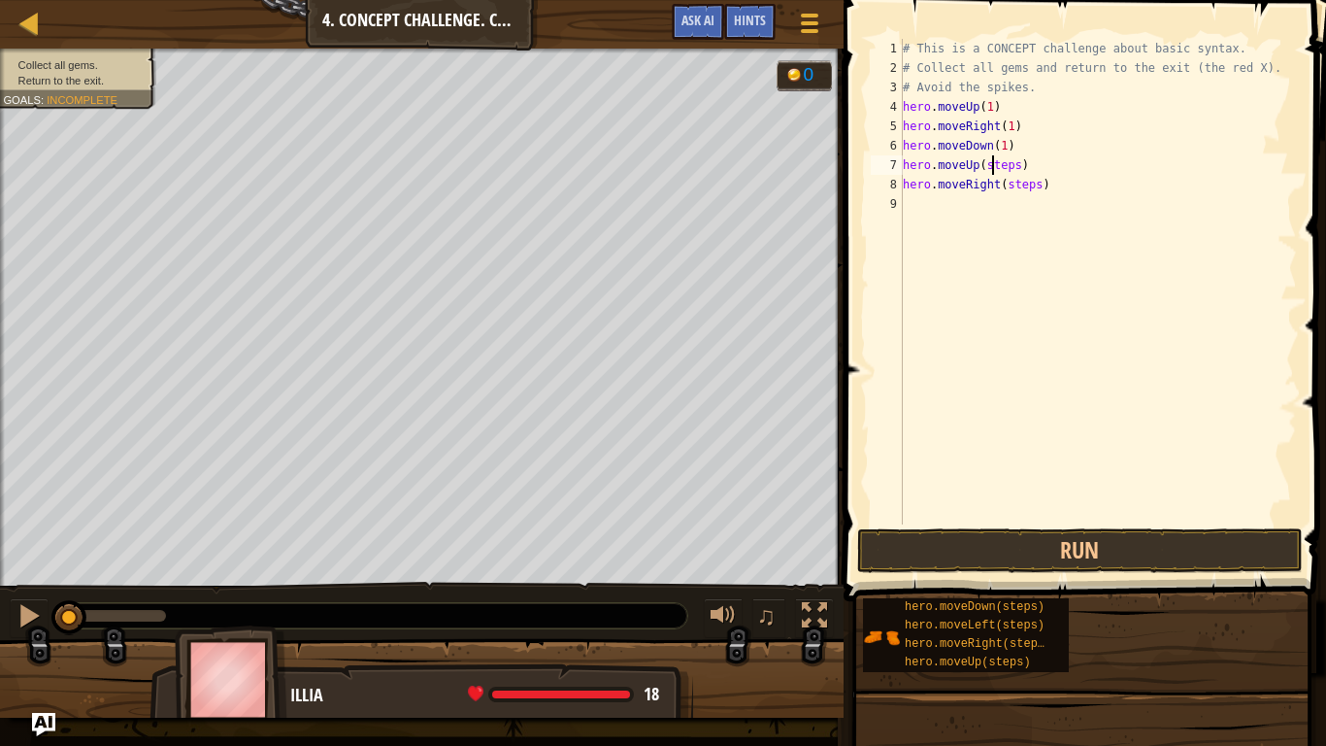
click at [995, 165] on div "# This is a CONCEPT challenge about basic syntax. # Collect all gems and return…" at bounding box center [1098, 301] width 398 height 524
click at [1006, 184] on div "# This is a CONCEPT challenge about basic syntax. # Collect all gems and return…" at bounding box center [1098, 301] width 398 height 524
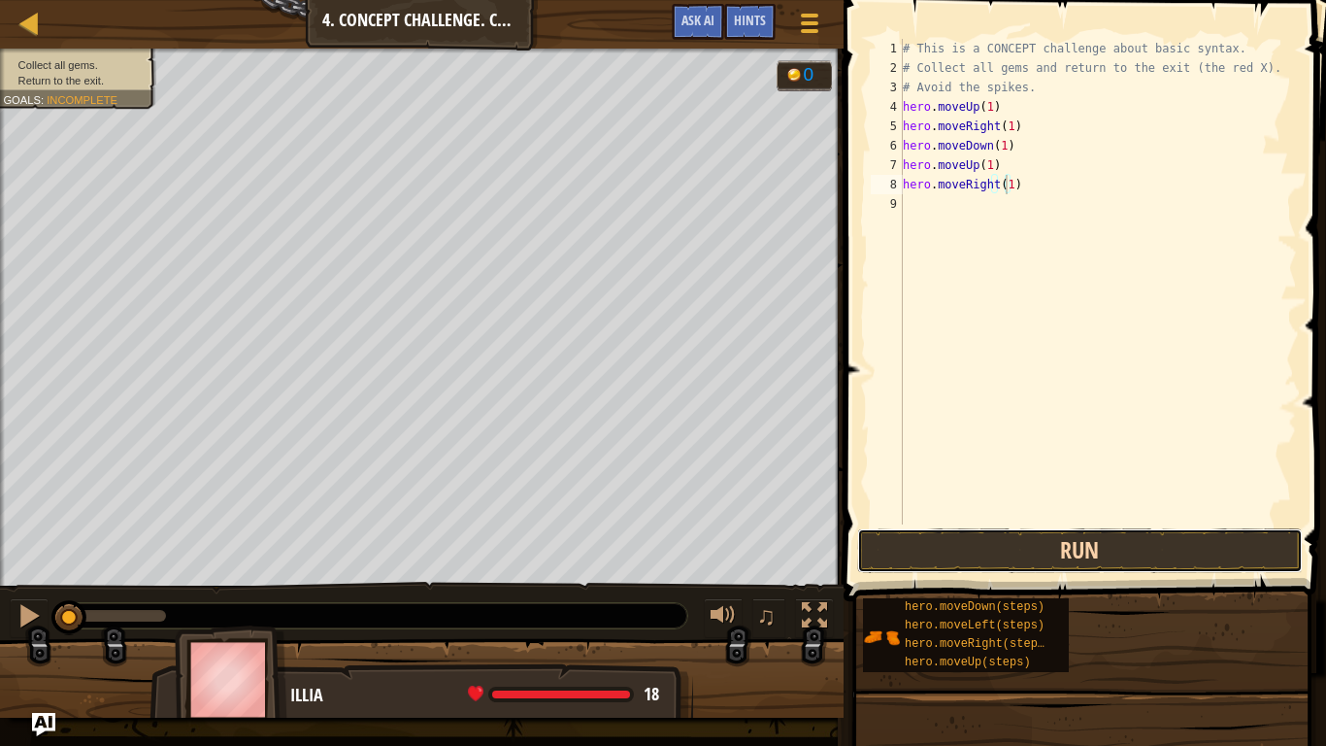
click at [1021, 542] on button "Run" at bounding box center [1080, 550] width 446 height 45
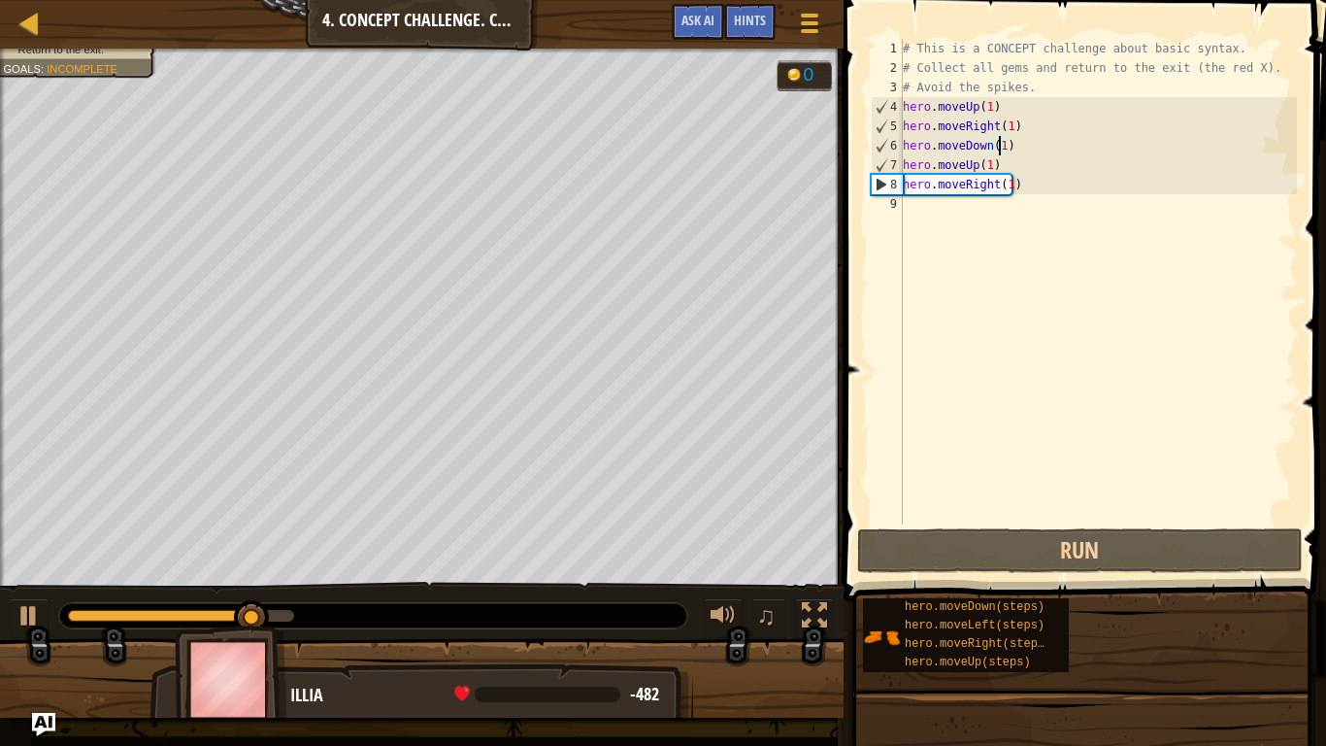
click at [996, 146] on div "# This is a CONCEPT challenge about basic syntax. # Collect all gems and return…" at bounding box center [1098, 301] width 398 height 524
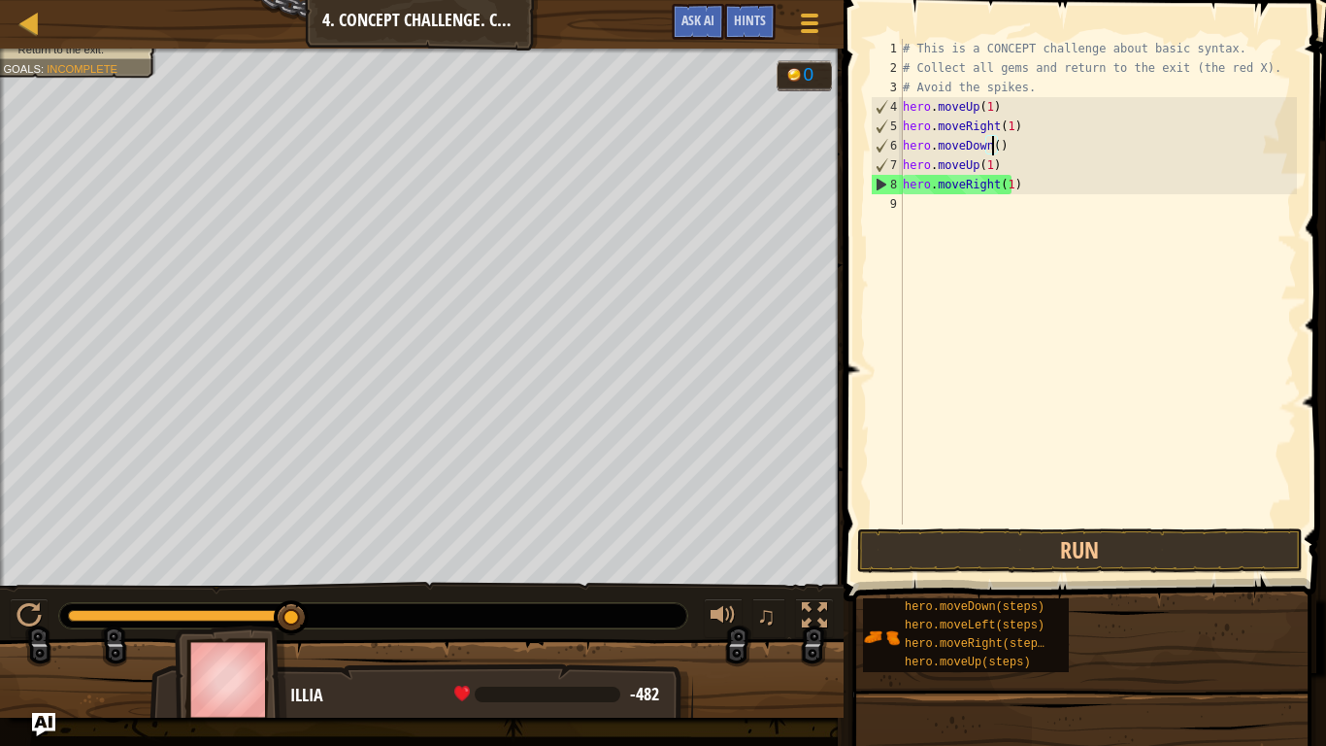
scroll to position [9, 7]
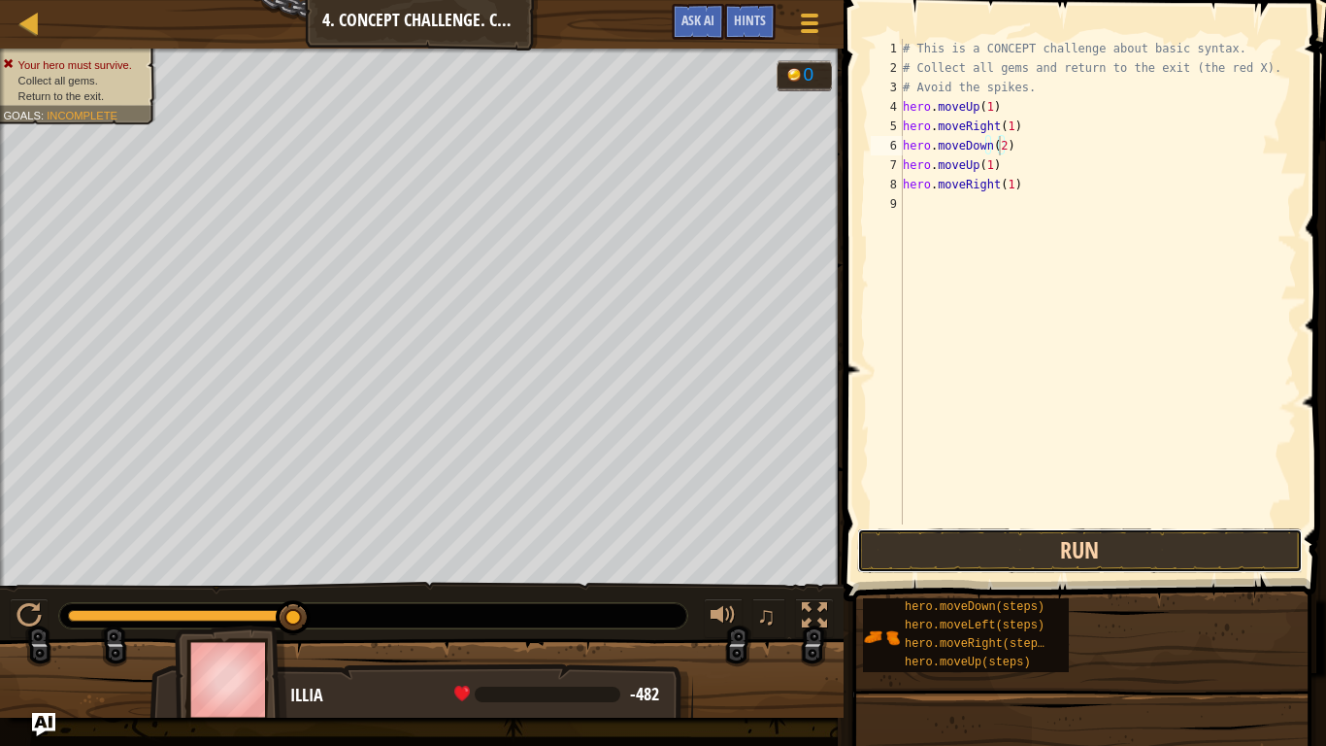
click at [1018, 559] on button "Run" at bounding box center [1080, 550] width 446 height 45
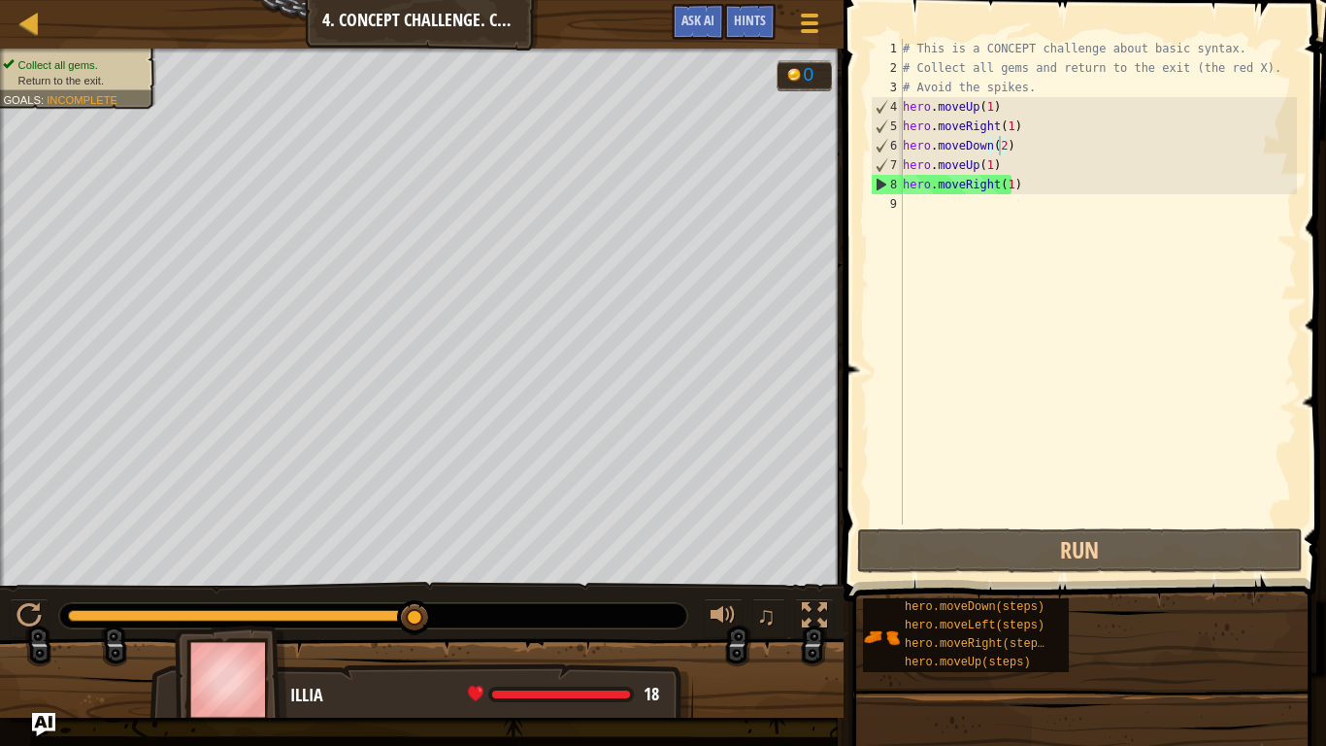
click at [673, 593] on div at bounding box center [373, 615] width 628 height 25
click at [63, 51] on div at bounding box center [422, 51] width 844 height 5
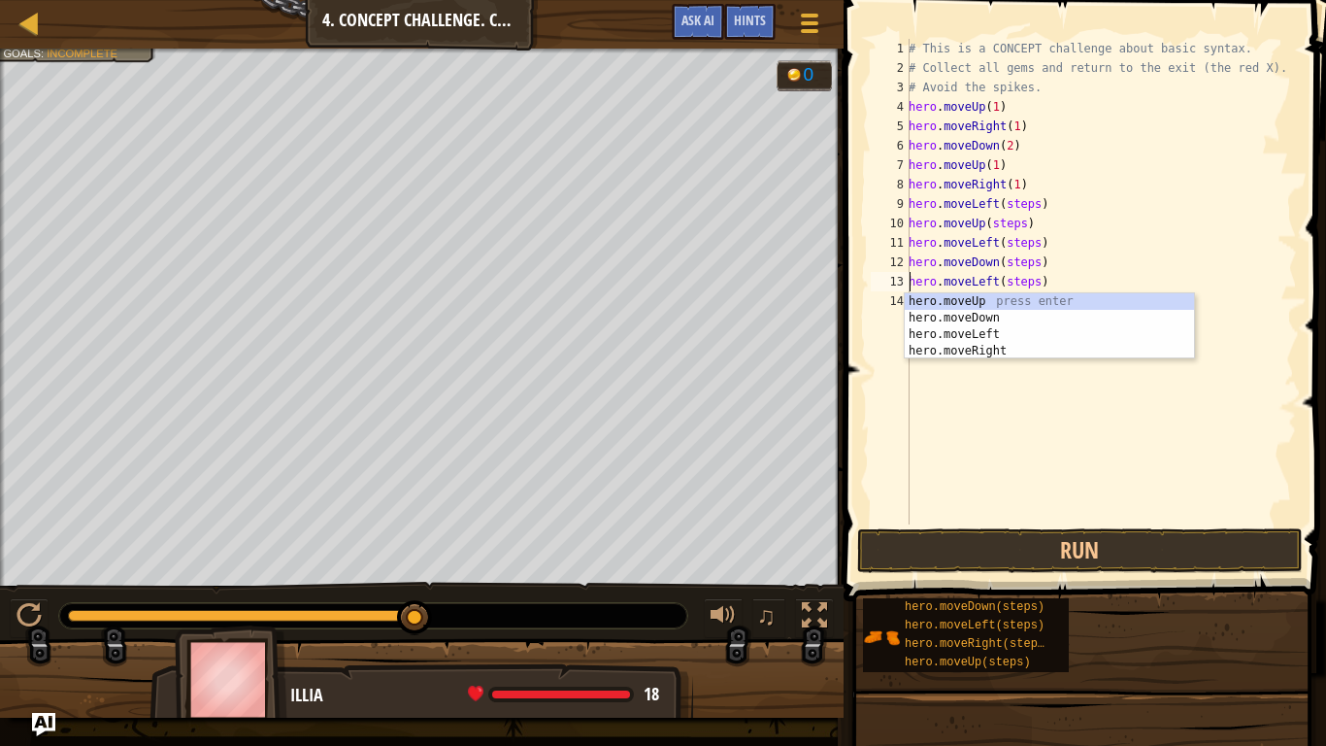
click at [1016, 202] on div "# This is a CONCEPT challenge about basic syntax. # Collect all gems and return…" at bounding box center [1101, 301] width 392 height 524
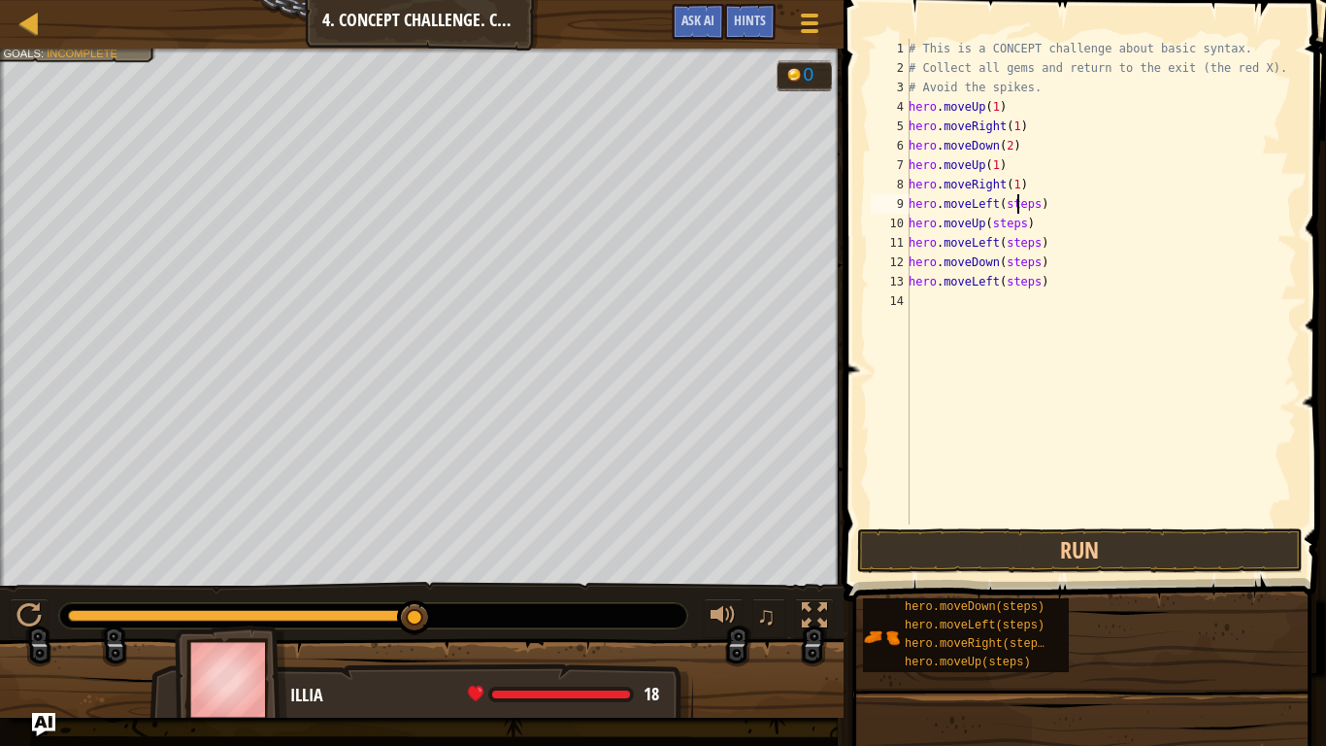
click at [1016, 202] on div "# This is a CONCEPT challenge about basic syntax. # Collect all gems and return…" at bounding box center [1101, 301] width 392 height 524
click at [1011, 230] on div "# This is a CONCEPT challenge about basic syntax. # Collect all gems and return…" at bounding box center [1101, 301] width 392 height 524
click at [1009, 251] on div "# This is a CONCEPT challenge about basic syntax. # Collect all gems and return…" at bounding box center [1101, 301] width 392 height 524
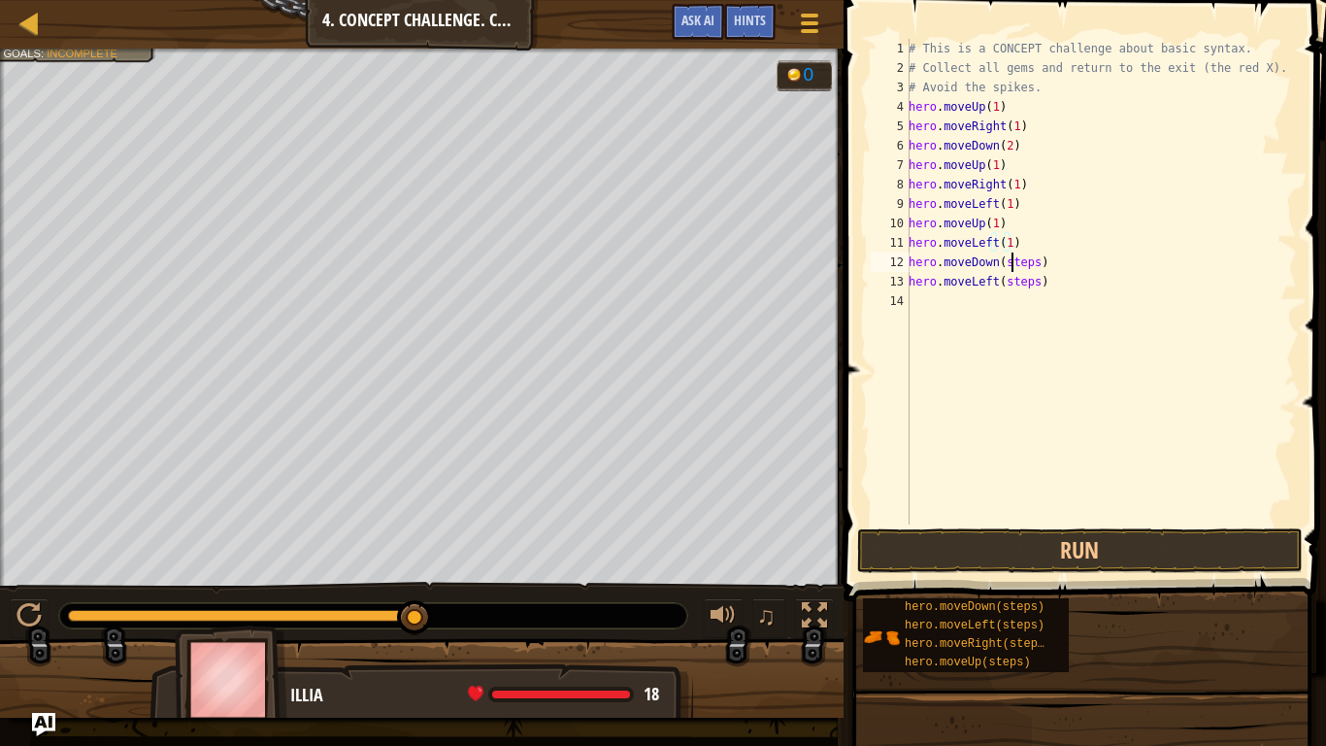
click at [1009, 266] on div "# This is a CONCEPT challenge about basic syntax. # Collect all gems and return…" at bounding box center [1101, 301] width 392 height 524
type textarea "hero.moveDown(1)"
click at [1012, 296] on div "# This is a CONCEPT challenge about basic syntax. # Collect all gems and return…" at bounding box center [1101, 301] width 392 height 524
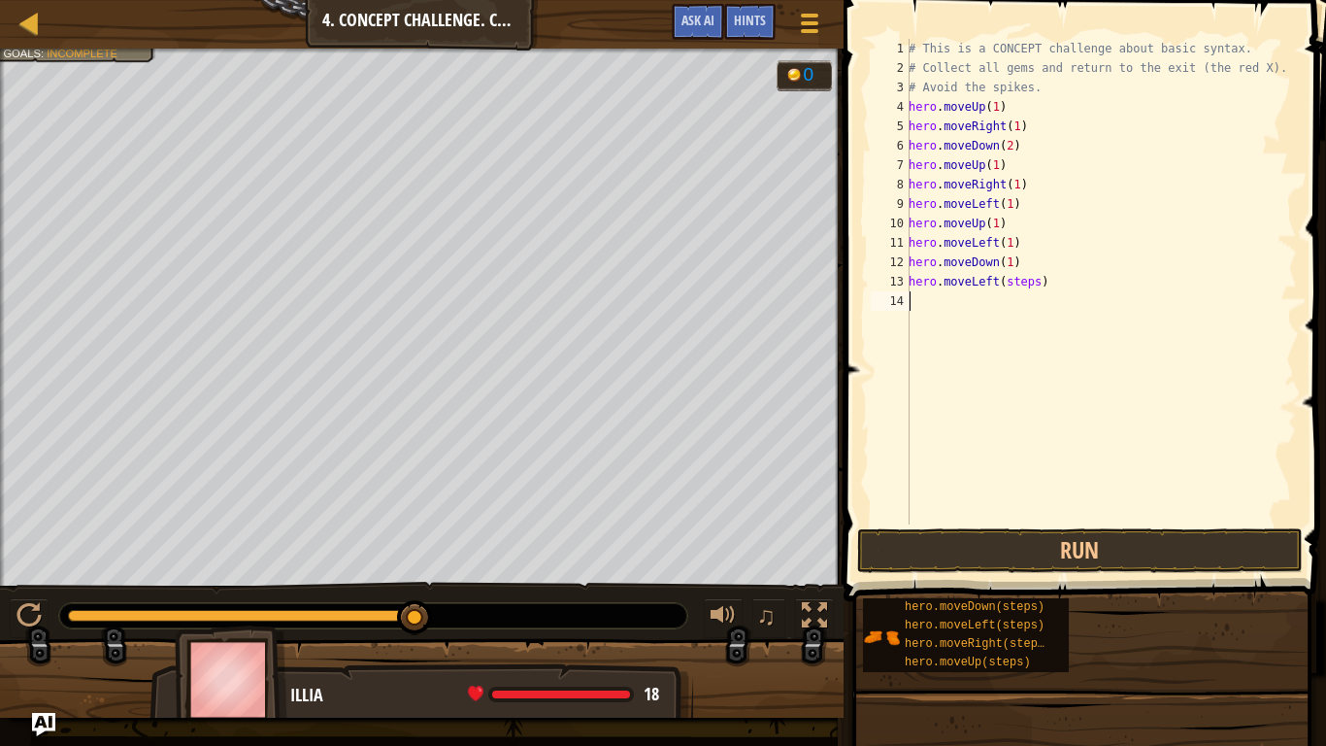
click at [1013, 287] on div "# This is a CONCEPT challenge about basic syntax. # Collect all gems and return…" at bounding box center [1101, 301] width 392 height 524
type textarea "hero.moveLeft(1)"
click at [1008, 542] on button "Run" at bounding box center [1080, 550] width 446 height 45
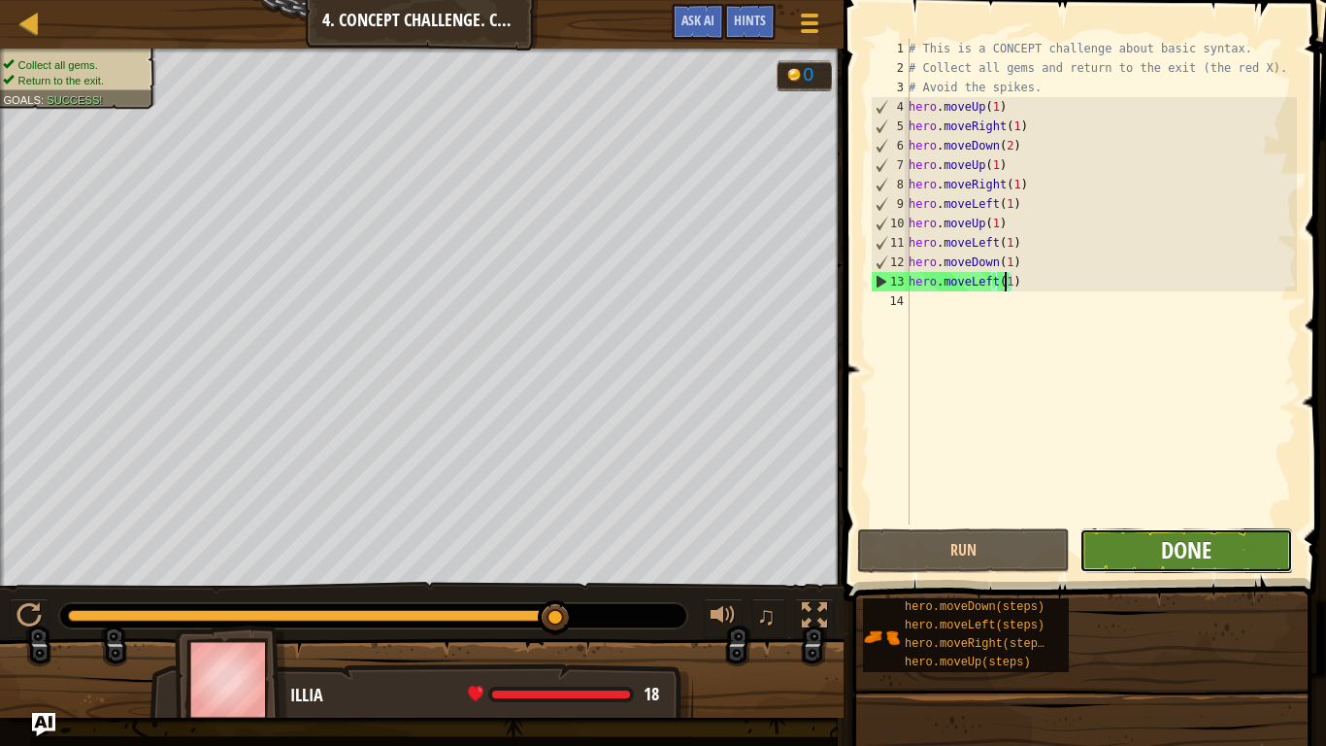
click at [1198, 553] on span "Done" at bounding box center [1186, 549] width 50 height 31
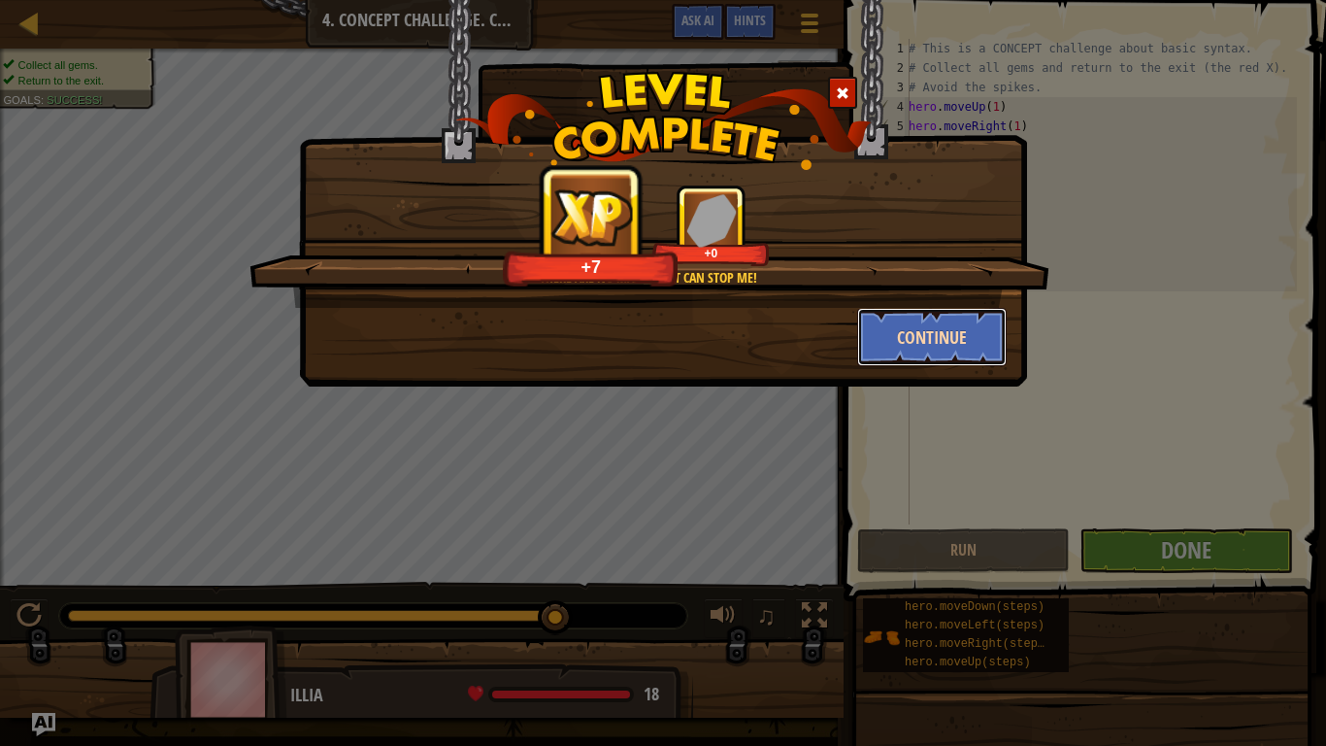
click at [950, 318] on button "Continue" at bounding box center [932, 337] width 151 height 58
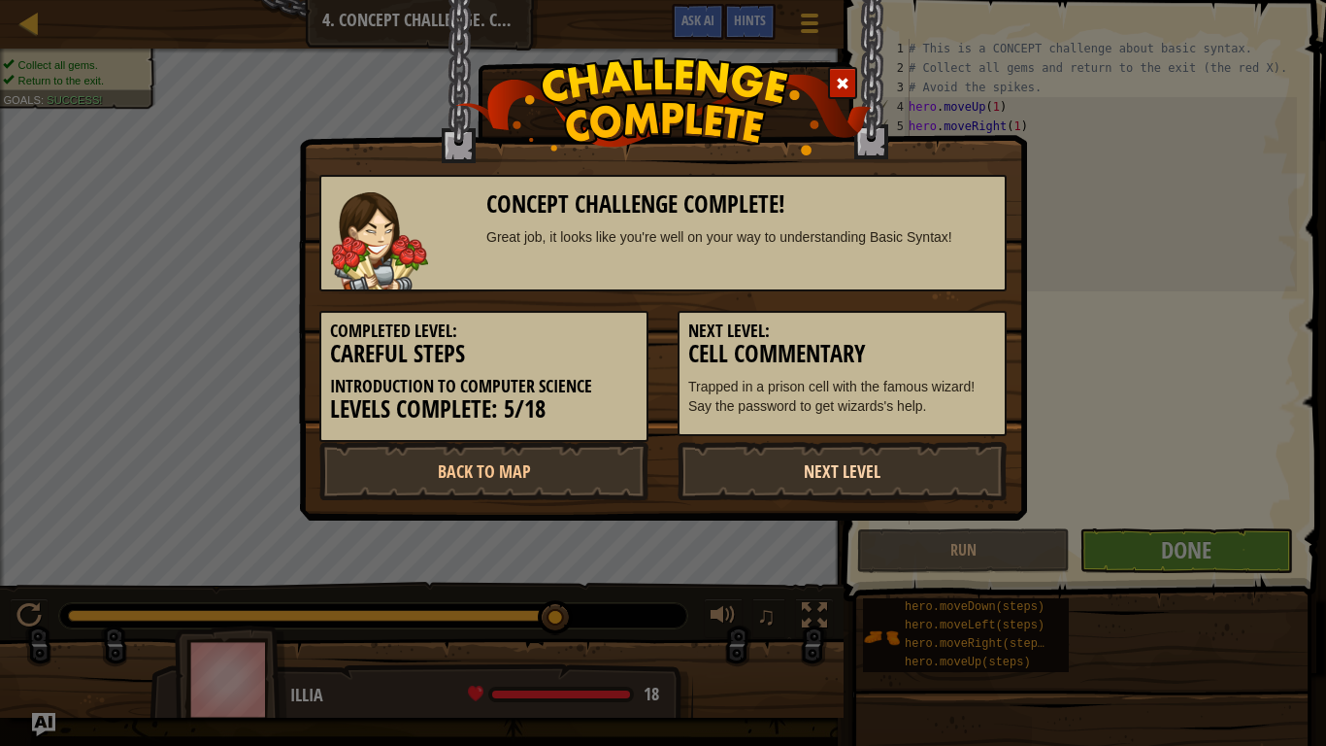
click at [882, 466] on link "Next Level" at bounding box center [842, 471] width 329 height 58
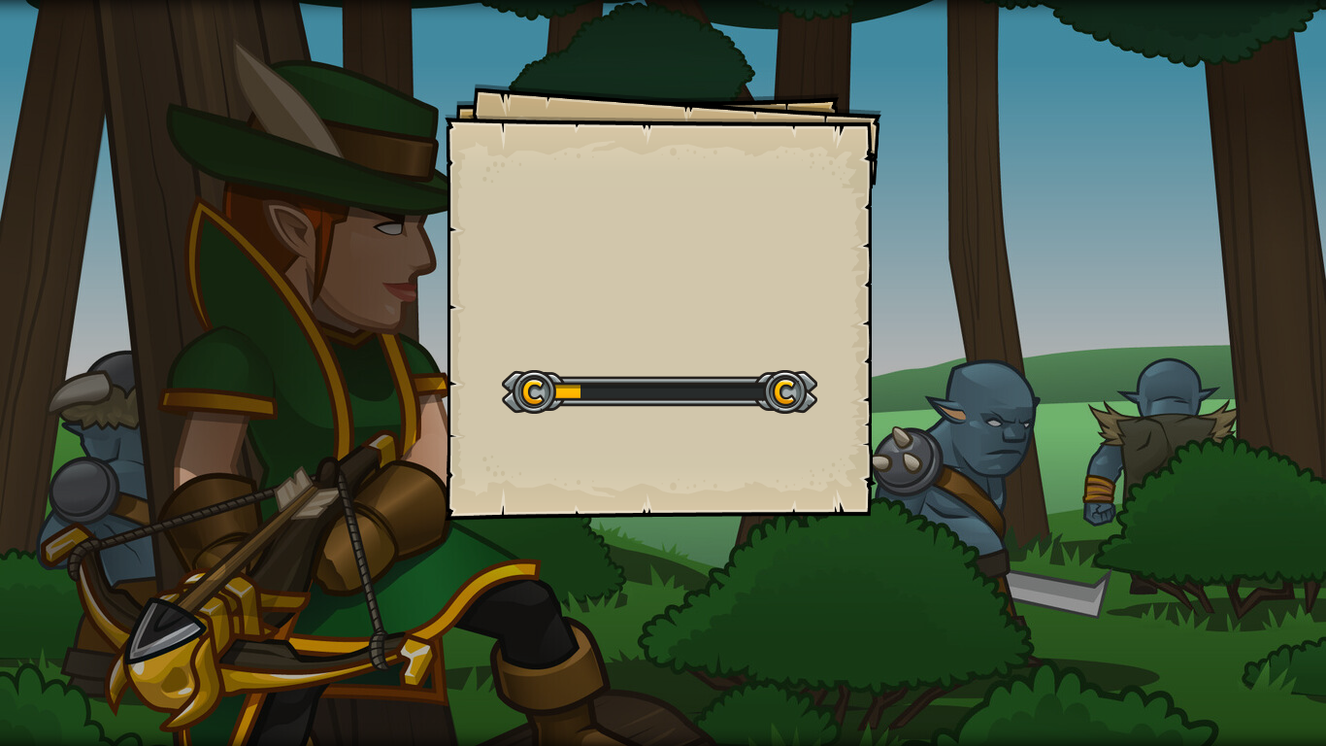
click at [706, 385] on div at bounding box center [660, 392] width 316 height 44
click at [748, 392] on div at bounding box center [660, 392] width 316 height 44
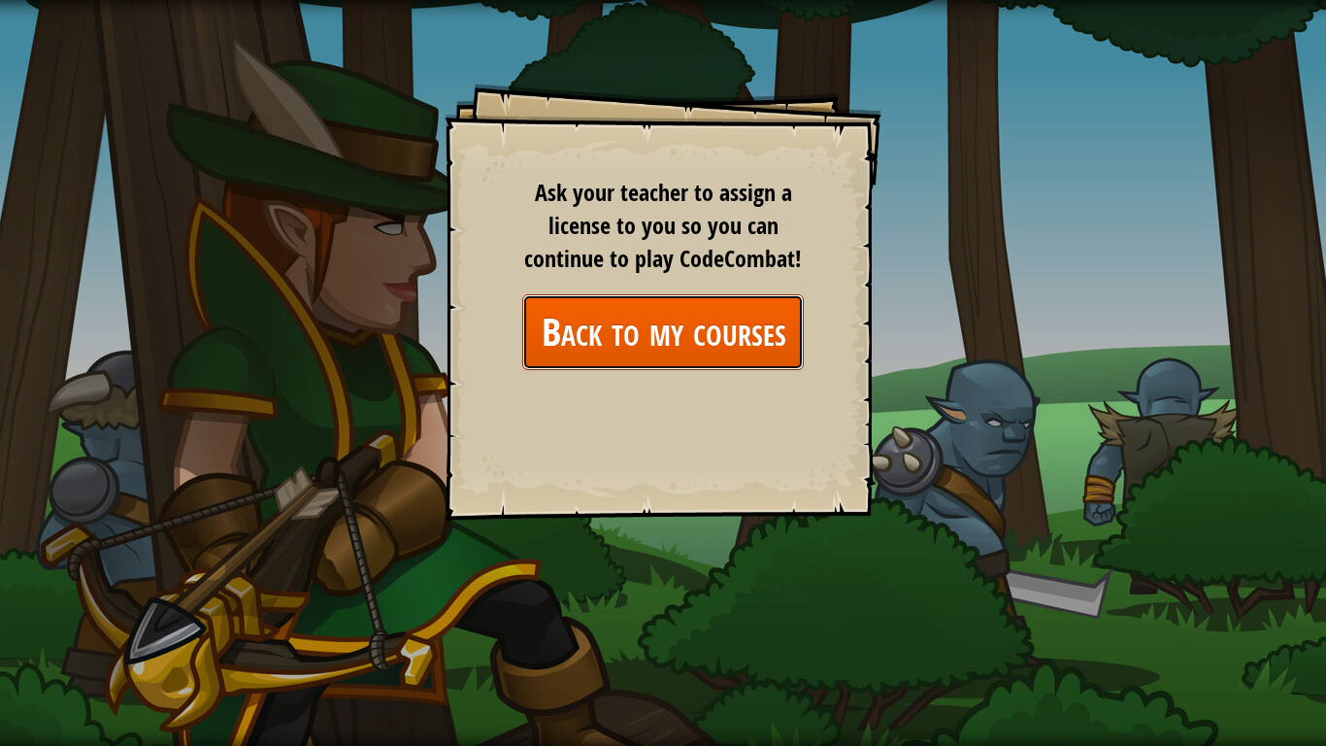
click at [679, 331] on link "Back to my courses" at bounding box center [663, 331] width 282 height 75
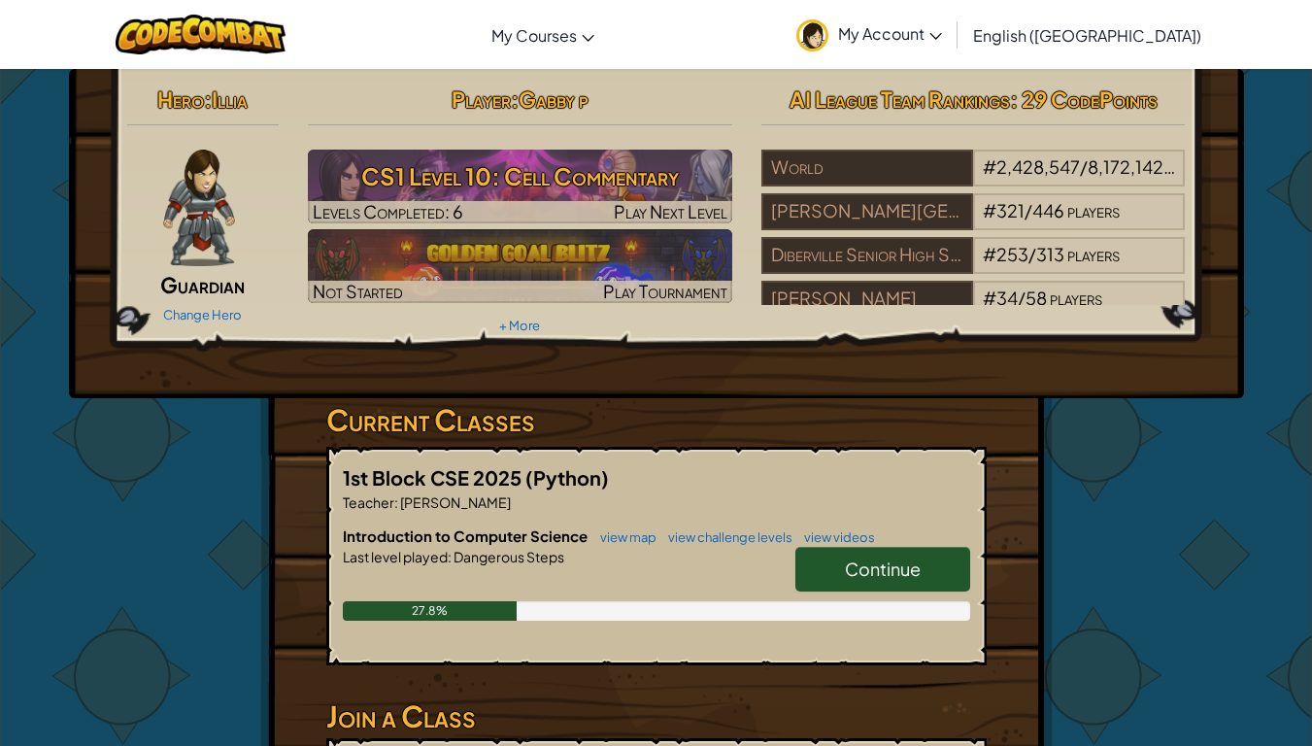
click at [816, 562] on link "Continue" at bounding box center [882, 569] width 175 height 45
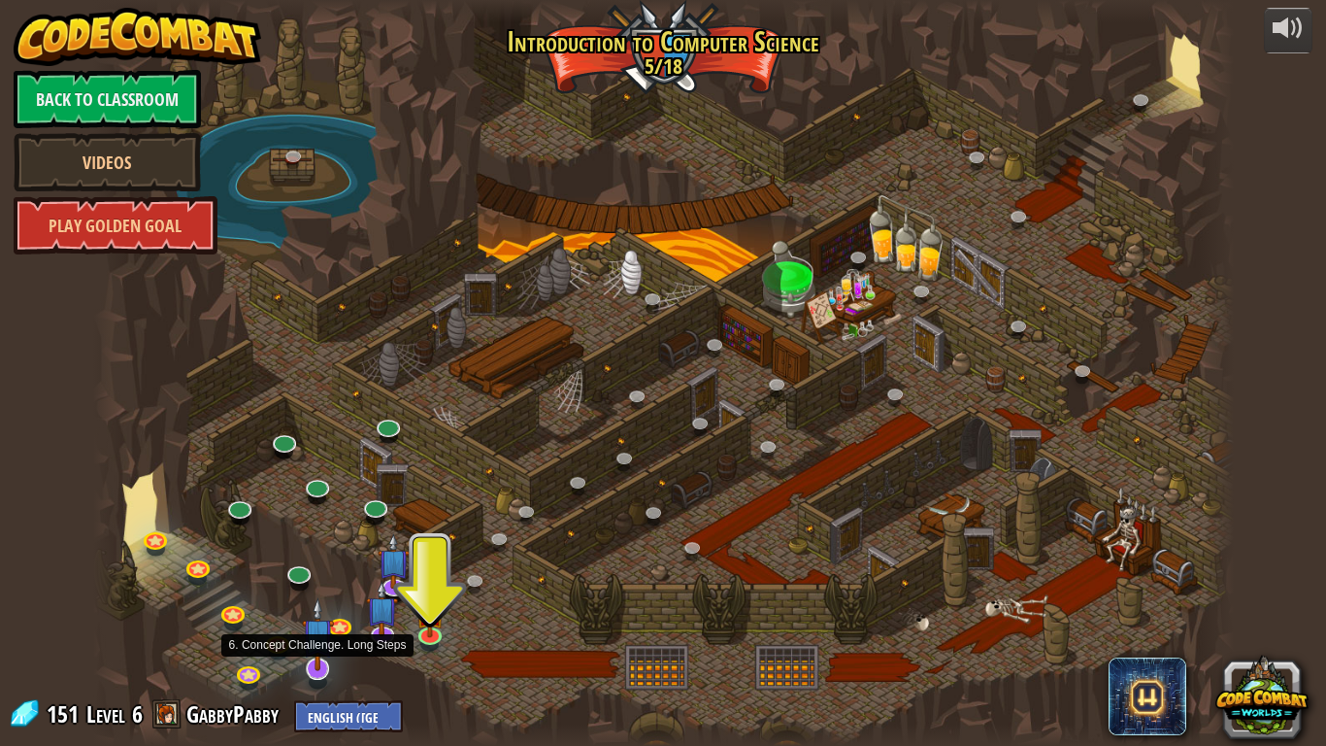
click at [318, 593] on img at bounding box center [318, 634] width 32 height 74
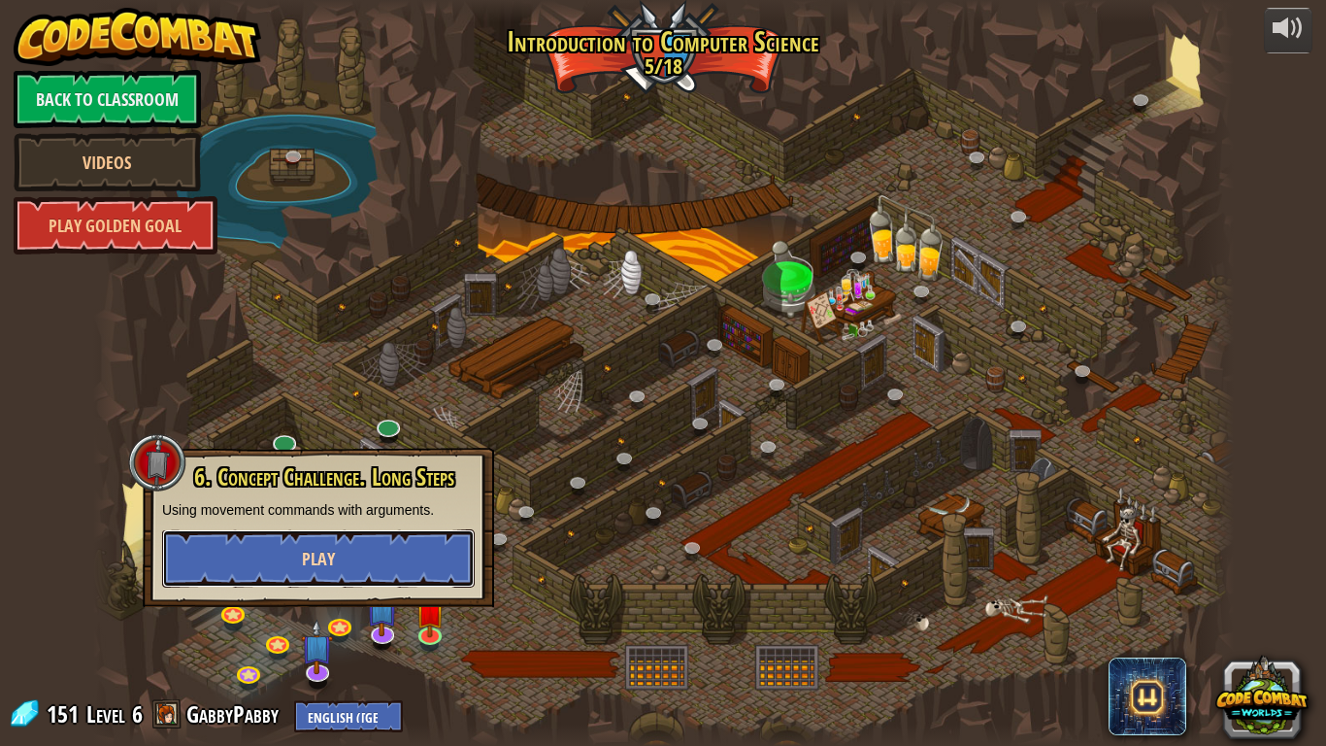
click at [332, 573] on button "Play" at bounding box center [318, 558] width 313 height 58
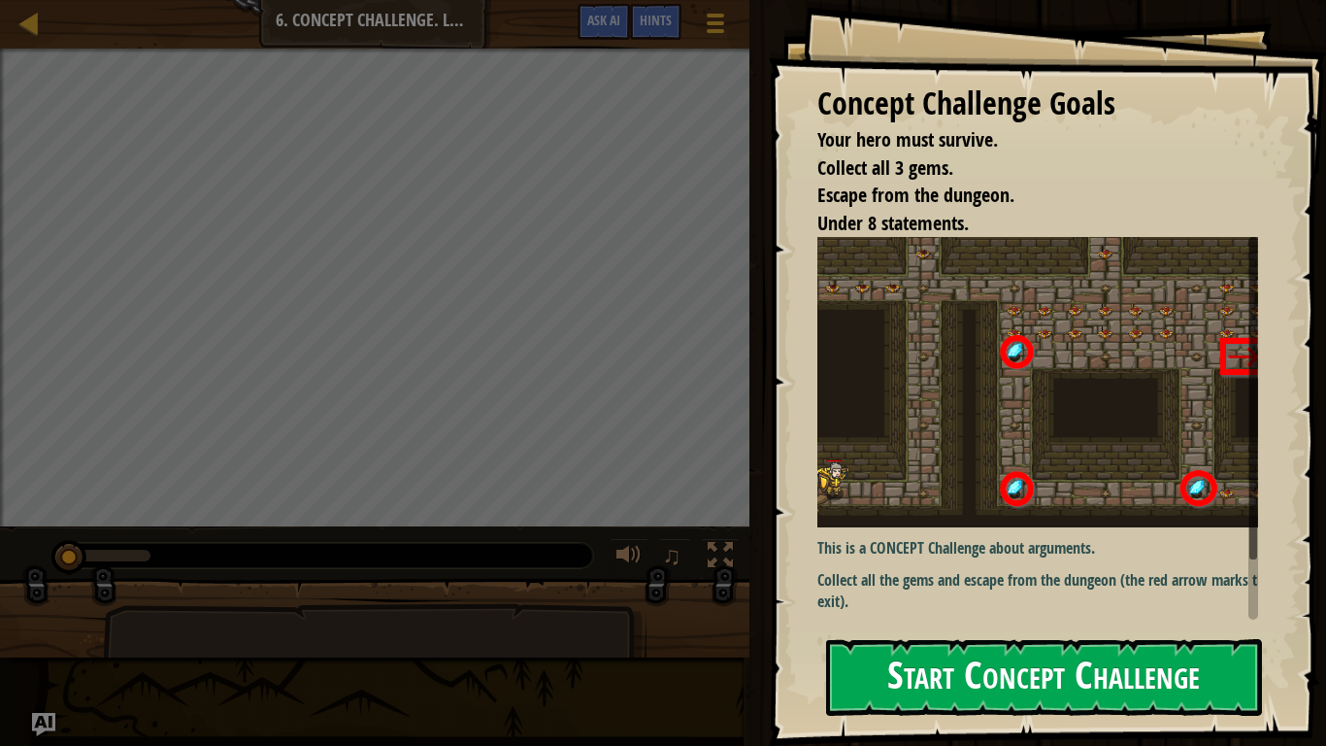
click at [943, 593] on button "Start Concept Challenge" at bounding box center [1044, 677] width 436 height 77
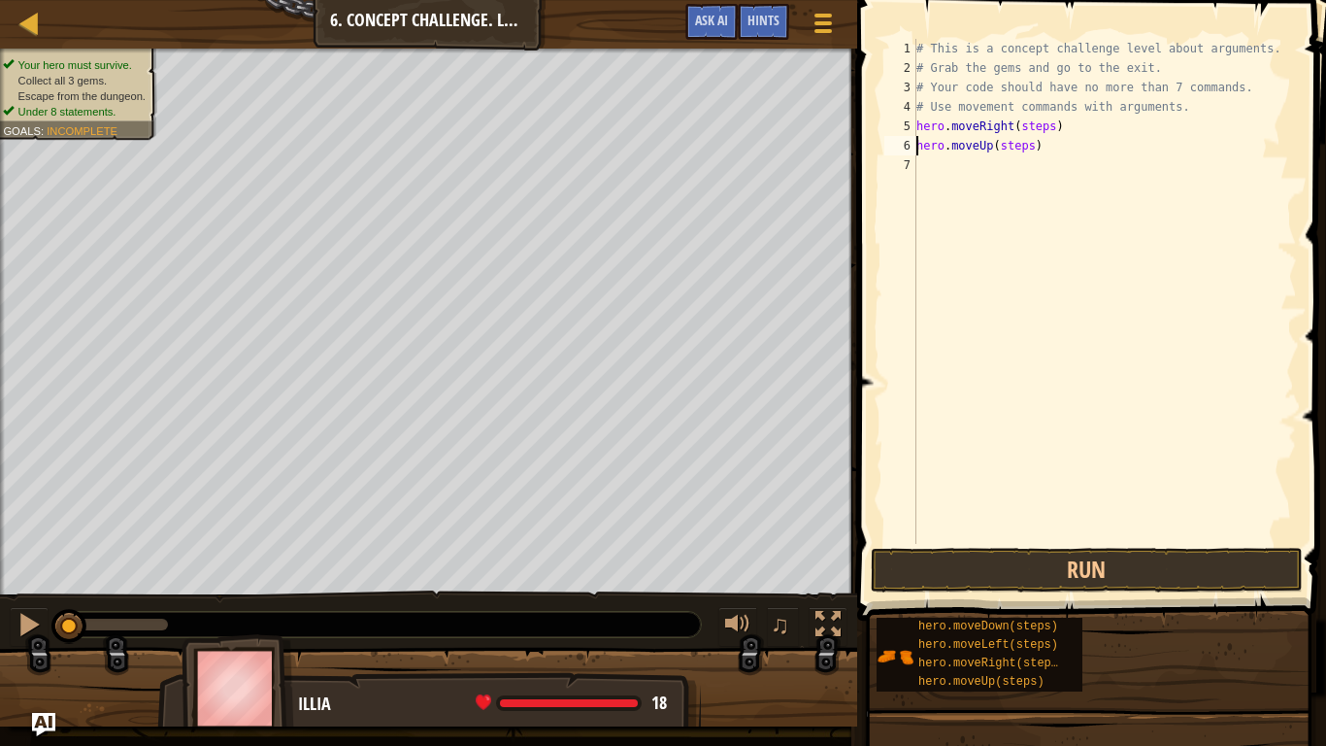
click at [1012, 154] on div "# This is a concept challenge level about arguments. # Grab the gems and go to …" at bounding box center [1105, 311] width 385 height 544
click at [1024, 123] on div "# This is a concept challenge level about arguments. # Grab the gems and go to …" at bounding box center [1105, 311] width 385 height 544
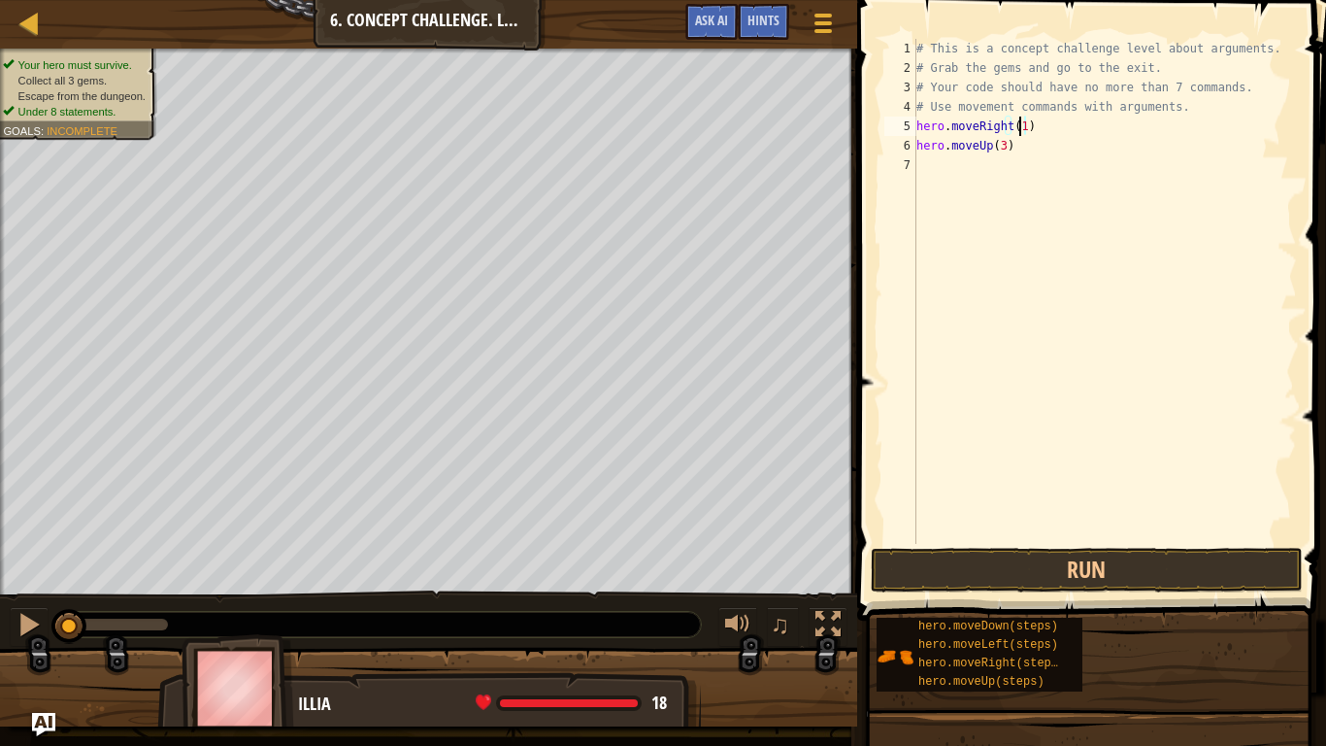
scroll to position [9, 8]
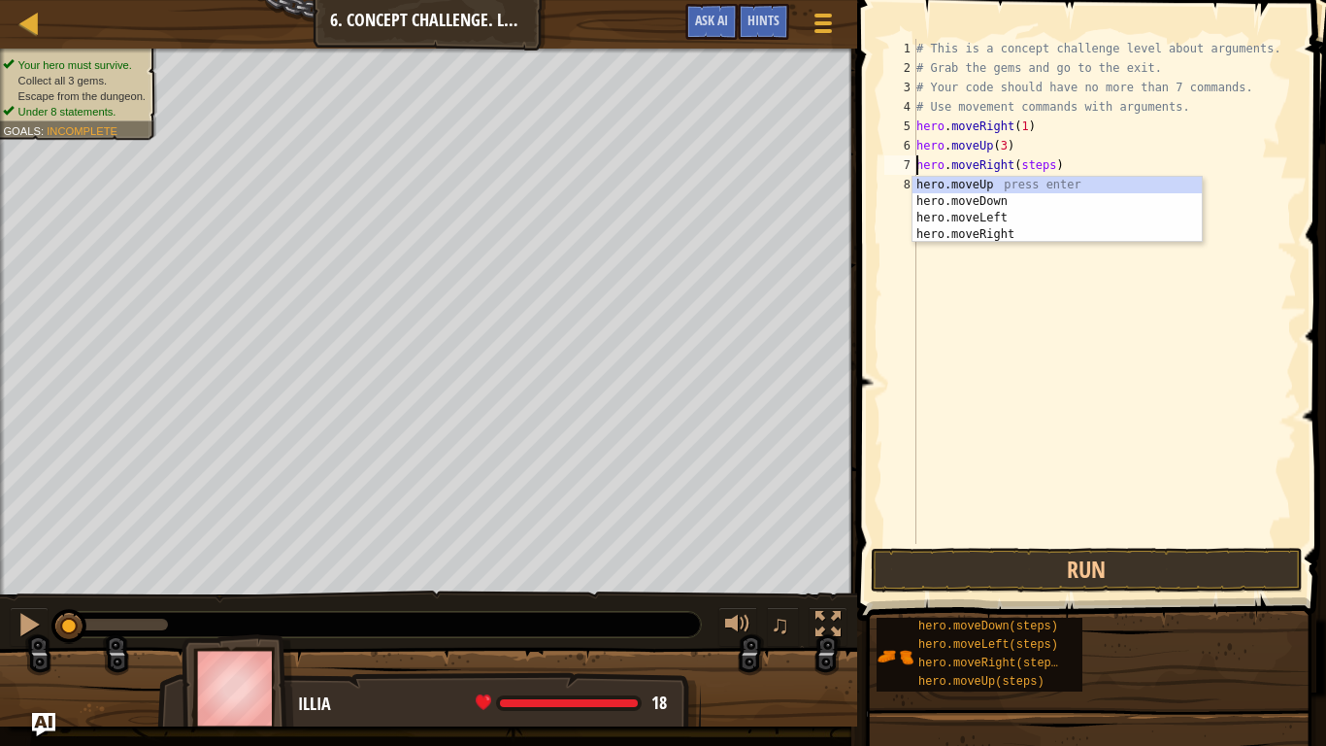
click at [1029, 165] on div "# This is a concept challenge level about arguments. # Grab the gems and go to …" at bounding box center [1105, 311] width 385 height 544
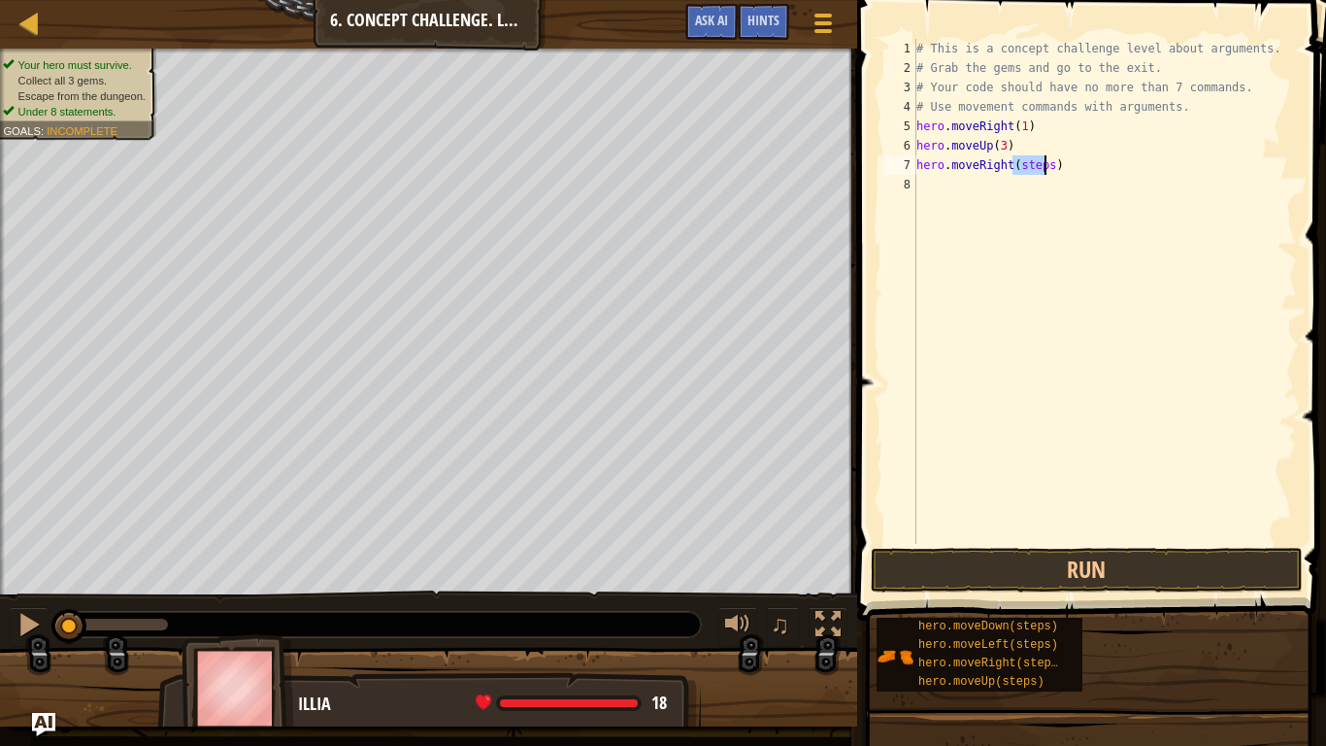
click at [1029, 165] on div "# This is a concept challenge level about arguments. # Grab the gems and go to …" at bounding box center [1105, 311] width 385 height 544
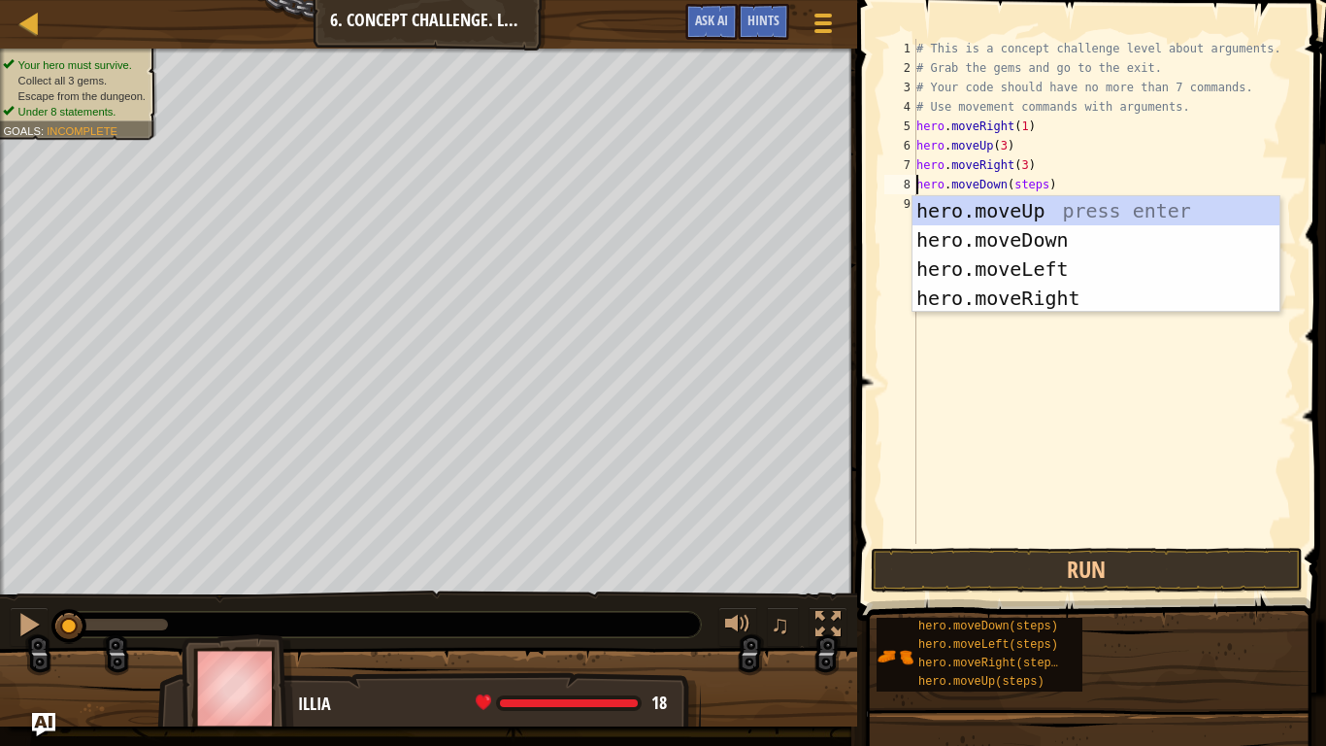
click at [1027, 190] on div "# This is a concept challenge level about arguments. # Grab the gems and go to …" at bounding box center [1105, 311] width 385 height 544
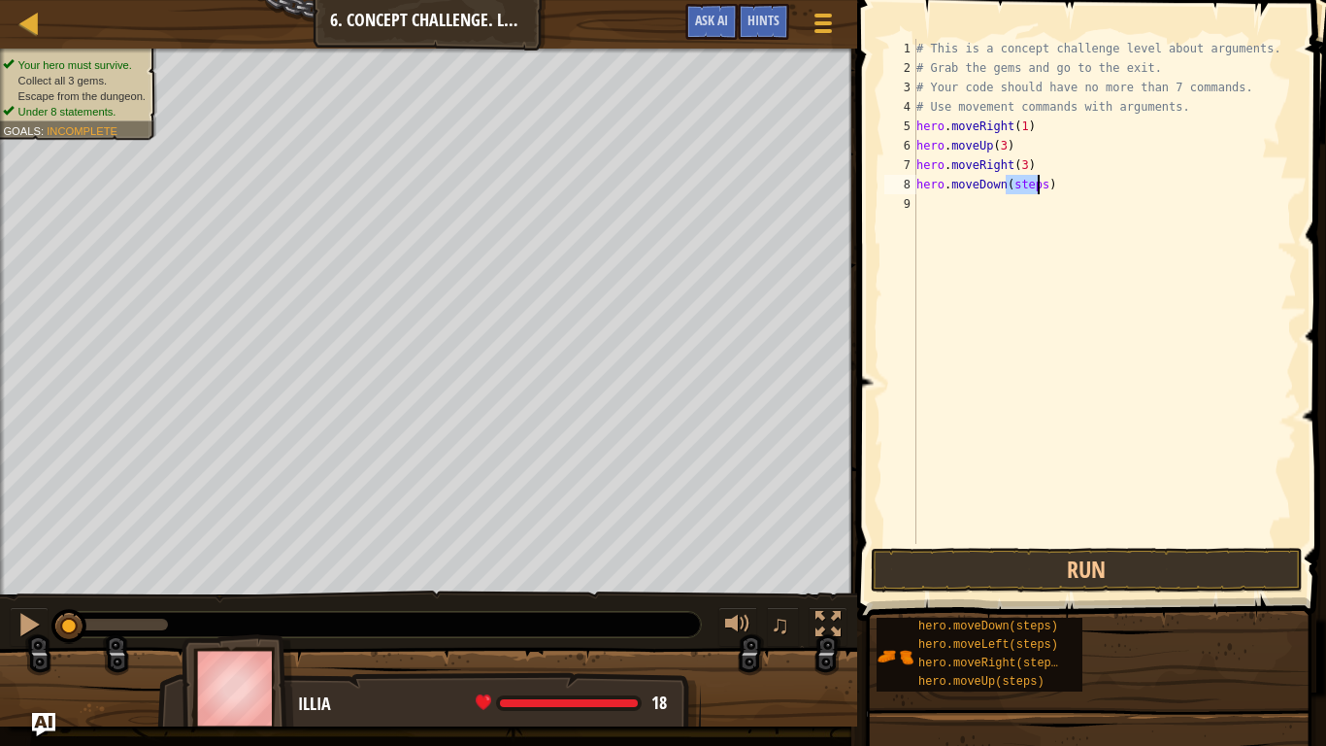
click at [1027, 190] on div "# This is a concept challenge level about arguments. # Grab the gems and go to …" at bounding box center [1105, 311] width 385 height 544
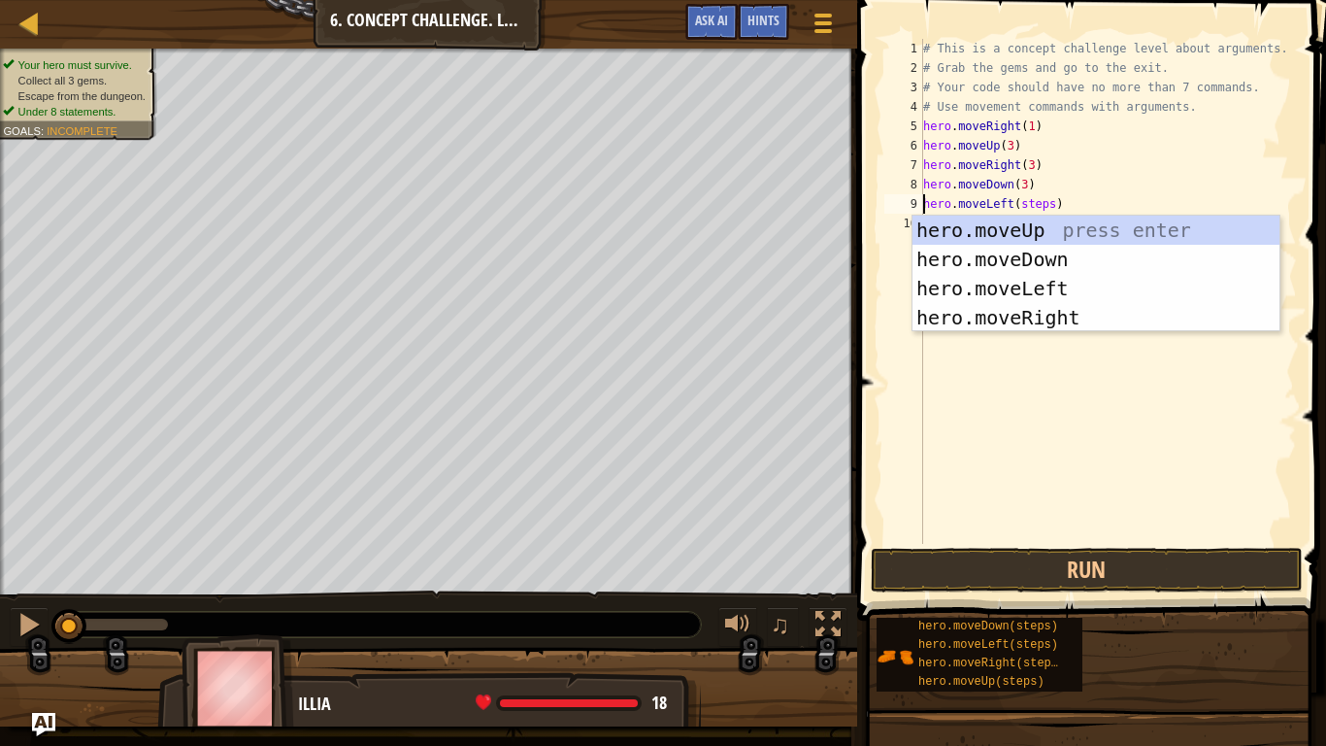
click at [1026, 207] on div "# This is a concept challenge level about arguments. # Grab the gems and go to …" at bounding box center [1109, 311] width 379 height 544
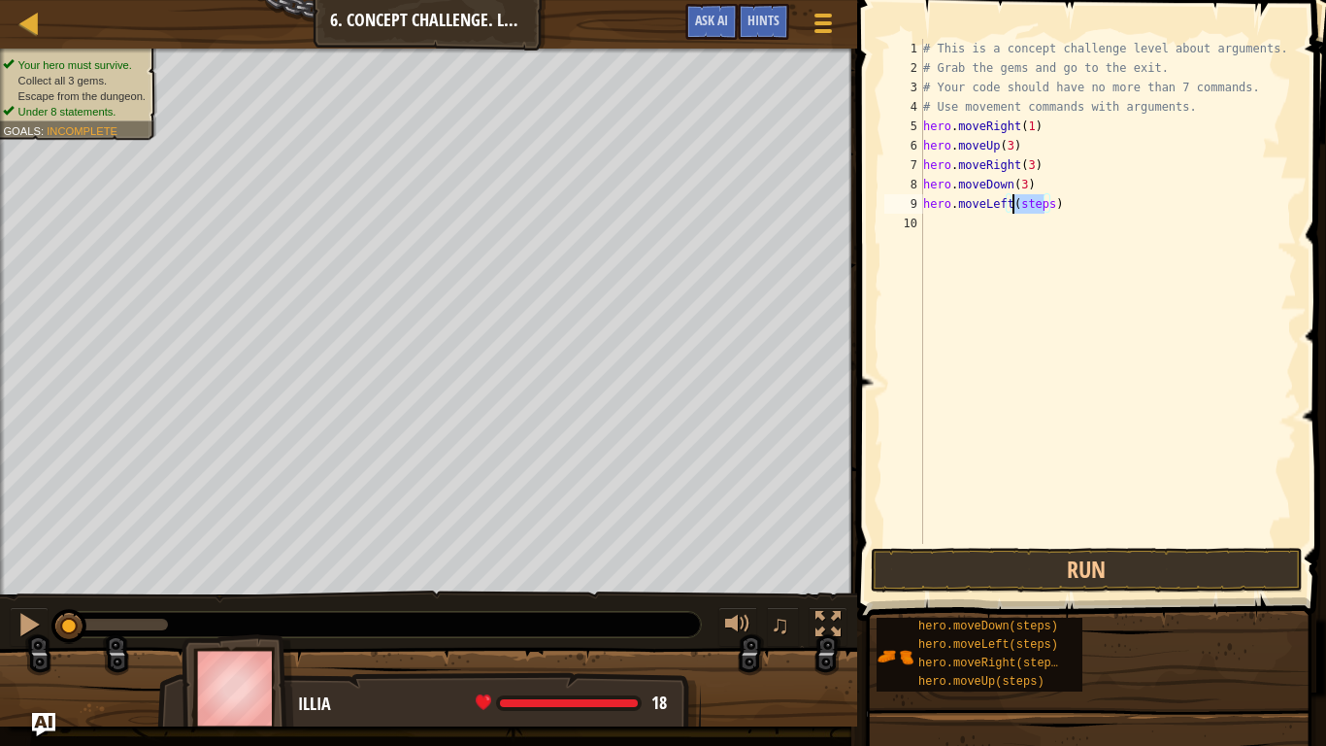
click at [1026, 207] on div "# This is a concept challenge level about arguments. # Grab the gems and go to …" at bounding box center [1109, 311] width 379 height 544
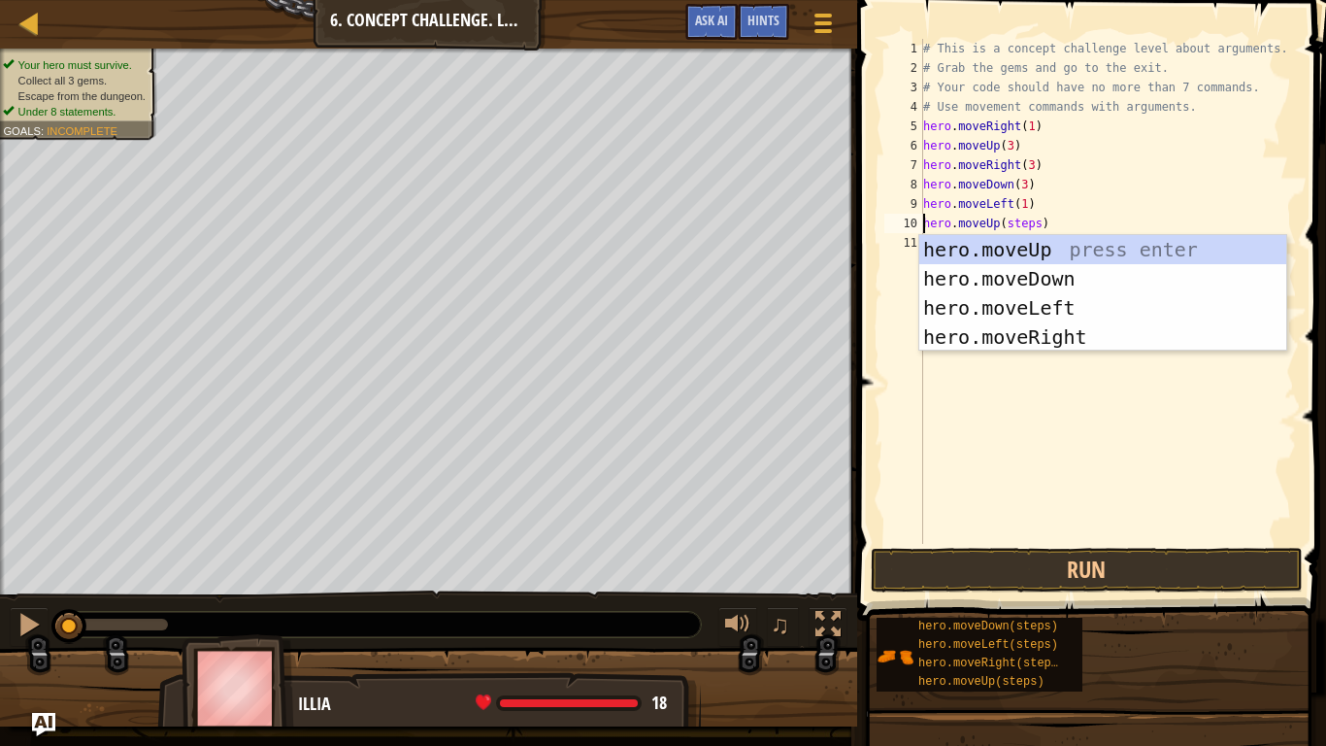
click at [1021, 219] on div "# This is a concept challenge level about arguments. # Grab the gems and go to …" at bounding box center [1109, 311] width 379 height 544
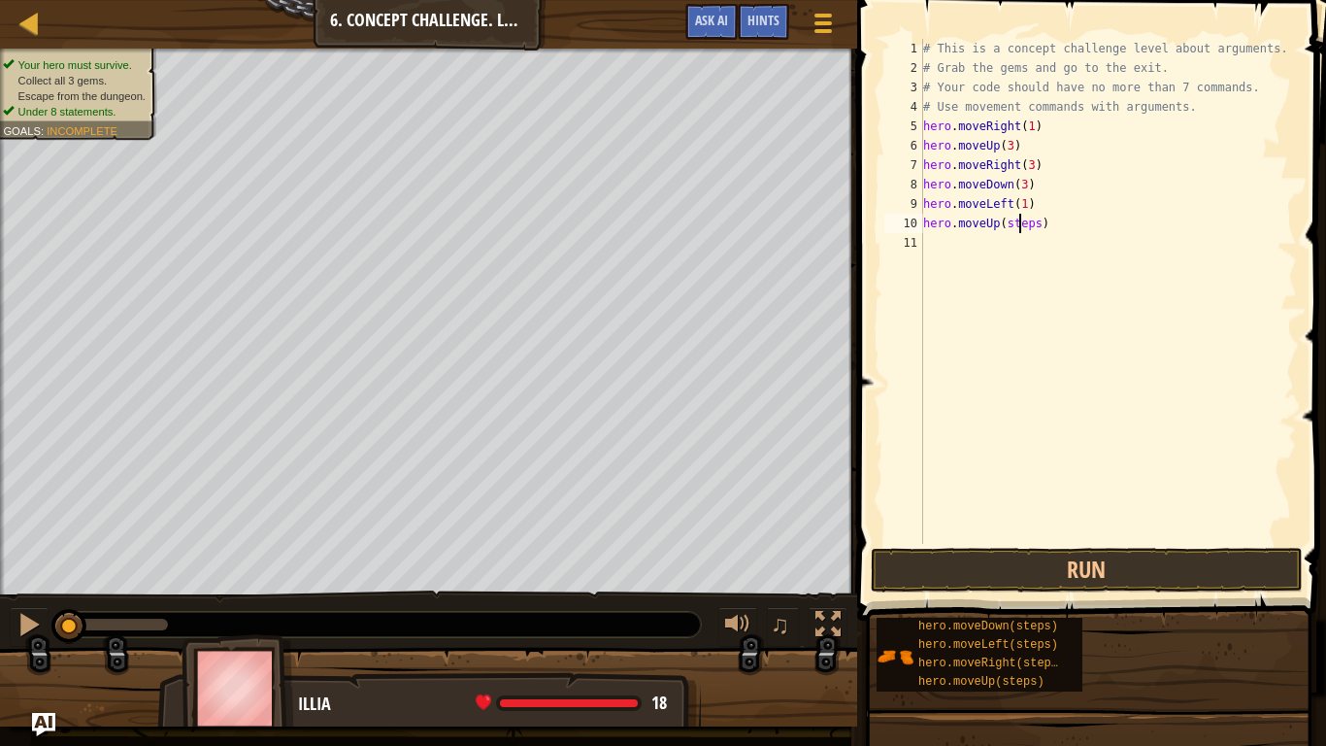
click at [1021, 219] on div "# This is a concept challenge level about arguments. # Grab the gems and go to …" at bounding box center [1109, 311] width 379 height 544
click at [1041, 245] on div "# This is a concept challenge level about arguments. # Grab the gems and go to …" at bounding box center [1109, 311] width 379 height 544
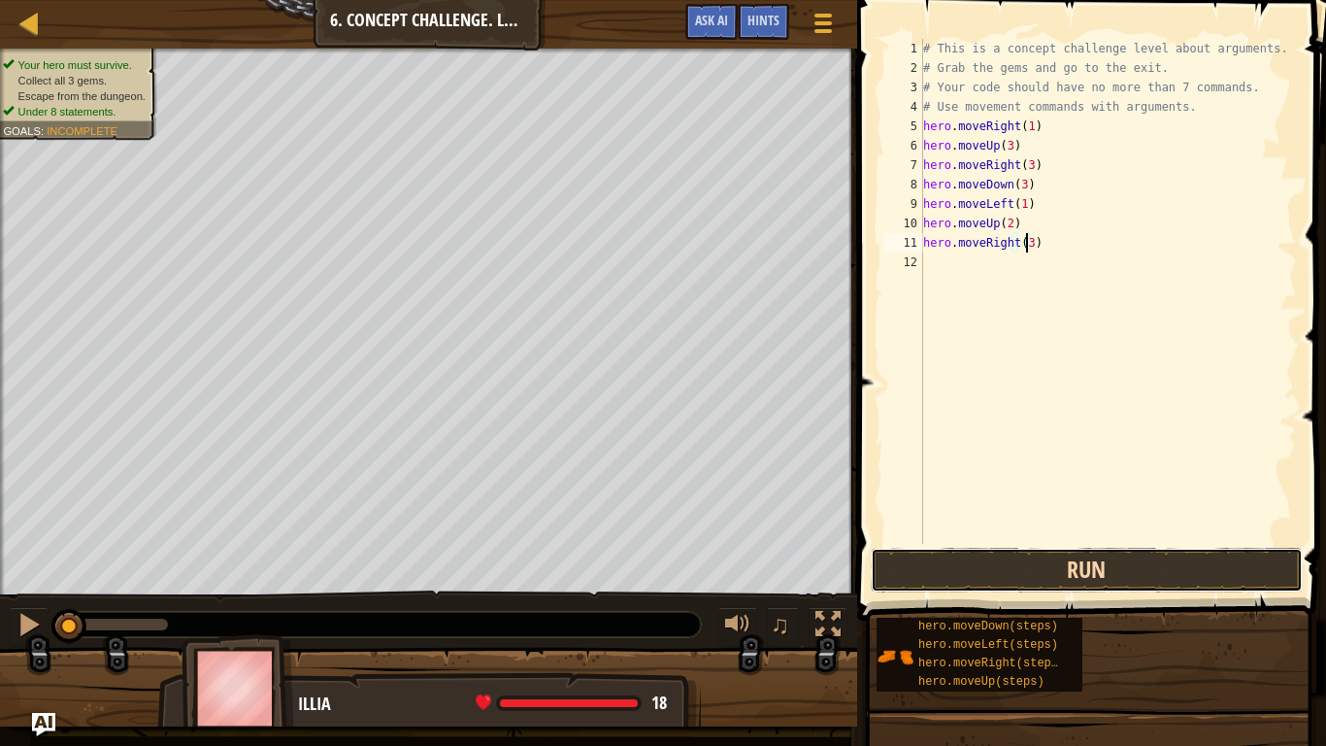
click at [1030, 569] on button "Run" at bounding box center [1087, 570] width 432 height 45
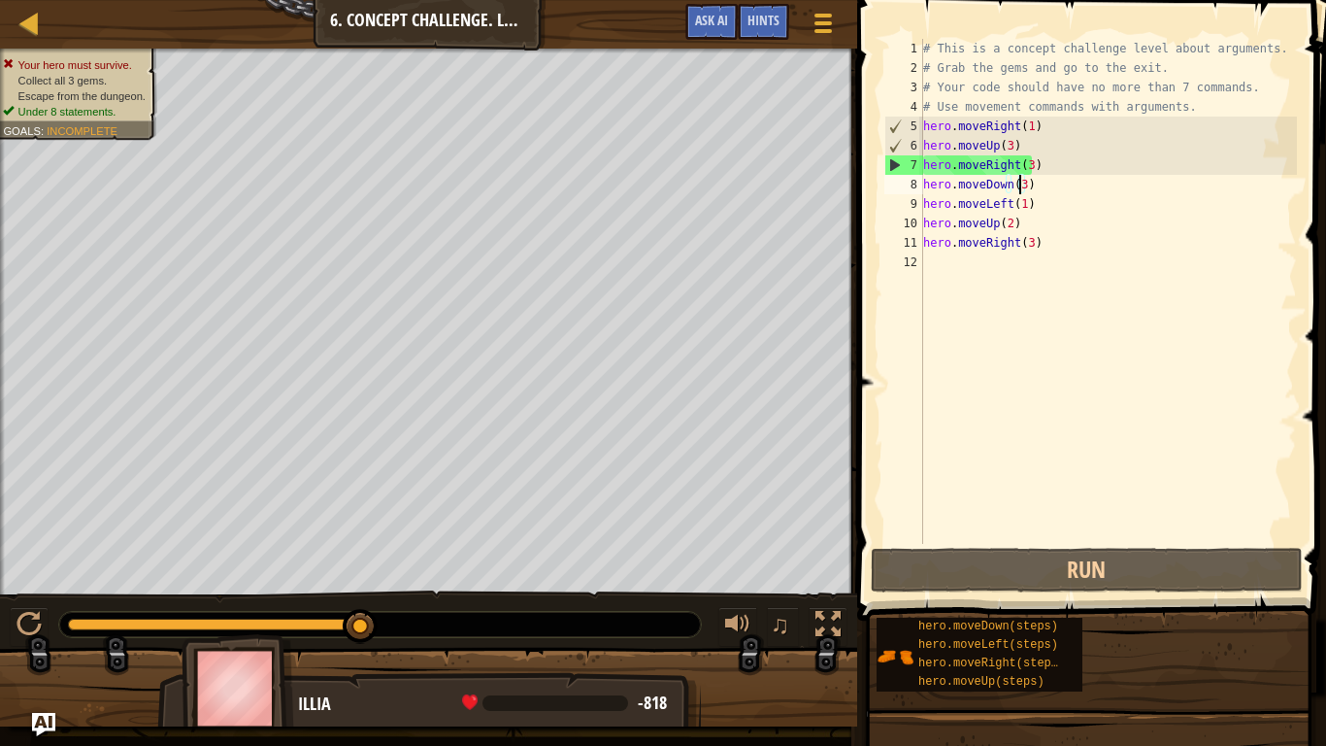
click at [1018, 185] on div "# This is a concept challenge level about arguments. # Grab the gems and go to …" at bounding box center [1109, 311] width 379 height 544
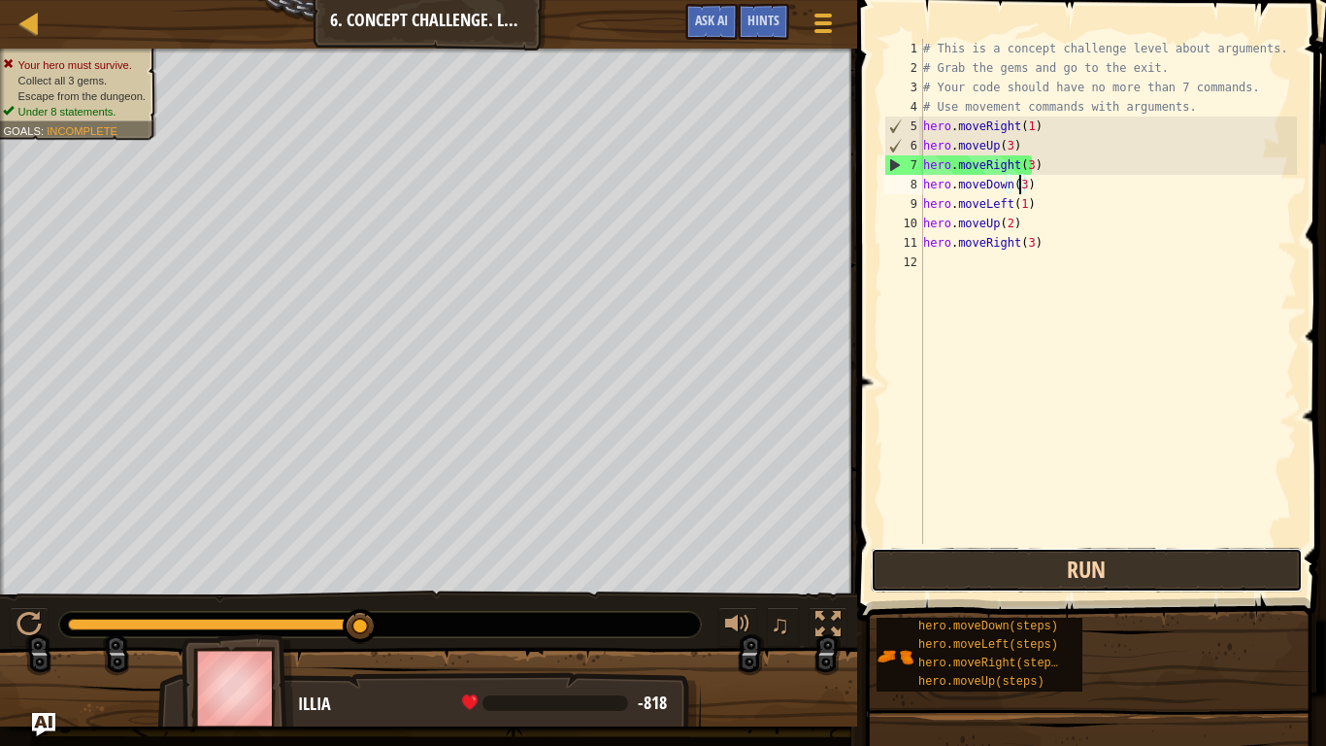
click at [944, 554] on button "Run" at bounding box center [1087, 570] width 432 height 45
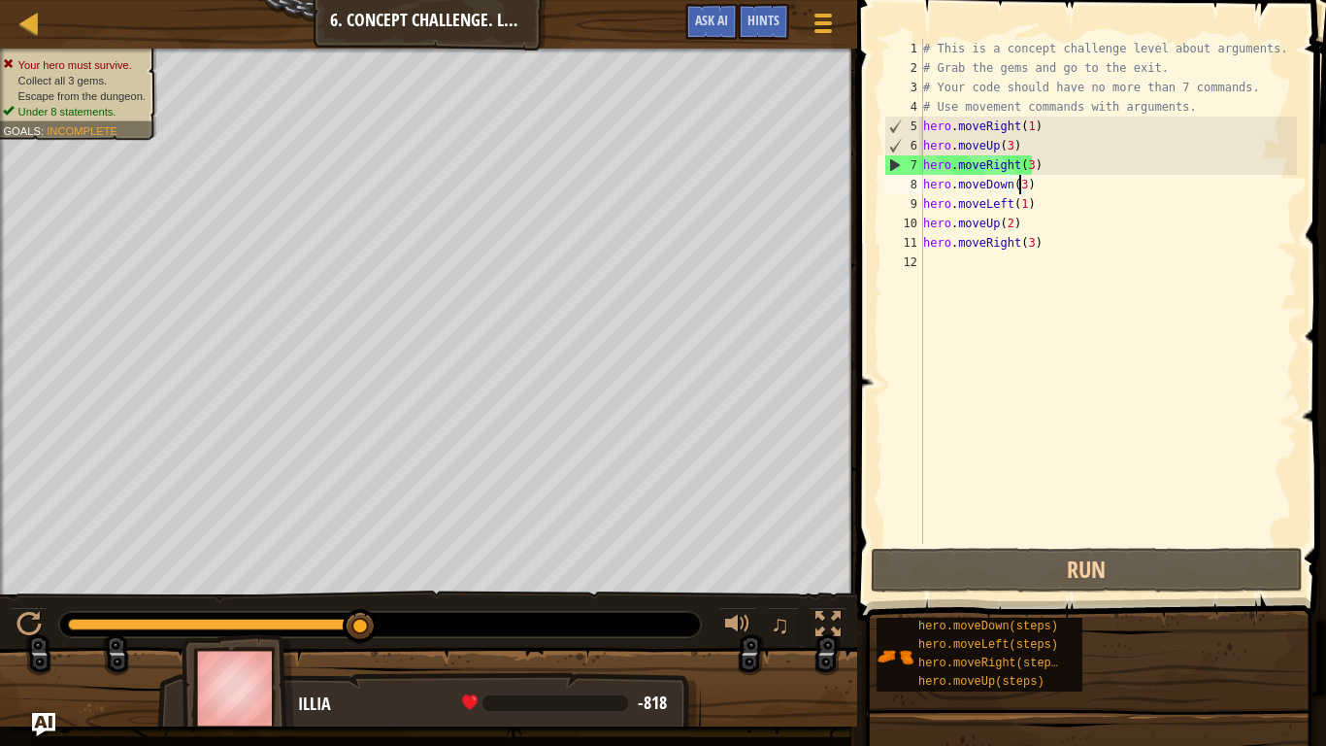
click at [1045, 151] on div "# This is a concept challenge level about arguments. # Grab the gems and go to …" at bounding box center [1109, 311] width 379 height 544
click at [1034, 164] on div "# This is a concept challenge level about arguments. # Grab the gems and go to …" at bounding box center [1109, 311] width 379 height 544
click at [1037, 183] on div "# This is a concept challenge level about arguments. # Grab the gems and go to …" at bounding box center [1109, 311] width 379 height 544
click at [1051, 169] on div "# This is a concept challenge level about arguments. # Grab the gems and go to …" at bounding box center [1109, 311] width 379 height 544
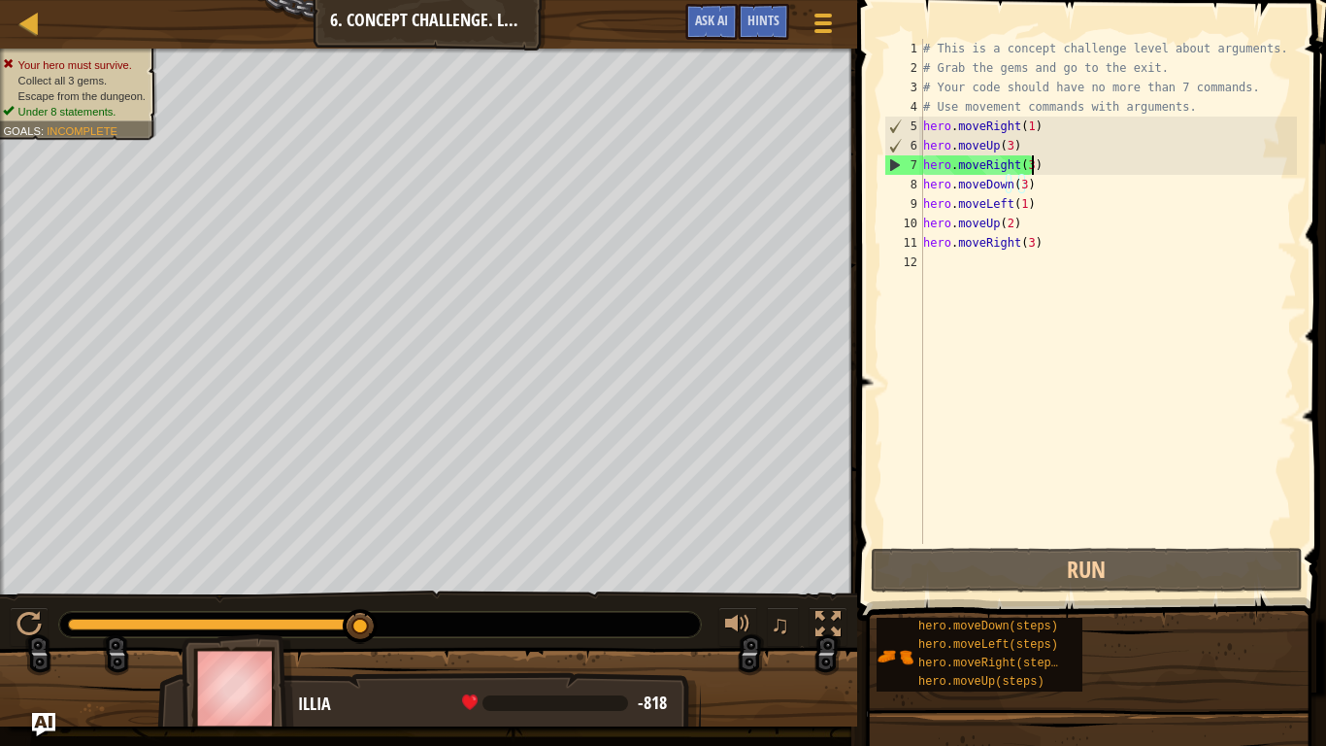
type textarea "hero.moveRight(3)"
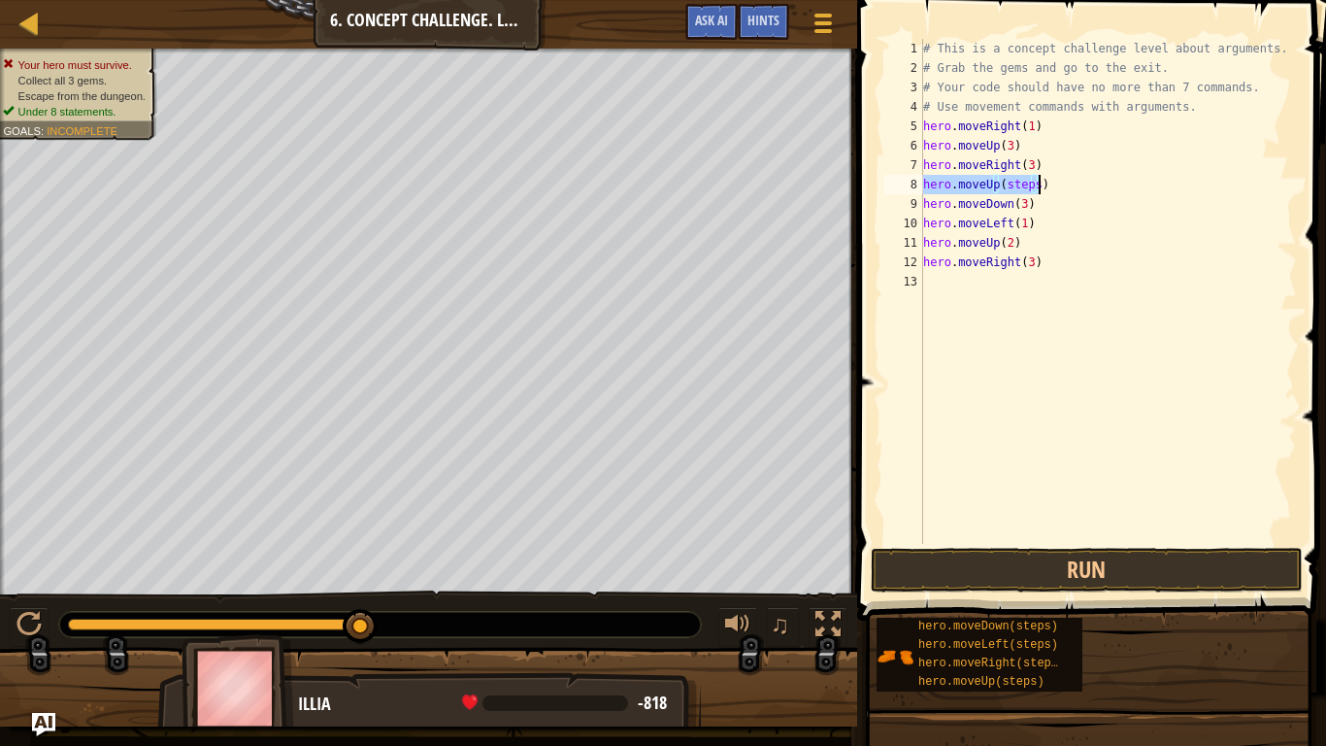
click at [1017, 185] on div "# This is a concept challenge level about arguments. # Grab the gems and go to …" at bounding box center [1109, 291] width 378 height 505
click at [1017, 185] on div "# This is a concept challenge level about arguments. # Grab the gems and go to …" at bounding box center [1109, 311] width 379 height 544
click at [1017, 206] on div "# This is a concept challenge level about arguments. # Grab the gems and go to …" at bounding box center [1109, 311] width 379 height 544
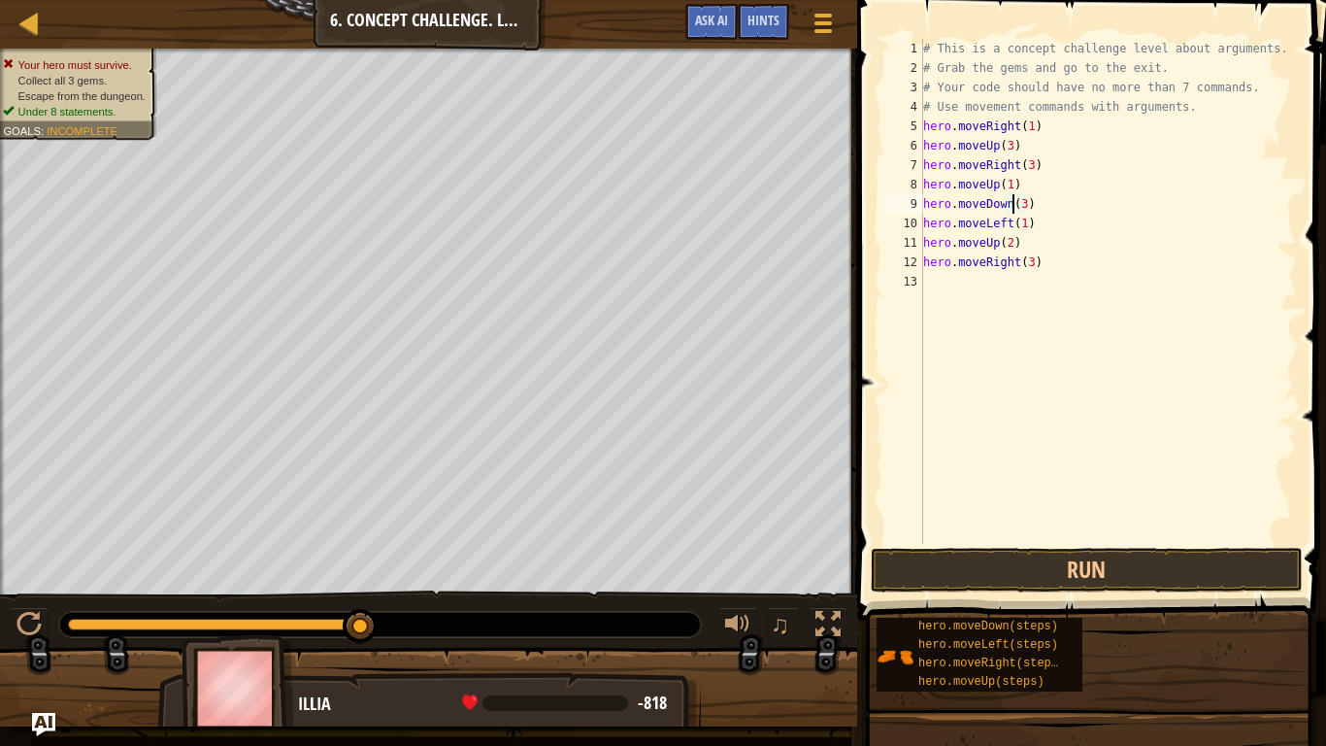
click at [1015, 208] on div "# This is a concept challenge level about arguments. # Grab the gems and go to …" at bounding box center [1109, 311] width 379 height 544
click at [1062, 571] on button "Run" at bounding box center [1087, 570] width 432 height 45
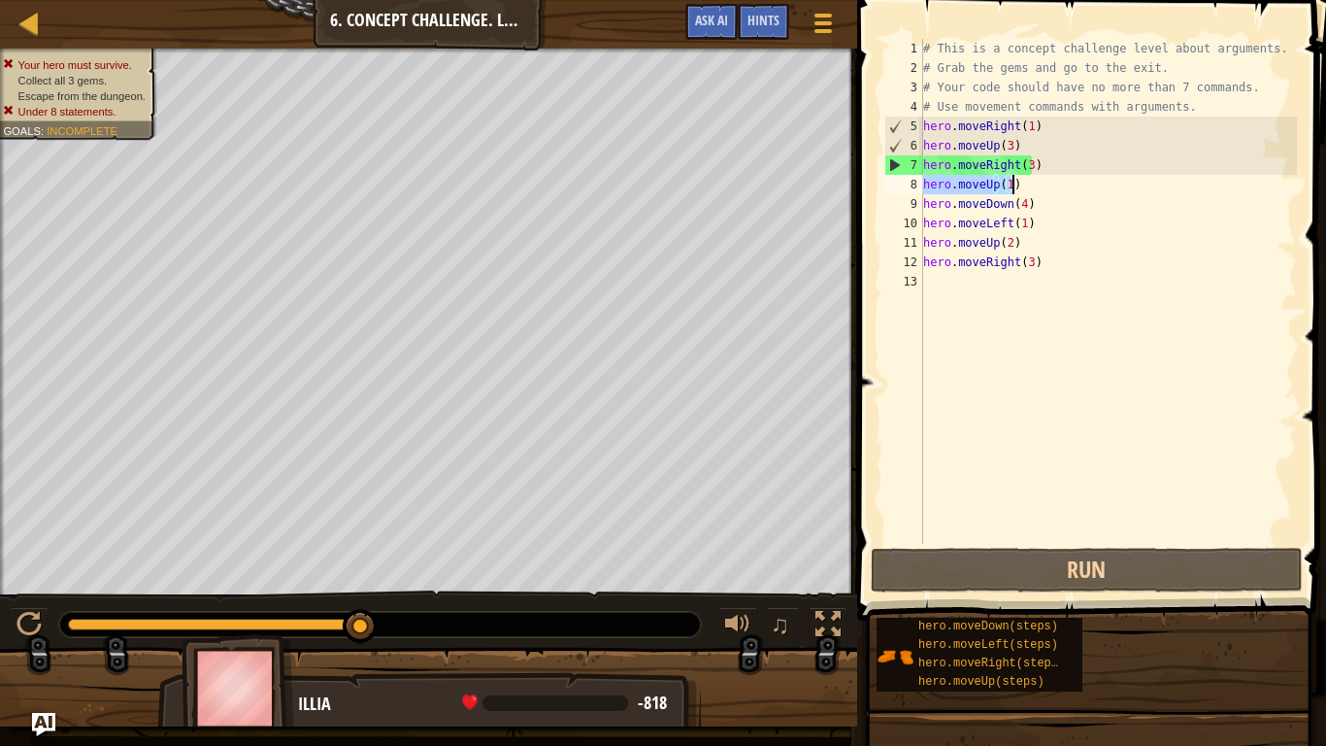
drag, startPoint x: 924, startPoint y: 184, endPoint x: 1050, endPoint y: 178, distance: 125.4
click at [1050, 178] on div "# This is a concept challenge level about arguments. # Grab the gems and go to …" at bounding box center [1109, 311] width 379 height 544
type textarea "hero.moveUp(1)"
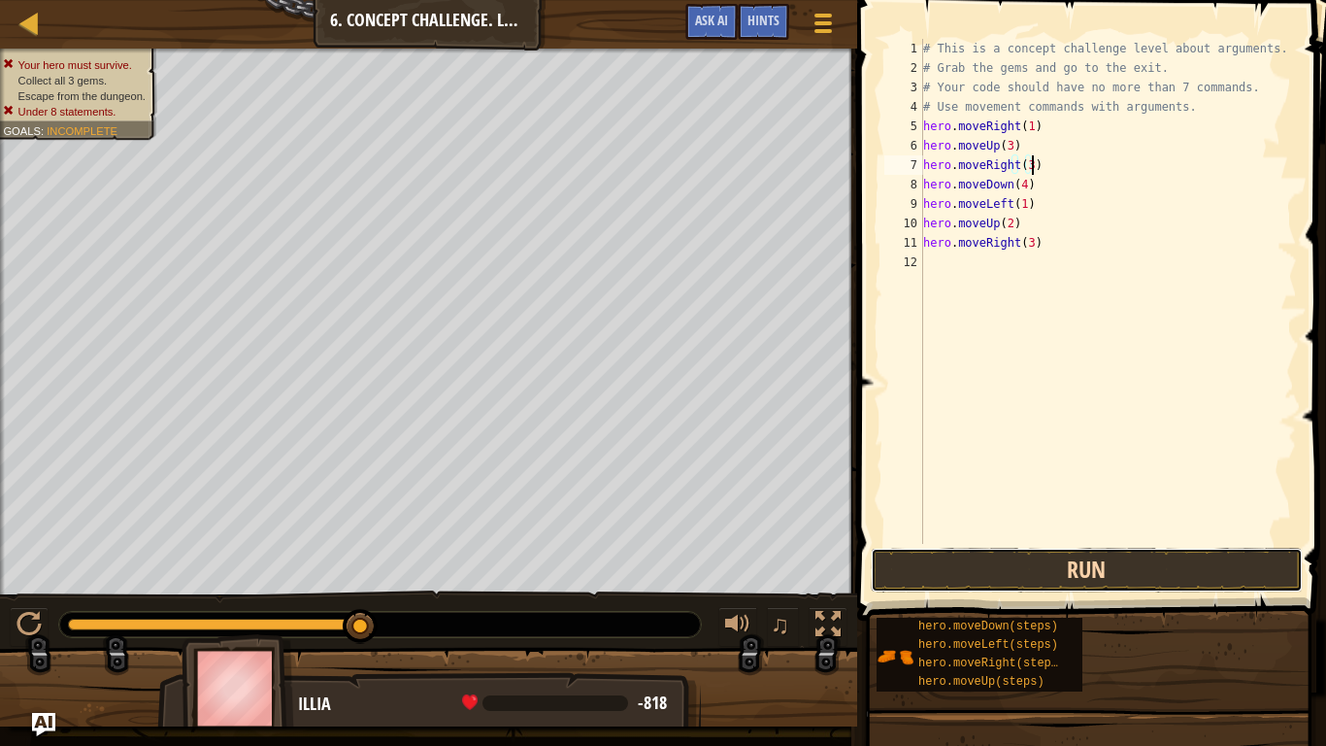
click at [1015, 582] on button "Run" at bounding box center [1087, 570] width 432 height 45
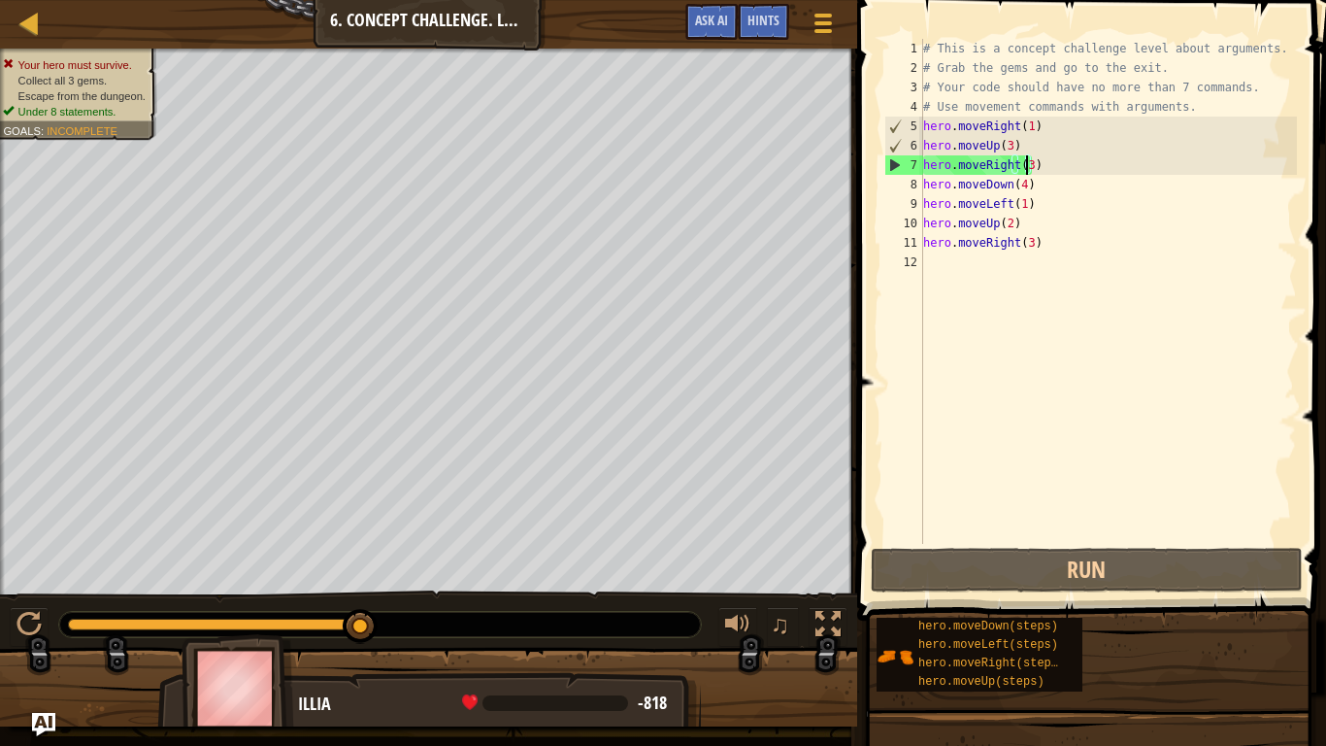
click at [1024, 169] on div "# This is a concept challenge level about arguments. # Grab the gems and go to …" at bounding box center [1109, 311] width 379 height 544
type textarea "hero.moveRight(2)"
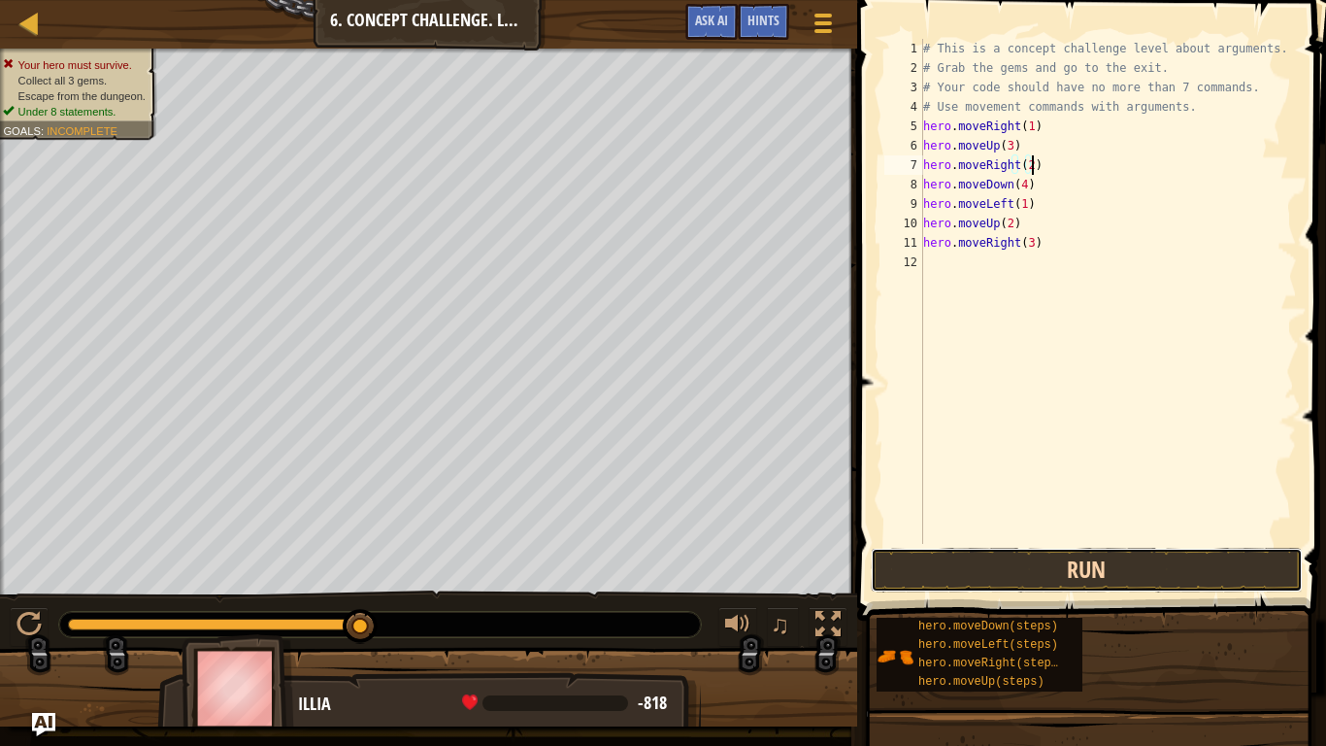
click at [966, 560] on button "Run" at bounding box center [1087, 570] width 432 height 45
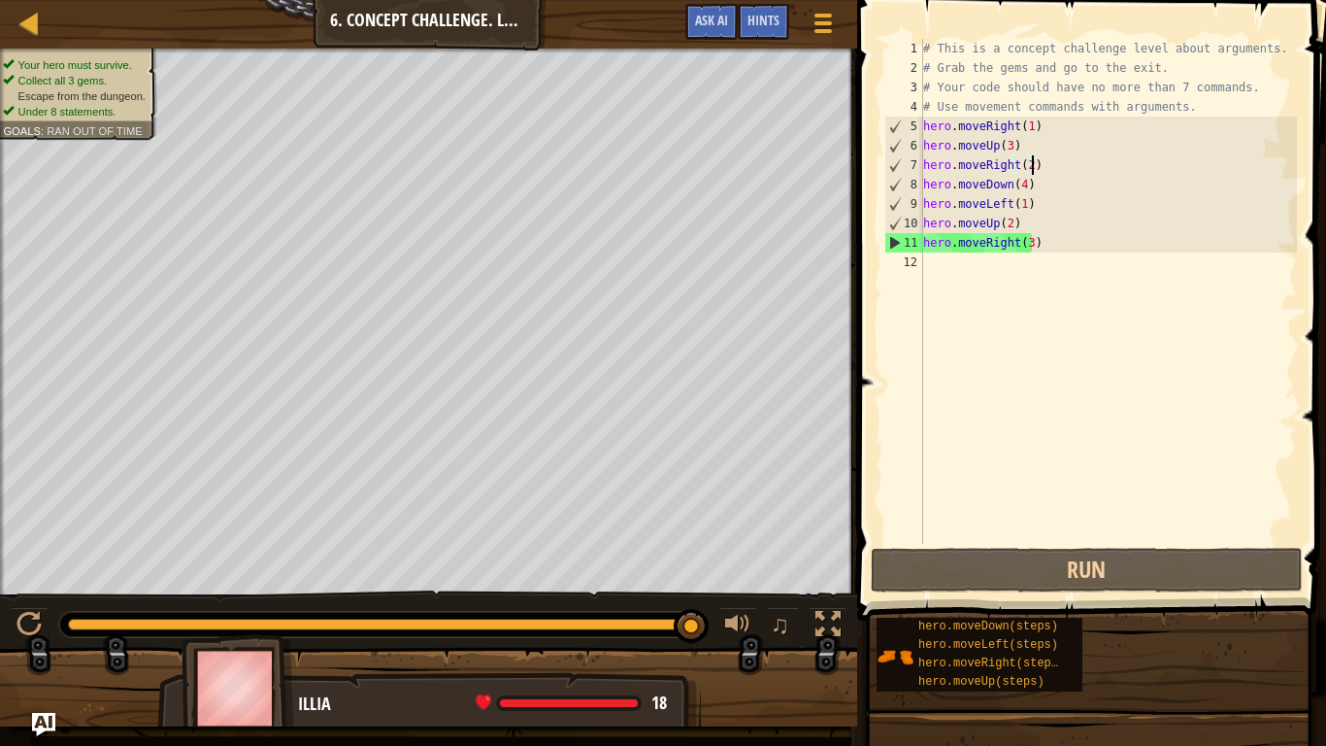
click at [1021, 186] on div "# This is a concept challenge level about arguments. # Grab the gems and go to …" at bounding box center [1109, 311] width 379 height 544
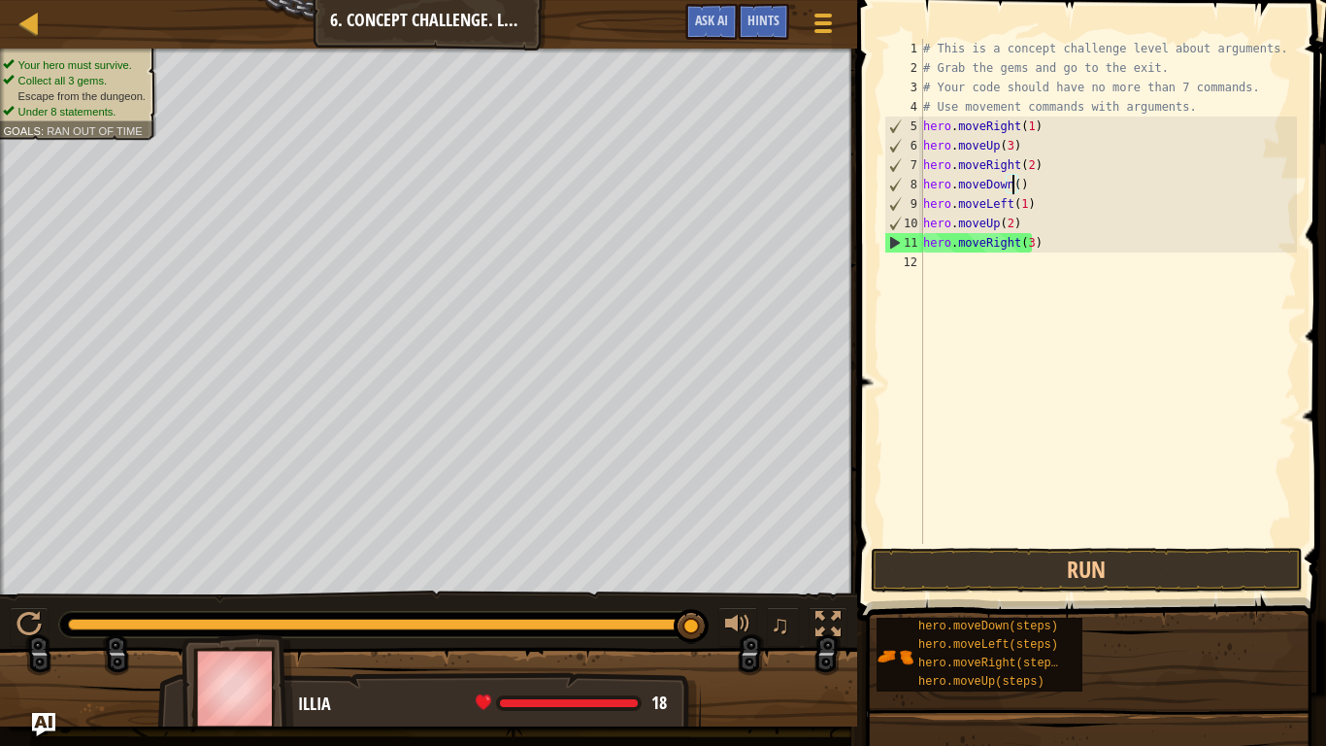
scroll to position [9, 8]
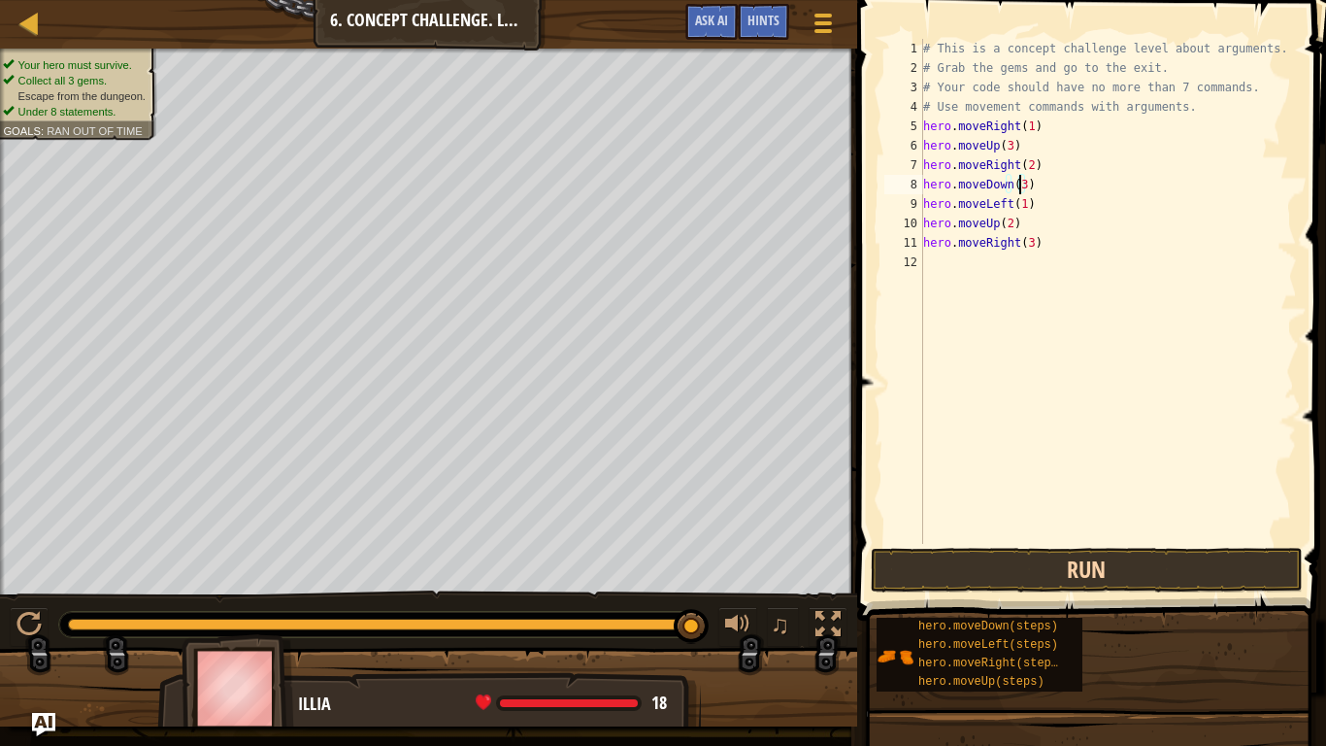
type textarea "hero.moveDown(3)"
click at [978, 575] on button "Run" at bounding box center [1087, 570] width 432 height 45
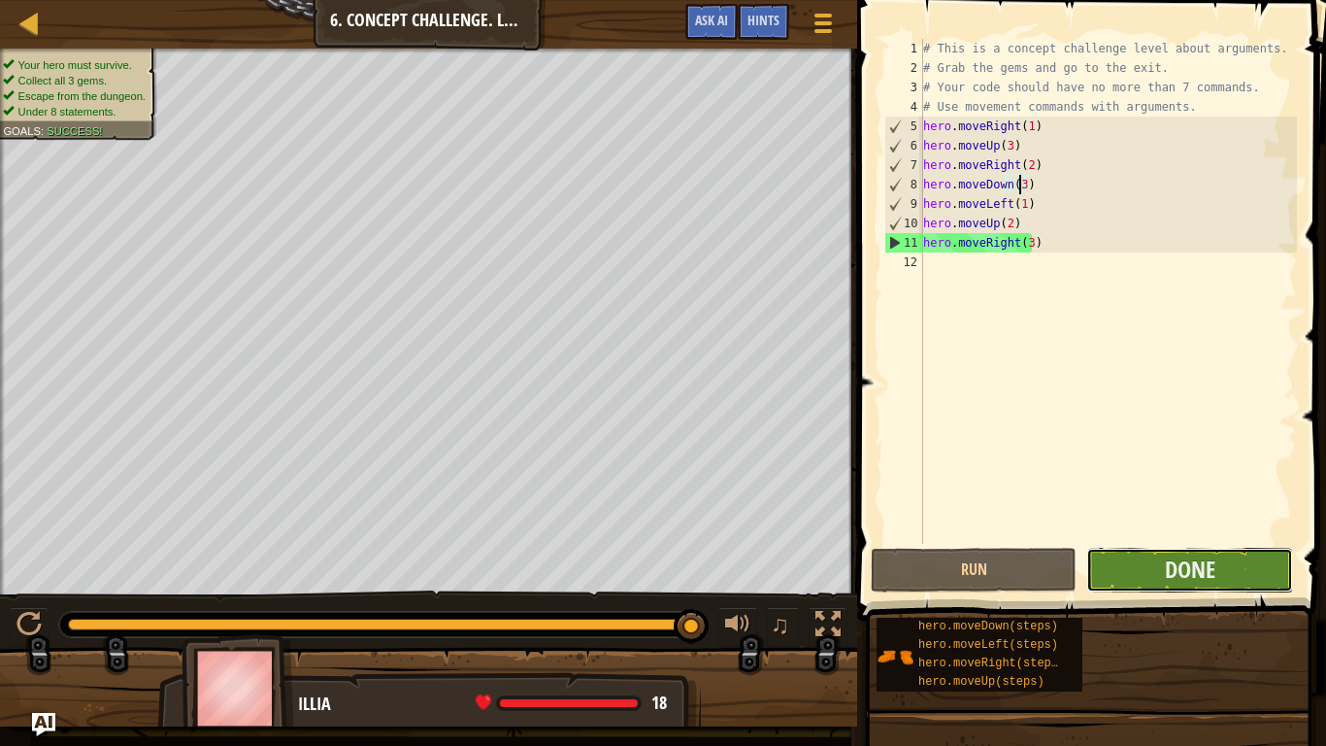
click at [1146, 579] on button "Done" at bounding box center [1190, 570] width 206 height 45
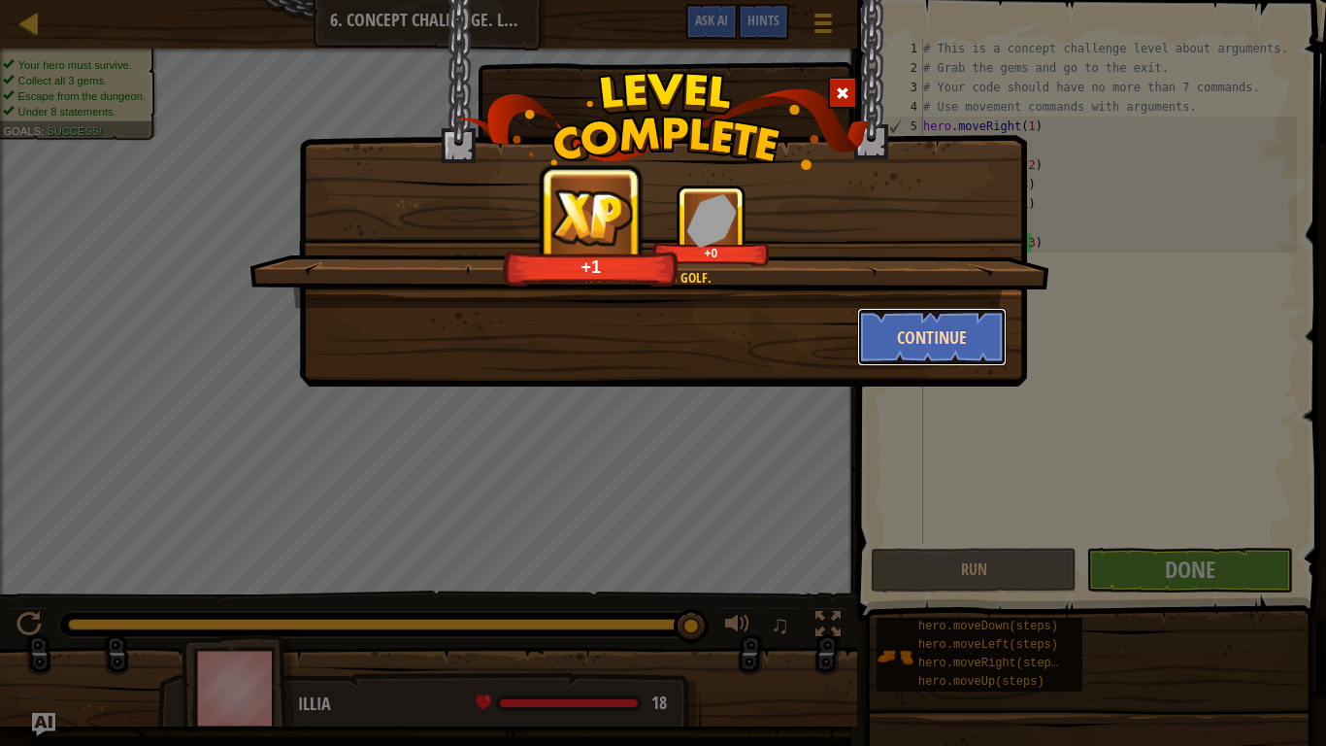
click at [938, 343] on button "Continue" at bounding box center [932, 337] width 151 height 58
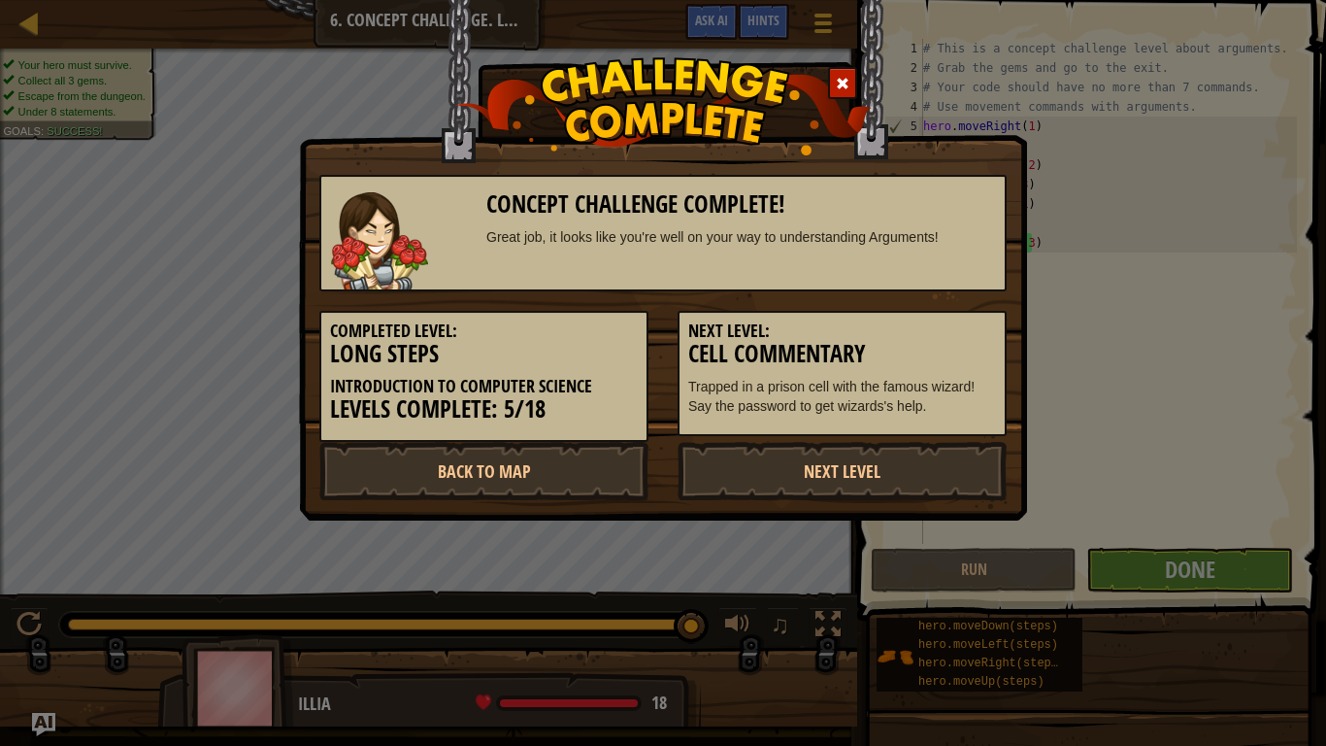
click at [921, 324] on h5 "Next Level:" at bounding box center [842, 330] width 308 height 19
click at [922, 459] on link "Next Level" at bounding box center [842, 471] width 329 height 58
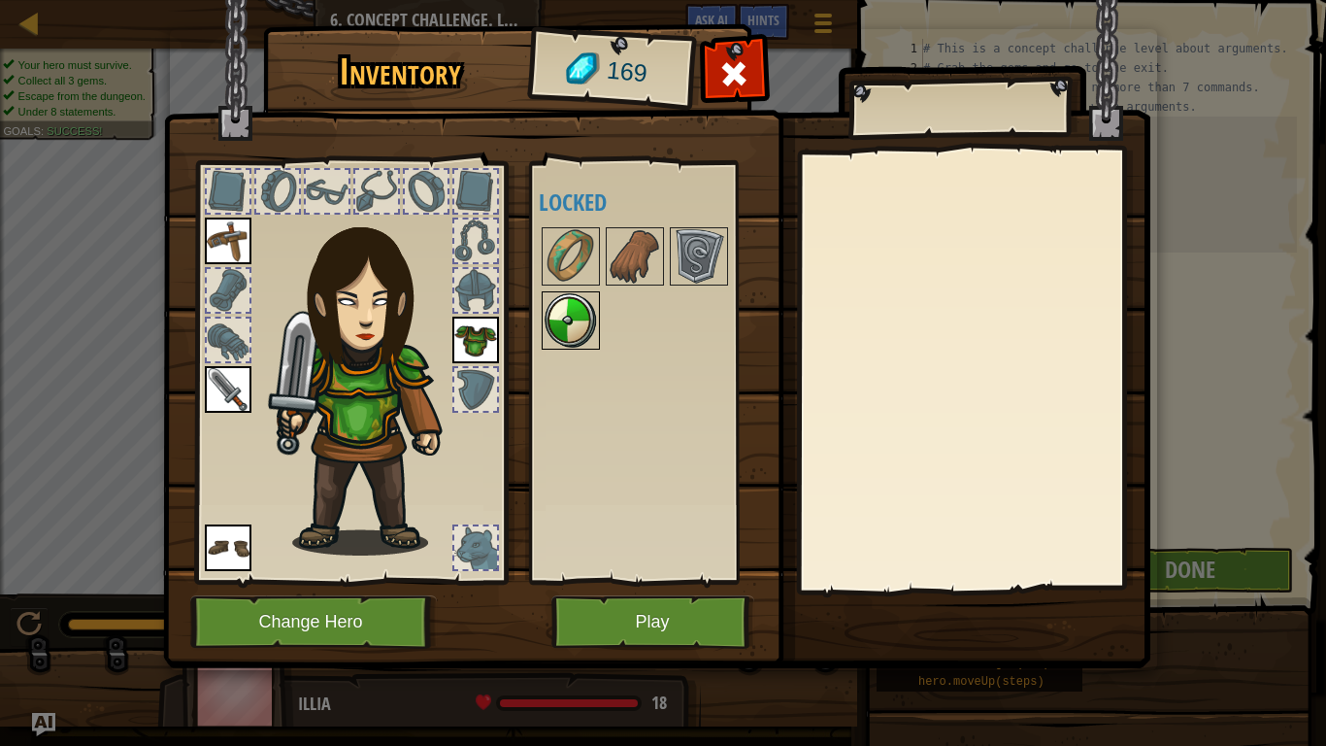
click at [578, 326] on img at bounding box center [571, 320] width 54 height 54
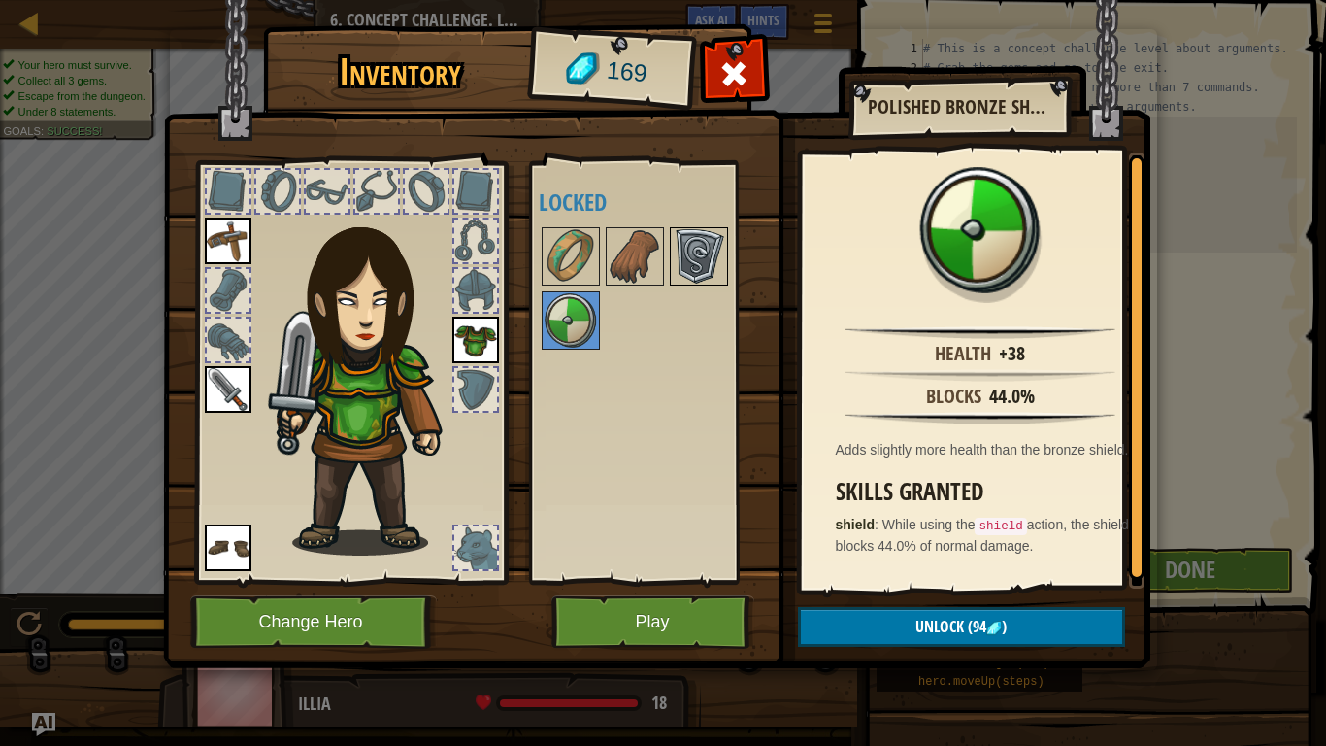
click at [707, 247] on img at bounding box center [699, 256] width 54 height 54
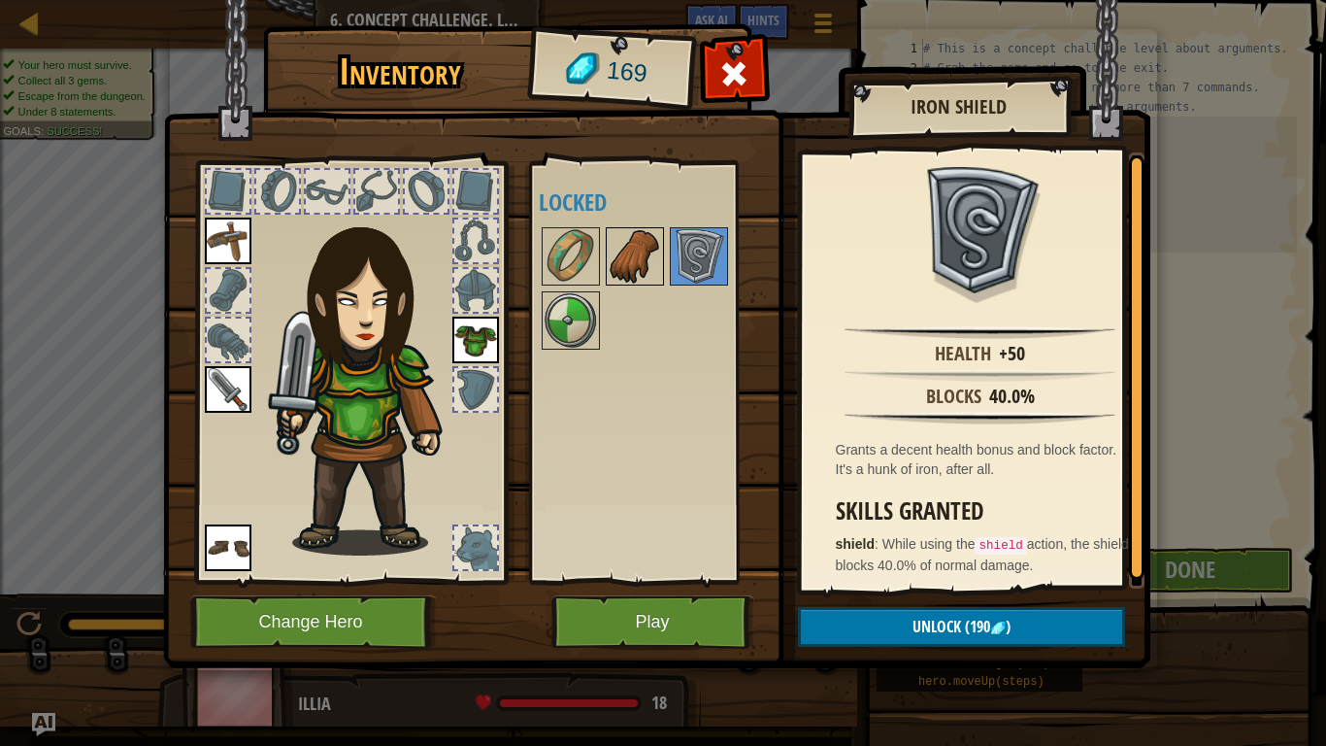
click at [648, 256] on img at bounding box center [635, 256] width 54 height 54
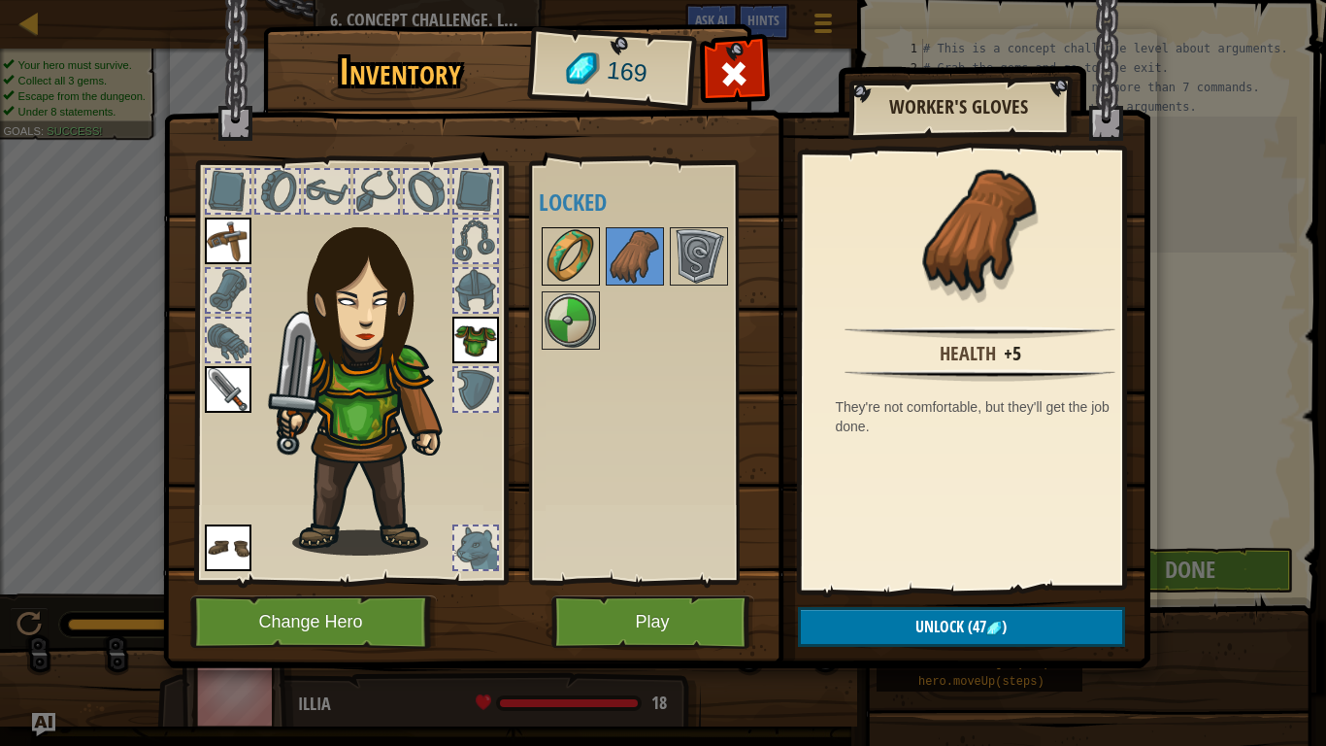
click at [587, 250] on img at bounding box center [571, 256] width 54 height 54
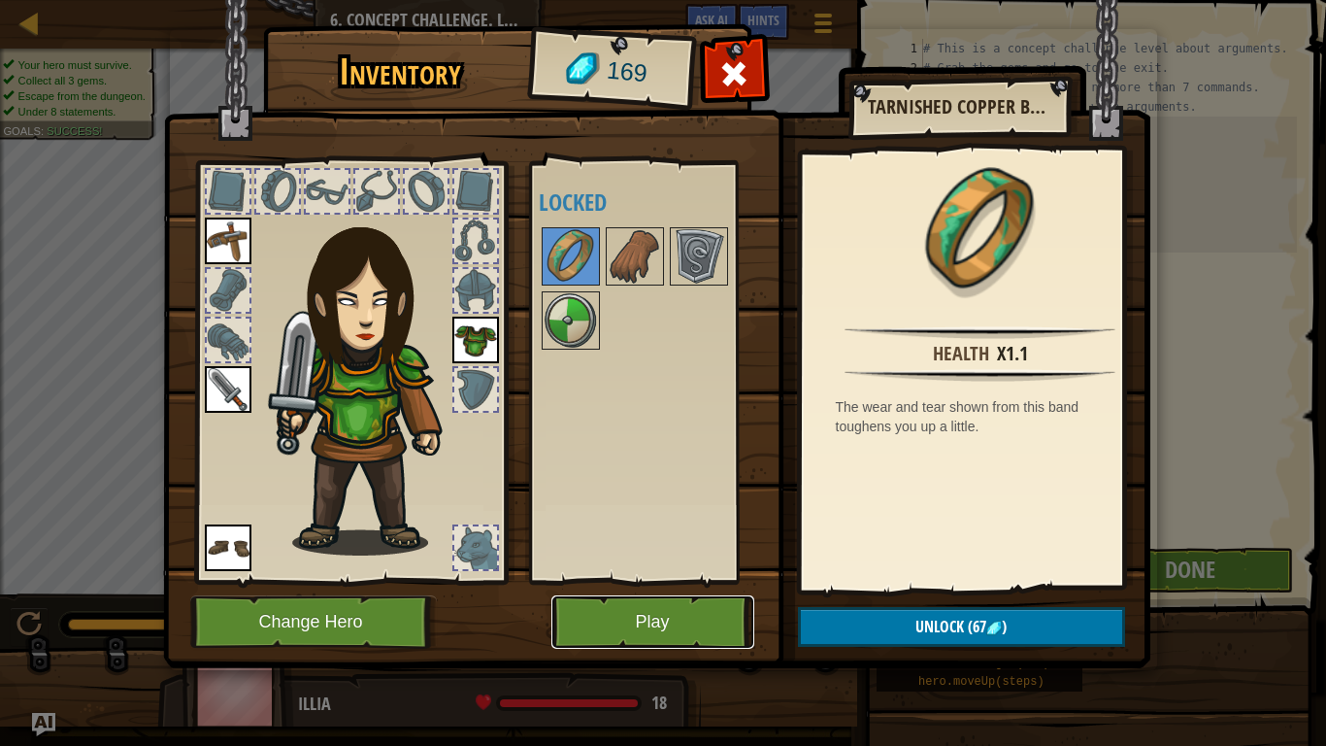
click at [657, 593] on button "Play" at bounding box center [653, 621] width 203 height 53
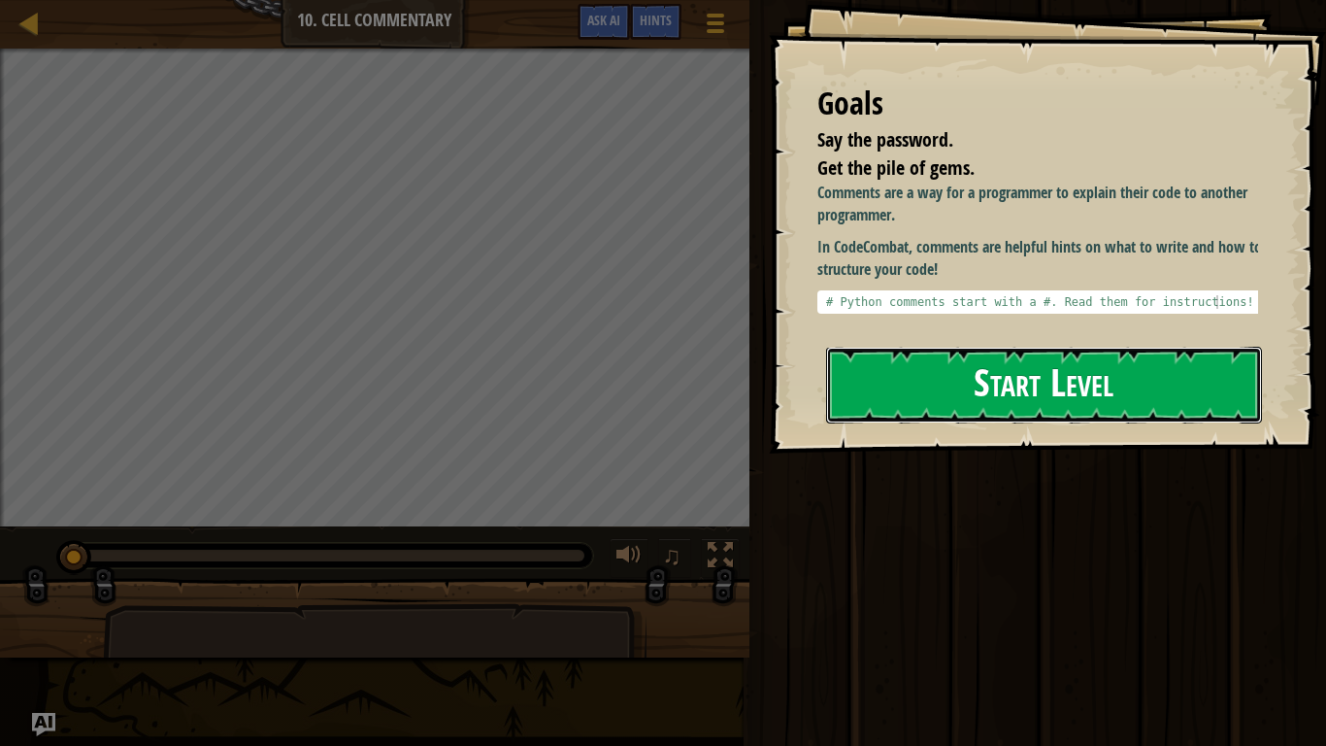
click at [916, 363] on button "Start Level" at bounding box center [1044, 385] width 436 height 77
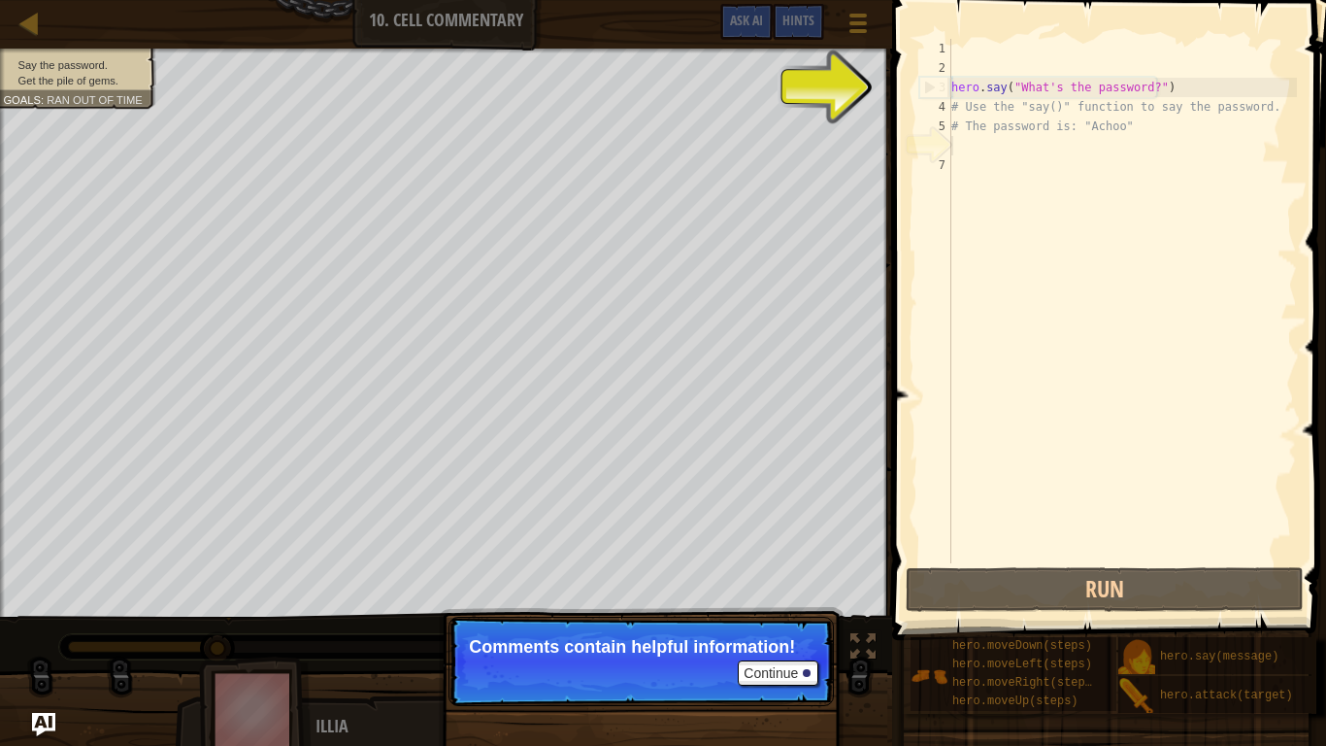
click at [971, 145] on div "hero . say ( "What's the password?" ) # Use the "say()" function to say the pas…" at bounding box center [1123, 320] width 350 height 563
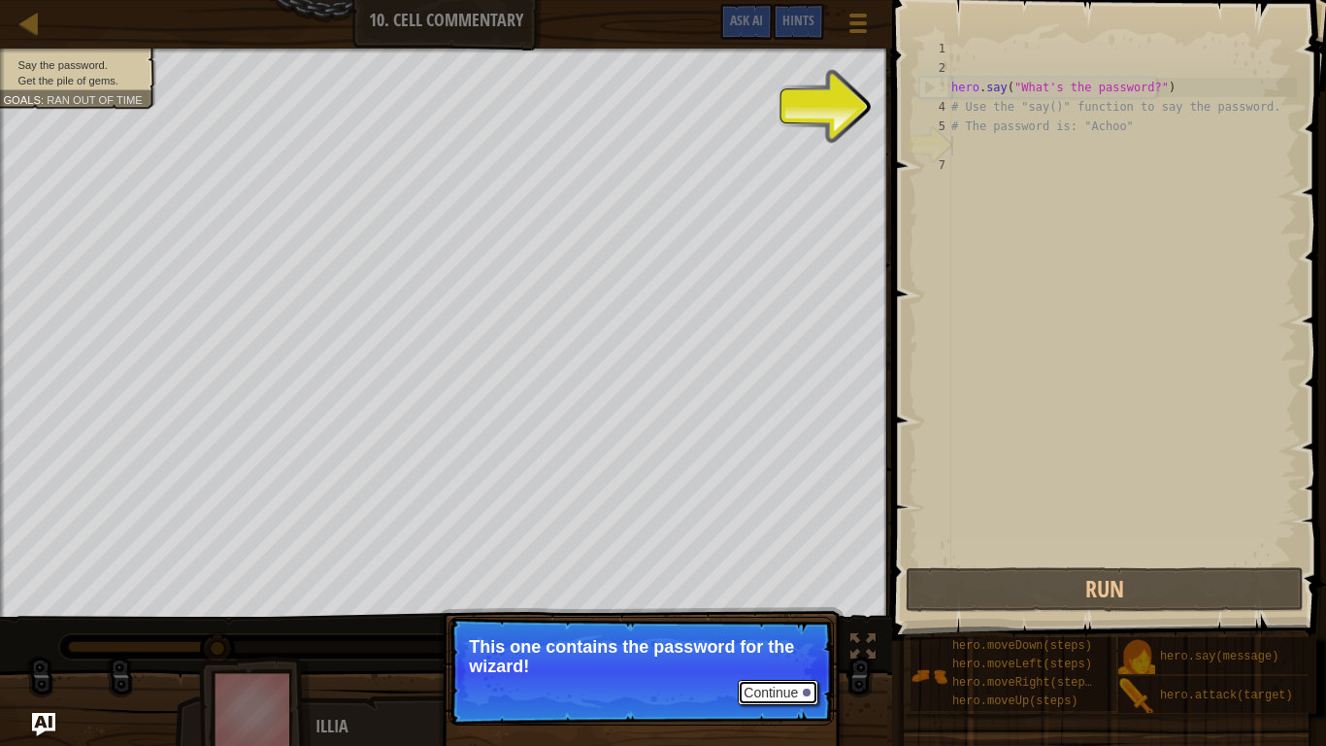
click at [768, 593] on button "Continue" at bounding box center [778, 692] width 81 height 25
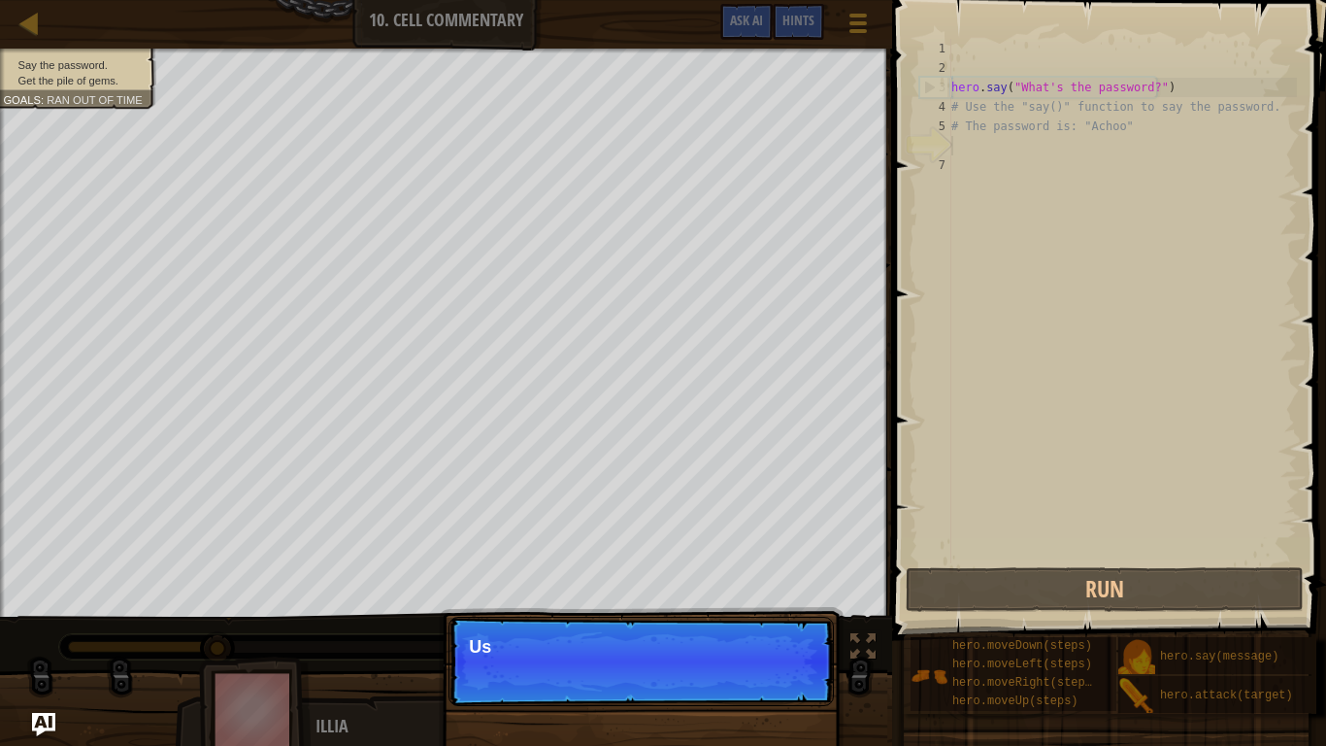
scroll to position [9, 0]
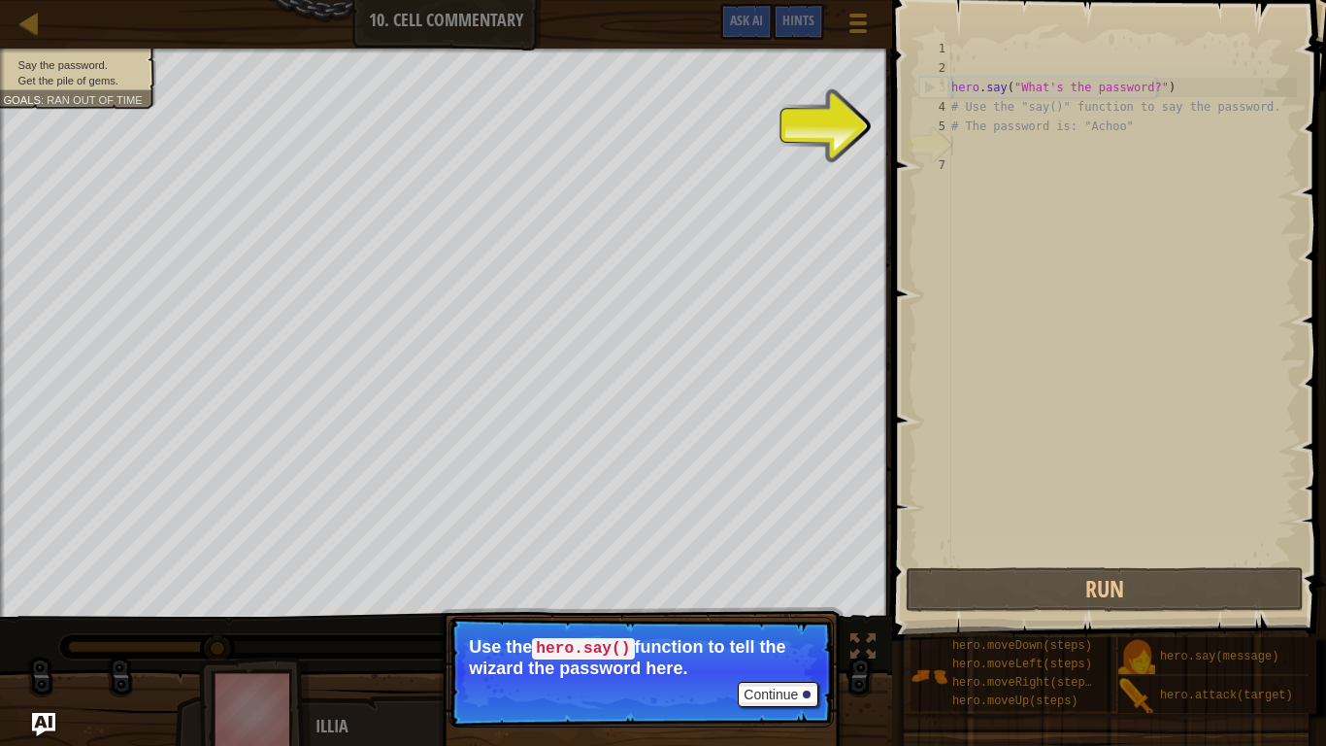
click at [966, 189] on div "hero . say ( "What's the password?" ) # Use the "say()" function to say the pas…" at bounding box center [1123, 320] width 350 height 563
click at [988, 149] on div "hero . say ( "What's the password?" ) # Use the "say()" function to say the pas…" at bounding box center [1123, 320] width 350 height 563
click at [984, 167] on div "hero . say ( "What's the password?" ) # Use the "say()" function to say the pas…" at bounding box center [1123, 320] width 350 height 563
click at [983, 144] on div "hero . say ( "What's the password?" ) # Use the "say()" function to say the pas…" at bounding box center [1123, 320] width 350 height 563
click at [984, 166] on div "hero . say ( "What's the password?" ) # Use the "say()" function to say the pas…" at bounding box center [1123, 320] width 350 height 563
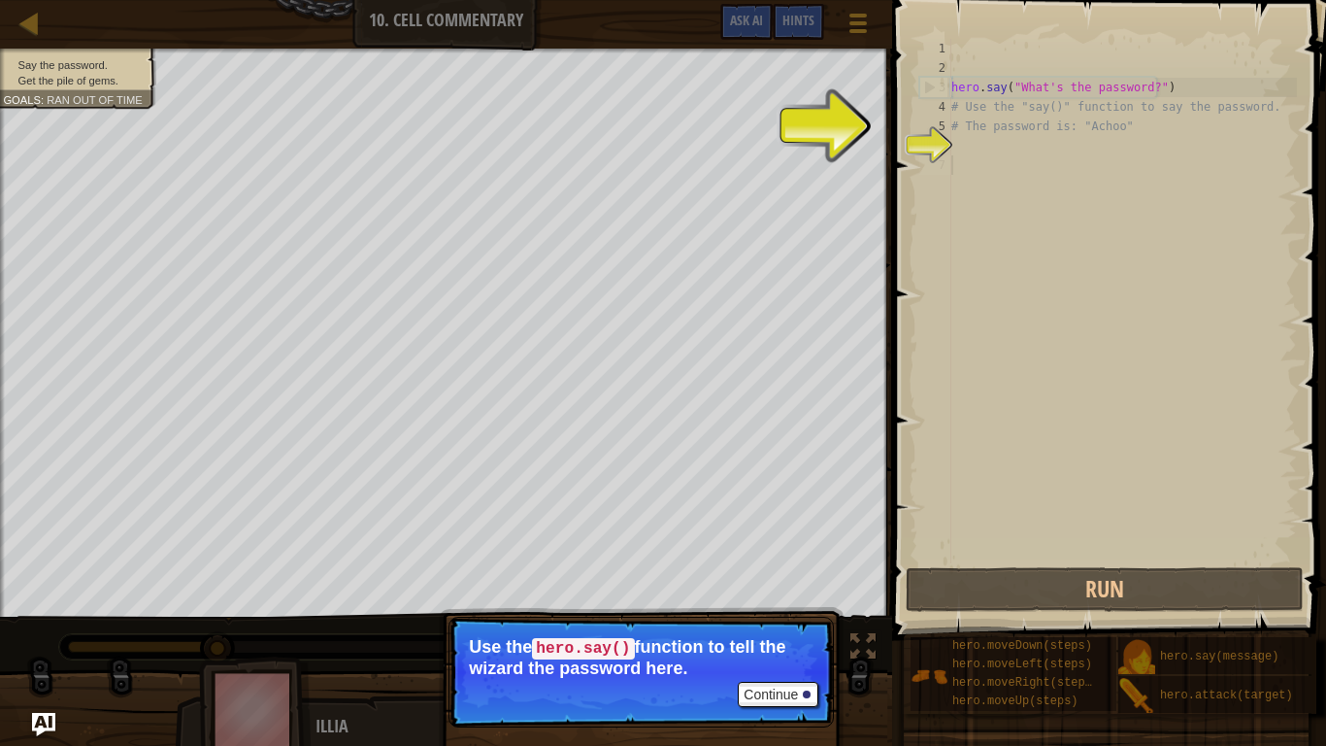
click at [1046, 129] on div "hero . say ( "What's the password?" ) # Use the "say()" function to say the pas…" at bounding box center [1123, 320] width 350 height 563
type textarea "# The password is: "Achoo""
click at [987, 152] on div "hero . say ( "What's the password?" ) # Use the "say()" function to say the pas…" at bounding box center [1123, 320] width 350 height 563
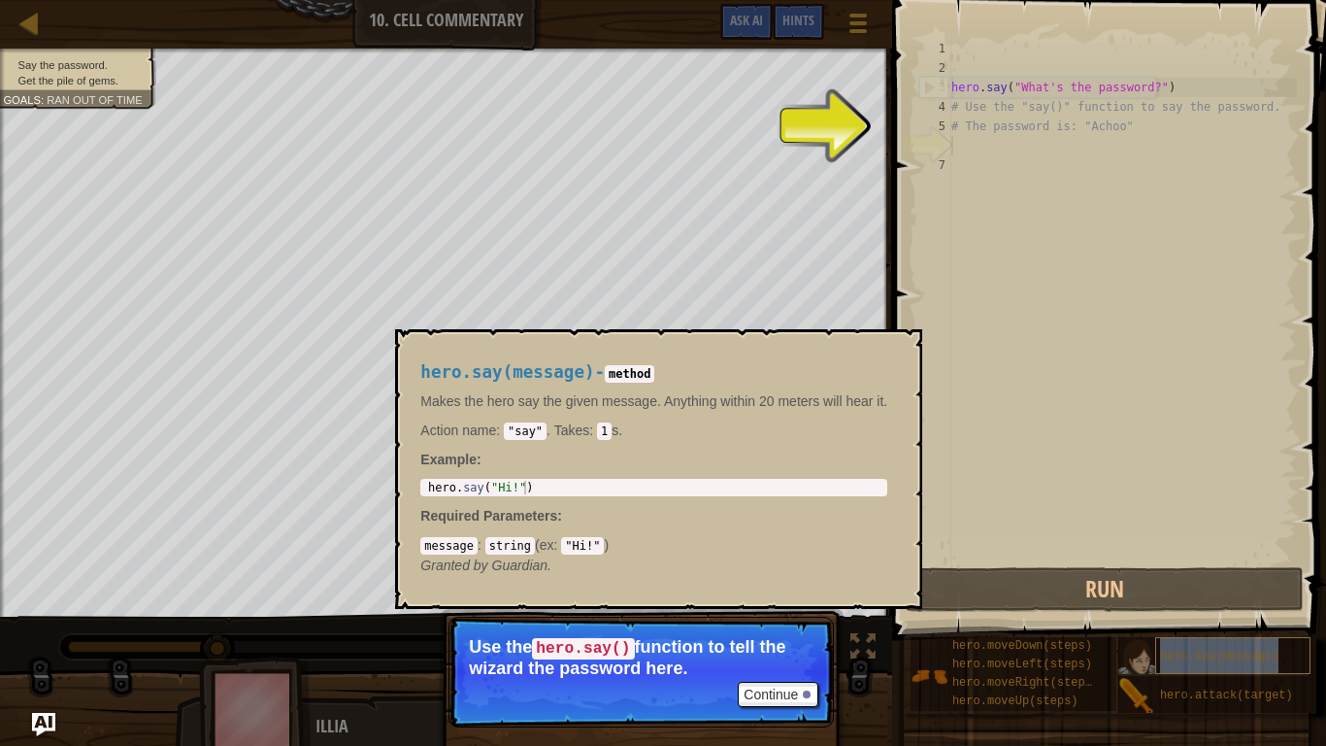
click at [1193, 593] on span "hero.say(message)" at bounding box center [1219, 657] width 118 height 14
type textarea "hero.say("Hi!")"
click at [510, 484] on div "hero . say ( "Hi!" )" at bounding box center [653, 501] width 459 height 41
click at [762, 593] on button "Continue" at bounding box center [778, 694] width 81 height 25
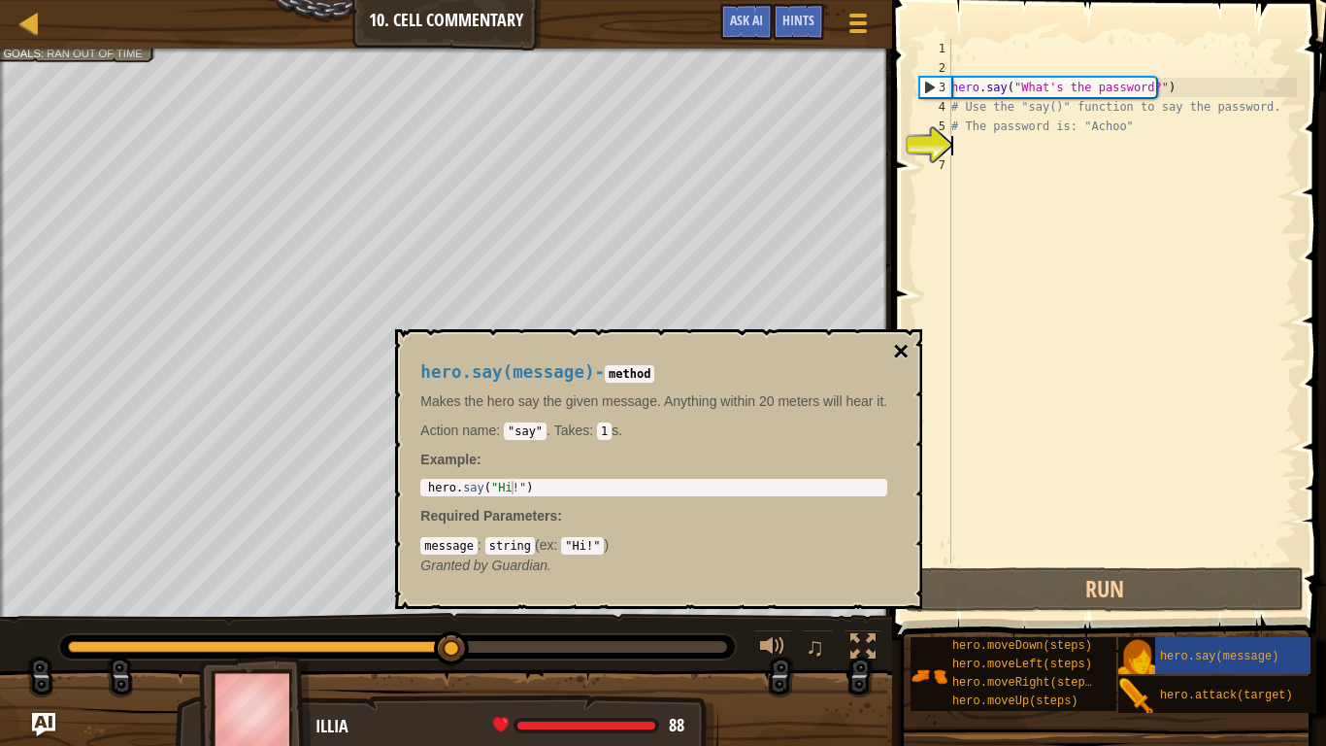
click at [906, 347] on button "×" at bounding box center [901, 351] width 16 height 27
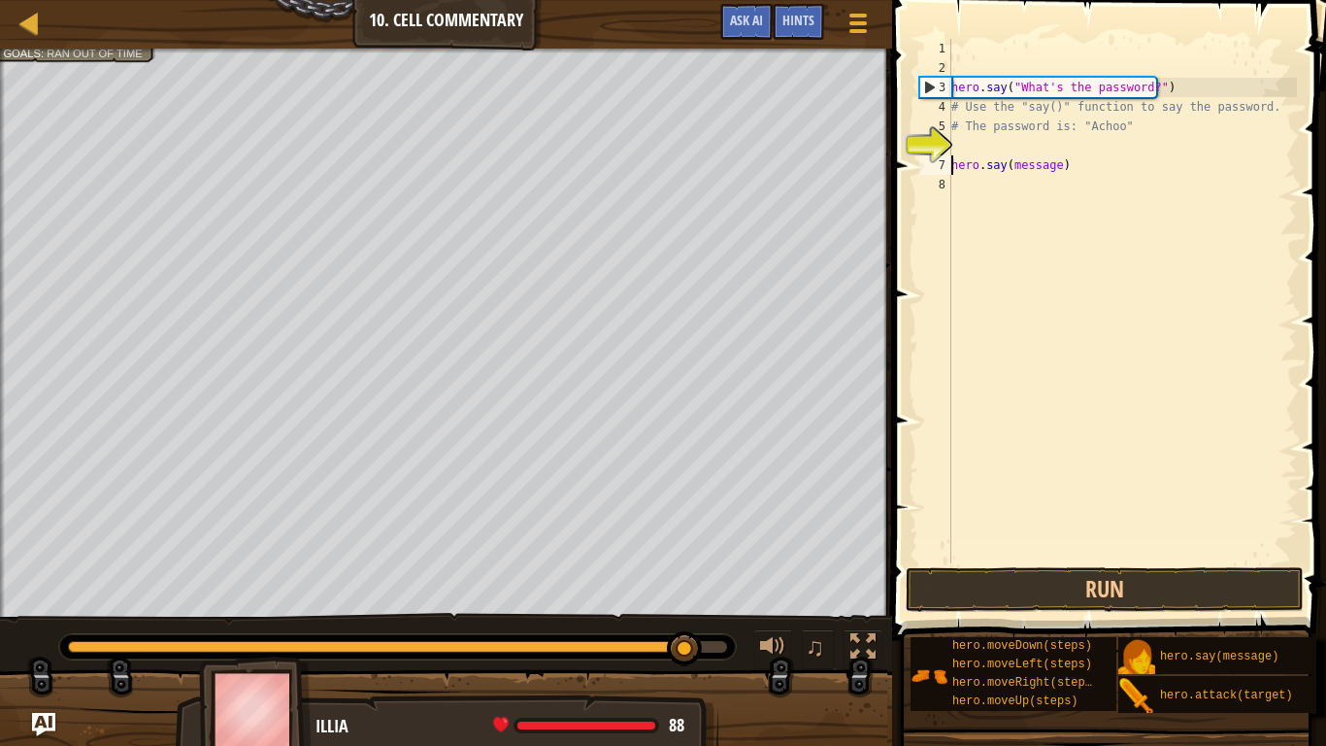
click at [1029, 168] on div "hero . say ( "What's the password?" ) # Use the "say()" function to say the pas…" at bounding box center [1123, 320] width 350 height 563
click at [1006, 167] on div "hero . say ( "What's the password?" ) # Use the "say()" function to say the pas…" at bounding box center [1123, 320] width 350 height 563
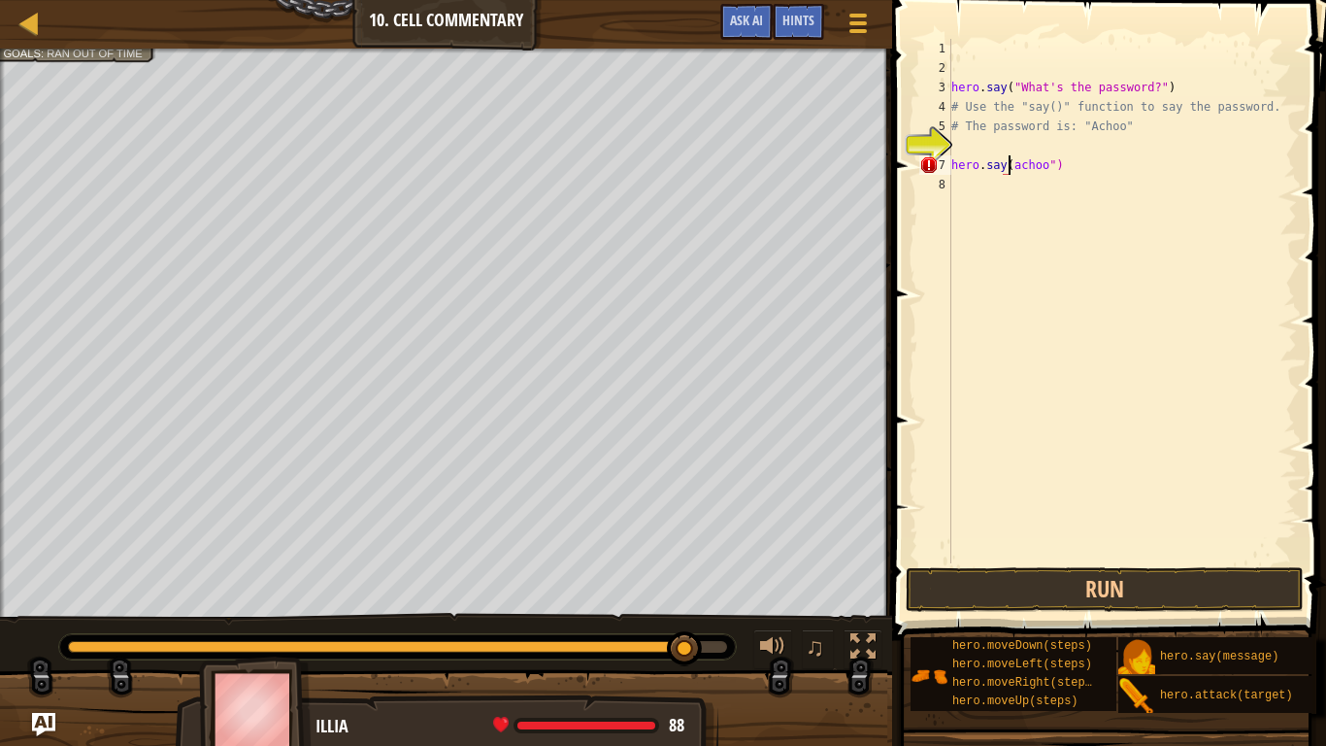
click at [1011, 171] on div "hero . say ( "What's the password?" ) # Use the "say()" function to say the pas…" at bounding box center [1123, 320] width 350 height 563
click at [1025, 170] on div "hero . say ( "What's the password?" ) # Use the "say()" function to say the pas…" at bounding box center [1123, 320] width 350 height 563
click at [1060, 166] on div "hero . say ( "What's the password?" ) # Use the "say()" function to say the pas…" at bounding box center [1123, 320] width 350 height 563
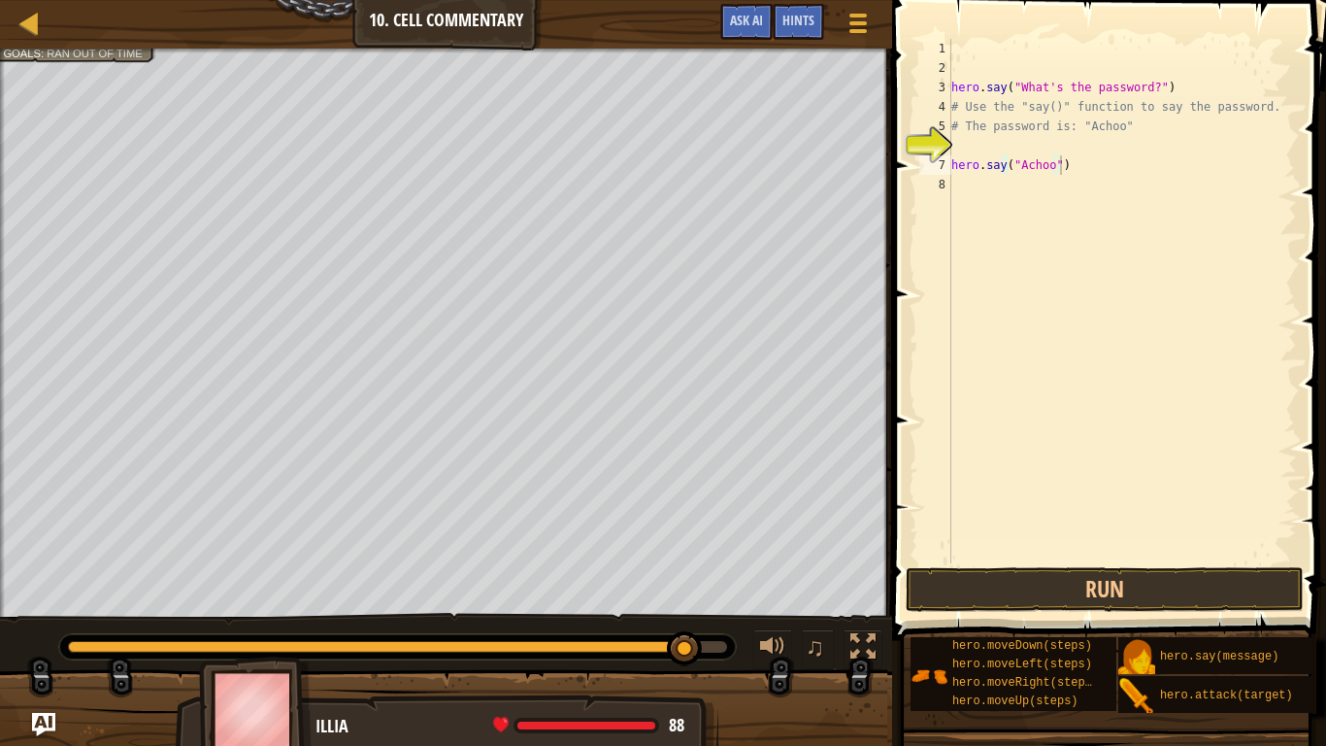
click at [103, 50] on div at bounding box center [446, 51] width 892 height 5
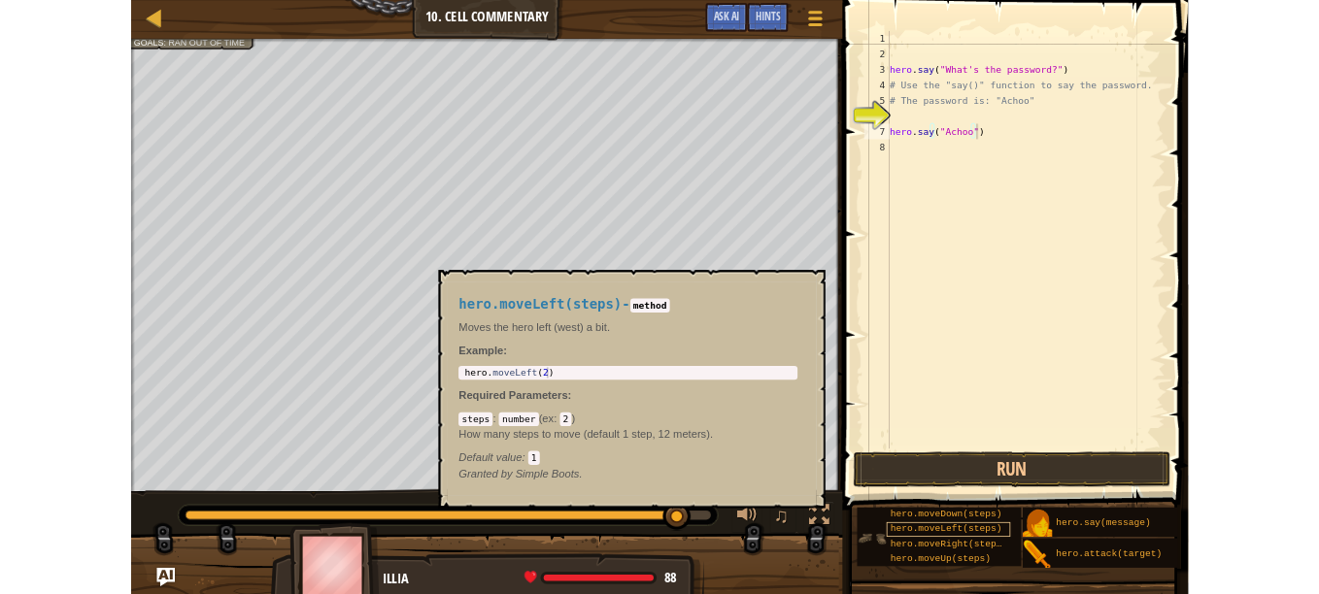
scroll to position [15, 0]
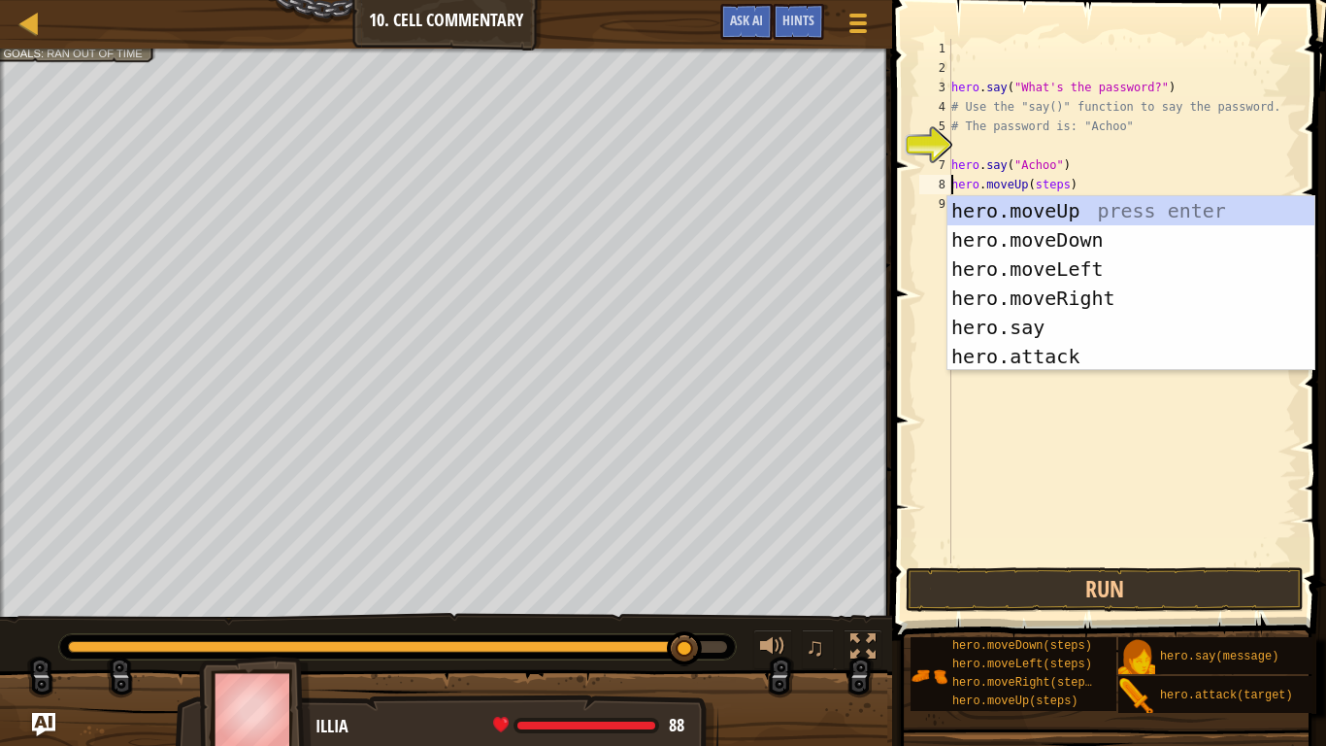
click at [1050, 186] on div "hero . say ( "What's the password?" ) # Use the "say()" function to say the pas…" at bounding box center [1123, 320] width 350 height 563
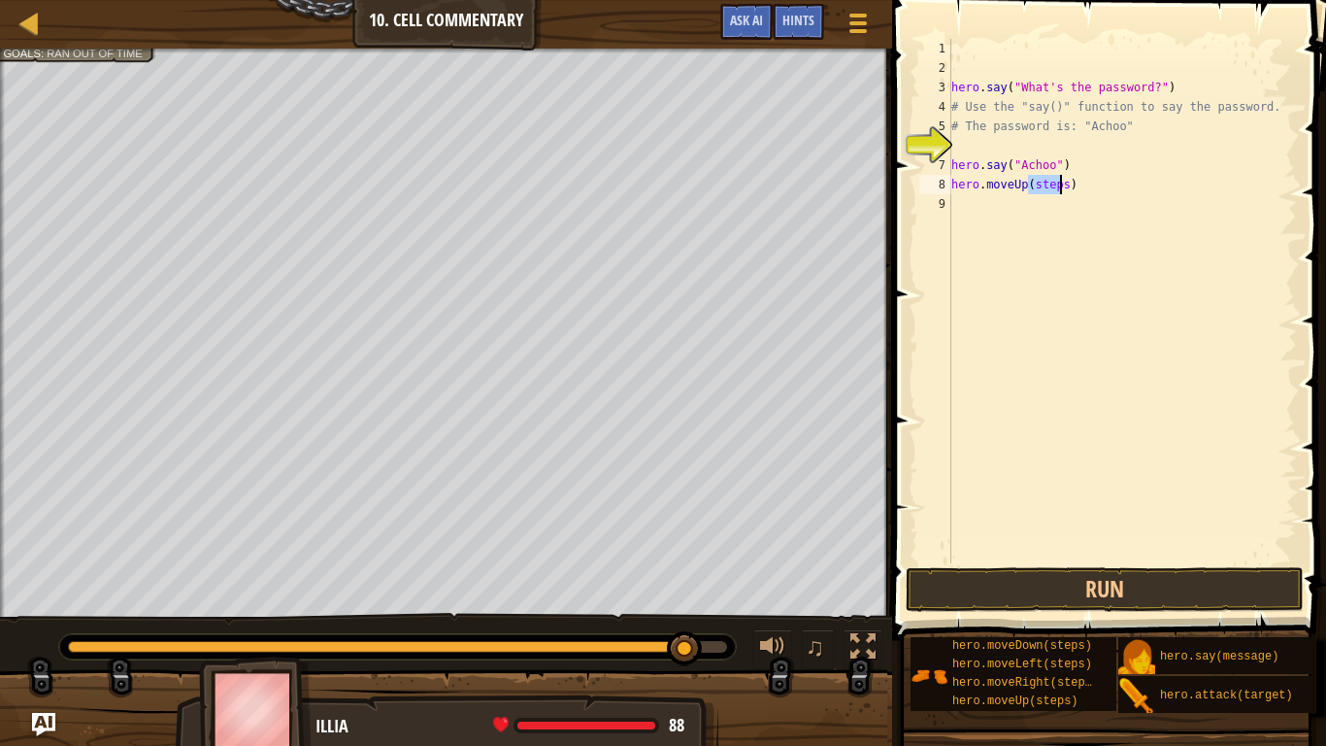
click at [1052, 186] on div "hero . say ( "What's the password?" ) # Use the "say()" function to say the pas…" at bounding box center [1123, 320] width 350 height 563
type textarea "hero.moveUp(2)"
click at [1020, 587] on button "Run" at bounding box center [1105, 589] width 398 height 45
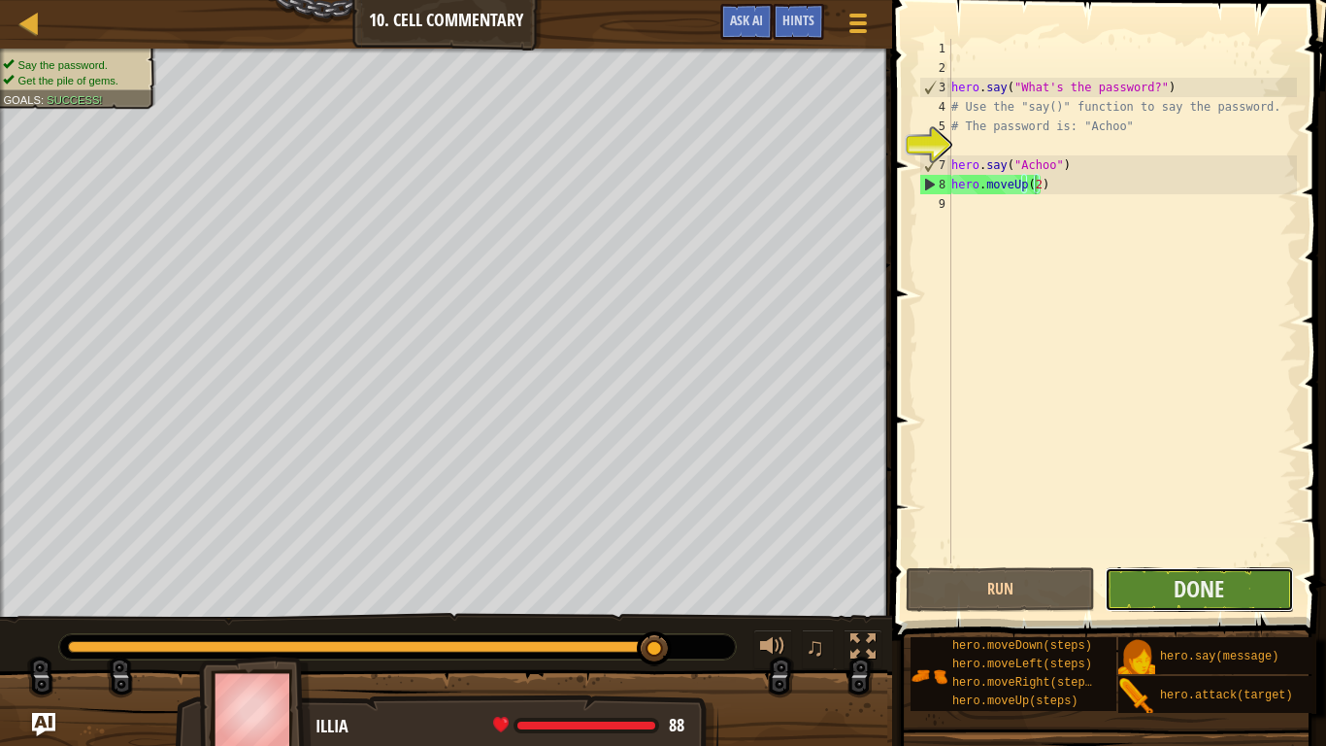
click at [1134, 584] on button "Done" at bounding box center [1199, 589] width 189 height 45
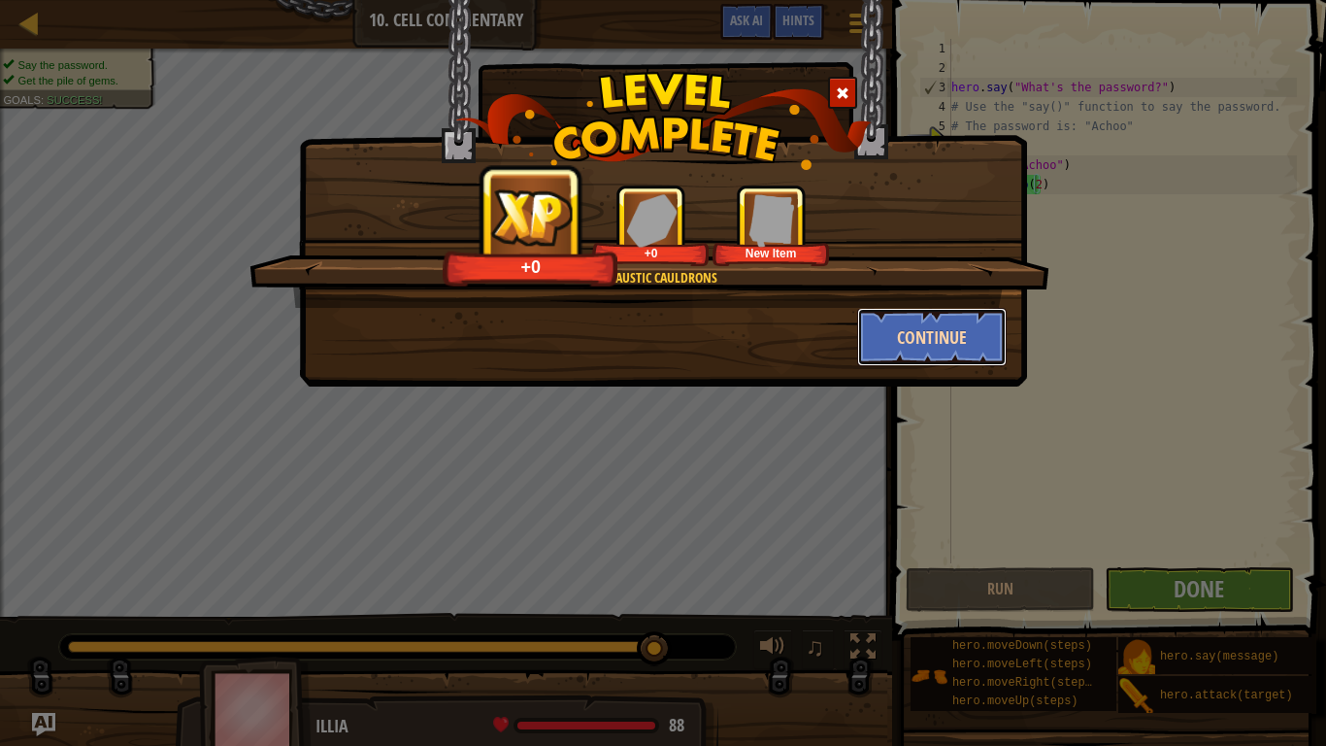
click at [923, 342] on button "Continue" at bounding box center [932, 337] width 151 height 58
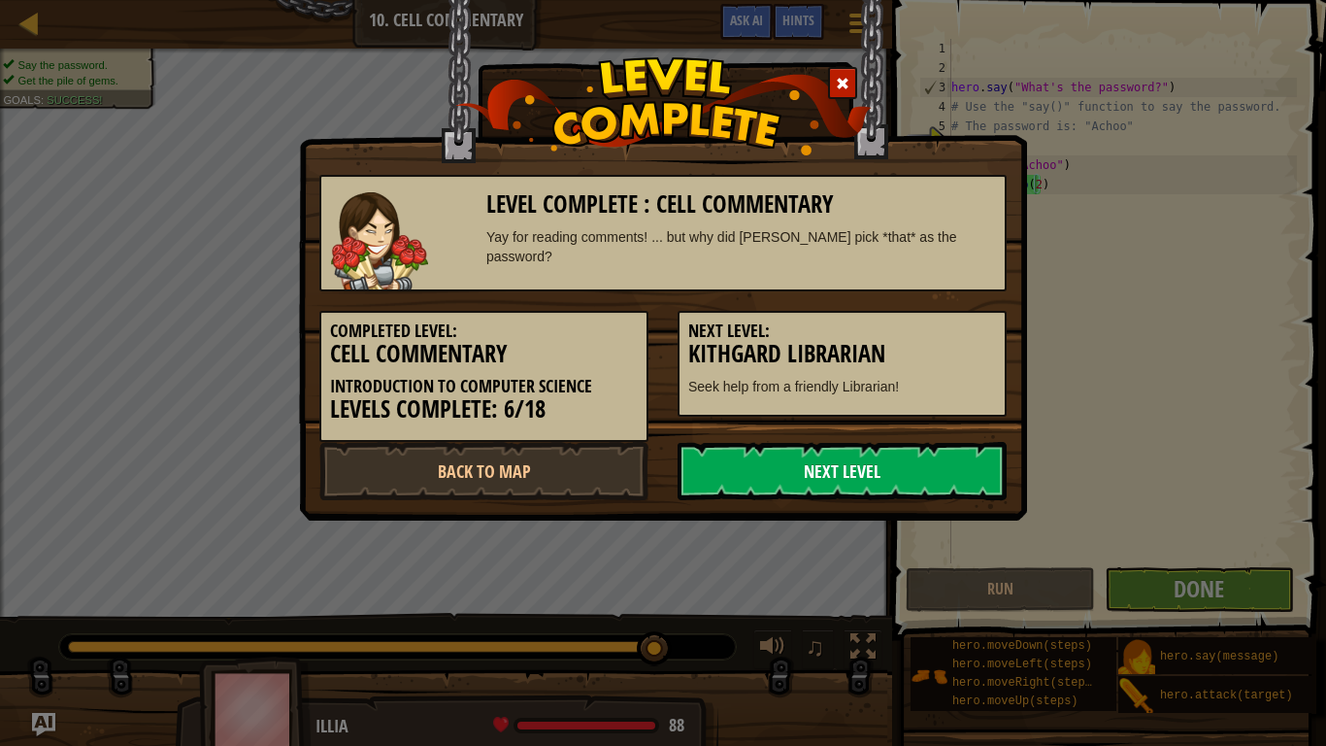
click at [851, 453] on link "Next Level" at bounding box center [842, 471] width 329 height 58
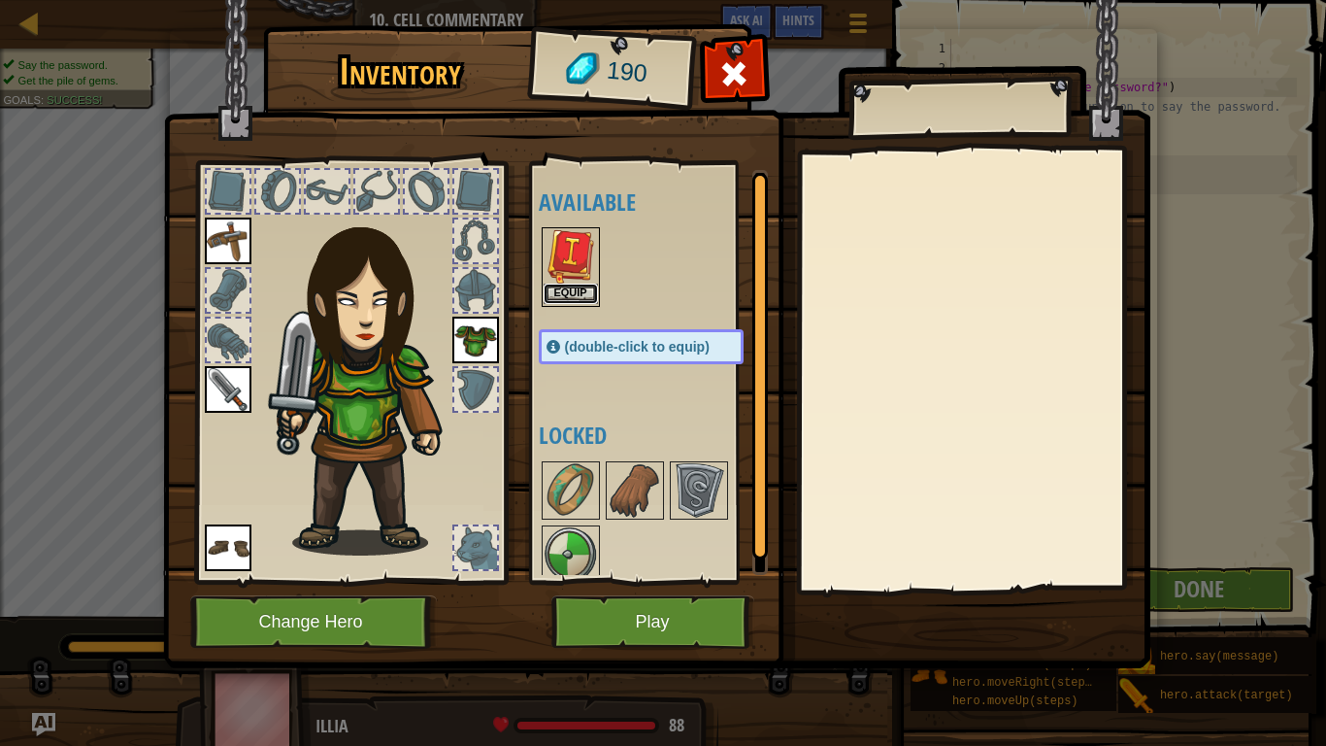
click at [568, 286] on button "Equip" at bounding box center [571, 294] width 54 height 20
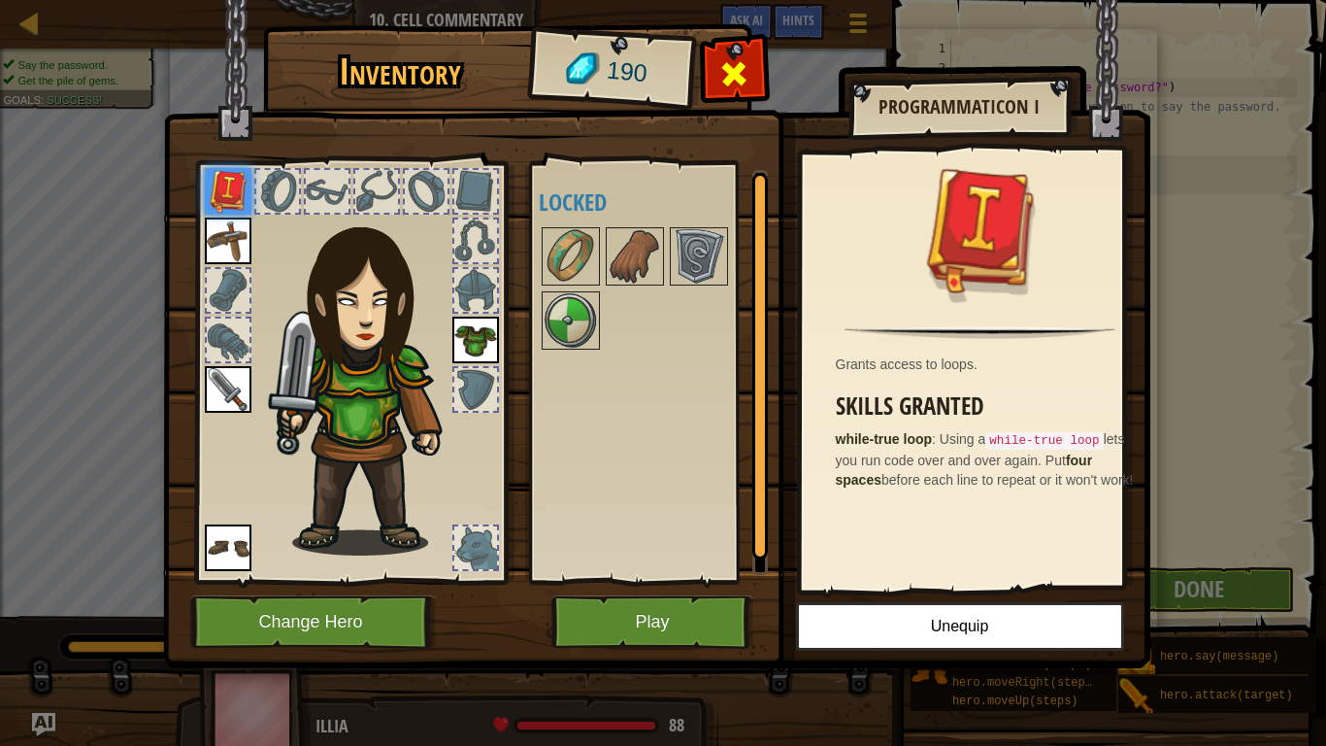
click at [705, 72] on div at bounding box center [734, 79] width 61 height 61
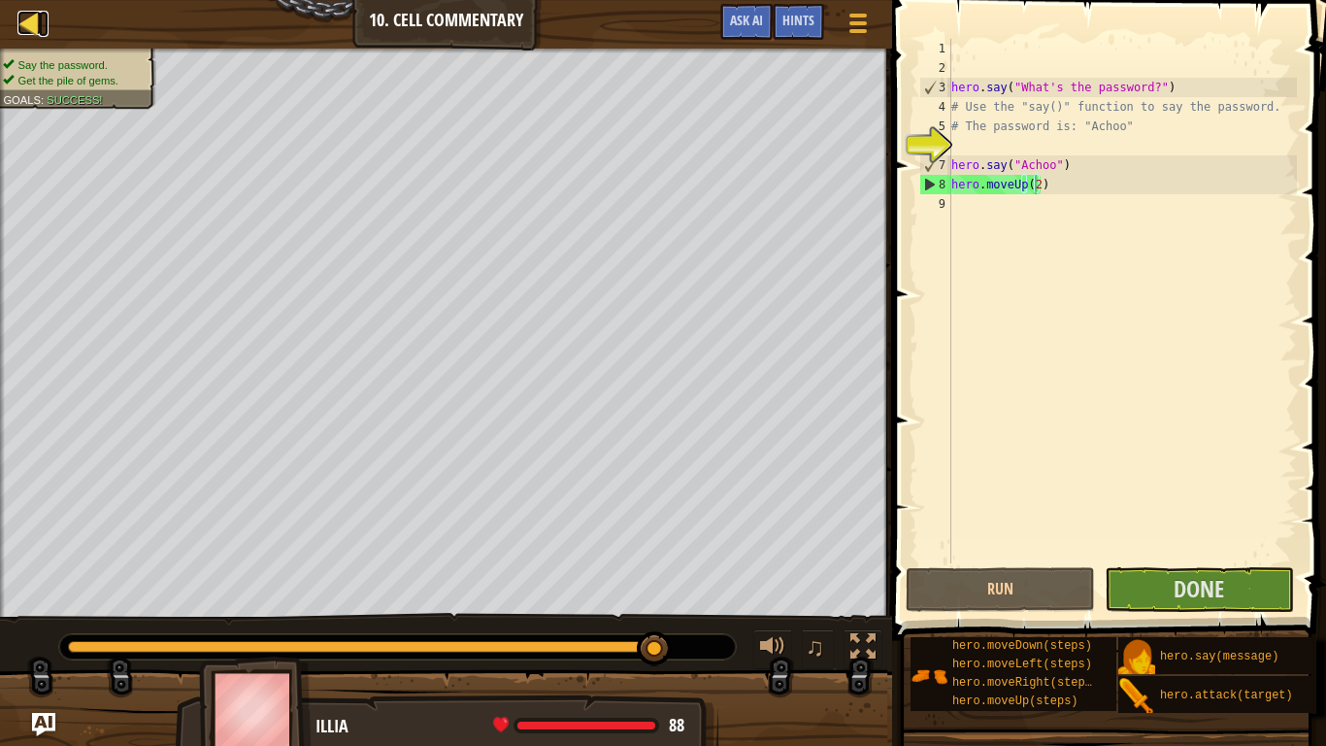
click at [34, 16] on div at bounding box center [29, 23] width 24 height 24
